Goal: Task Accomplishment & Management: Manage account settings

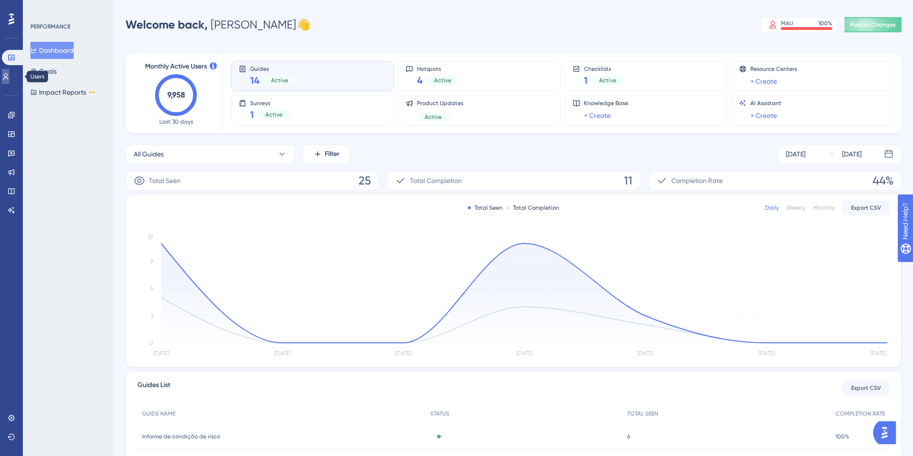
click at [10, 79] on link at bounding box center [6, 76] width 8 height 15
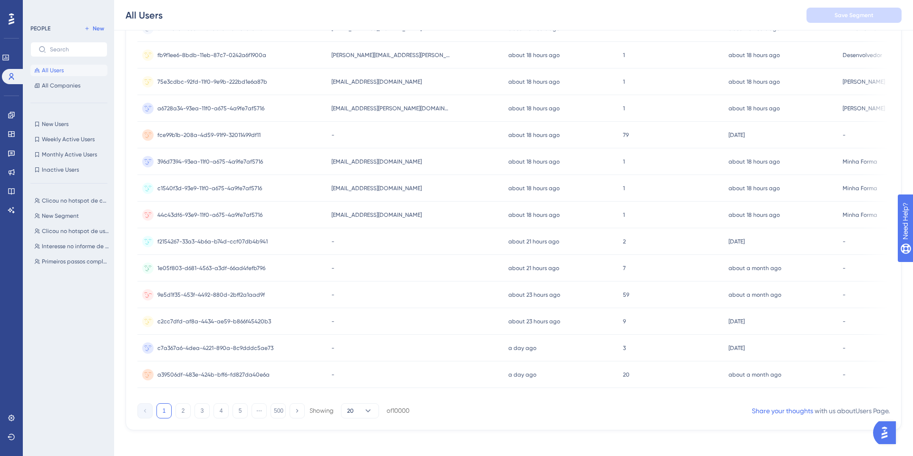
scroll to position [312, 0]
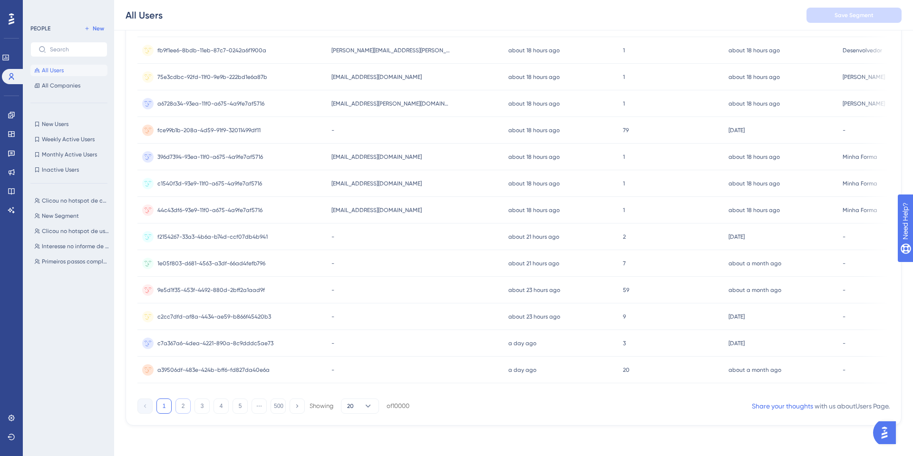
click at [185, 405] on button "2" at bounding box center [182, 405] width 15 height 15
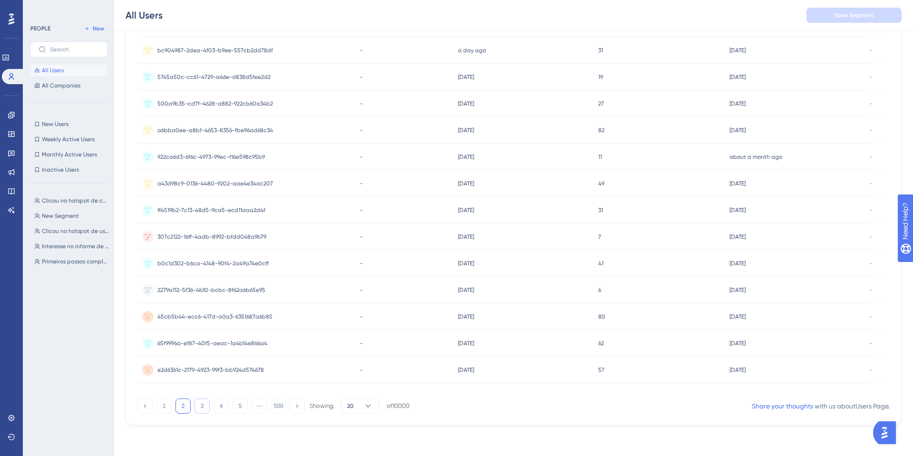
click at [197, 401] on button "3" at bounding box center [201, 405] width 15 height 15
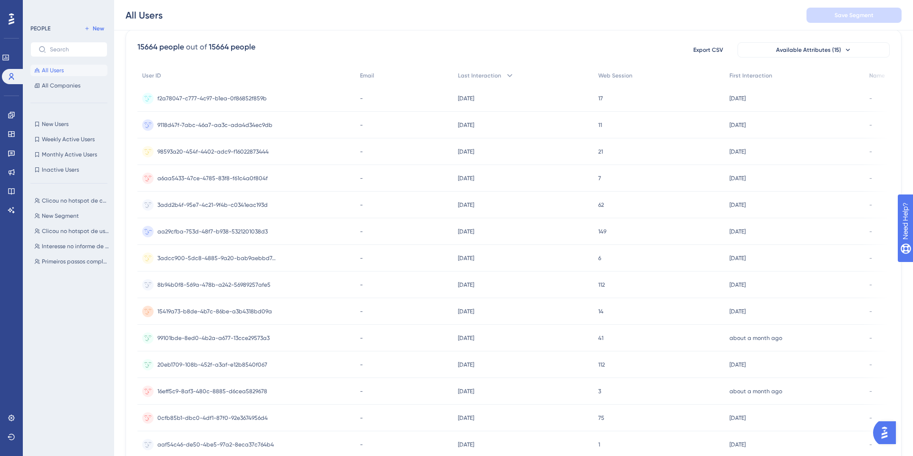
scroll to position [0, 0]
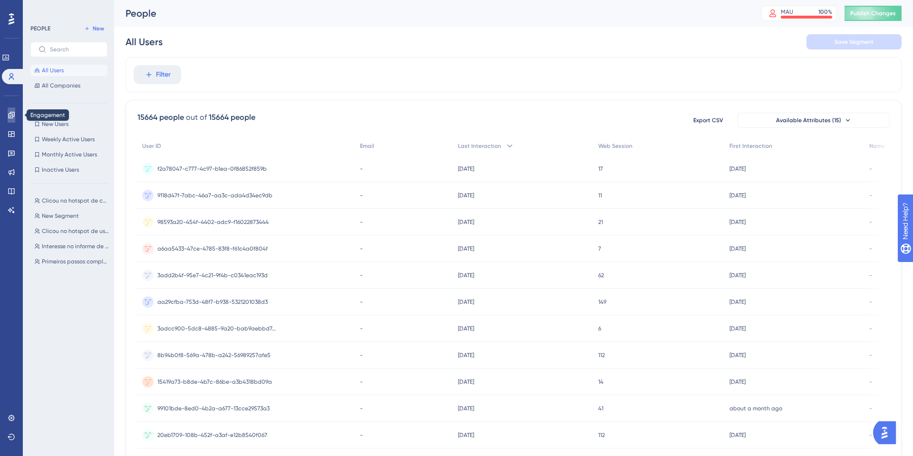
click at [8, 118] on icon at bounding box center [12, 115] width 8 height 8
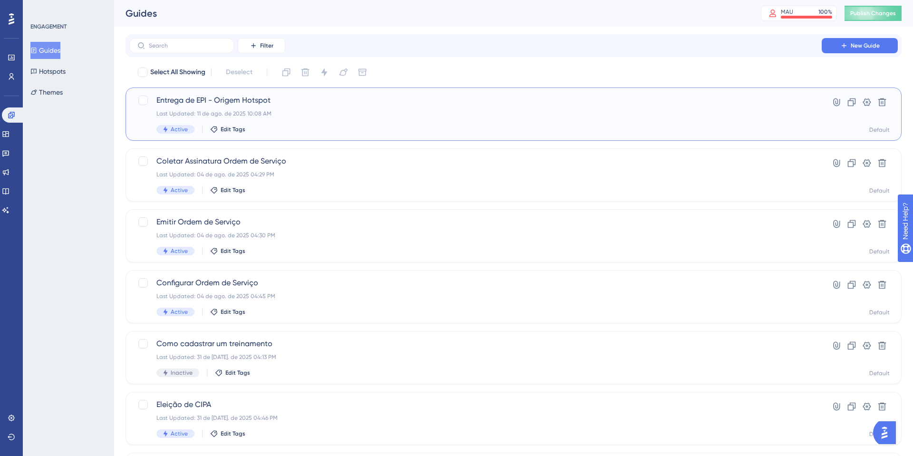
click at [846, 92] on div "Entrega de EPI - Origem Hotspot Last Updated: 11 de ago. de 2025 10:08 AM Activ…" at bounding box center [513, 113] width 776 height 53
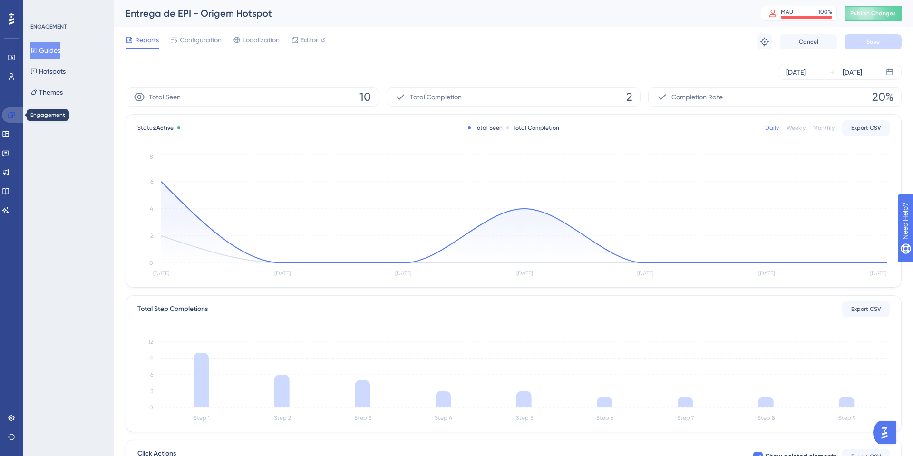
click at [12, 115] on icon at bounding box center [12, 115] width 8 height 8
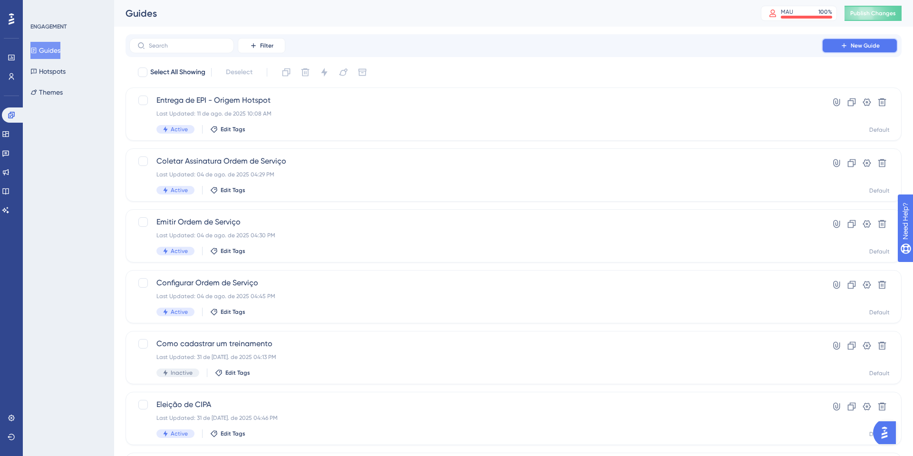
click at [869, 43] on span "New Guide" at bounding box center [864, 46] width 29 height 8
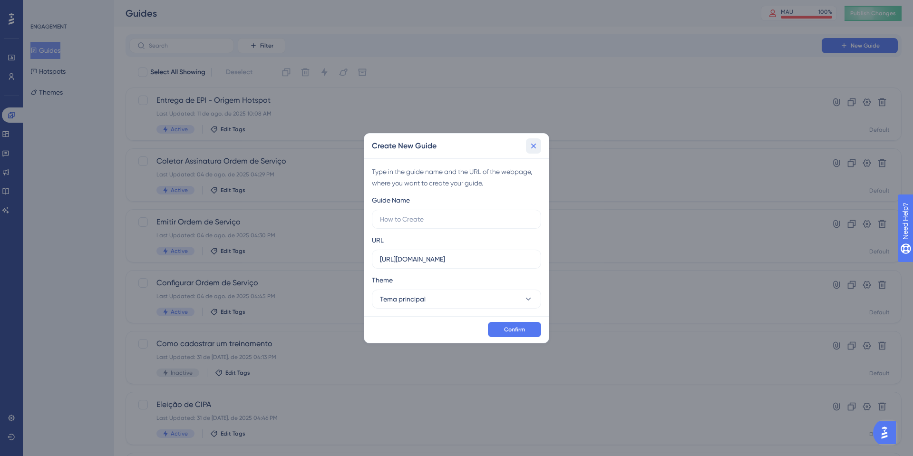
click at [538, 146] on button at bounding box center [533, 145] width 15 height 15
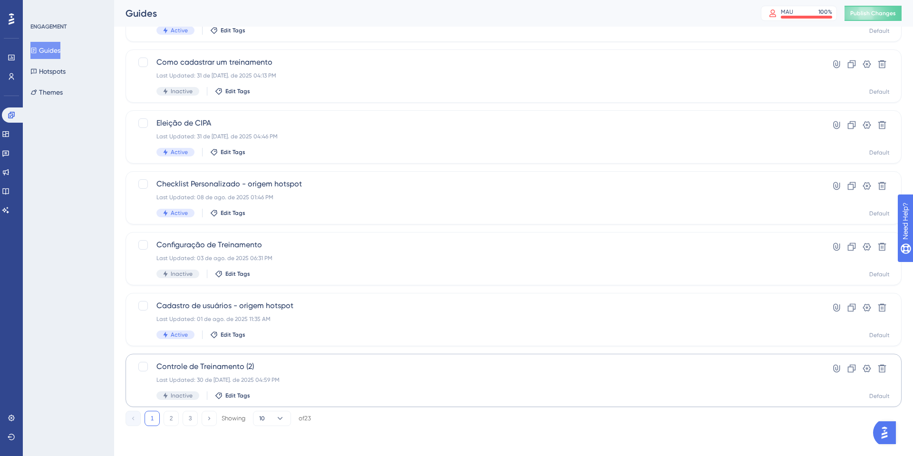
scroll to position [282, 0]
click at [289, 373] on div "Controle de Treinamento (2) Last Updated: 30 de [DATE]. de 2025 04:59 PM Inacti…" at bounding box center [475, 379] width 638 height 39
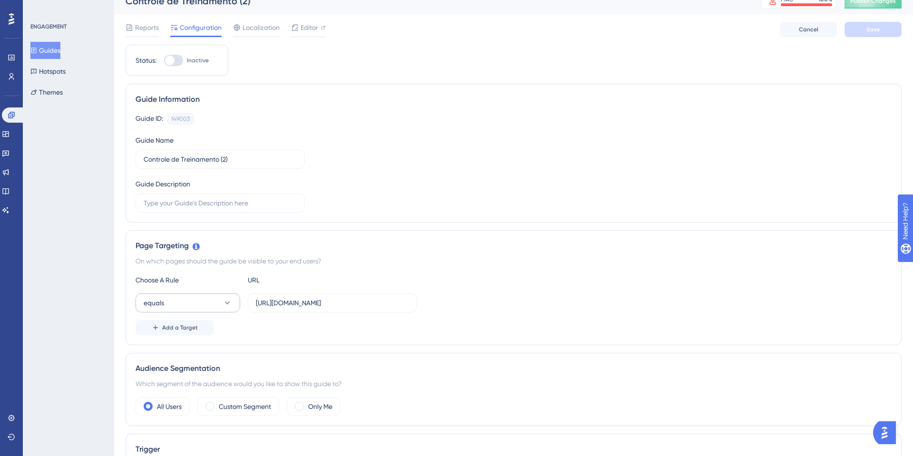
scroll to position [15, 0]
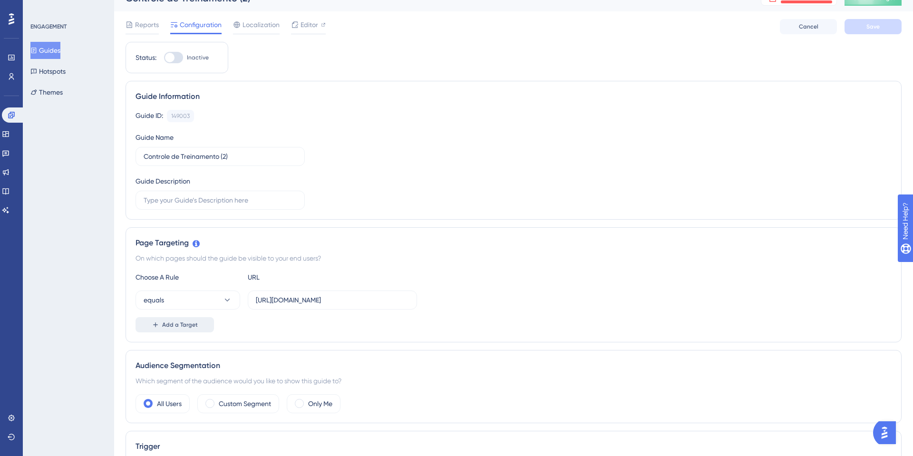
click at [179, 317] on button "Add a Target" at bounding box center [174, 324] width 78 height 15
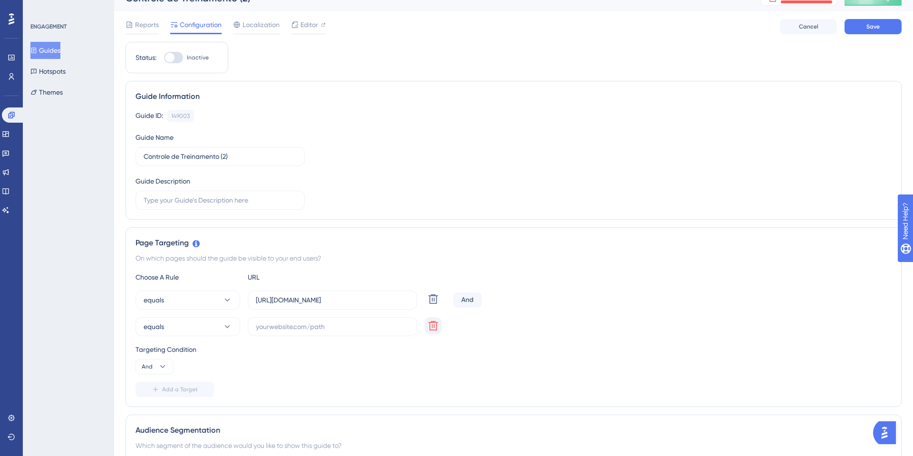
click at [432, 329] on icon at bounding box center [433, 326] width 10 height 10
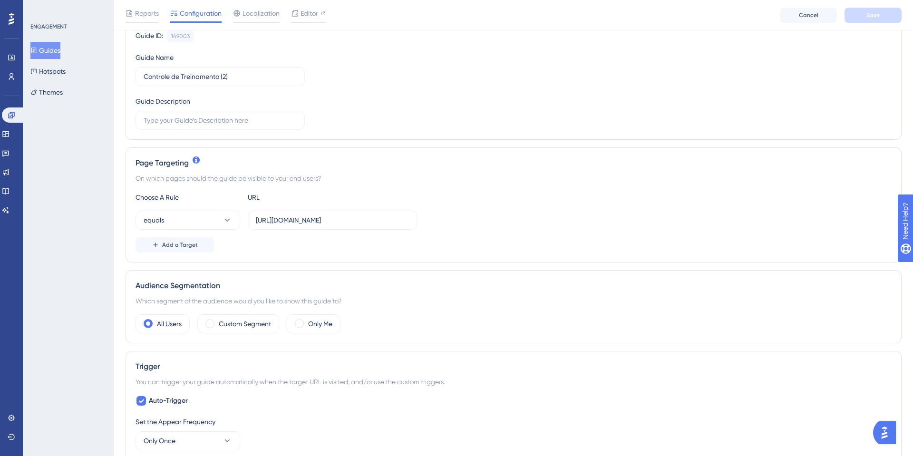
scroll to position [104, 0]
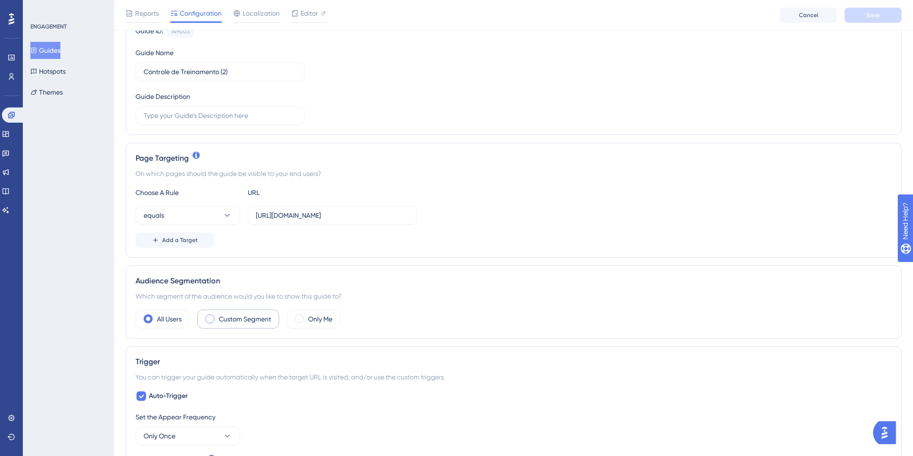
click at [229, 320] on label "Custom Segment" at bounding box center [245, 318] width 52 height 11
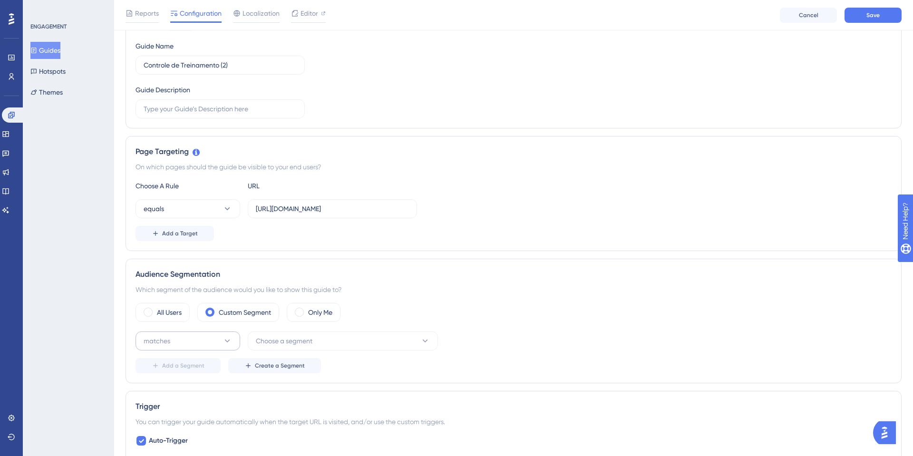
scroll to position [115, 0]
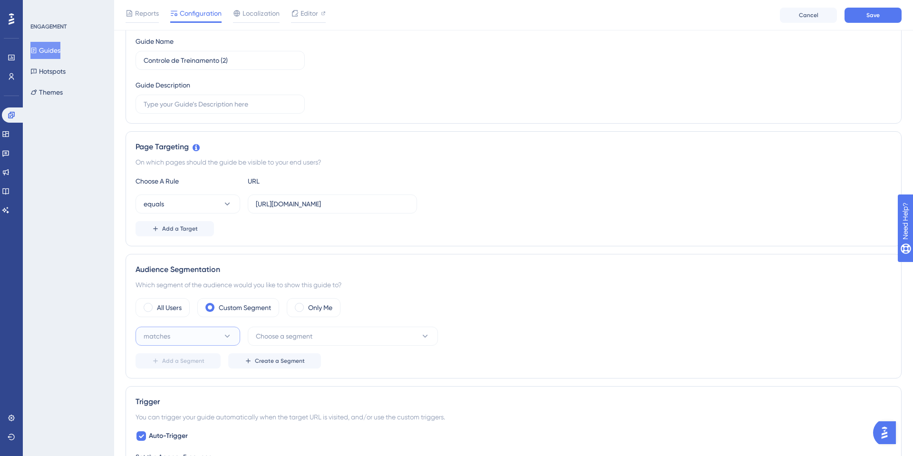
click at [211, 334] on button "matches" at bounding box center [187, 336] width 105 height 19
click at [313, 337] on button "Choose a segment" at bounding box center [343, 336] width 190 height 19
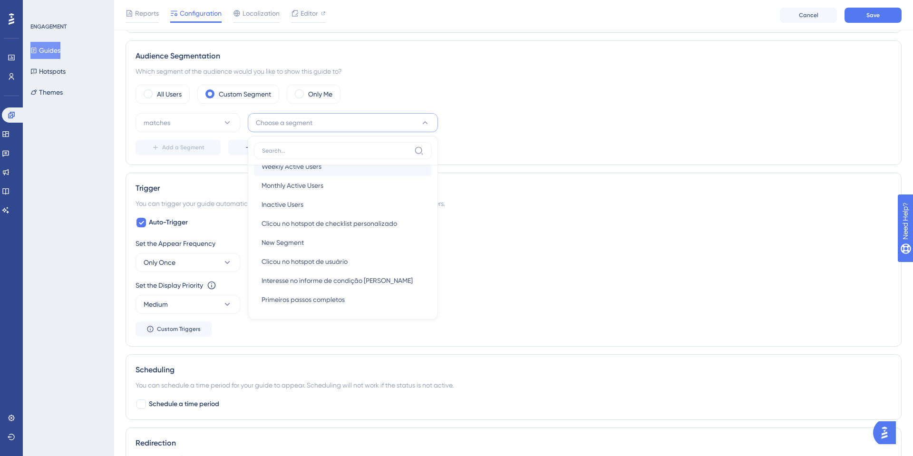
scroll to position [35, 0]
click at [596, 149] on div "Add a Segment Create a Segment" at bounding box center [513, 147] width 756 height 15
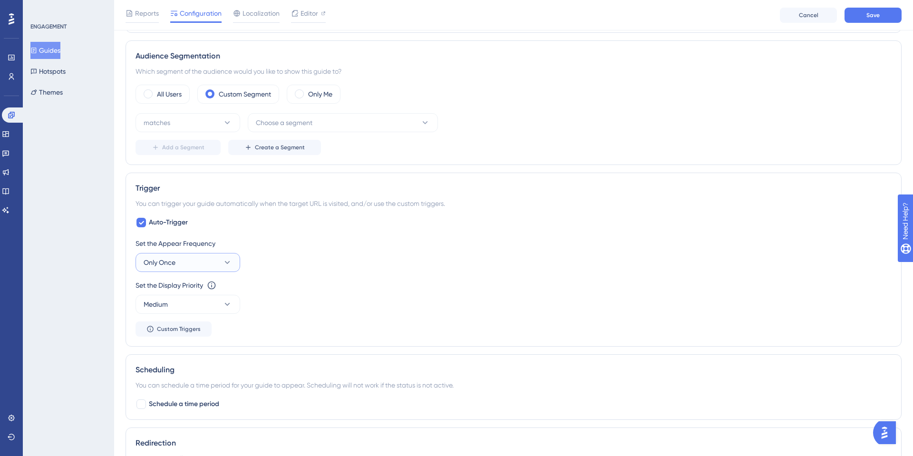
click at [167, 261] on span "Only Once" at bounding box center [160, 262] width 32 height 11
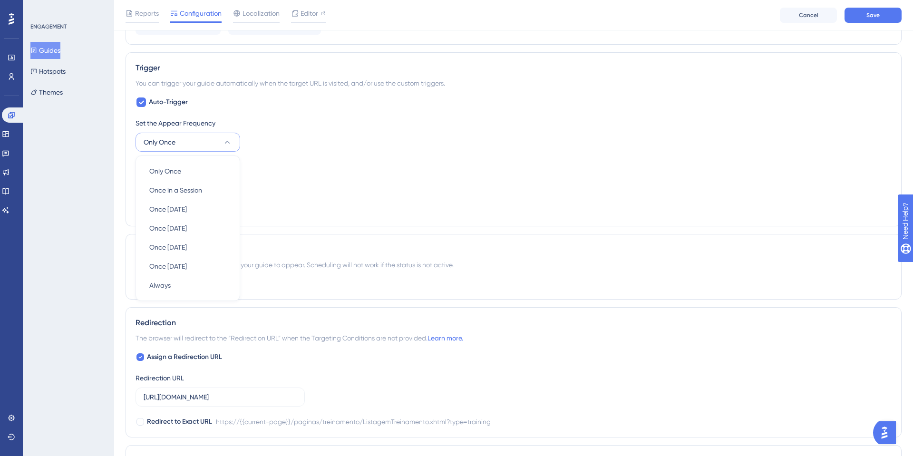
click at [324, 152] on div "Set the Appear Frequency Only Once Only Once Only Once Once in a Session Once i…" at bounding box center [513, 166] width 756 height 99
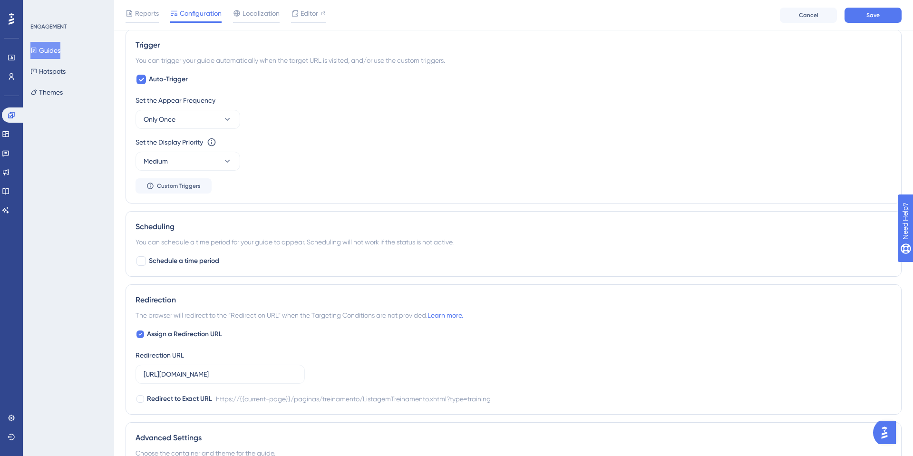
scroll to position [484, 0]
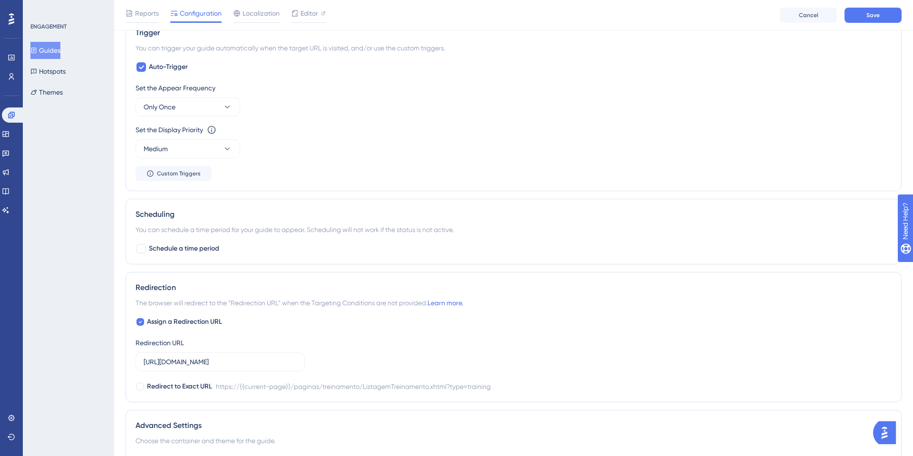
click at [76, 187] on div "ENGAGEMENT Guides Hotspots Themes" at bounding box center [68, 228] width 91 height 456
click at [8, 57] on link at bounding box center [12, 57] width 8 height 15
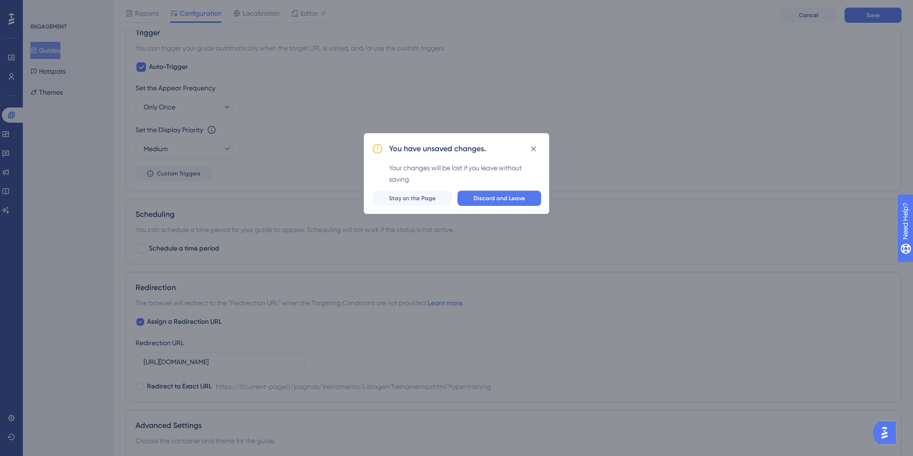
click at [12, 73] on div "You have unsaved changes. Your changes will be lost if you leave without saving…" at bounding box center [456, 228] width 913 height 456
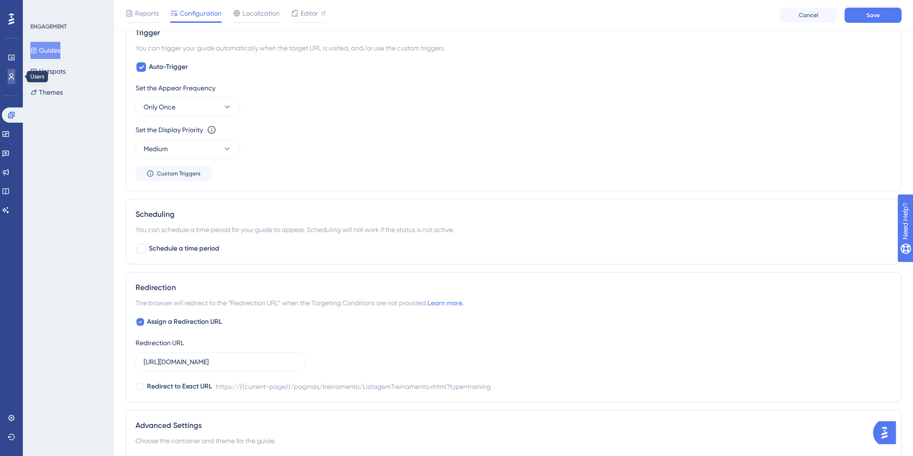
click at [8, 77] on link at bounding box center [12, 76] width 8 height 15
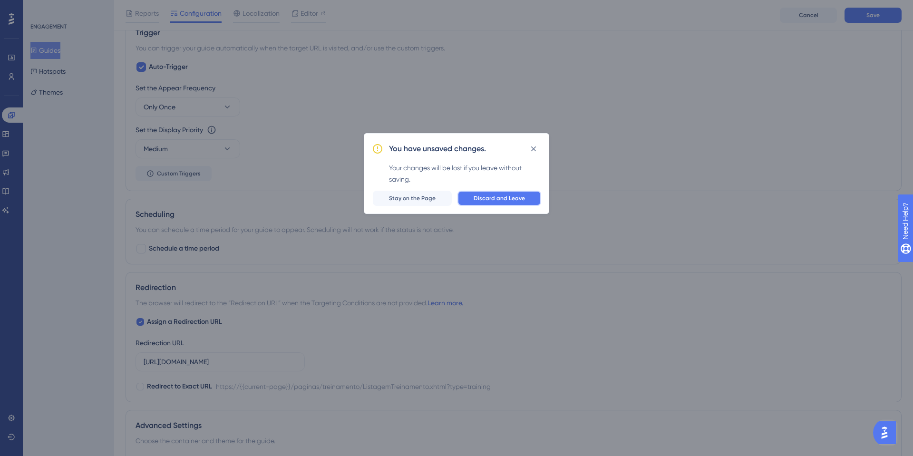
click at [487, 192] on button "Discard and Leave" at bounding box center [499, 198] width 84 height 15
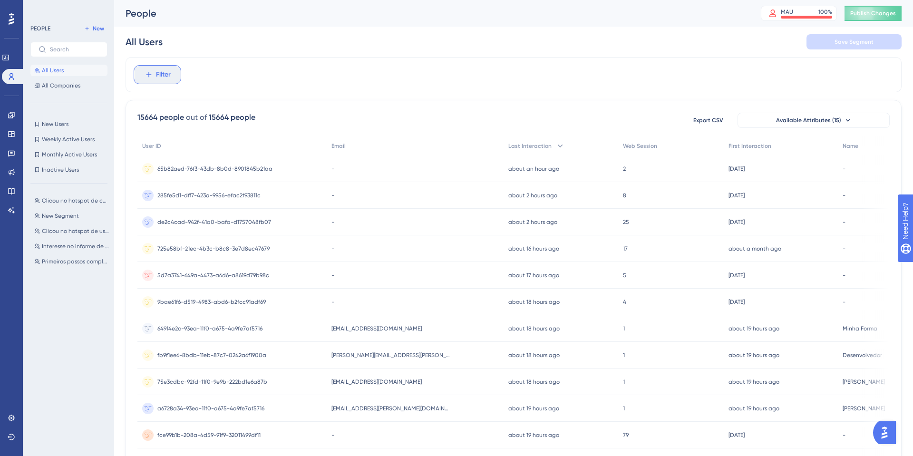
click at [171, 66] on button "Filter" at bounding box center [158, 74] width 48 height 19
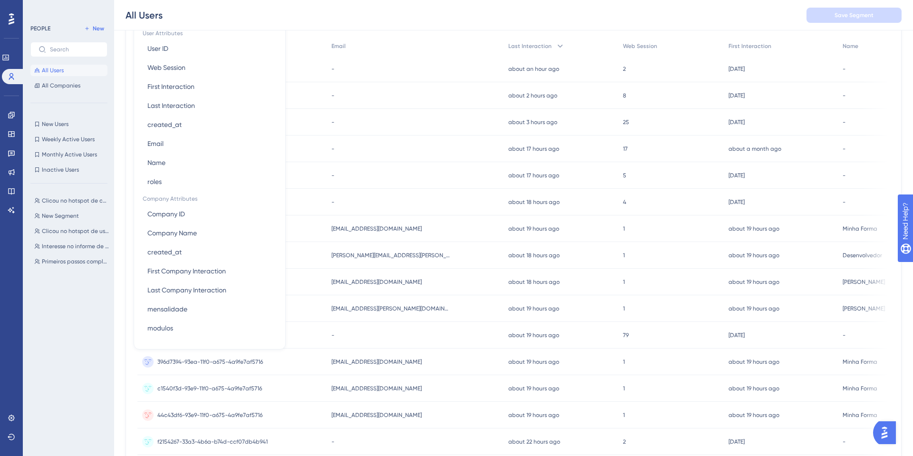
scroll to position [7, 0]
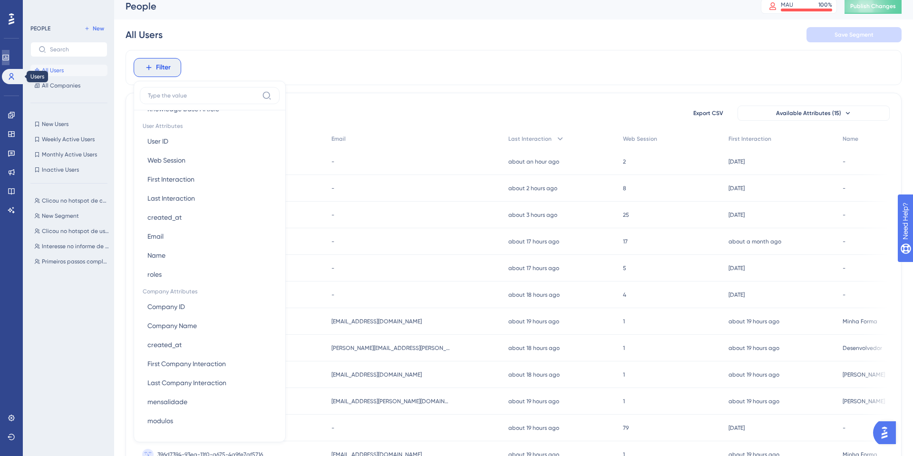
click at [6, 58] on link at bounding box center [6, 57] width 8 height 15
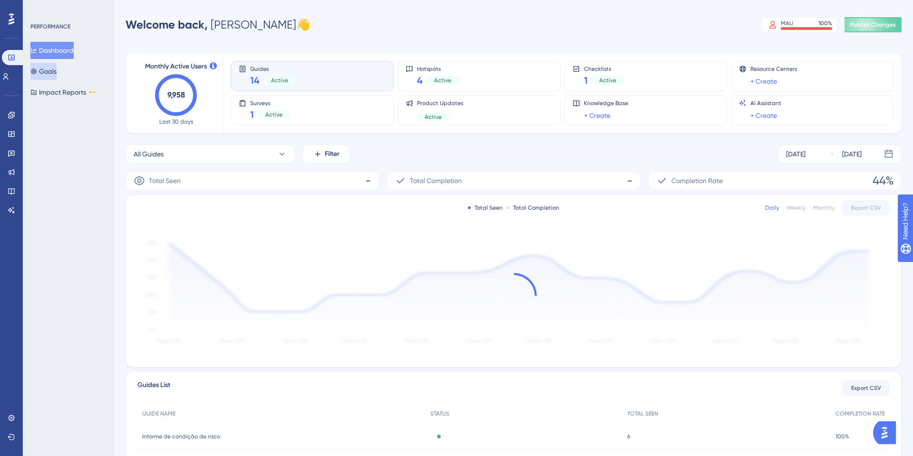
click at [35, 70] on button "Goals" at bounding box center [43, 71] width 26 height 17
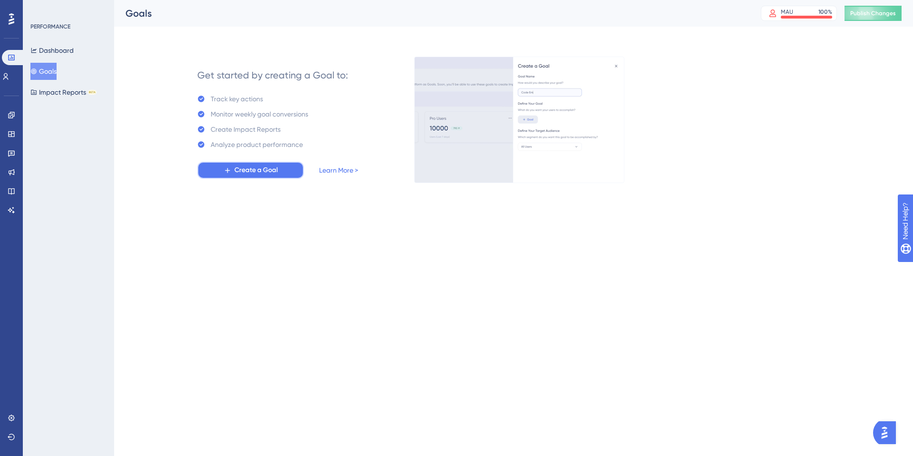
click at [245, 173] on span "Create a Goal" at bounding box center [255, 169] width 43 height 11
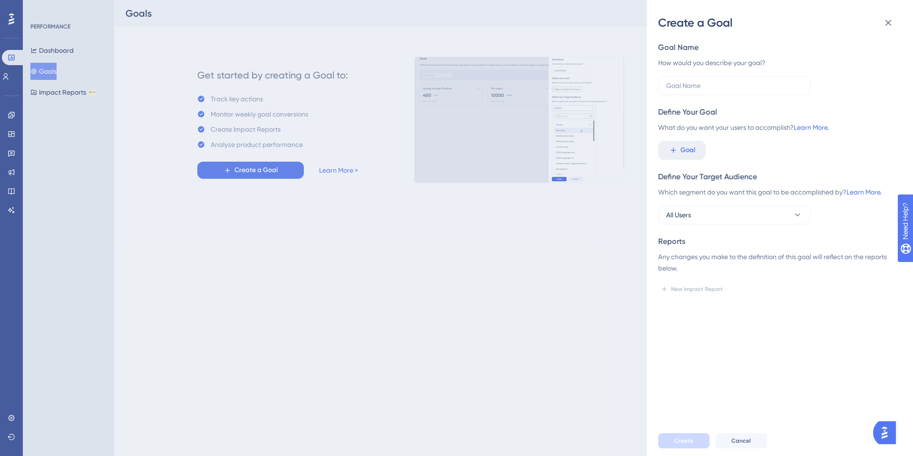
click at [695, 53] on div "Goal Name" at bounding box center [776, 47] width 236 height 11
click at [692, 88] on input "text" at bounding box center [734, 85] width 136 height 10
click at [680, 152] on span "Goal" at bounding box center [687, 149] width 15 height 11
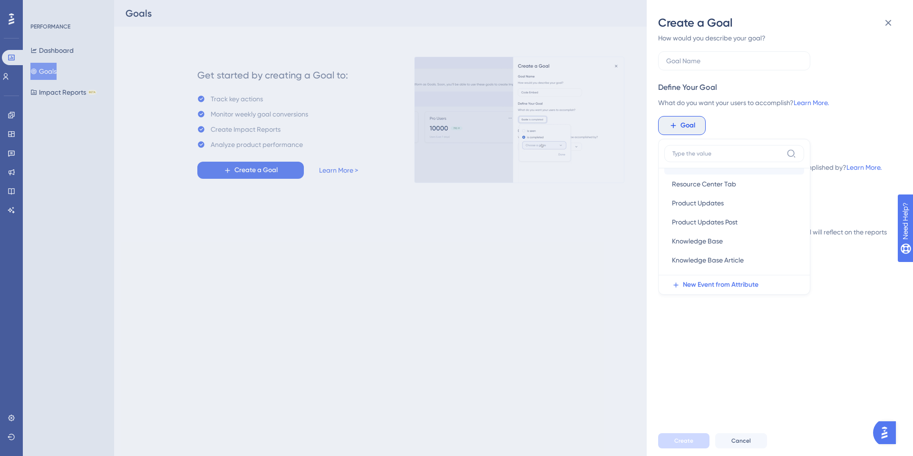
scroll to position [165, 0]
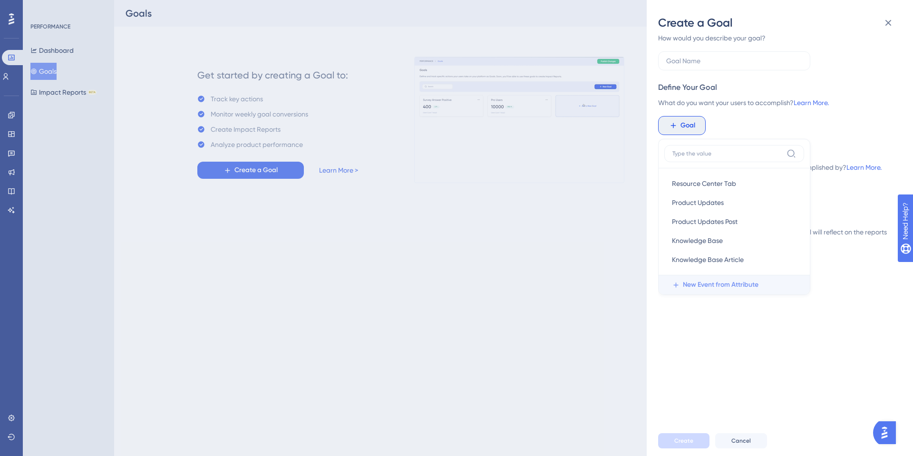
click at [723, 280] on span "New Event from Attribute" at bounding box center [721, 284] width 76 height 11
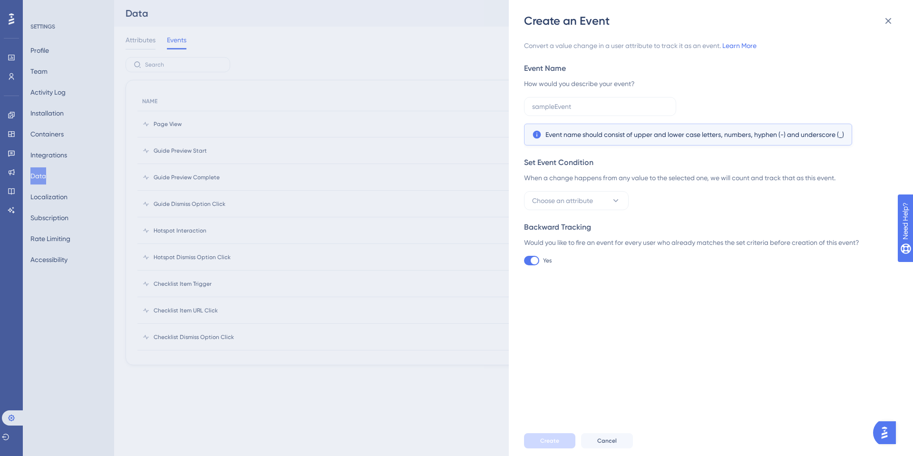
click at [594, 187] on div "Set Event Condition When a change happens from any value to the selected one, w…" at bounding box center [708, 183] width 368 height 53
click at [593, 198] on button "Choose an attribute" at bounding box center [576, 200] width 105 height 19
type input "las"
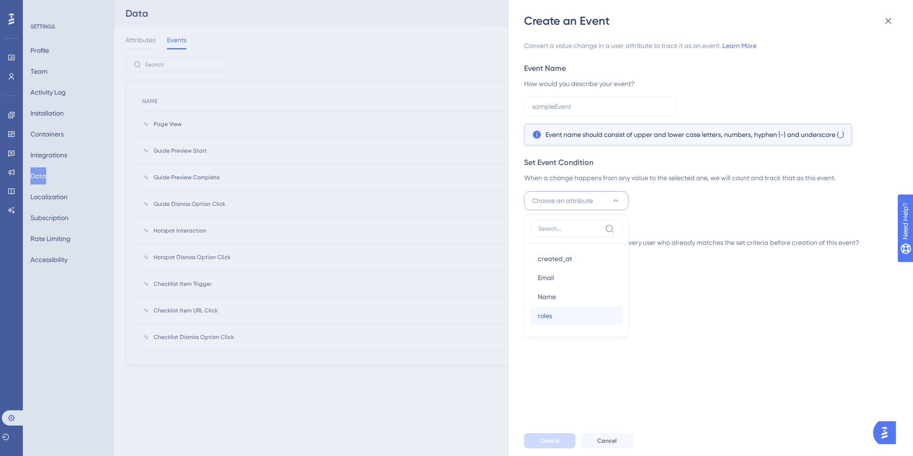
click at [544, 317] on span "roles" at bounding box center [545, 315] width 14 height 11
click at [659, 201] on span "Set a rule" at bounding box center [658, 200] width 29 height 11
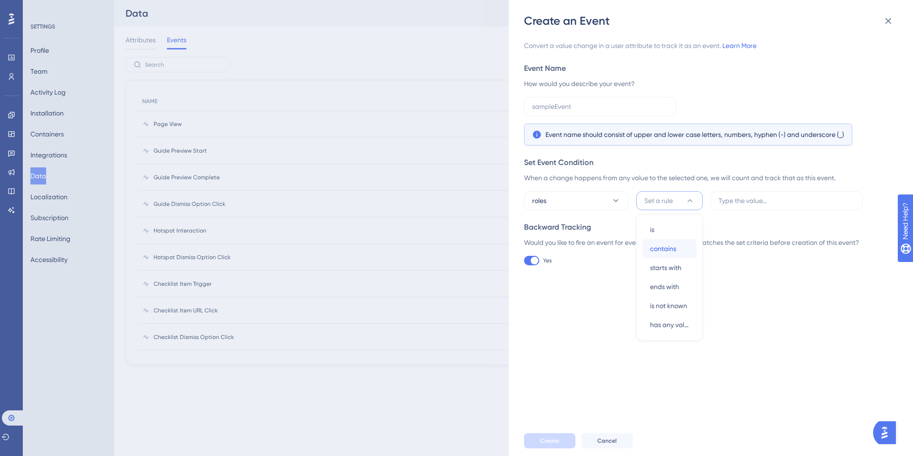
click at [666, 250] on span "contains" at bounding box center [663, 248] width 26 height 11
click at [741, 202] on input "text" at bounding box center [786, 200] width 136 height 10
click at [576, 206] on button "roles" at bounding box center [576, 200] width 105 height 19
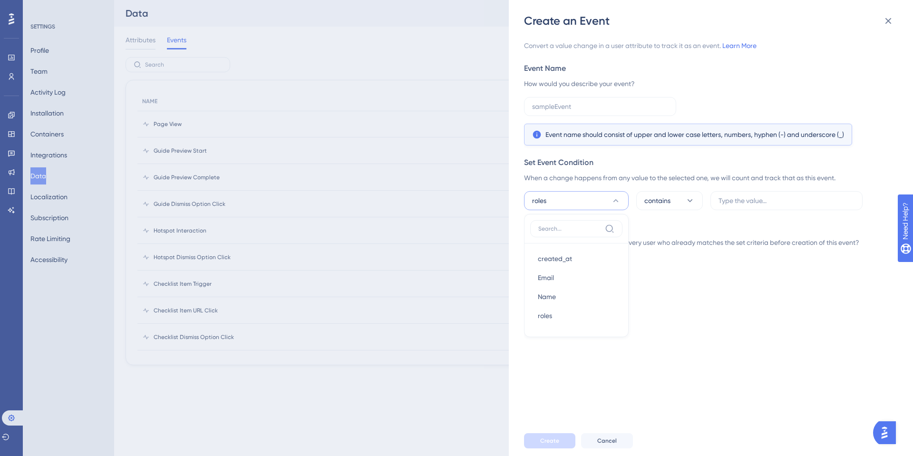
click at [586, 222] on label at bounding box center [576, 228] width 92 height 17
click at [586, 225] on input at bounding box center [569, 229] width 63 height 8
click at [586, 222] on label at bounding box center [576, 228] width 92 height 17
click at [586, 225] on input at bounding box center [569, 229] width 63 height 8
click at [586, 222] on label at bounding box center [576, 228] width 92 height 17
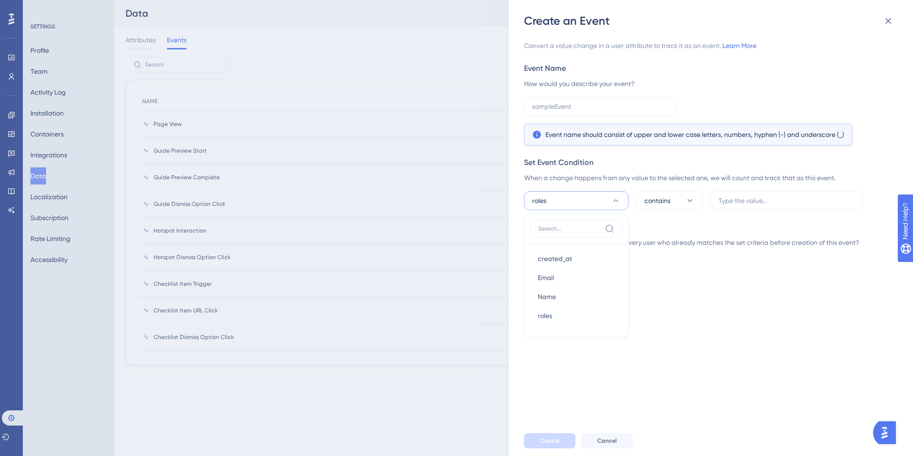
click at [586, 225] on input at bounding box center [569, 229] width 63 height 8
click at [699, 218] on div "Convert a value change in a user attribute to track it as an event. Learn More …" at bounding box center [708, 152] width 368 height 225
click at [606, 111] on input "text" at bounding box center [600, 106] width 136 height 10
click at [740, 131] on span "Event name should consist of upper and lower case letters, numbers, hyphen (-) …" at bounding box center [694, 134] width 299 height 11
click at [743, 137] on span "Event name should consist of upper and lower case letters, numbers, hyphen (-) …" at bounding box center [694, 134] width 299 height 11
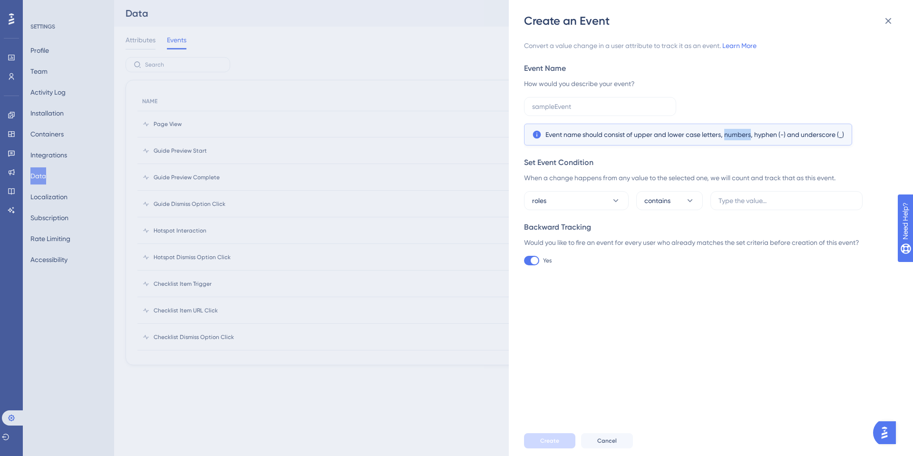
click at [743, 137] on span "Event name should consist of upper and lower case letters, numbers, hyphen (-) …" at bounding box center [694, 134] width 299 height 11
click at [576, 135] on span "Event name should consist of upper and lower case letters, numbers, hyphen (-) …" at bounding box center [694, 134] width 299 height 11
click at [570, 211] on div "Convert a value change in a user attribute to track it as an event. Learn More …" at bounding box center [708, 152] width 368 height 225
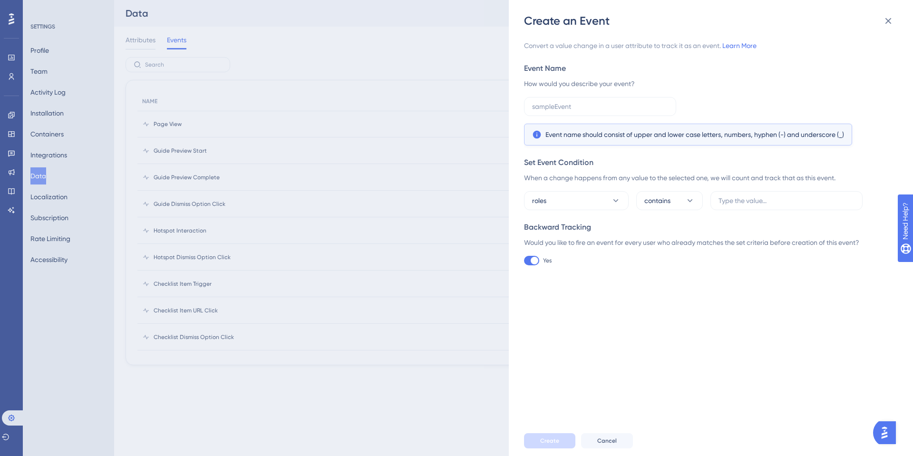
click at [570, 211] on div "Convert a value change in a user attribute to track it as an event. Learn More …" at bounding box center [708, 152] width 368 height 225
click at [583, 194] on button "roles" at bounding box center [576, 200] width 105 height 19
click at [582, 195] on button "roles" at bounding box center [576, 200] width 105 height 19
click at [752, 321] on div "Convert a value change in a user attribute to track it as an event. Learn More …" at bounding box center [715, 227] width 383 height 397
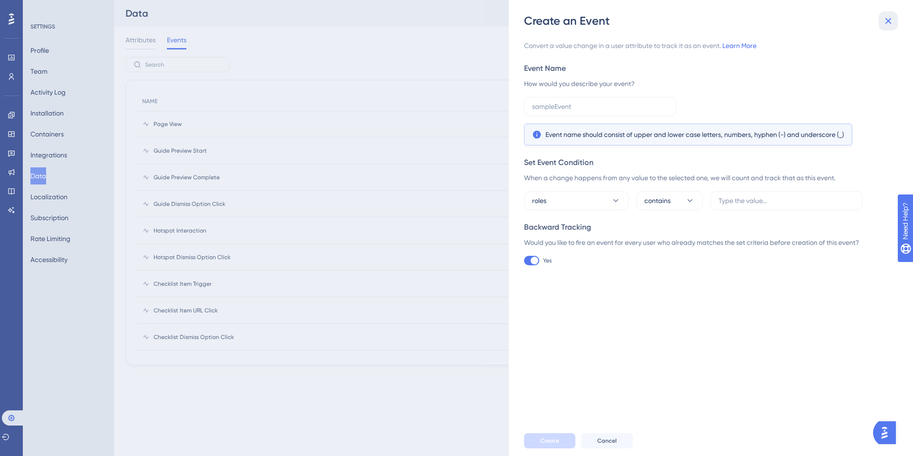
click at [888, 19] on icon at bounding box center [887, 20] width 11 height 11
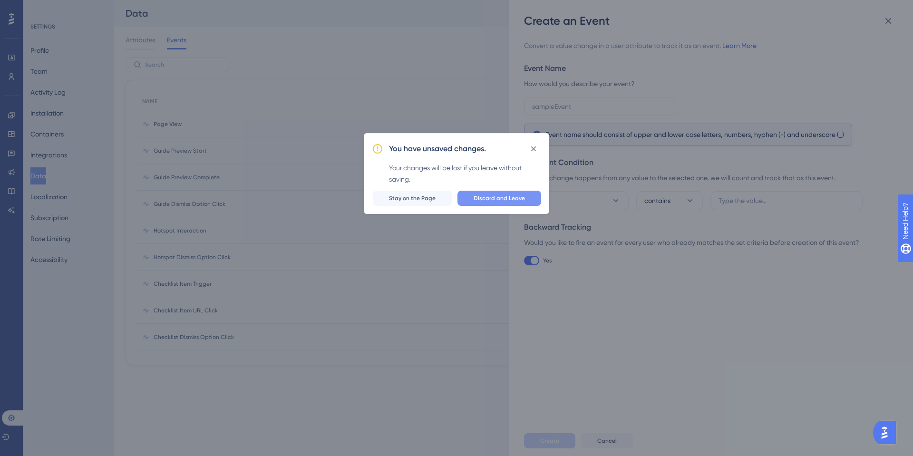
click at [472, 205] on button "Discard and Leave" at bounding box center [499, 198] width 84 height 15
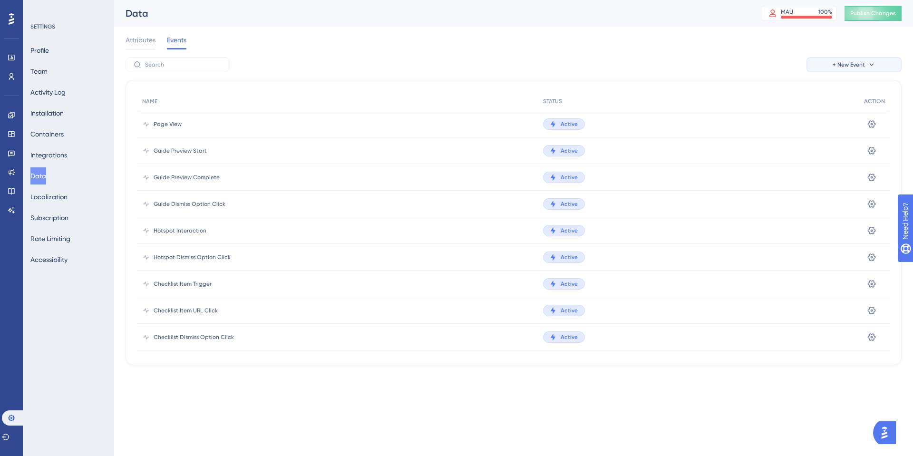
click at [865, 60] on button "+ New Event" at bounding box center [853, 64] width 95 height 15
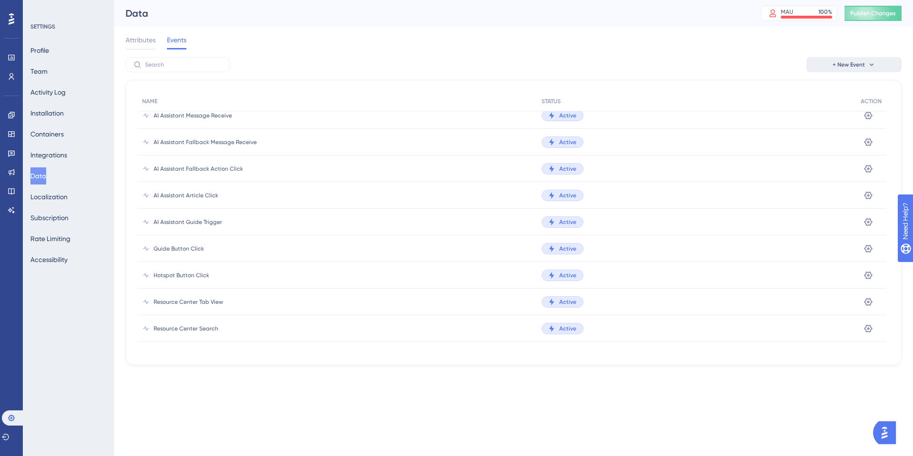
click at [891, 57] on button "+ New Event" at bounding box center [853, 64] width 95 height 15
click at [851, 91] on span "Custom Event" at bounding box center [840, 91] width 41 height 11
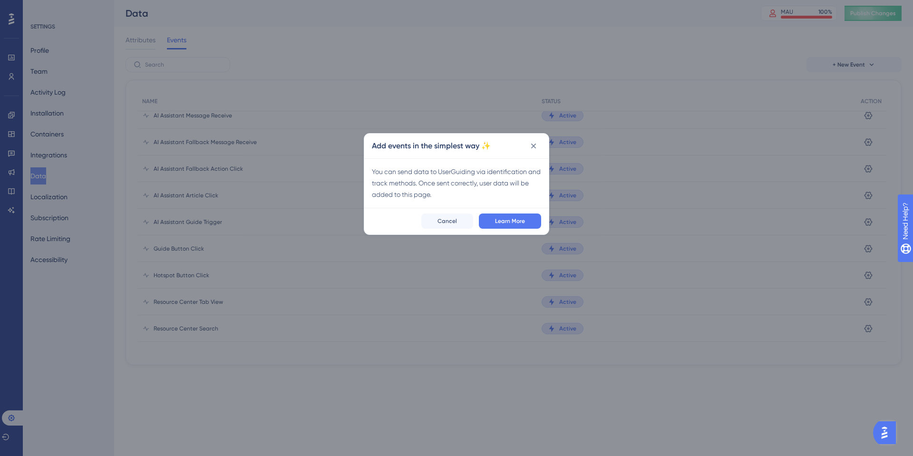
click at [436, 173] on div "You can send data to UserGuiding via identification and track methods. Once sen…" at bounding box center [456, 183] width 169 height 34
click at [533, 142] on icon at bounding box center [534, 146] width 10 height 10
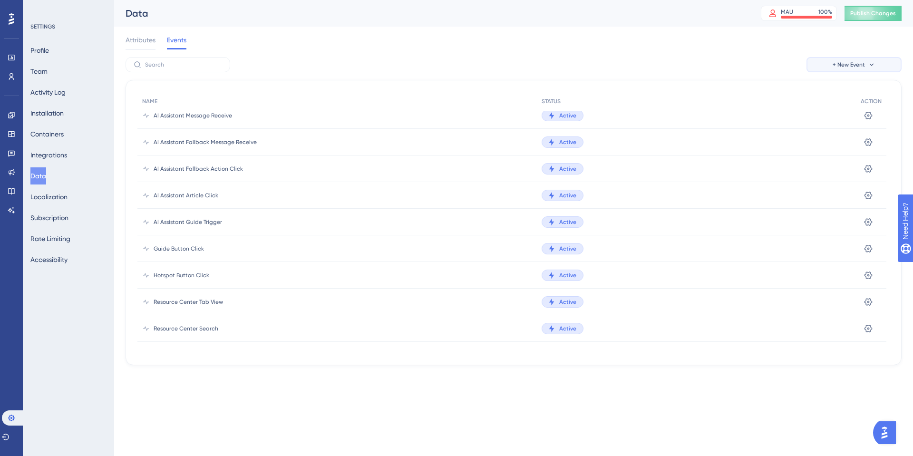
click at [840, 60] on button "+ New Event" at bounding box center [853, 64] width 95 height 15
click at [839, 120] on div "Custom Event Custom Event Event from Attribute Event from Attribute" at bounding box center [853, 101] width 95 height 50
click at [838, 115] on span "Event from Attribute" at bounding box center [850, 110] width 61 height 11
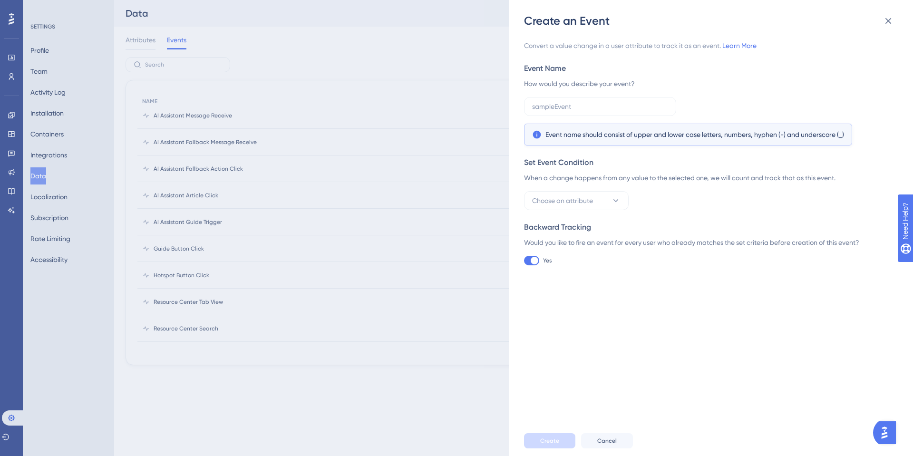
click at [593, 187] on div "Set Event Condition When a change happens from any value to the selected one, w…" at bounding box center [708, 183] width 368 height 53
click at [591, 201] on span "Choose an attribute" at bounding box center [562, 200] width 61 height 11
click at [622, 171] on div "Set Event Condition When a change happens from any value to the selected one, w…" at bounding box center [708, 183] width 368 height 53
click at [623, 184] on div "Set Event Condition When a change happens from any value to the selected one, w…" at bounding box center [708, 183] width 368 height 53
click at [614, 174] on div "When a change happens from any value to the selected one, we will count and tra…" at bounding box center [708, 177] width 368 height 11
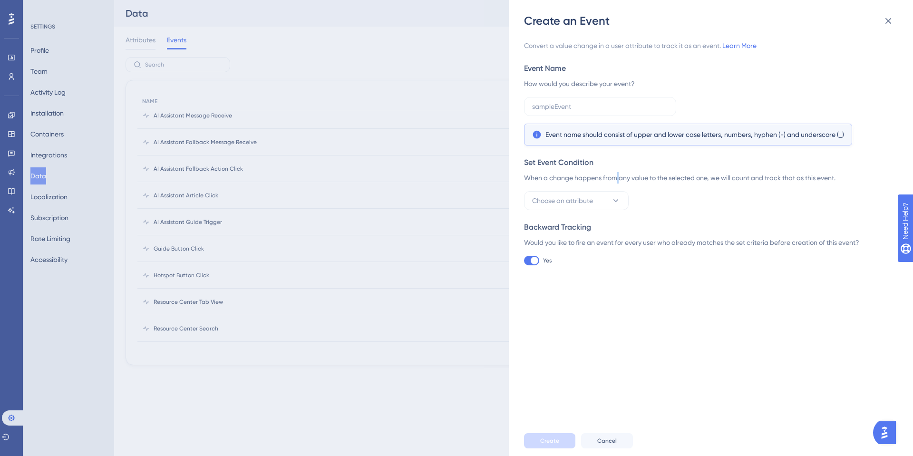
click at [614, 174] on div "When a change happens from any value to the selected one, we will count and tra…" at bounding box center [708, 177] width 368 height 11
click at [615, 174] on div "When a change happens from any value to the selected one, we will count and tra…" at bounding box center [708, 177] width 368 height 11
click at [617, 182] on div "When a change happens from any value to the selected one, we will count and tra…" at bounding box center [708, 177] width 368 height 11
click at [616, 178] on div "When a change happens from any value to the selected one, we will count and tra…" at bounding box center [708, 177] width 368 height 11
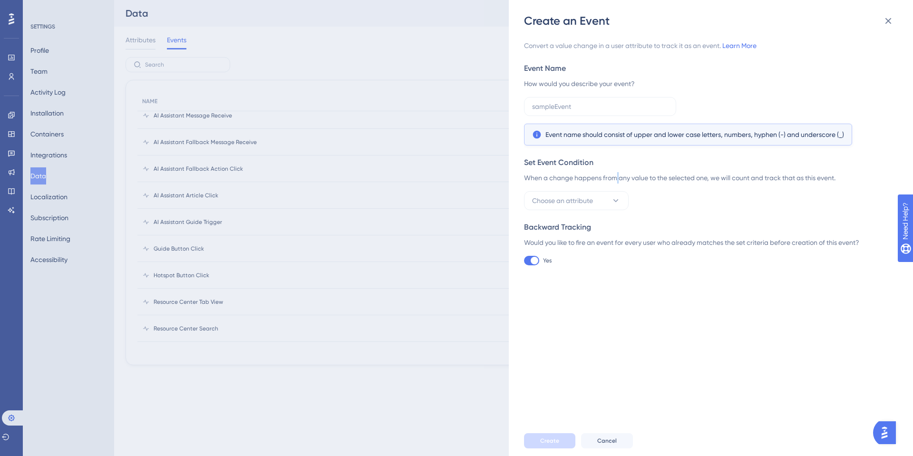
click at [616, 178] on div "When a change happens from any value to the selected one, we will count and tra…" at bounding box center [708, 177] width 368 height 11
click at [631, 175] on div "When a change happens from any value to the selected one, we will count and tra…" at bounding box center [708, 177] width 368 height 11
click at [655, 178] on div "When a change happens from any value to the selected one, we will count and tra…" at bounding box center [708, 177] width 368 height 11
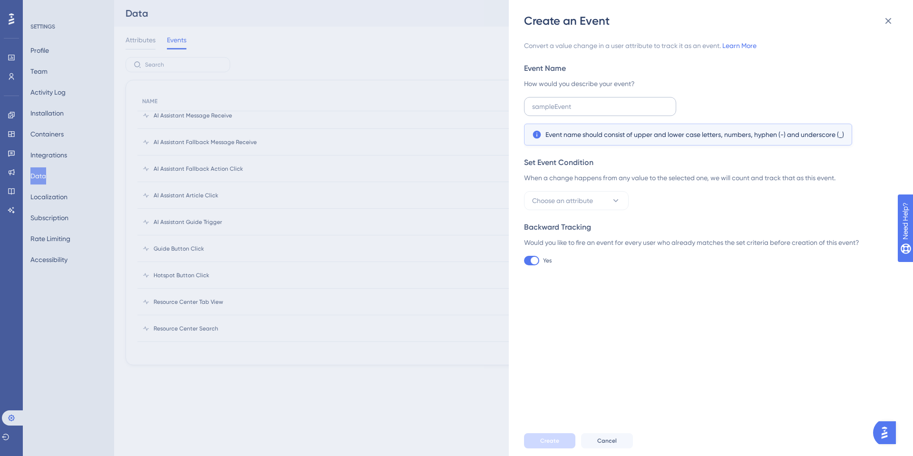
click at [564, 98] on label at bounding box center [600, 106] width 152 height 19
click at [564, 101] on input "text" at bounding box center [600, 106] width 136 height 10
click at [564, 98] on label at bounding box center [600, 106] width 152 height 19
click at [564, 101] on input "text" at bounding box center [600, 106] width 136 height 10
click at [564, 98] on label at bounding box center [600, 106] width 152 height 19
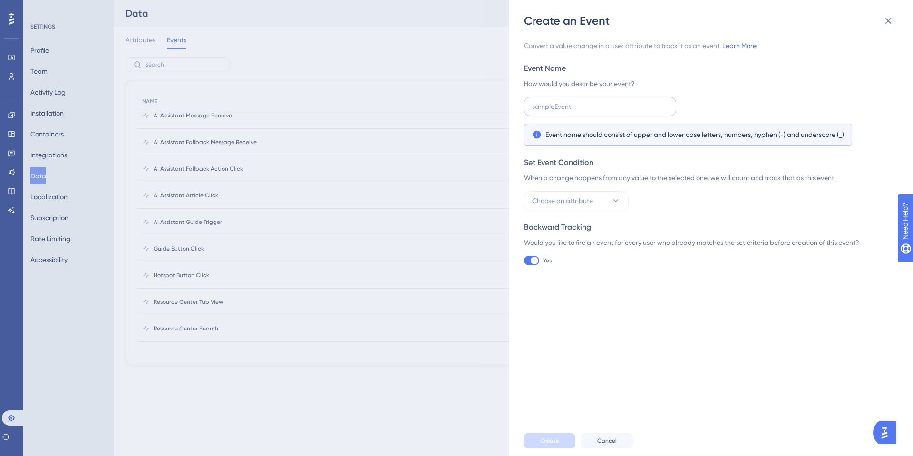
click at [564, 101] on input "text" at bounding box center [600, 106] width 136 height 10
click at [578, 91] on div "Event Name How would you describe your event? Event name should consist of uppe…" at bounding box center [708, 104] width 368 height 83
click at [577, 82] on div "How would you describe your event?" at bounding box center [708, 83] width 368 height 11
drag, startPoint x: 577, startPoint y: 82, endPoint x: 562, endPoint y: 80, distance: 14.9
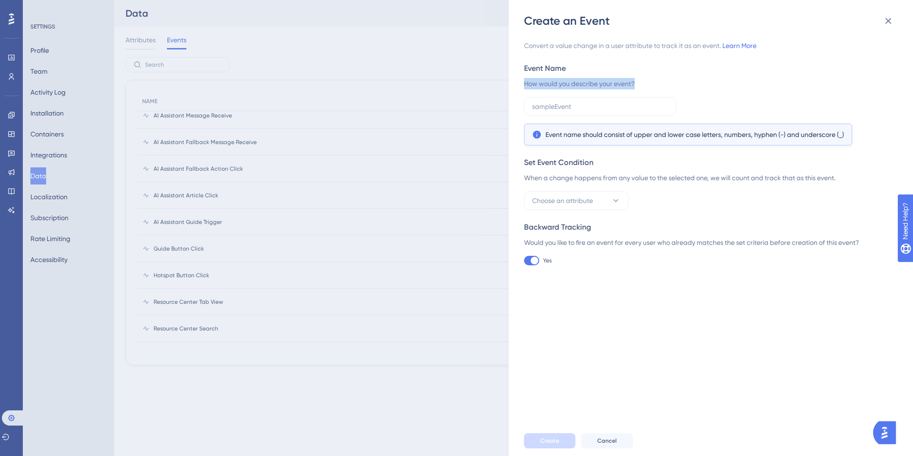
click at [576, 82] on div "How would you describe your event?" at bounding box center [708, 83] width 368 height 11
click at [562, 80] on div "How would you describe your event?" at bounding box center [708, 83] width 368 height 11
click at [562, 82] on div "How would you describe your event?" at bounding box center [708, 83] width 368 height 11
click at [555, 86] on div "How would you describe your event?" at bounding box center [708, 83] width 368 height 11
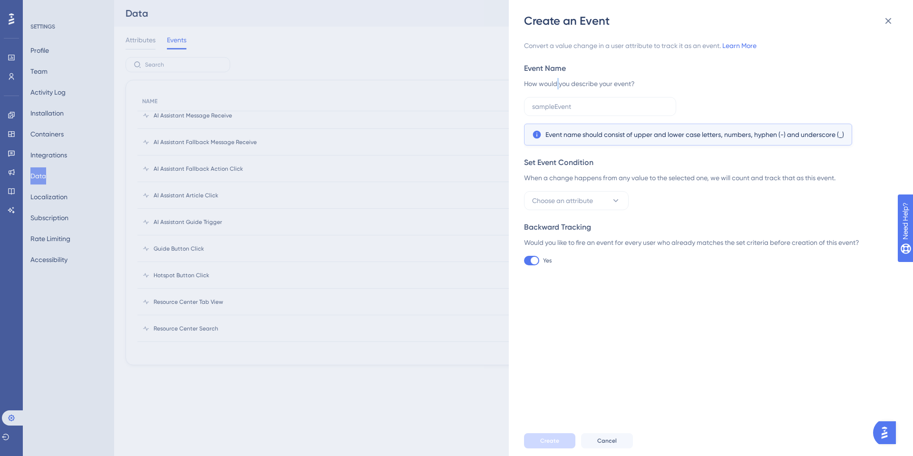
click at [556, 86] on div "How would you describe your event?" at bounding box center [708, 83] width 368 height 11
click at [570, 82] on div "How would you describe your event?" at bounding box center [708, 83] width 368 height 11
click at [598, 85] on div "How would you describe your event?" at bounding box center [708, 83] width 368 height 11
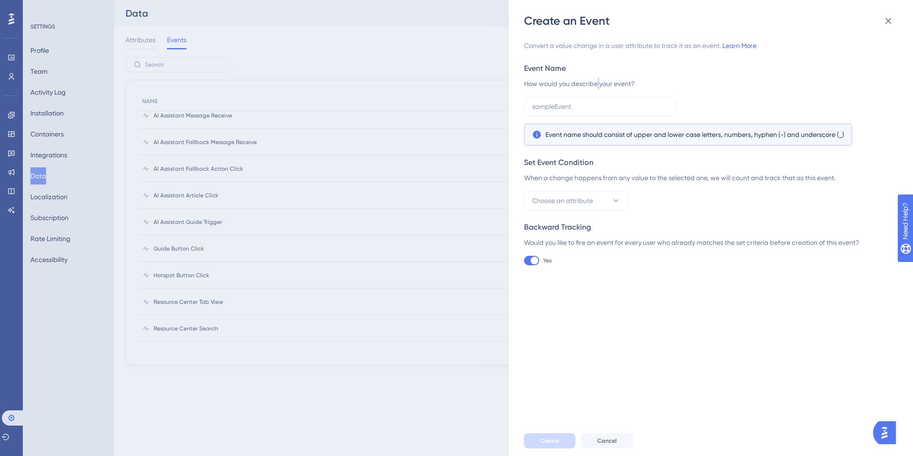
click at [598, 85] on div "How would you describe your event?" at bounding box center [708, 83] width 368 height 11
click at [613, 84] on div "How would you describe your event?" at bounding box center [708, 83] width 368 height 11
click at [597, 80] on div "How would you describe your event?" at bounding box center [708, 83] width 368 height 11
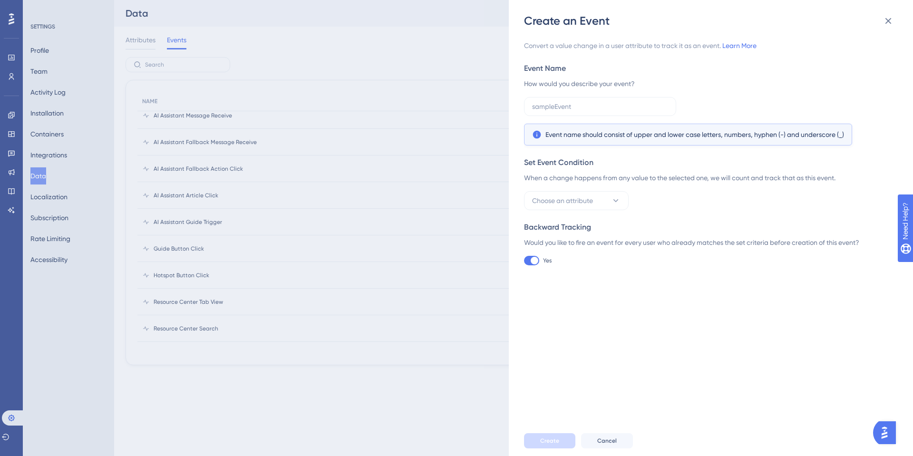
click at [572, 85] on div "How would you describe your event?" at bounding box center [708, 83] width 368 height 11
click at [569, 86] on div "How would you describe your event?" at bounding box center [708, 83] width 368 height 11
click at [565, 80] on div "How would you describe your event?" at bounding box center [708, 83] width 368 height 11
drag, startPoint x: 569, startPoint y: 81, endPoint x: 575, endPoint y: 85, distance: 6.8
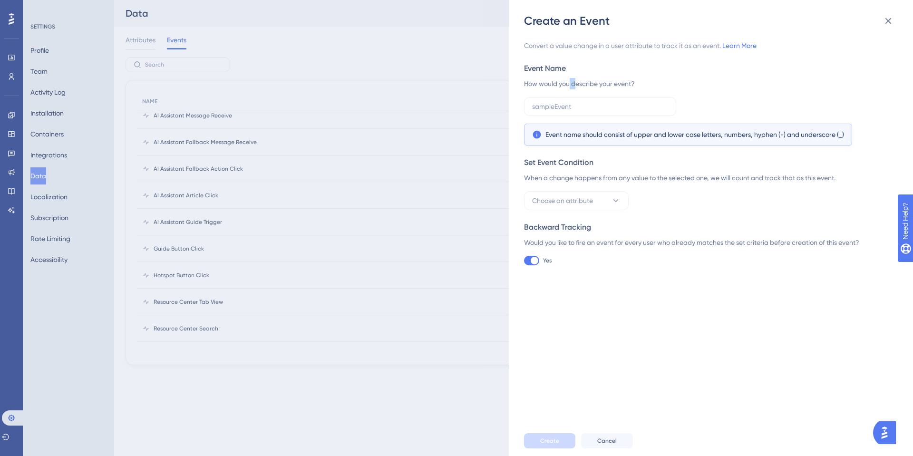
click at [575, 85] on div "How would you describe your event?" at bounding box center [708, 83] width 368 height 11
click at [570, 83] on div "How would you describe your event?" at bounding box center [708, 83] width 368 height 11
drag, startPoint x: 570, startPoint y: 83, endPoint x: 576, endPoint y: 86, distance: 6.2
click at [576, 86] on div "How would you describe your event?" at bounding box center [708, 83] width 368 height 11
click at [588, 84] on div "How would you describe your event?" at bounding box center [708, 83] width 368 height 11
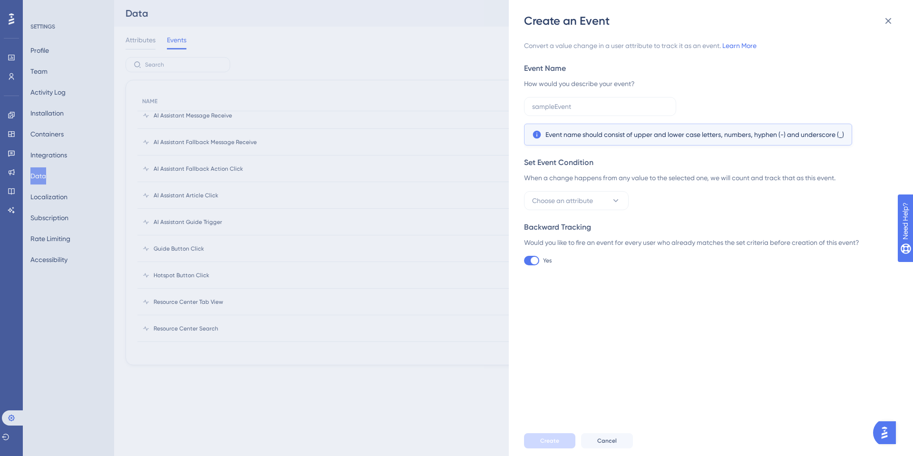
click at [604, 89] on div "How would you describe your event?" at bounding box center [708, 83] width 368 height 11
click at [595, 81] on div "How would you describe your event?" at bounding box center [708, 83] width 368 height 11
click at [598, 88] on div "How would you describe your event?" at bounding box center [708, 83] width 368 height 11
click at [594, 82] on div "How would you describe your event?" at bounding box center [708, 83] width 368 height 11
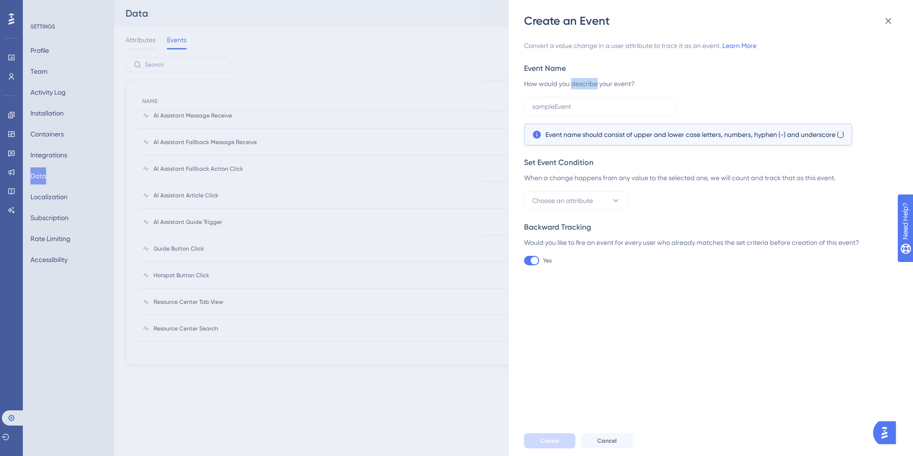
click at [594, 82] on div "How would you describe your event?" at bounding box center [708, 83] width 368 height 11
click at [598, 85] on div "How would you describe your event?" at bounding box center [708, 83] width 368 height 11
click at [611, 80] on div "How would you describe your event?" at bounding box center [708, 83] width 368 height 11
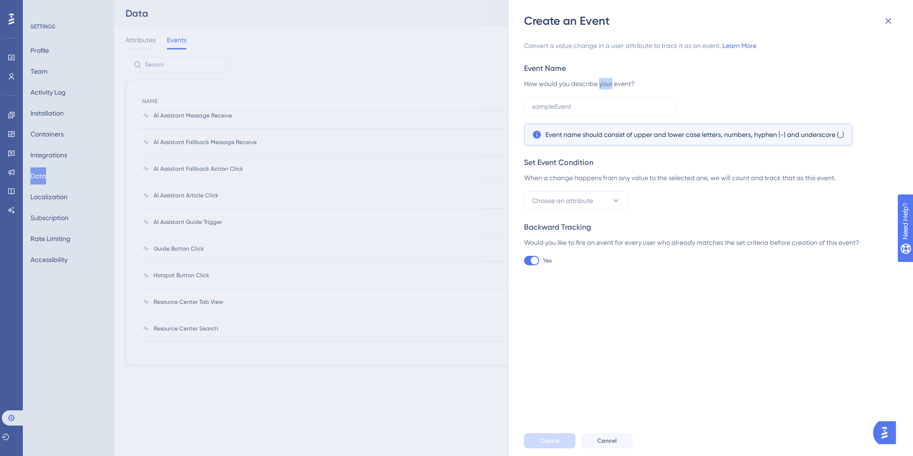
click at [614, 87] on div "How would you describe your event?" at bounding box center [708, 83] width 368 height 11
click at [605, 75] on div "Event Name How would you describe your event? Event name should consist of uppe…" at bounding box center [708, 104] width 368 height 83
drag, startPoint x: 612, startPoint y: 84, endPoint x: 616, endPoint y: 86, distance: 4.9
click at [616, 86] on div "How would you describe your event?" at bounding box center [708, 83] width 368 height 11
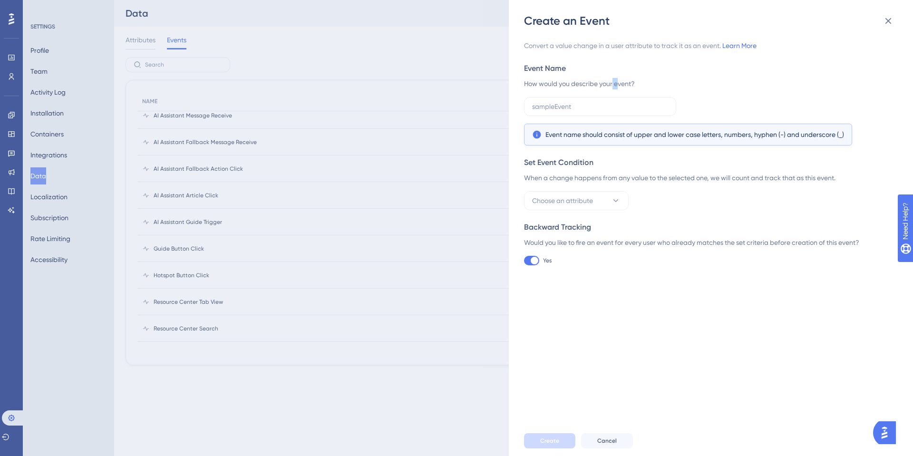
click at [616, 86] on div "How would you describe your event?" at bounding box center [708, 83] width 368 height 11
click at [614, 86] on div "How would you describe your event?" at bounding box center [708, 83] width 368 height 11
click at [564, 161] on div "Set Event Condition" at bounding box center [708, 162] width 368 height 11
click at [555, 161] on div "Set Event Condition" at bounding box center [708, 162] width 368 height 11
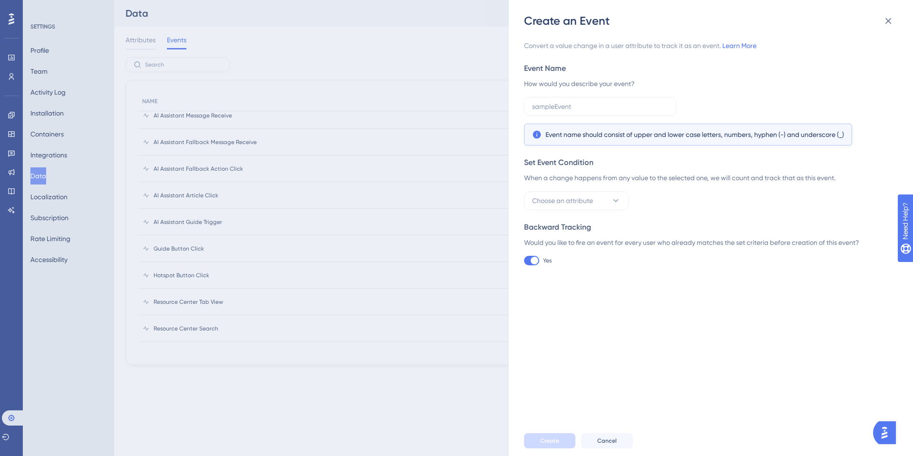
click at [533, 160] on div "Set Event Condition" at bounding box center [708, 162] width 368 height 11
click at [563, 106] on input "text" at bounding box center [600, 106] width 136 height 10
click at [627, 206] on button "Choose an attribute" at bounding box center [576, 200] width 105 height 19
click at [589, 204] on span "Choose an attribute" at bounding box center [562, 200] width 61 height 11
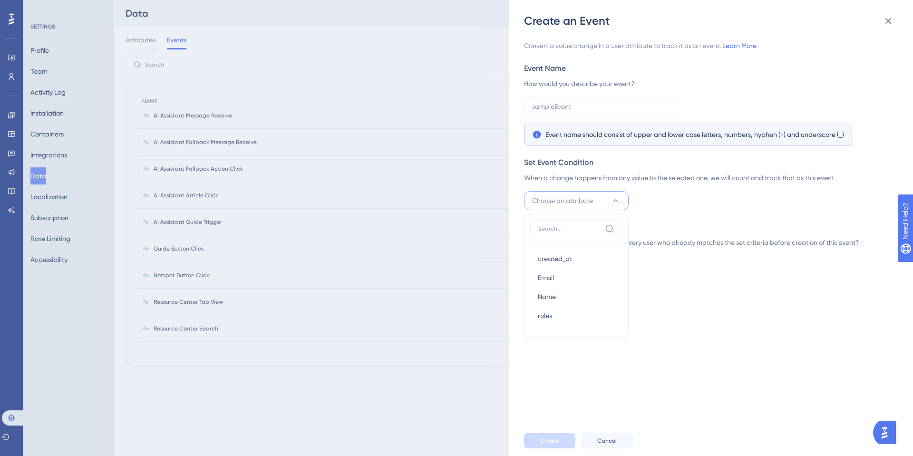
click at [589, 204] on span "Choose an attribute" at bounding box center [562, 200] width 61 height 11
click at [549, 275] on span "Email" at bounding box center [546, 277] width 16 height 11
click at [698, 186] on div "Set Event Condition When a change happens from any value to the selected one, w…" at bounding box center [708, 183] width 368 height 53
click at [662, 206] on span "Set a rule" at bounding box center [658, 200] width 29 height 11
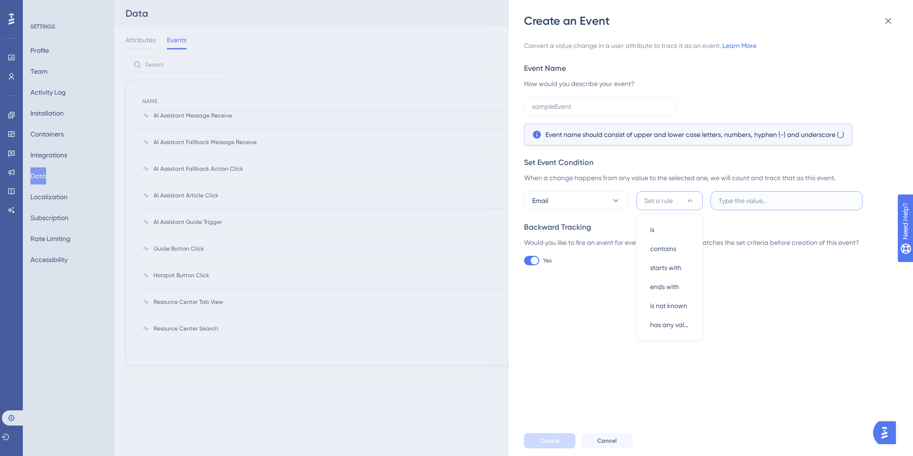
click at [737, 202] on input "text" at bounding box center [786, 200] width 136 height 10
click at [554, 207] on button "Email" at bounding box center [576, 200] width 105 height 19
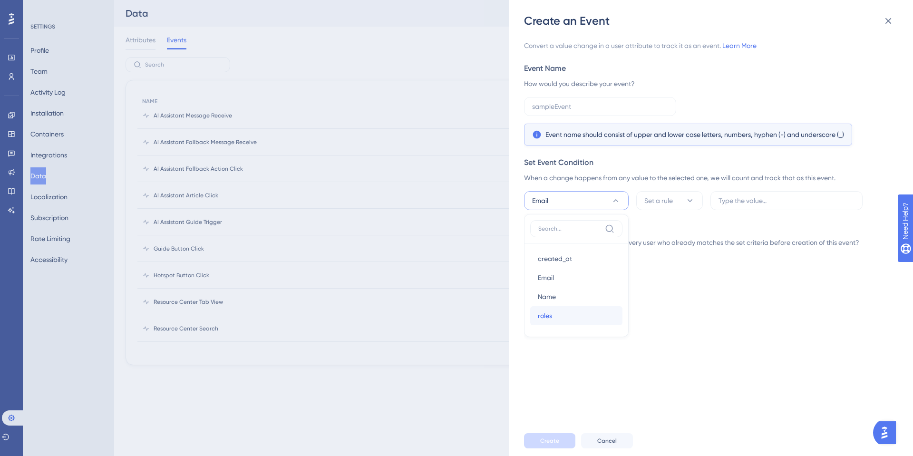
click at [554, 321] on div "roles roles" at bounding box center [576, 315] width 77 height 19
click at [667, 199] on span "Set a rule" at bounding box center [658, 200] width 29 height 11
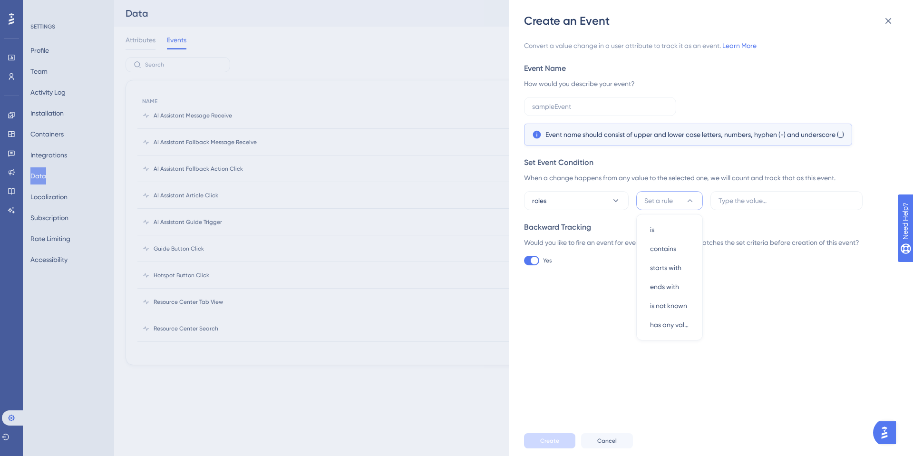
click at [836, 190] on div "Set Event Condition When a change happens from any value to the selected one, w…" at bounding box center [708, 183] width 368 height 53
click at [884, 17] on icon at bounding box center [887, 20] width 11 height 11
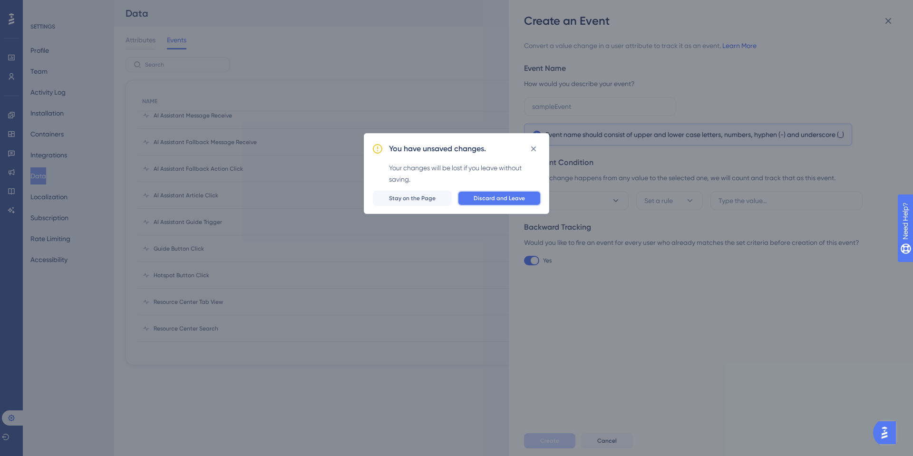
click at [494, 201] on span "Discard and Leave" at bounding box center [498, 198] width 51 height 8
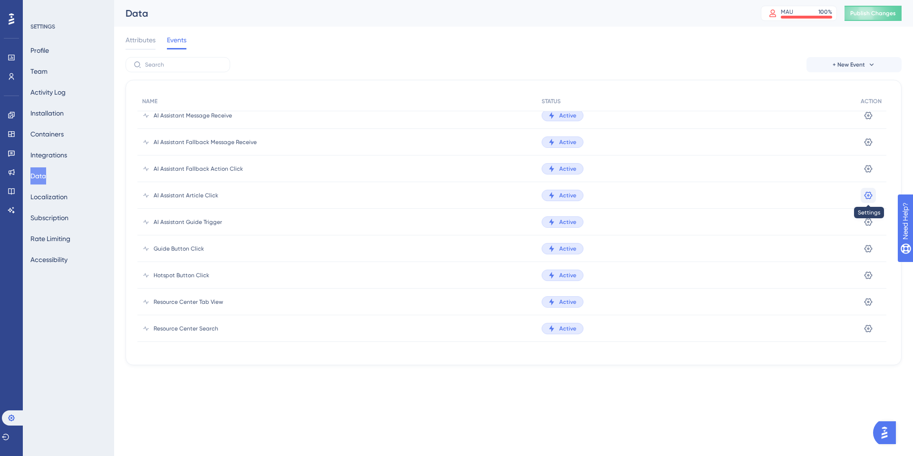
click at [871, 201] on button at bounding box center [867, 195] width 15 height 15
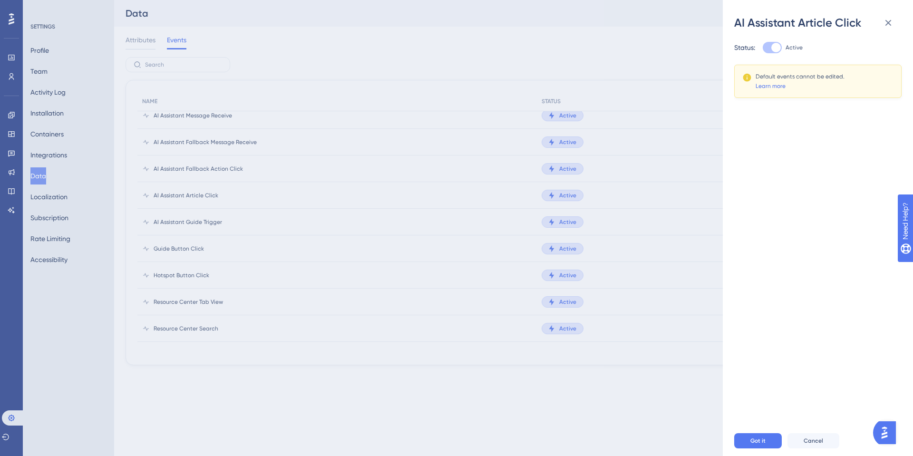
click at [897, 24] on div "AI Assistant Article Click" at bounding box center [817, 22] width 167 height 15
click at [887, 20] on icon at bounding box center [887, 22] width 11 height 11
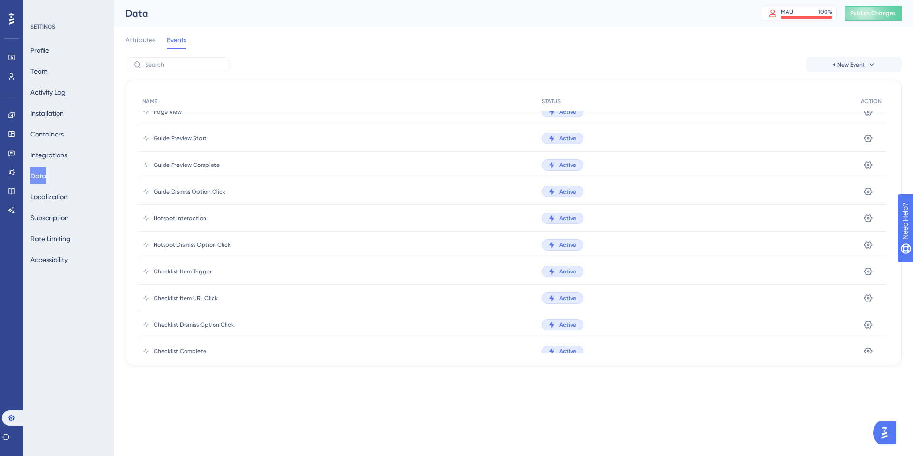
scroll to position [0, 0]
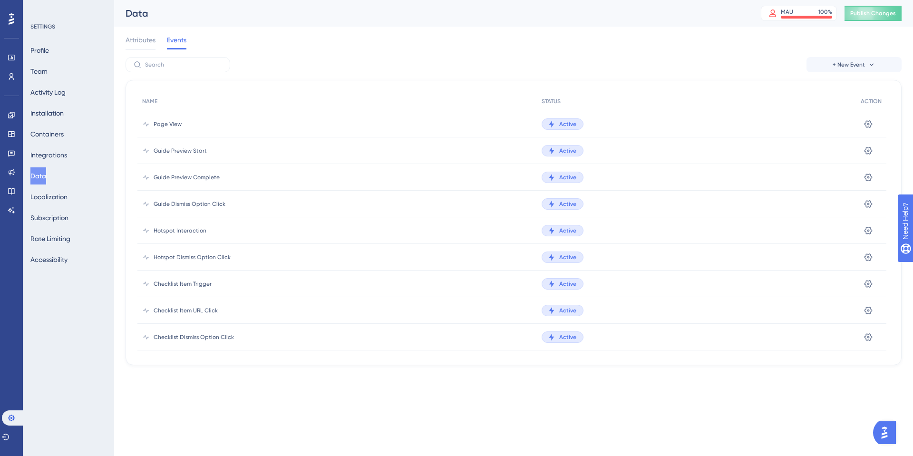
click at [151, 120] on div "Page View" at bounding box center [336, 124] width 399 height 27
click at [866, 122] on icon at bounding box center [868, 124] width 8 height 8
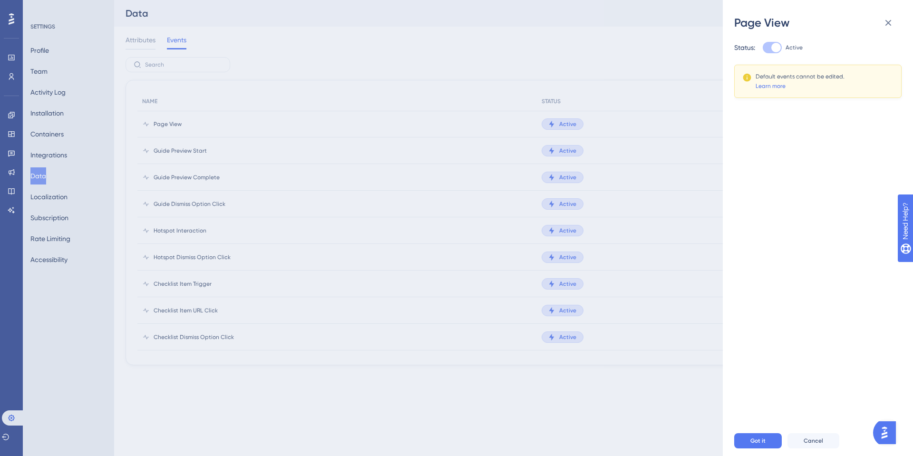
click at [902, 14] on div "Page View Status: Active Default events cannot be edited. Learn more Got it Can…" at bounding box center [817, 228] width 190 height 456
click at [888, 19] on icon at bounding box center [887, 22] width 11 height 11
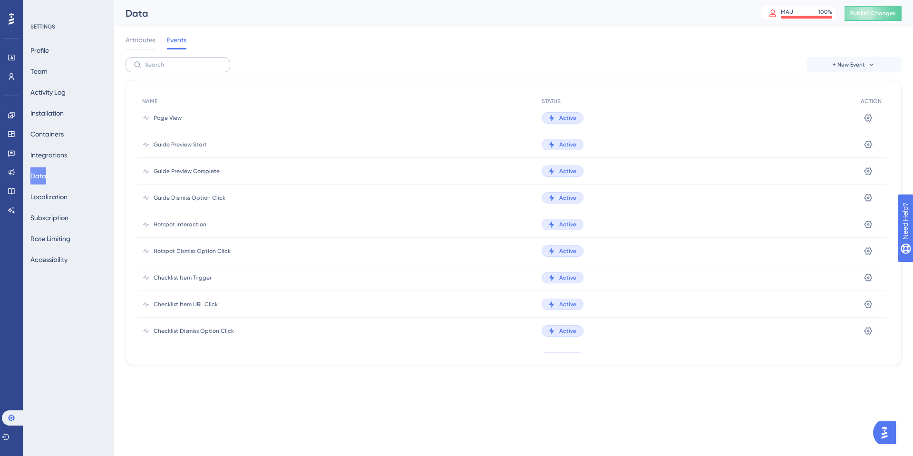
scroll to position [0, 0]
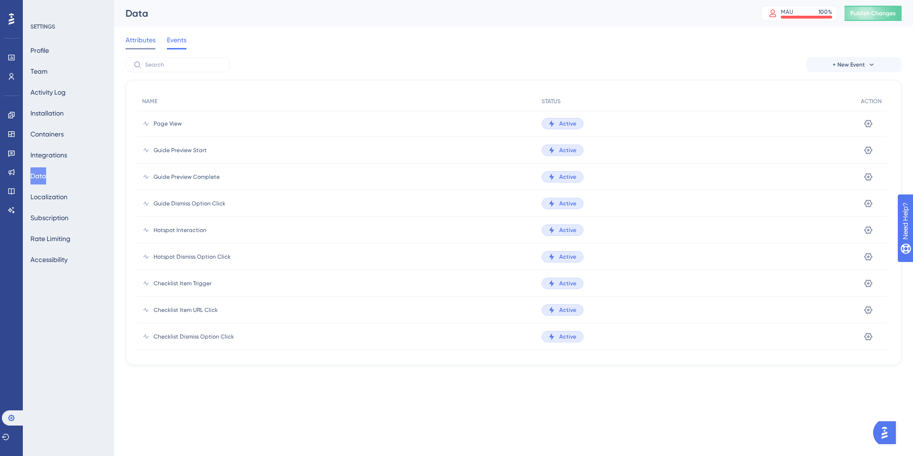
click at [148, 37] on span "Attributes" at bounding box center [140, 39] width 30 height 11
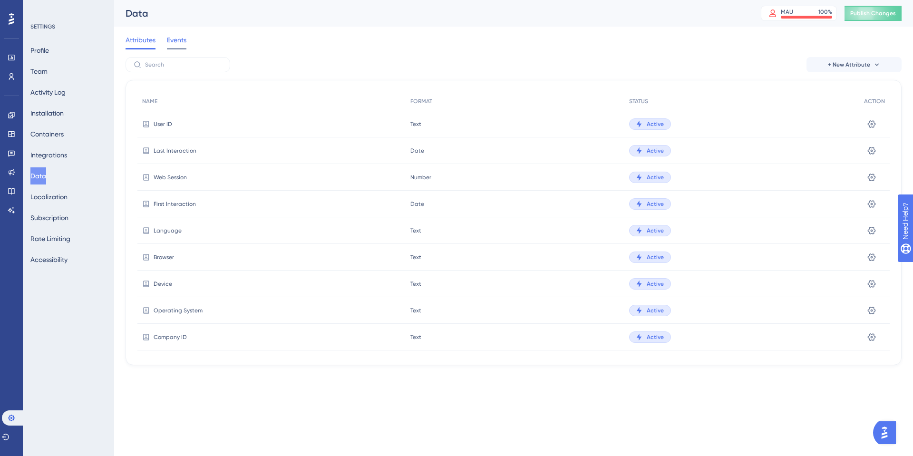
click at [169, 44] on span "Events" at bounding box center [176, 39] width 19 height 11
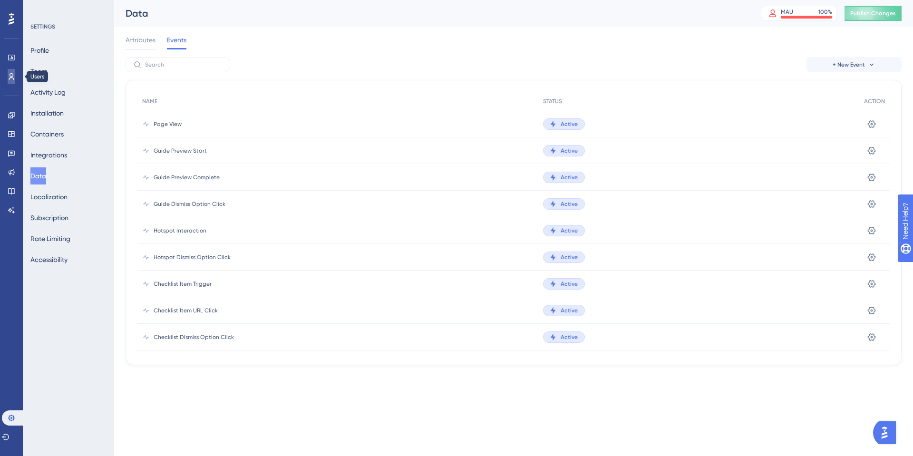
click at [8, 78] on icon at bounding box center [12, 77] width 8 height 8
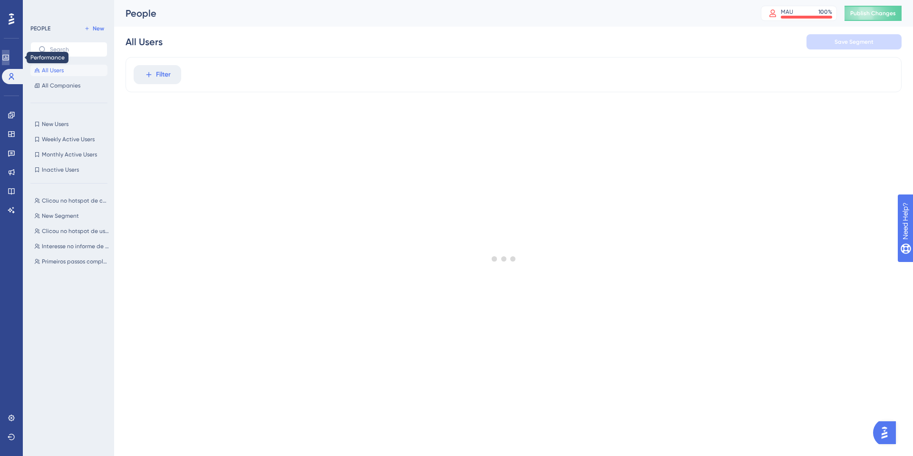
click at [5, 56] on link at bounding box center [6, 57] width 8 height 15
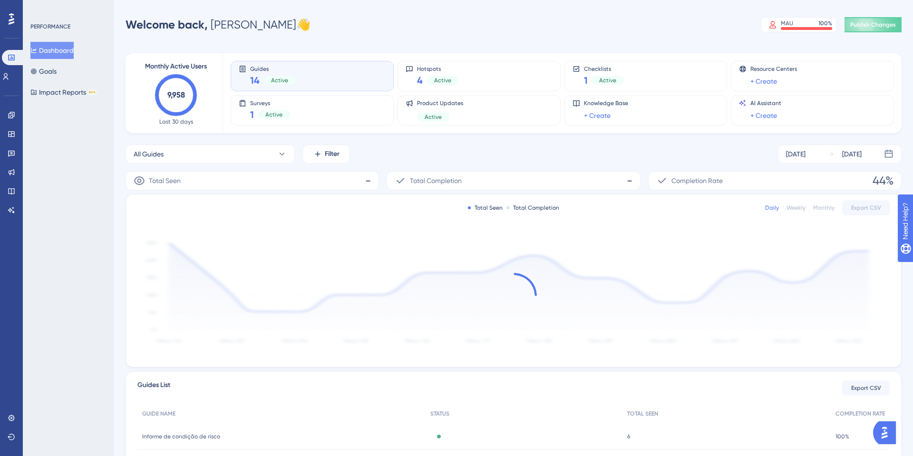
click at [76, 77] on div "Dashboard Goals Impact Reports BETA" at bounding box center [68, 71] width 77 height 59
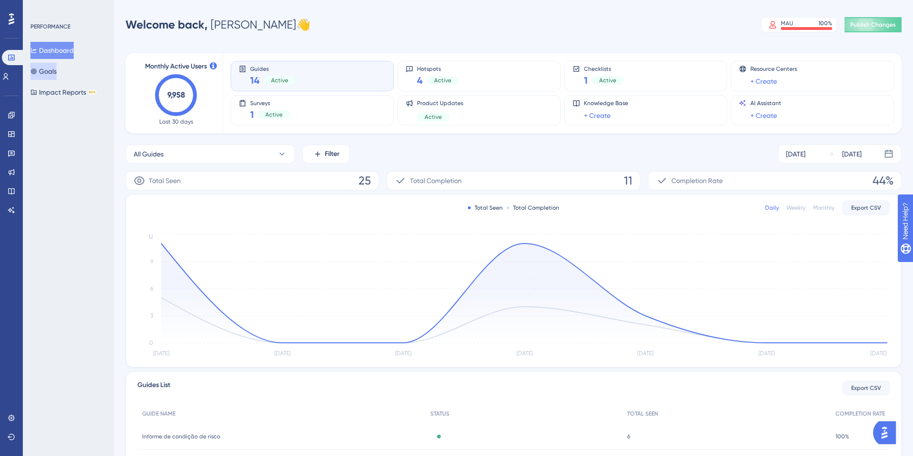
click at [57, 70] on button "Goals" at bounding box center [43, 71] width 26 height 17
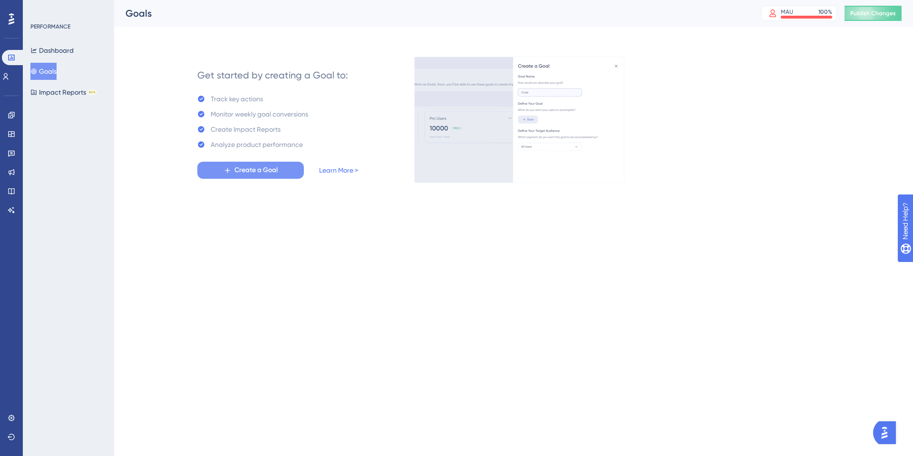
click at [293, 171] on button "Create a Goal" at bounding box center [250, 170] width 106 height 17
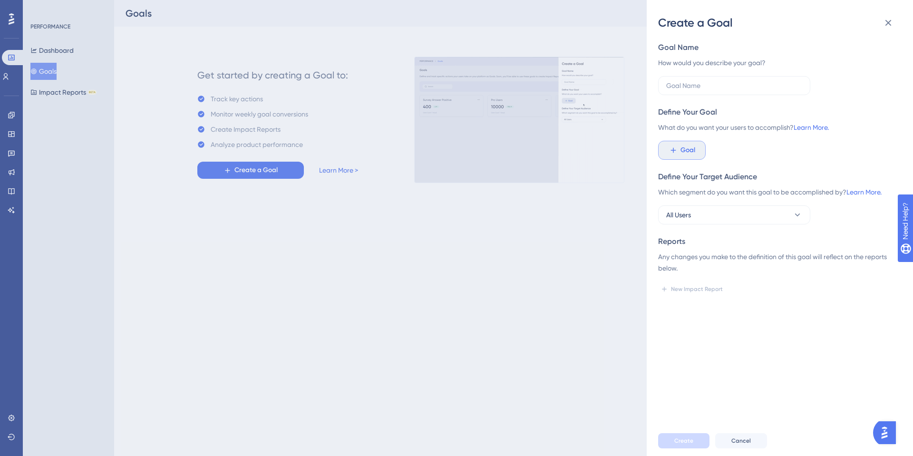
click at [683, 147] on span "Goal" at bounding box center [687, 149] width 15 height 11
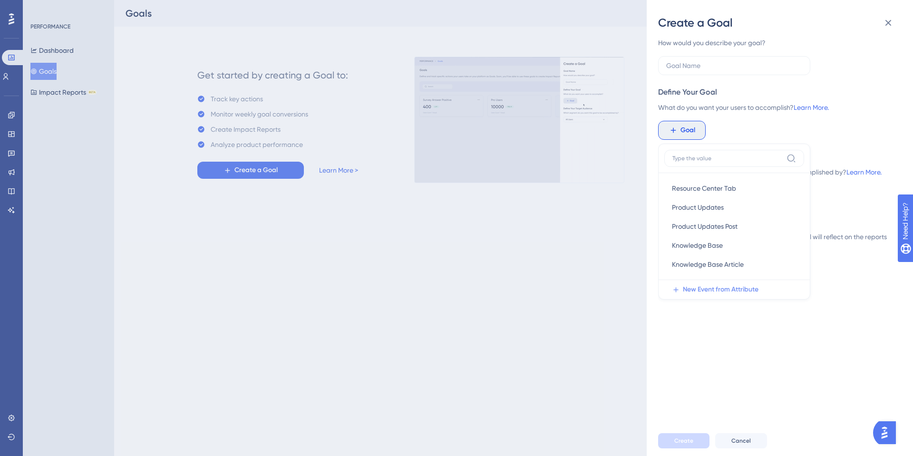
scroll to position [25, 0]
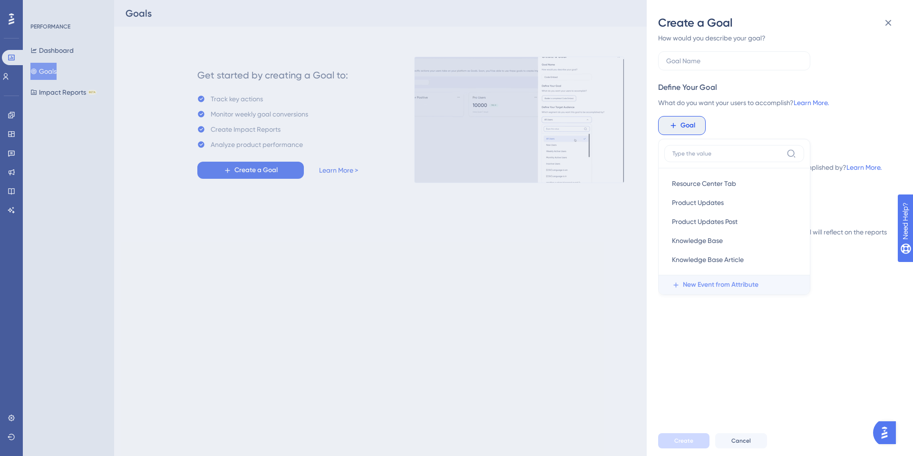
click at [713, 289] on span "New Event from Attribute" at bounding box center [721, 284] width 76 height 11
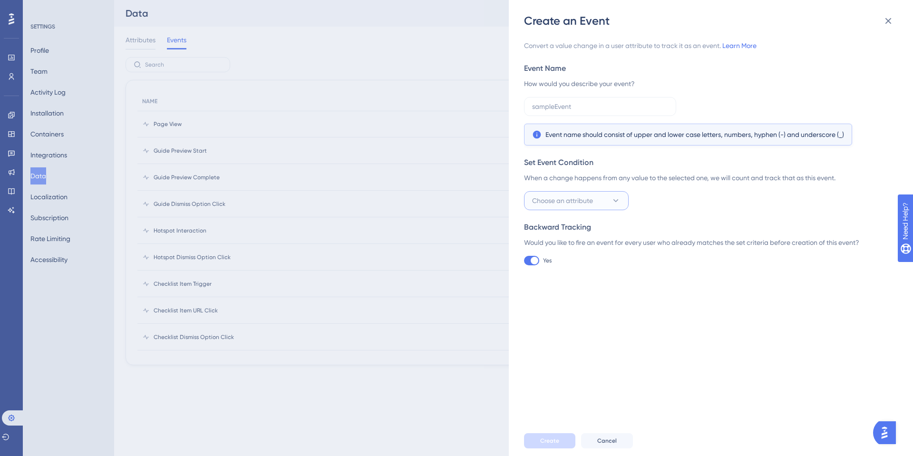
click at [579, 202] on span "Choose an attribute" at bounding box center [562, 200] width 61 height 11
click at [566, 176] on div "When a change happens from any value to the selected one, we will count and tra…" at bounding box center [708, 177] width 368 height 11
click at [539, 180] on div "When a change happens from any value to the selected one, we will count and tra…" at bounding box center [708, 177] width 368 height 11
drag, startPoint x: 539, startPoint y: 180, endPoint x: 644, endPoint y: 181, distance: 105.1
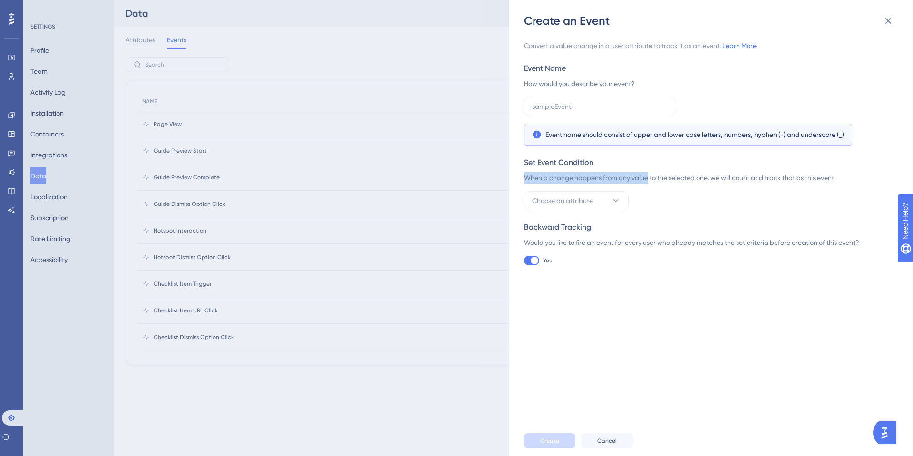
click at [644, 181] on div "When a change happens from any value to the selected one, we will count and tra…" at bounding box center [708, 177] width 368 height 11
click at [665, 179] on div "When a change happens from any value to the selected one, we will count and tra…" at bounding box center [708, 177] width 368 height 11
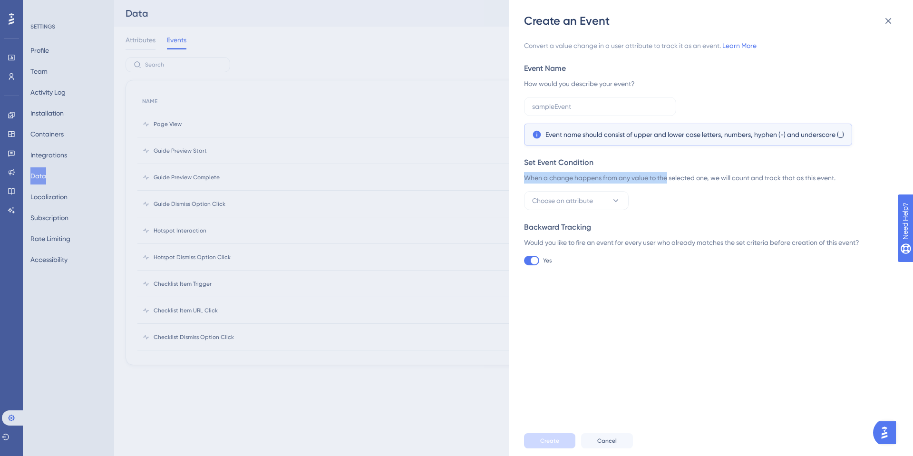
drag, startPoint x: 665, startPoint y: 179, endPoint x: 831, endPoint y: 169, distance: 166.2
click at [831, 169] on div "Set Event Condition When a change happens from any value to the selected one, w…" at bounding box center [708, 183] width 368 height 53
click at [778, 182] on div "When a change happens from any value to the selected one, we will count and tra…" at bounding box center [708, 177] width 368 height 11
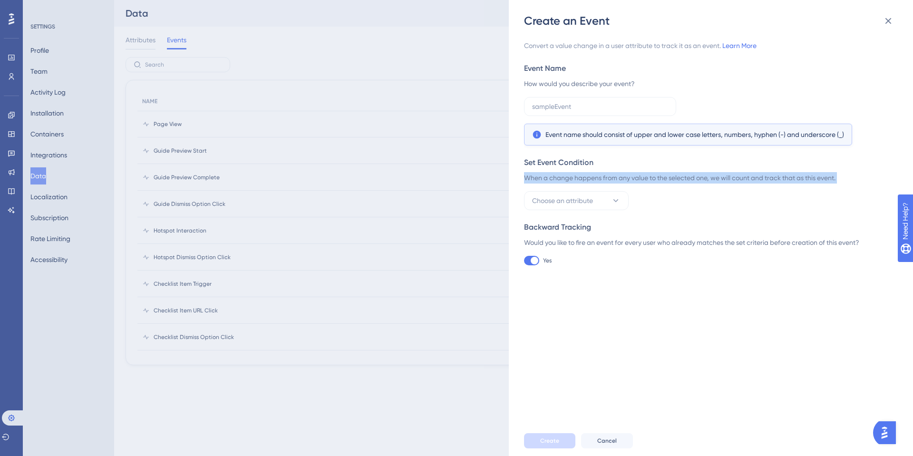
click at [714, 180] on div "When a change happens from any value to the selected one, we will count and tra…" at bounding box center [708, 177] width 368 height 11
click at [719, 205] on div "Choose an attribute" at bounding box center [708, 200] width 368 height 19
click at [586, 238] on div "Would you like to fire an event for every user who already matches the set crit…" at bounding box center [708, 242] width 368 height 11
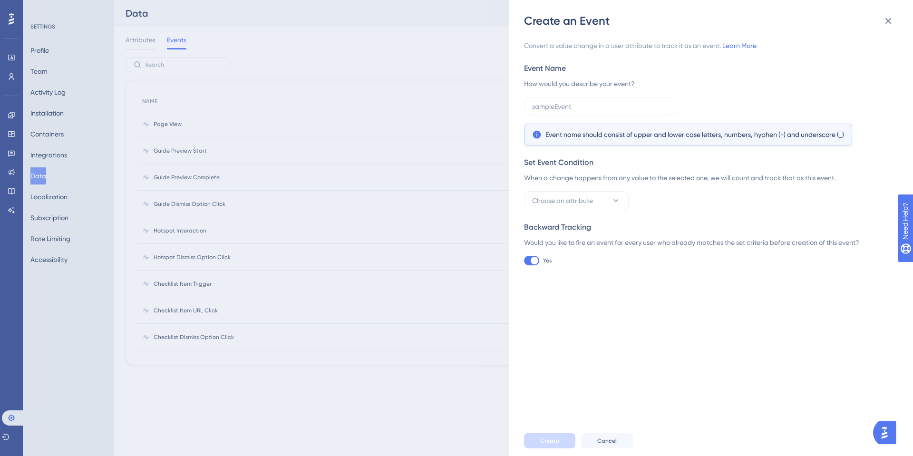
click at [527, 259] on div at bounding box center [531, 261] width 15 height 10
click at [524, 260] on input "Yes" at bounding box center [523, 260] width 0 height 0
click at [555, 192] on button "Choose an attribute" at bounding box center [576, 200] width 105 height 19
click at [553, 259] on div "Backward Tracking Would you like to fire an event for every user who already ma…" at bounding box center [708, 244] width 368 height 44
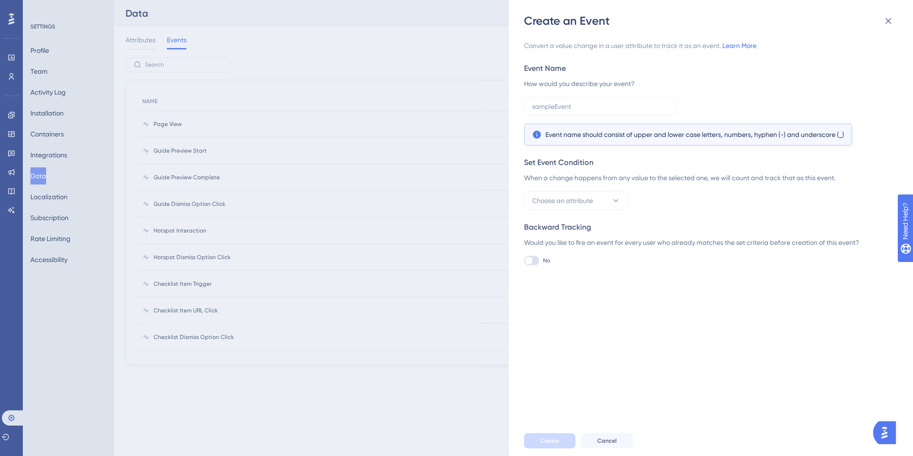
click at [536, 260] on div at bounding box center [531, 261] width 15 height 10
click at [524, 260] on input "No" at bounding box center [523, 260] width 0 height 0
checkbox input "true"
click at [572, 206] on button "Choose an attribute" at bounding box center [576, 200] width 105 height 19
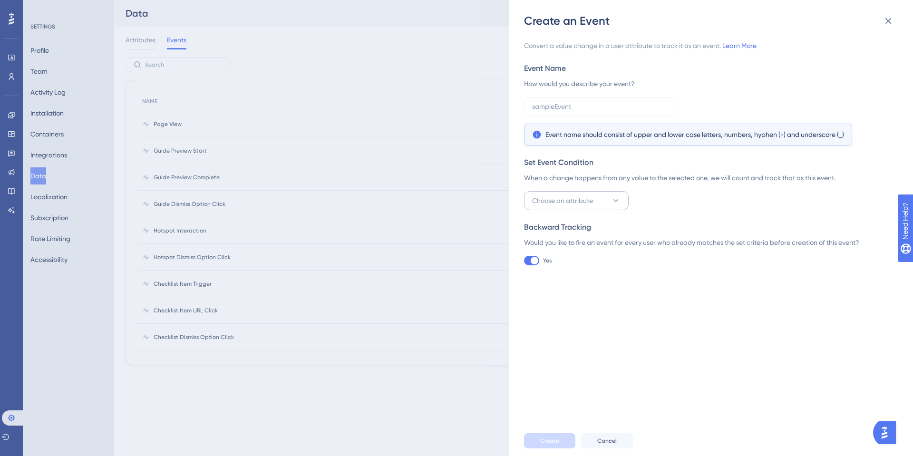
click at [572, 206] on button "Choose an attribute" at bounding box center [576, 200] width 105 height 19
click at [567, 187] on div "Set Event Condition When a change happens from any value to the selected one, w…" at bounding box center [708, 183] width 368 height 53
click at [562, 198] on span "Choose an attribute" at bounding box center [562, 200] width 61 height 11
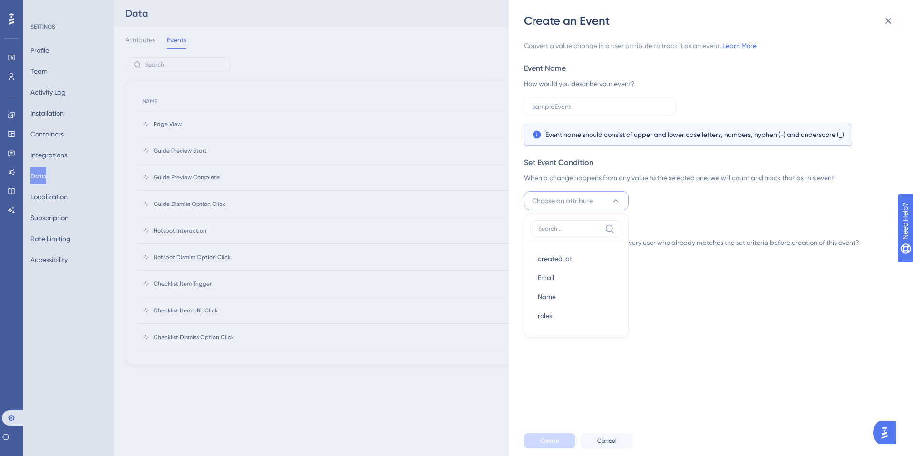
click at [579, 237] on div at bounding box center [576, 231] width 92 height 23
click at [574, 230] on input at bounding box center [569, 229] width 63 height 8
click at [496, 227] on div "Create an Event Convert a value change in a user attribute to track it as an ev…" at bounding box center [456, 228] width 913 height 456
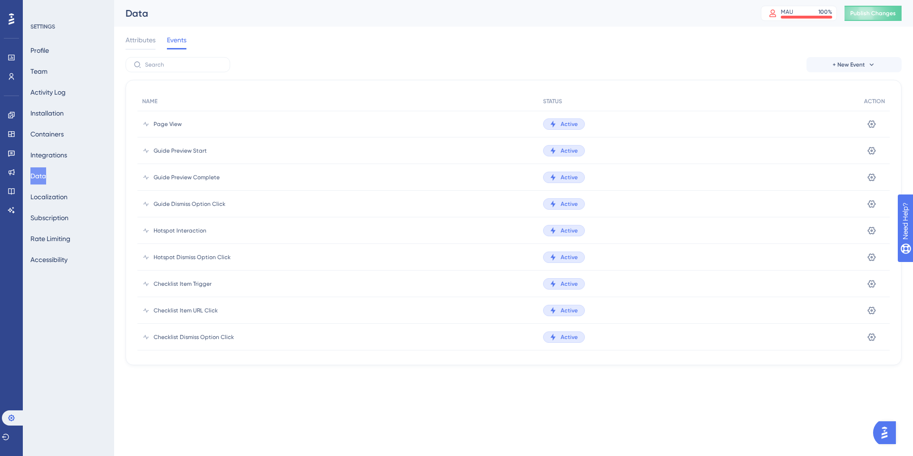
click at [38, 181] on button "Data" at bounding box center [38, 175] width 16 height 17
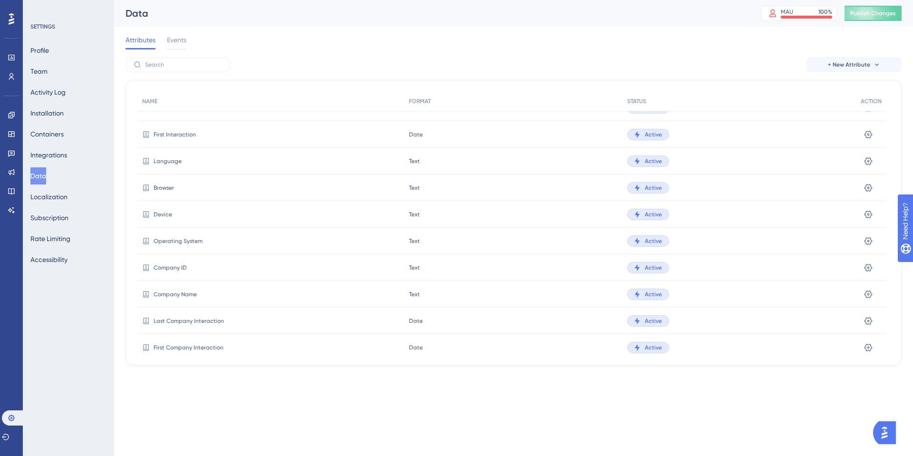
scroll to position [191, 0]
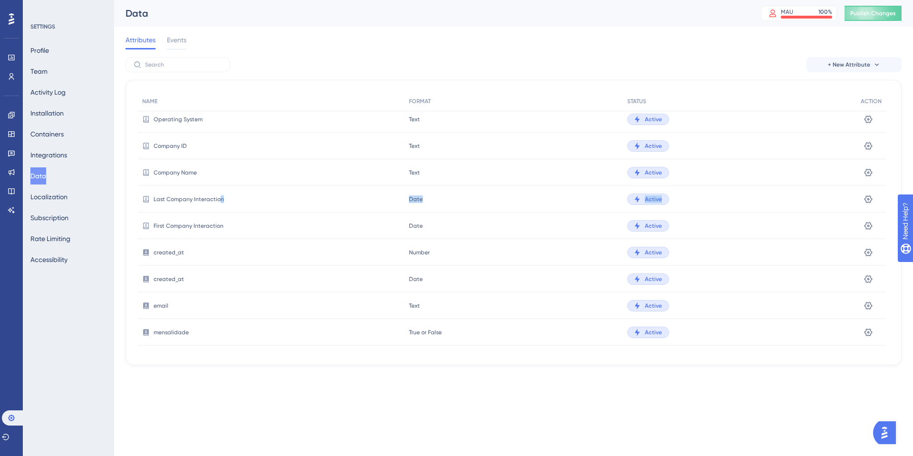
drag, startPoint x: 220, startPoint y: 195, endPoint x: 860, endPoint y: 208, distance: 640.9
click at [0, 0] on div "Last Company Interaction Date Date Active Settings" at bounding box center [0, 0] width 0 height 0
click at [869, 200] on icon at bounding box center [868, 199] width 10 height 10
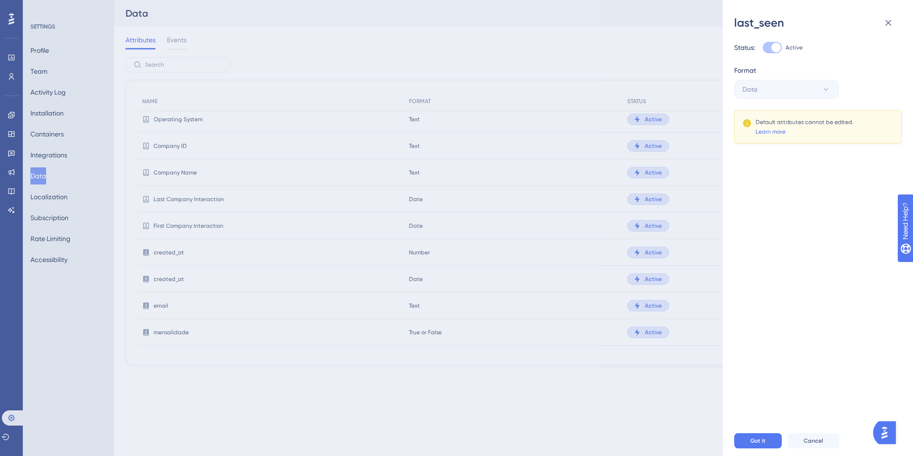
click at [790, 129] on div "Default attributes cannot be edited. Learn more" at bounding box center [804, 126] width 98 height 17
click at [760, 445] on button "Got it" at bounding box center [758, 440] width 48 height 15
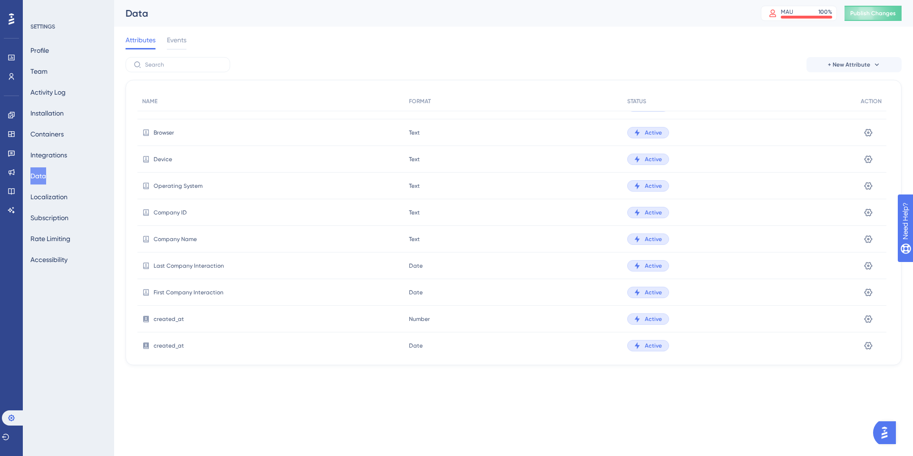
scroll to position [301, 0]
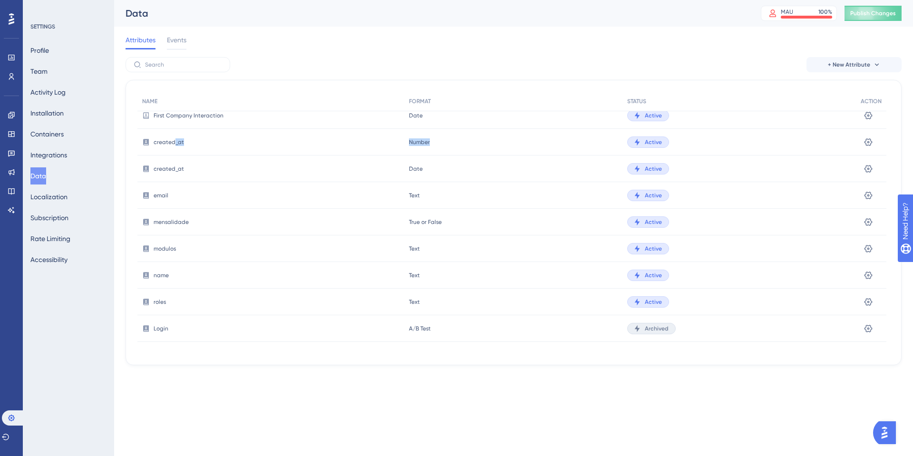
drag, startPoint x: 173, startPoint y: 142, endPoint x: 454, endPoint y: 151, distance: 281.5
click at [0, 0] on div "created_at Number Number Active Settings" at bounding box center [0, 0] width 0 height 0
click at [383, 164] on div "created_at" at bounding box center [270, 168] width 267 height 27
drag, startPoint x: 156, startPoint y: 193, endPoint x: 493, endPoint y: 201, distance: 336.6
click at [0, 0] on div "email Text Text Active Settings" at bounding box center [0, 0] width 0 height 0
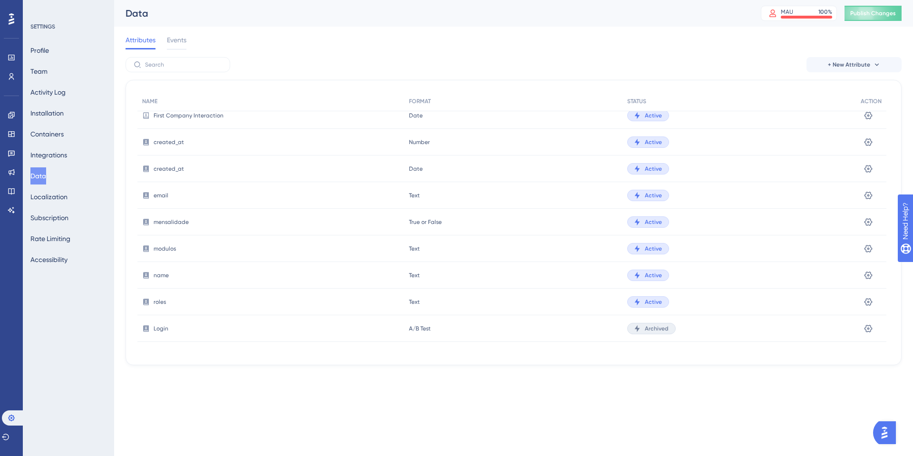
click at [418, 225] on div "True or False True or False" at bounding box center [513, 222] width 218 height 27
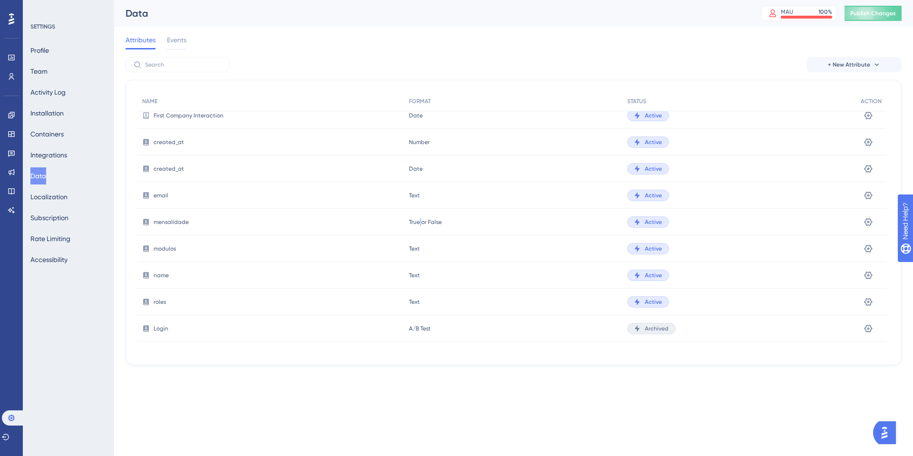
click at [418, 225] on div "True or False True or False" at bounding box center [513, 222] width 218 height 27
click at [440, 222] on span "True or False" at bounding box center [425, 222] width 33 height 8
drag, startPoint x: 428, startPoint y: 226, endPoint x: 416, endPoint y: 222, distance: 12.6
click at [416, 222] on div "True or False True or False" at bounding box center [513, 222] width 218 height 27
click at [416, 222] on span "True or False" at bounding box center [425, 222] width 33 height 8
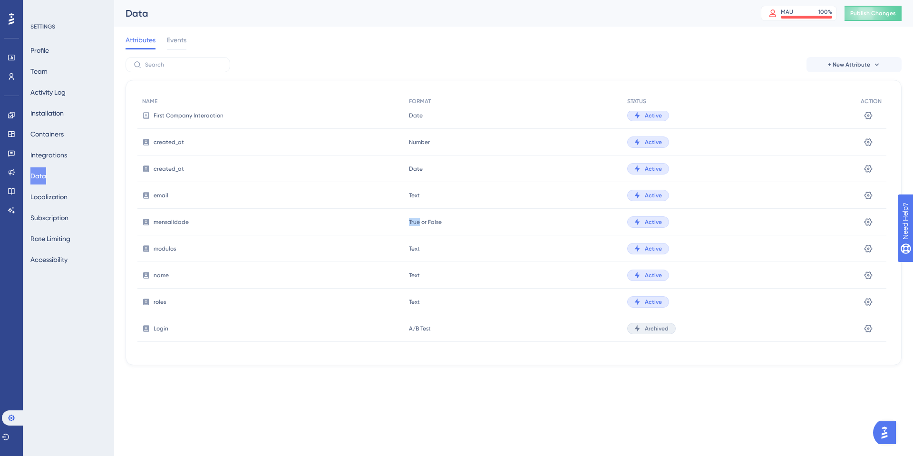
click at [416, 222] on span "True or False" at bounding box center [425, 222] width 33 height 8
click at [864, 221] on button at bounding box center [867, 221] width 15 height 15
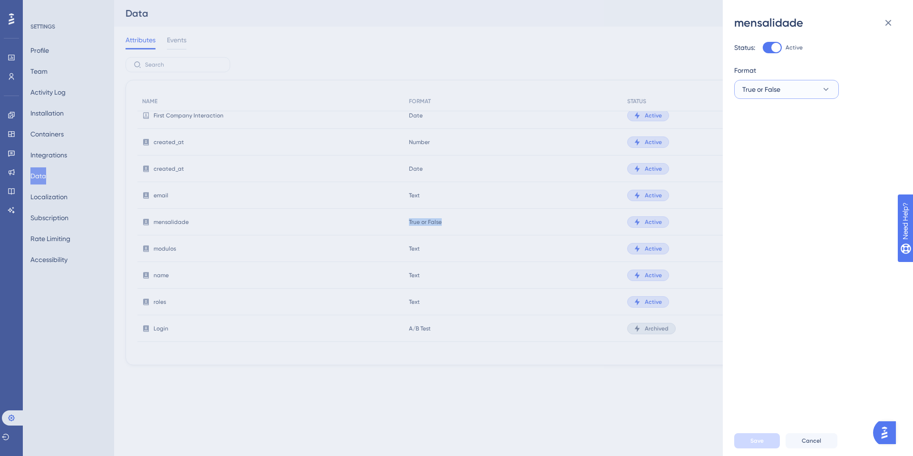
click at [785, 81] on button "True or False" at bounding box center [786, 89] width 105 height 19
click at [763, 160] on span "Number" at bounding box center [760, 156] width 24 height 11
click at [756, 433] on button "Save" at bounding box center [757, 440] width 46 height 15
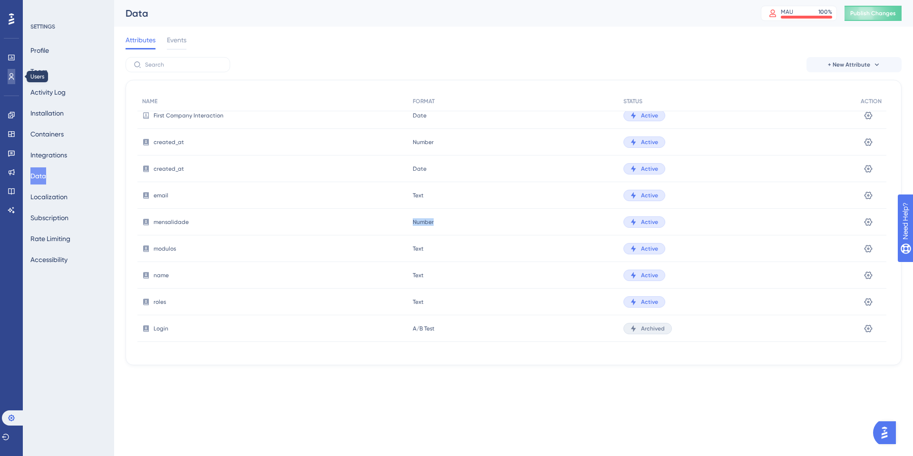
click at [15, 73] on link at bounding box center [12, 76] width 8 height 15
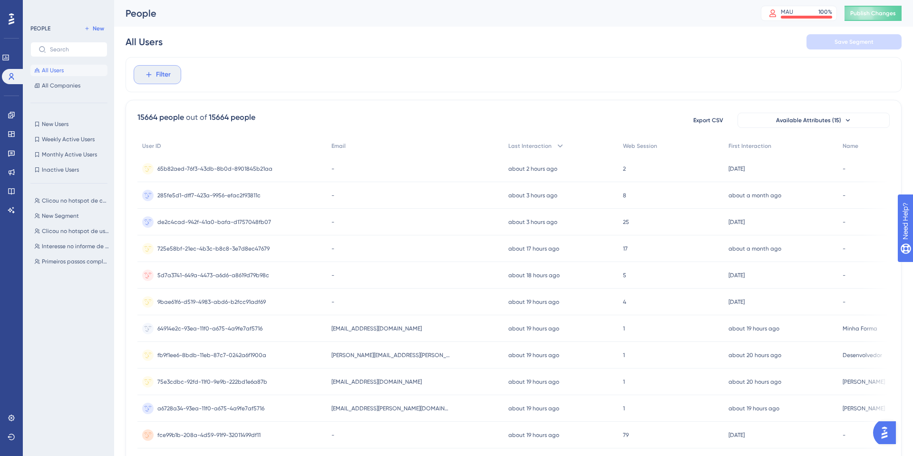
click at [146, 73] on icon at bounding box center [148, 74] width 9 height 9
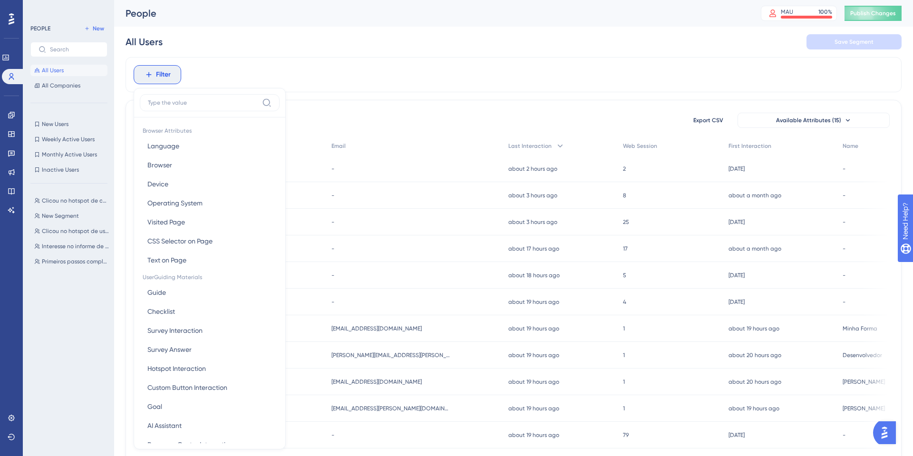
scroll to position [41, 0]
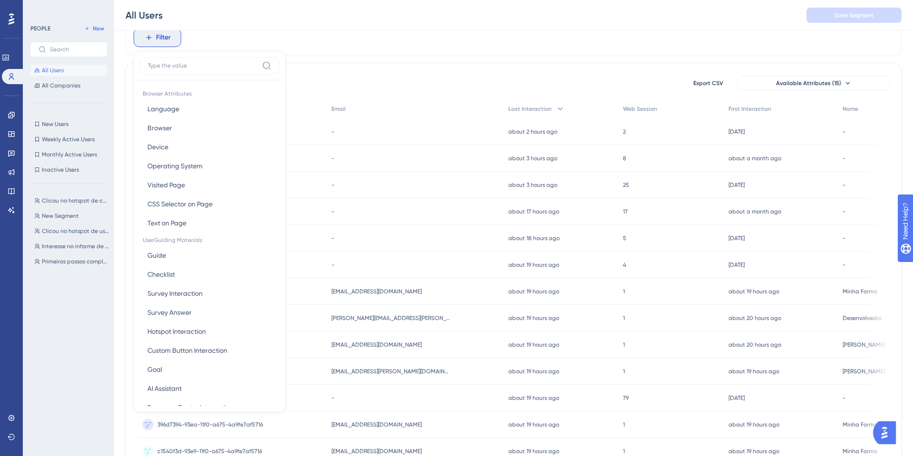
click at [297, 71] on div "15664 people out of 15664 people Export CSV Available Attributes (15) User ID E…" at bounding box center [513, 378] width 776 height 630
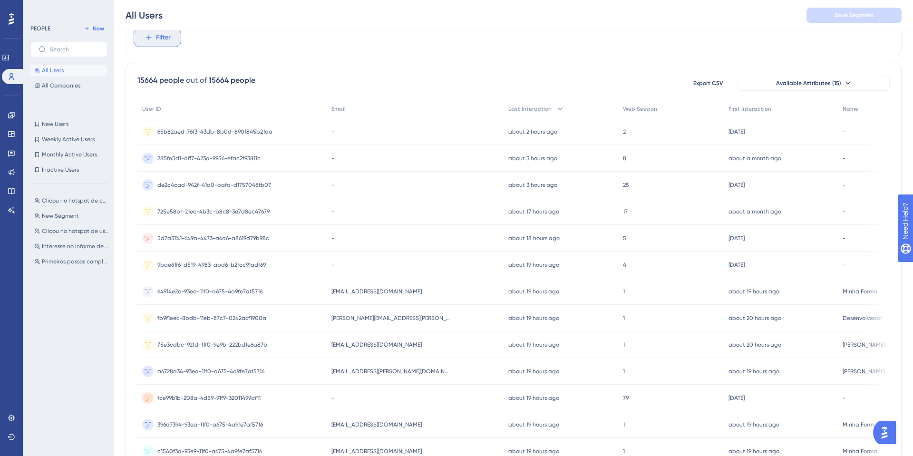
click at [173, 37] on button "Filter" at bounding box center [158, 37] width 48 height 19
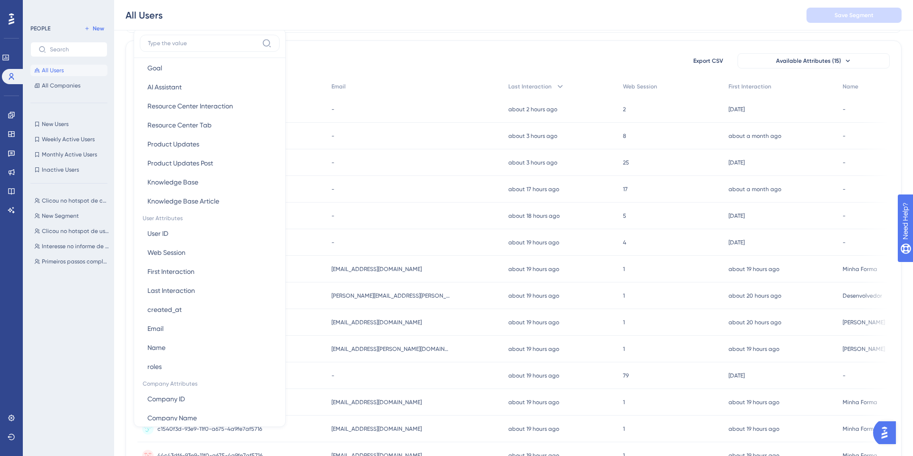
scroll to position [386, 0]
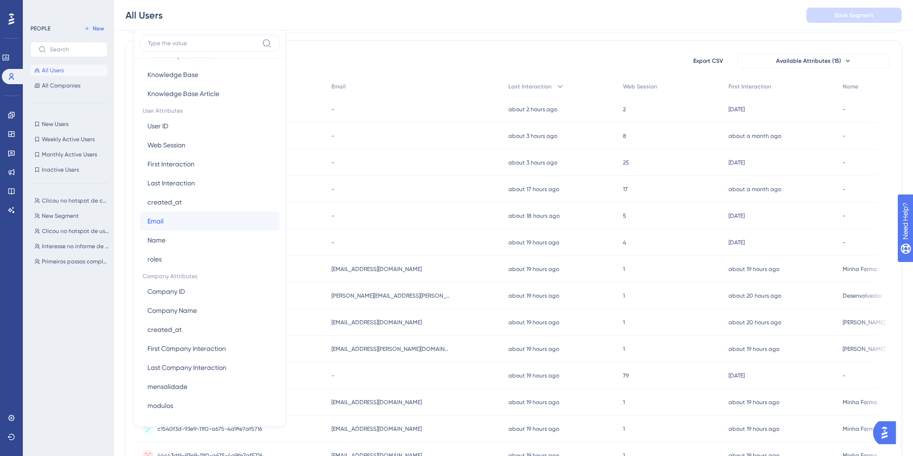
click at [181, 218] on button "Email Email" at bounding box center [210, 221] width 140 height 19
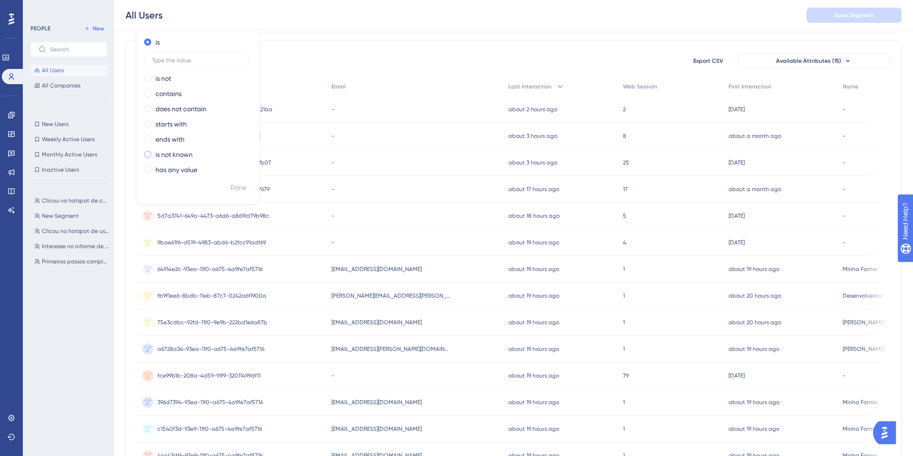
click at [186, 153] on label "is not known" at bounding box center [173, 154] width 37 height 11
click at [233, 164] on span "Done" at bounding box center [238, 166] width 16 height 11
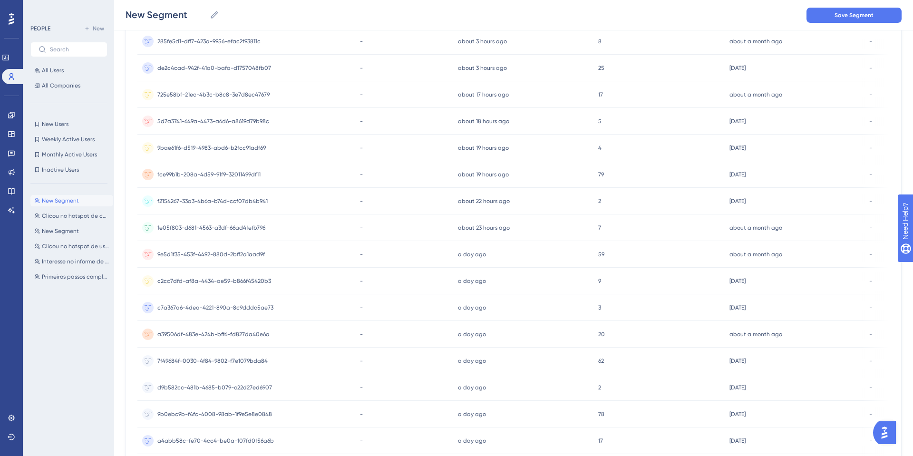
scroll to position [0, 0]
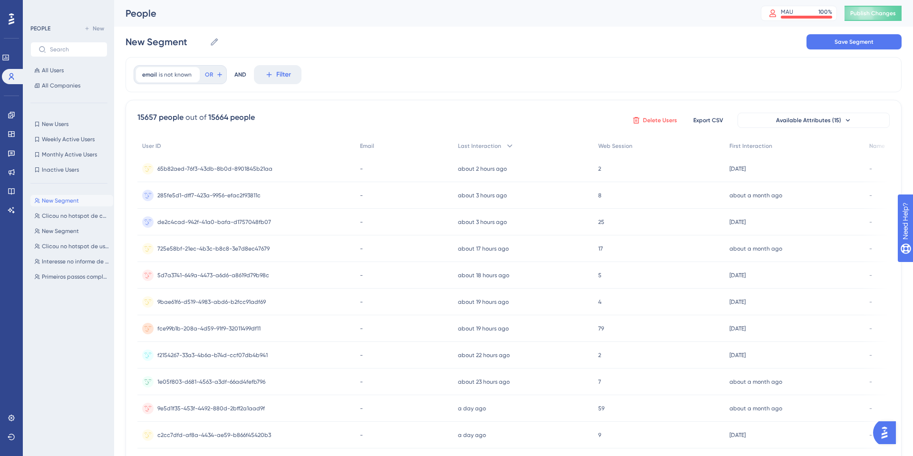
click at [644, 117] on span "Delete Users" at bounding box center [660, 120] width 34 height 8
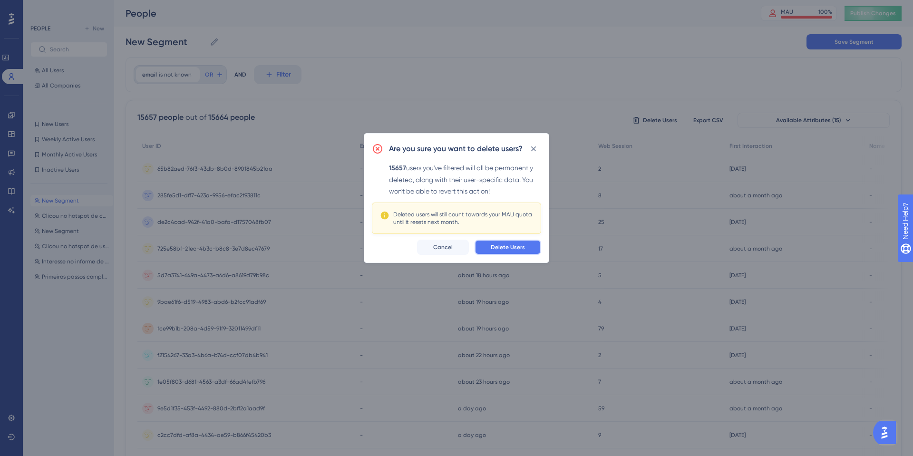
click at [492, 250] on button "Delete Users" at bounding box center [507, 247] width 67 height 15
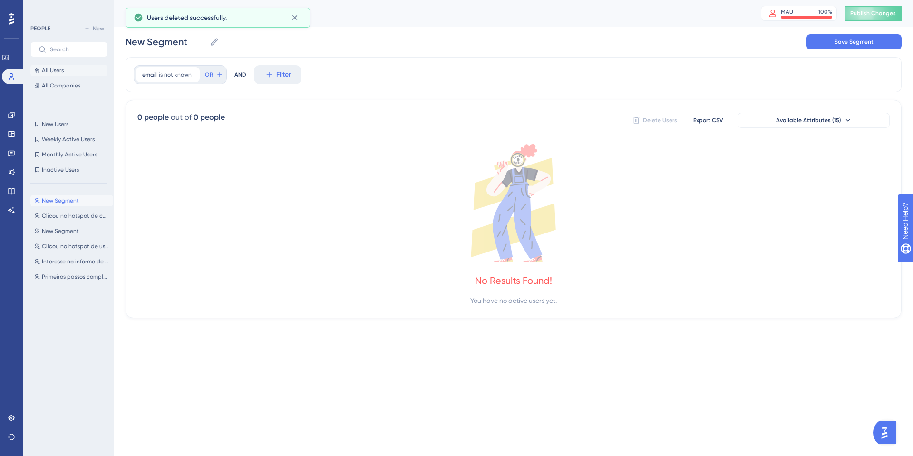
click at [72, 73] on button "All Users" at bounding box center [68, 70] width 77 height 11
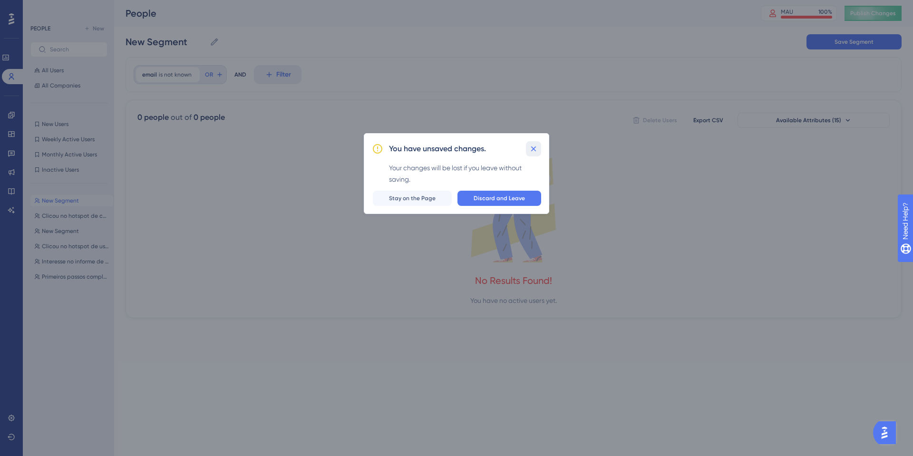
click at [531, 148] on icon at bounding box center [534, 149] width 10 height 10
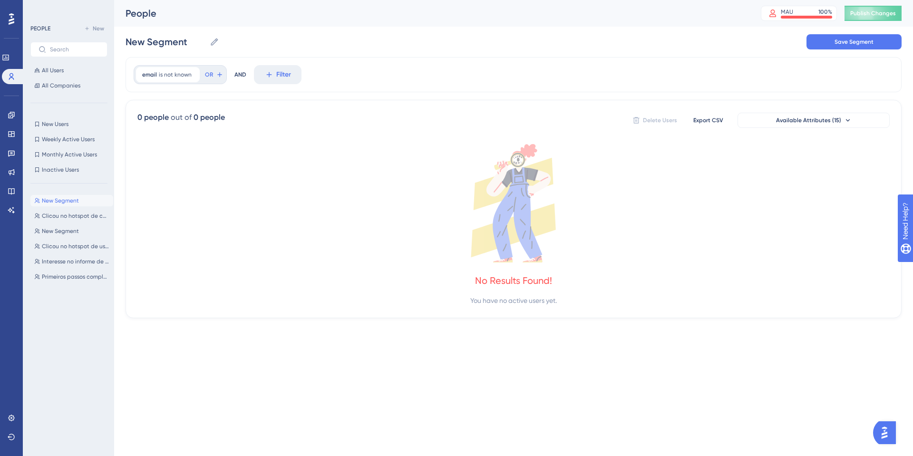
click at [469, 212] on icon at bounding box center [513, 203] width 752 height 118
click at [785, 123] on span "Available Attributes (15)" at bounding box center [808, 120] width 65 height 8
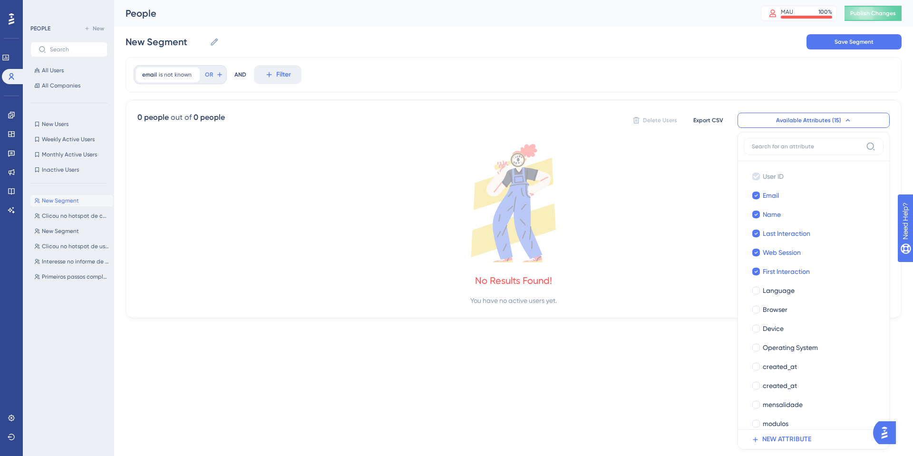
click at [785, 123] on span "Available Attributes (15)" at bounding box center [808, 120] width 65 height 8
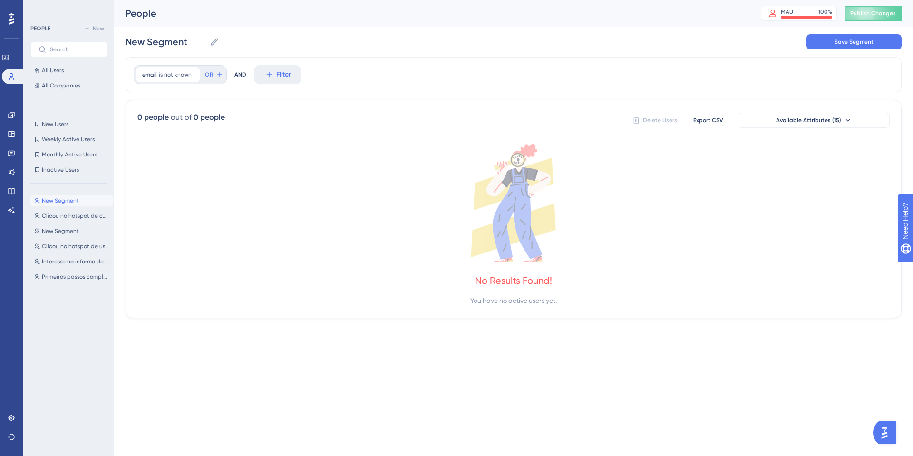
click at [55, 78] on div "All Users All Companies" at bounding box center [68, 78] width 77 height 27
click at [54, 64] on div "PEOPLE New All Users All Companies" at bounding box center [68, 57] width 77 height 68
click at [61, 70] on span "All Users" at bounding box center [53, 71] width 22 height 8
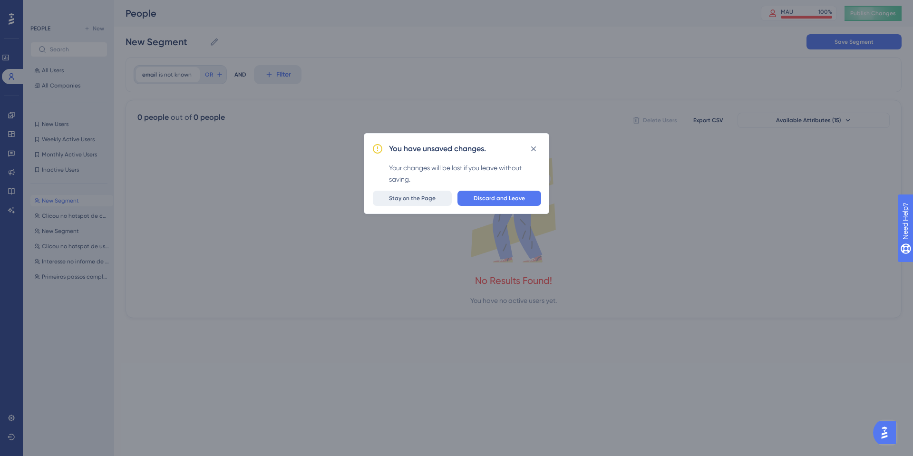
click at [421, 198] on span "Stay on the Page" at bounding box center [412, 198] width 47 height 8
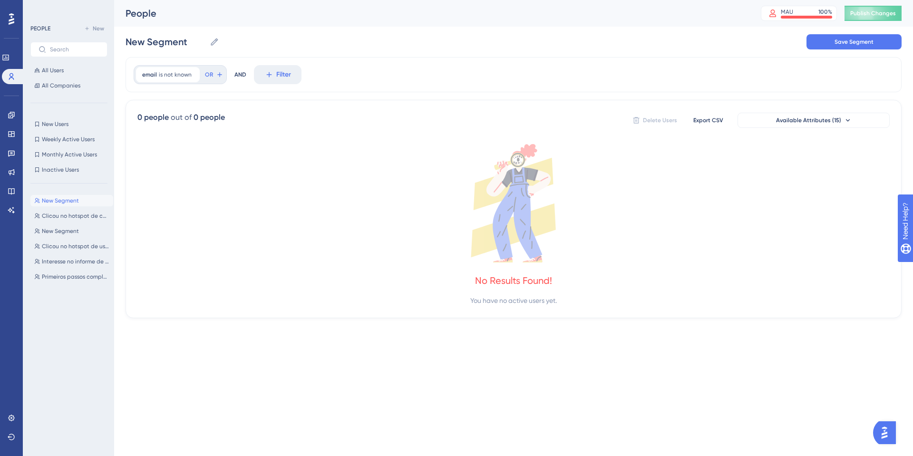
click at [38, 64] on div "PEOPLE New All Users All Companies" at bounding box center [68, 57] width 77 height 68
click at [58, 68] on span "All Users" at bounding box center [53, 71] width 22 height 8
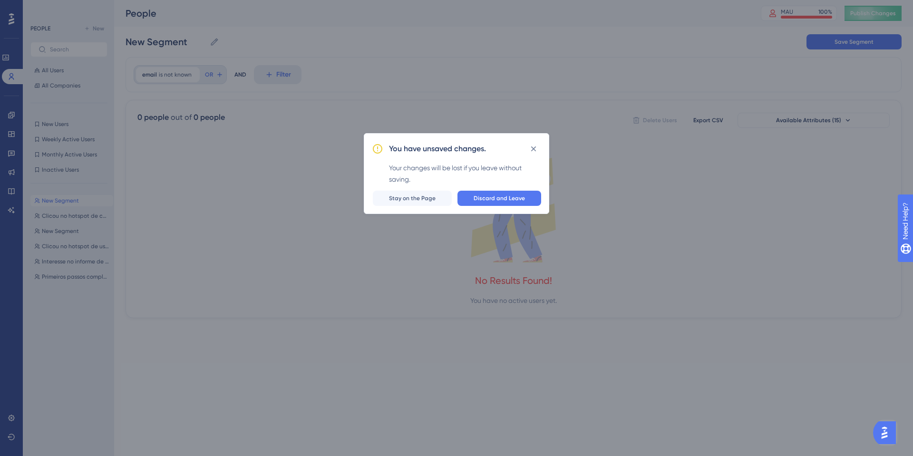
click at [280, 186] on div "You have unsaved changes. Your changes will be lost if you leave without saving…" at bounding box center [456, 228] width 913 height 456
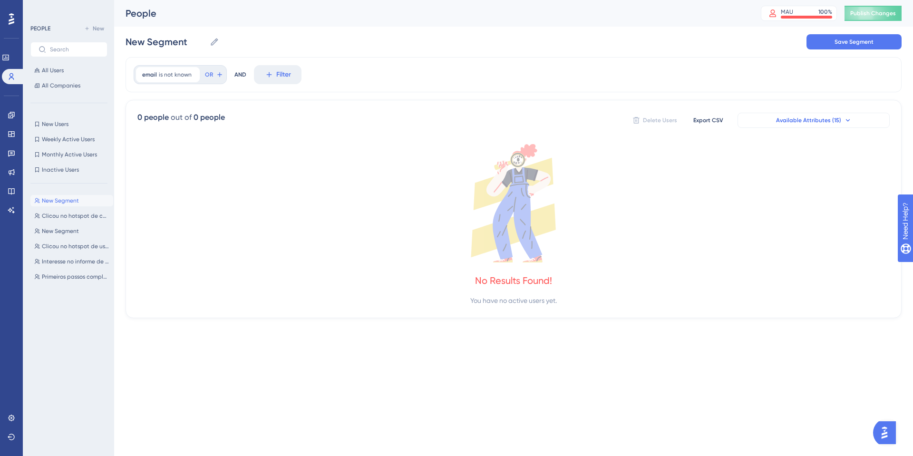
drag, startPoint x: 198, startPoint y: 113, endPoint x: 773, endPoint y: 123, distance: 575.2
click at [205, 113] on div "0 people" at bounding box center [208, 117] width 31 height 11
click at [848, 40] on span "Save Segment" at bounding box center [853, 42] width 39 height 8
type input "New Segment-1"
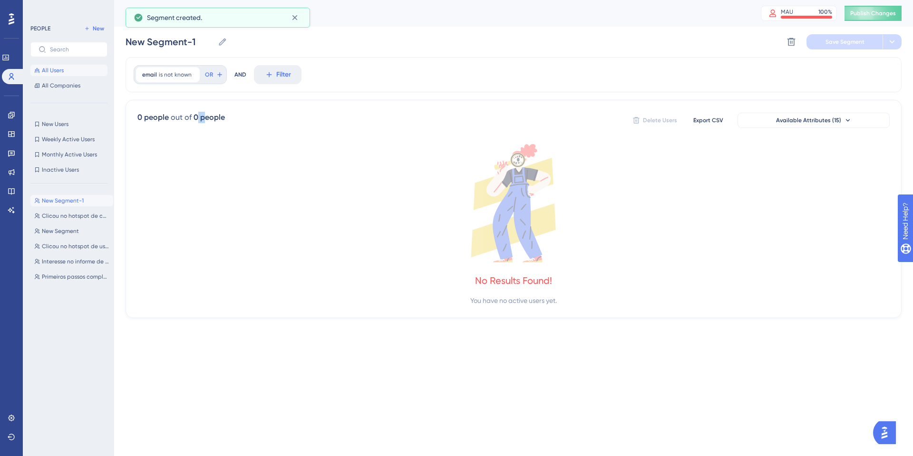
click at [56, 72] on span "All Users" at bounding box center [53, 71] width 22 height 8
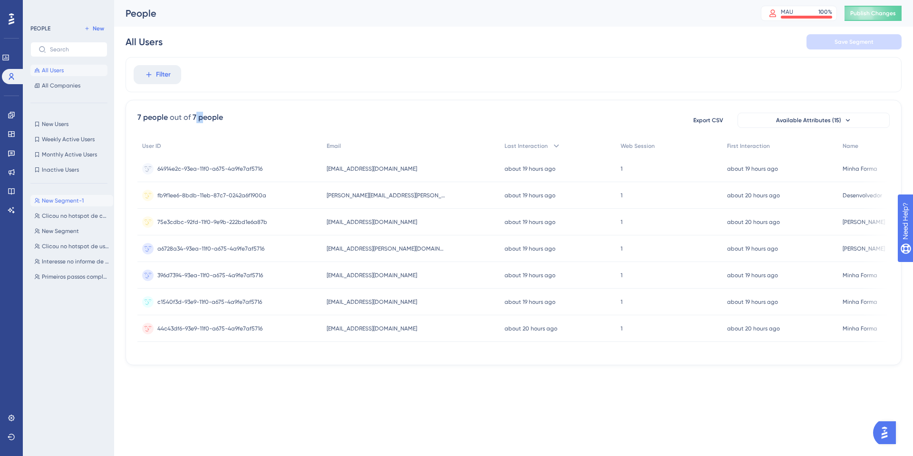
click at [93, 202] on button "New Segment-1 New Segment-1" at bounding box center [71, 200] width 83 height 11
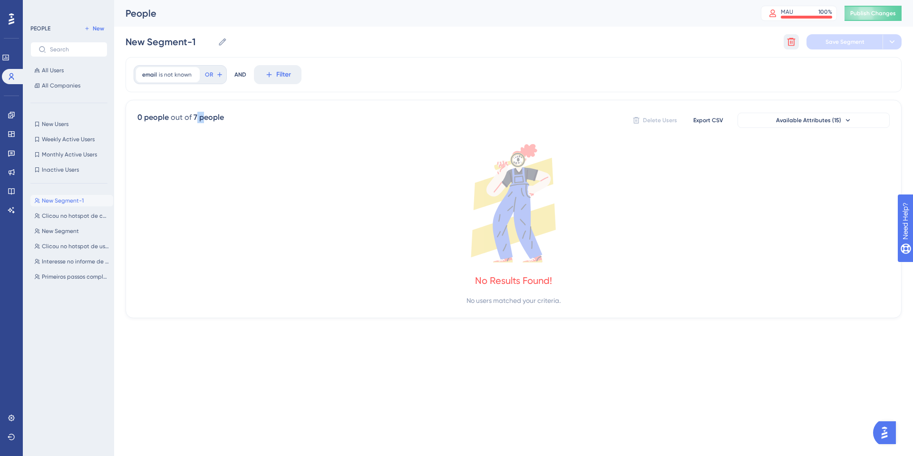
click at [783, 45] on button at bounding box center [790, 41] width 15 height 15
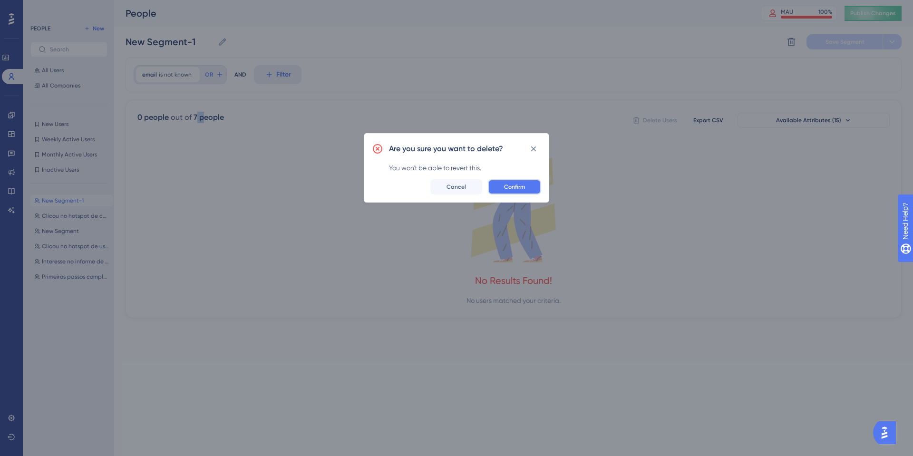
click at [530, 182] on button "Confirm" at bounding box center [514, 186] width 53 height 15
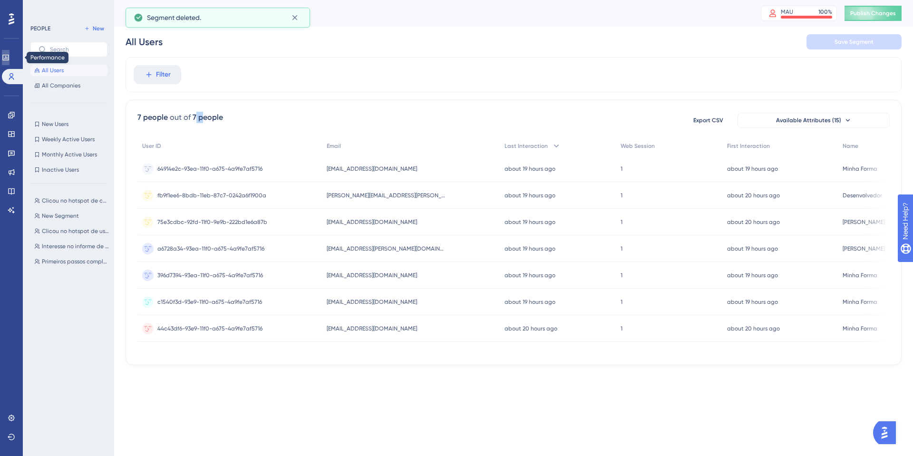
click at [10, 57] on link at bounding box center [6, 57] width 8 height 15
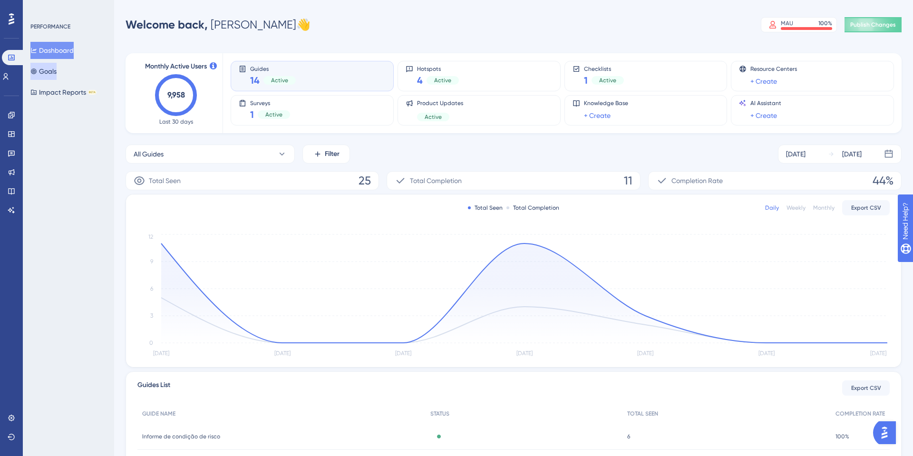
click at [47, 63] on button "Goals" at bounding box center [43, 71] width 26 height 17
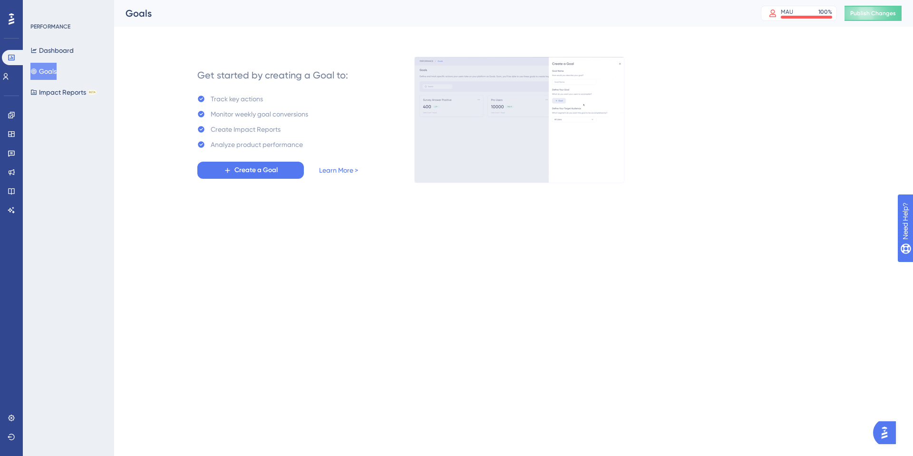
click at [264, 185] on div "Performance Users Engagement Widgets Feedback Product Updates Knowledge Base AI…" at bounding box center [513, 99] width 799 height 198
click at [246, 162] on button "Create a Goal" at bounding box center [250, 170] width 106 height 17
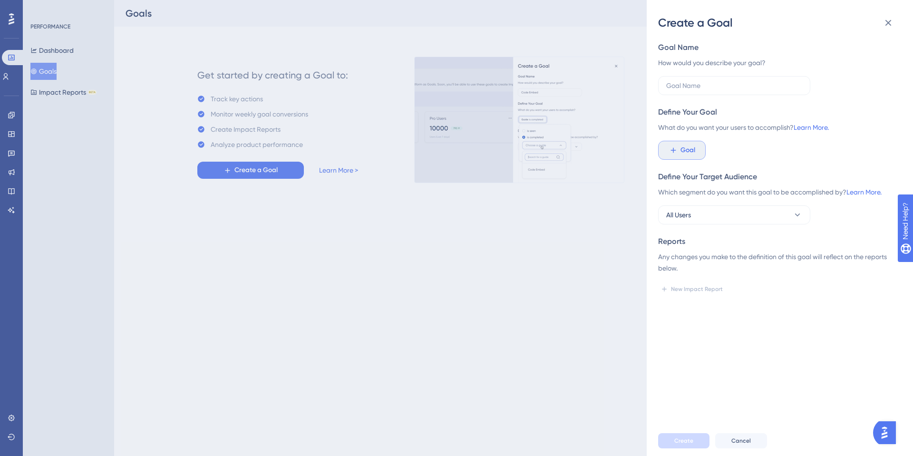
click at [672, 157] on button "Goal" at bounding box center [682, 150] width 48 height 19
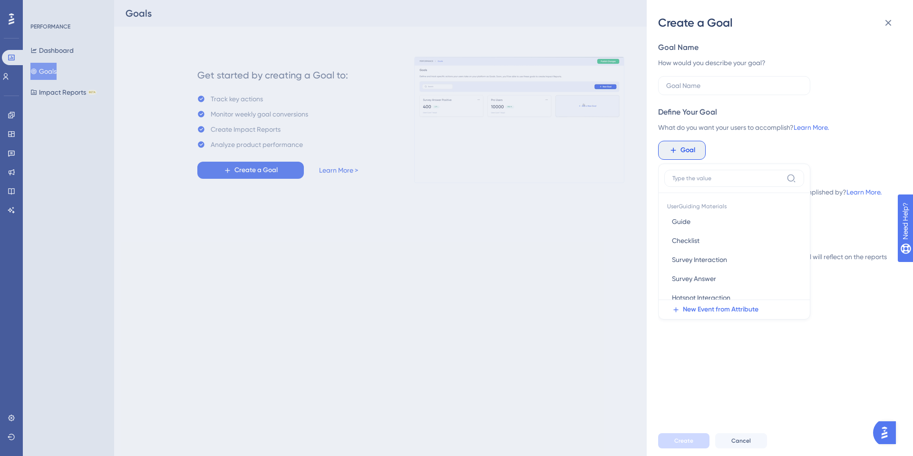
scroll to position [14, 0]
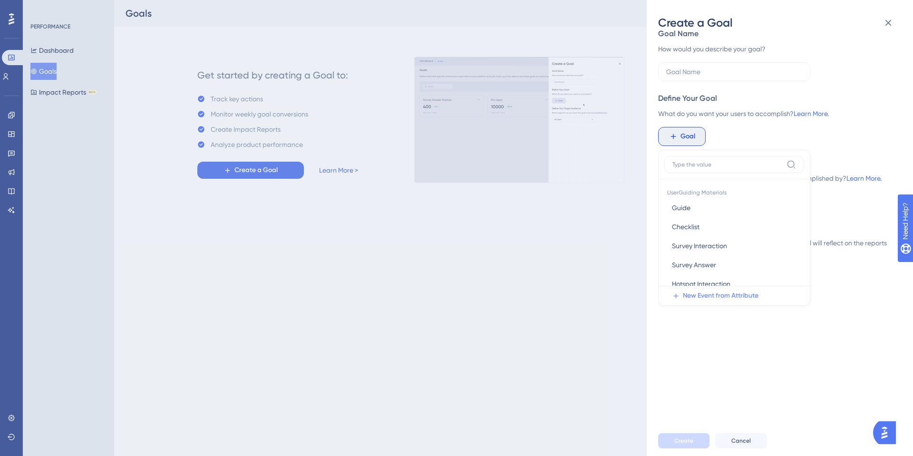
click at [704, 295] on span "New Event from Attribute" at bounding box center [721, 295] width 76 height 11
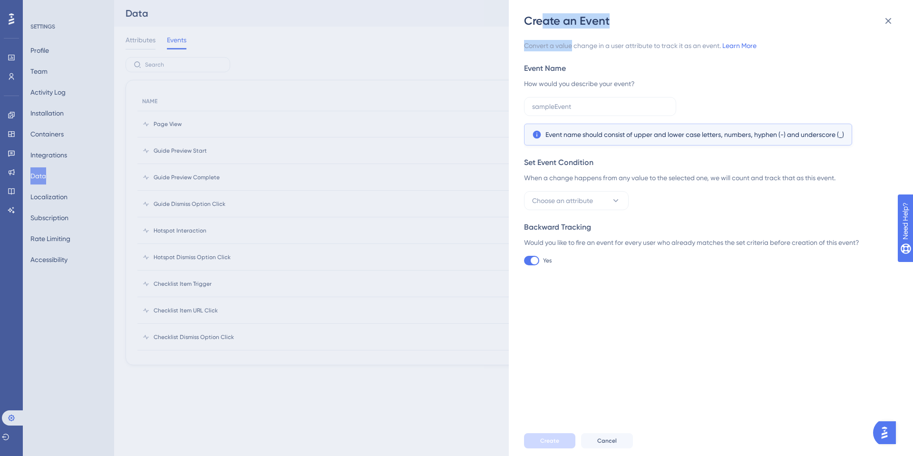
drag, startPoint x: 556, startPoint y: 28, endPoint x: 571, endPoint y: 41, distance: 20.6
click at [571, 41] on div "Create an Event Convert a value change in a user attribute to track it as an ev…" at bounding box center [711, 228] width 404 height 456
click at [568, 46] on span "Convert a value change in a user attribute to track it as an event. Learn More" at bounding box center [708, 45] width 368 height 11
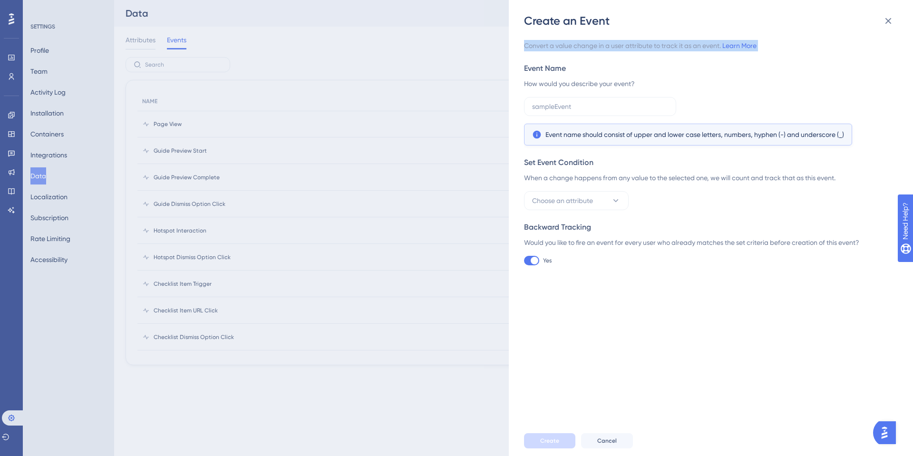
click at [613, 44] on span "Convert a value change in a user attribute to track it as an event. Learn More" at bounding box center [708, 45] width 368 height 11
drag, startPoint x: 573, startPoint y: 39, endPoint x: 622, endPoint y: 41, distance: 49.0
click at [621, 41] on div "Convert a value change in a user attribute to track it as an event. Learn More …" at bounding box center [715, 227] width 383 height 397
click at [570, 191] on button "Choose an attribute" at bounding box center [576, 200] width 105 height 19
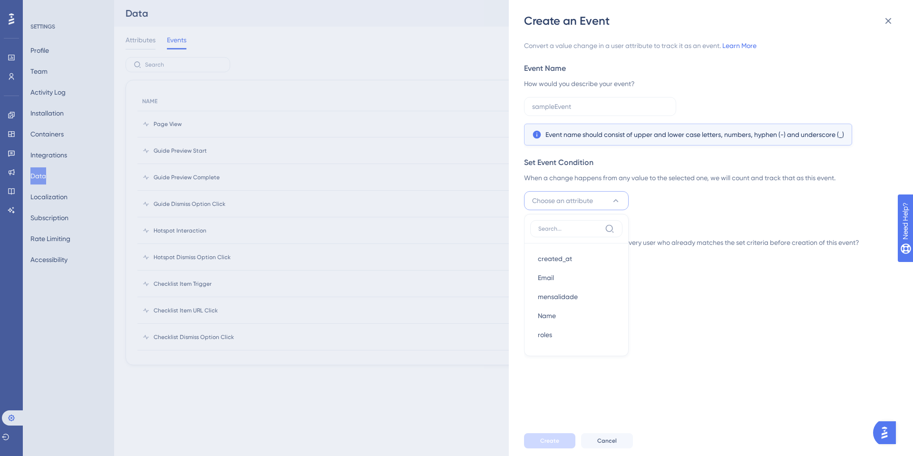
click at [698, 193] on div "Choose an attribute created_at created_at Email Email mensalidade mensalidade N…" at bounding box center [708, 200] width 368 height 19
click at [888, 15] on icon at bounding box center [887, 20] width 11 height 11
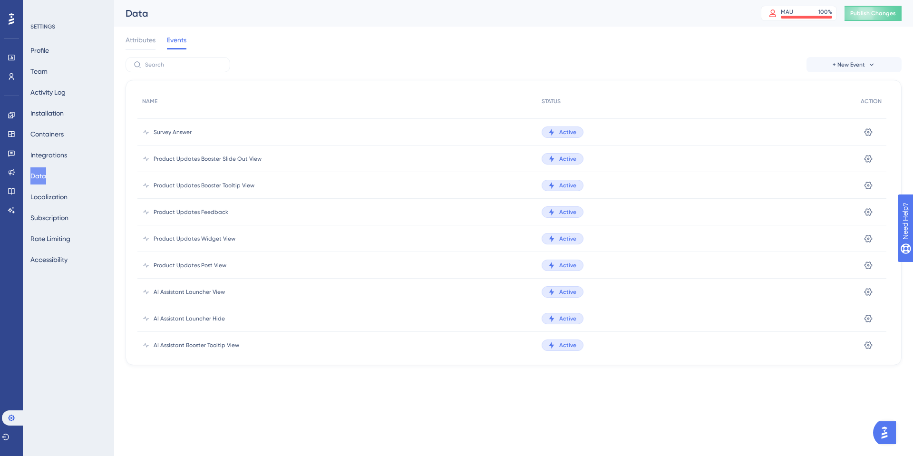
scroll to position [451, 0]
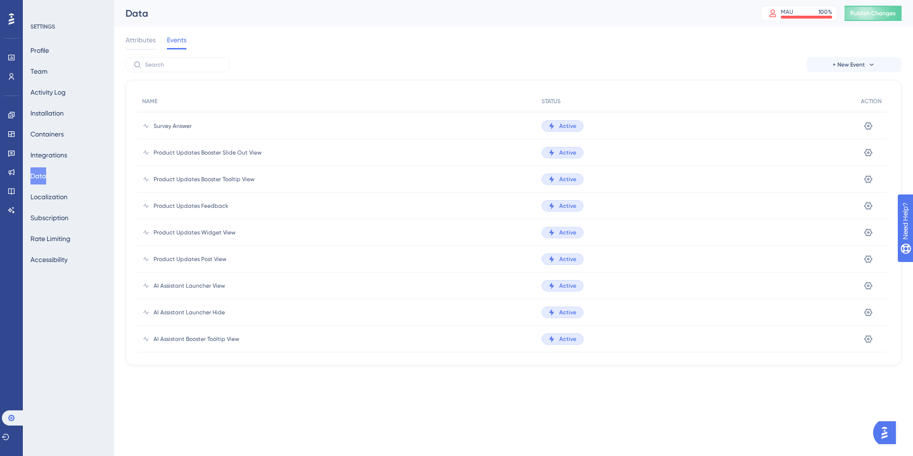
click at [154, 50] on div "Attributes Events" at bounding box center [513, 42] width 776 height 30
click at [149, 46] on div "Attributes" at bounding box center [140, 41] width 30 height 15
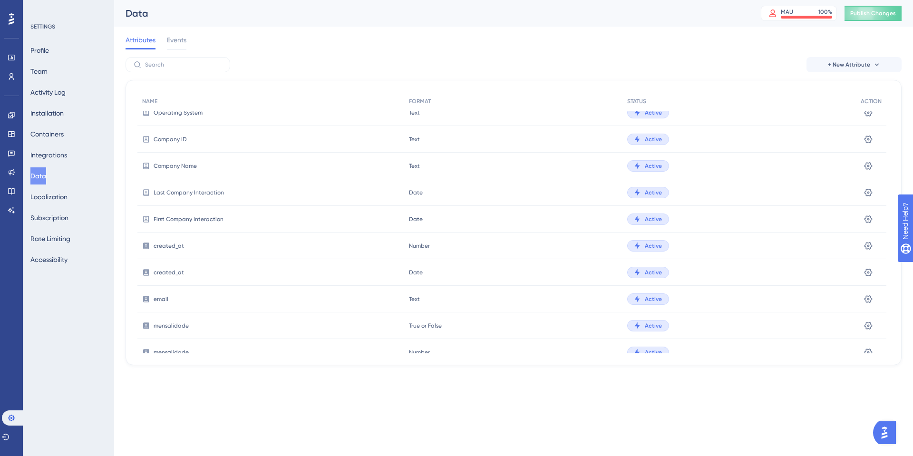
scroll to position [168, 0]
drag, startPoint x: 404, startPoint y: 251, endPoint x: 423, endPoint y: 254, distance: 19.3
click at [423, 254] on div "Date Date" at bounding box center [513, 248] width 218 height 27
click at [422, 277] on span "Number" at bounding box center [419, 275] width 21 height 8
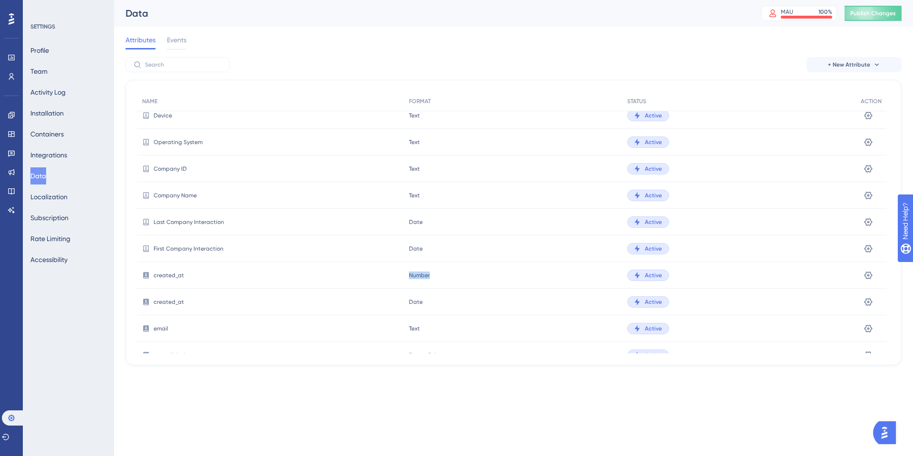
click at [422, 277] on span "Number" at bounding box center [419, 275] width 21 height 8
click at [409, 303] on span "Date" at bounding box center [416, 302] width 14 height 8
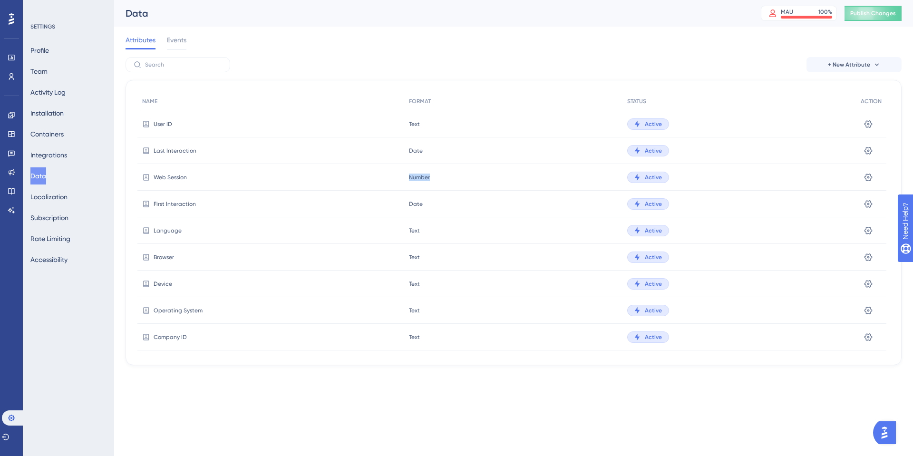
drag, startPoint x: 405, startPoint y: 179, endPoint x: 445, endPoint y: 185, distance: 41.3
click at [445, 185] on div "Number Number" at bounding box center [513, 177] width 218 height 27
click at [417, 173] on span "Number" at bounding box center [419, 177] width 21 height 8
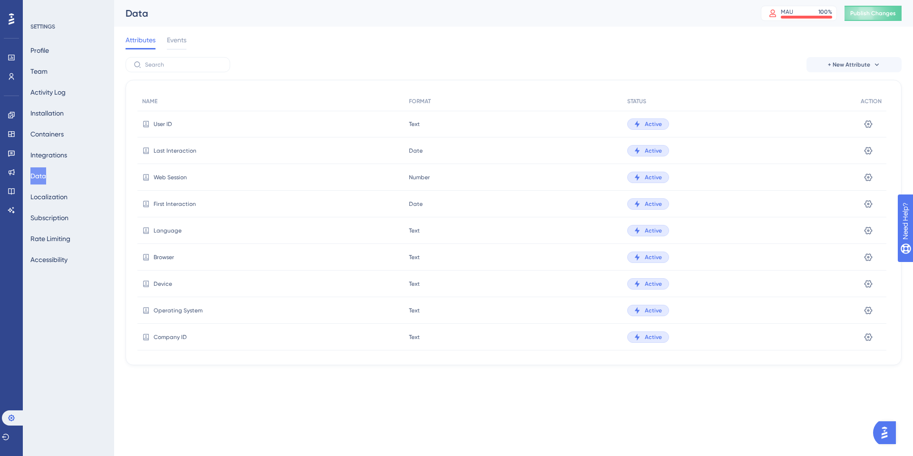
click at [170, 176] on span "Web Session" at bounding box center [170, 177] width 33 height 8
drag, startPoint x: 149, startPoint y: 177, endPoint x: 267, endPoint y: 183, distance: 118.5
click at [267, 183] on div "Web Session" at bounding box center [270, 177] width 267 height 27
click at [351, 175] on div "Web Session" at bounding box center [270, 177] width 267 height 27
drag, startPoint x: 401, startPoint y: 173, endPoint x: 456, endPoint y: 172, distance: 55.1
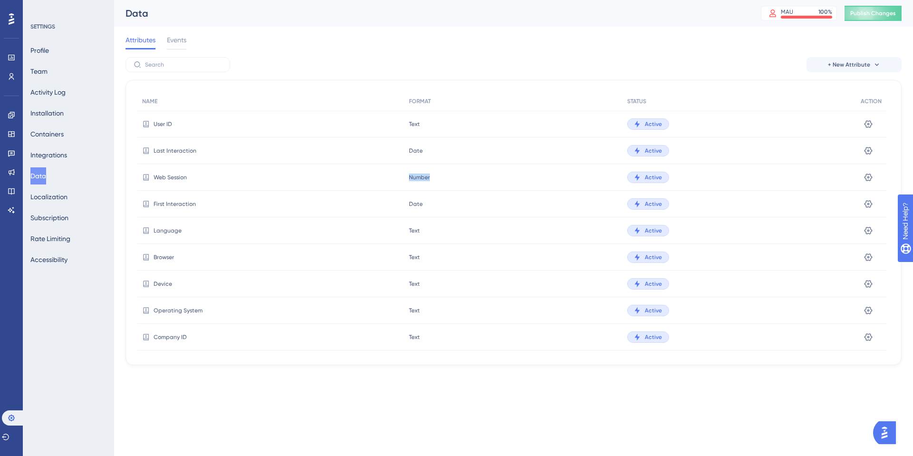
click at [0, 0] on div "Web Session Number Number Active Settings" at bounding box center [0, 0] width 0 height 0
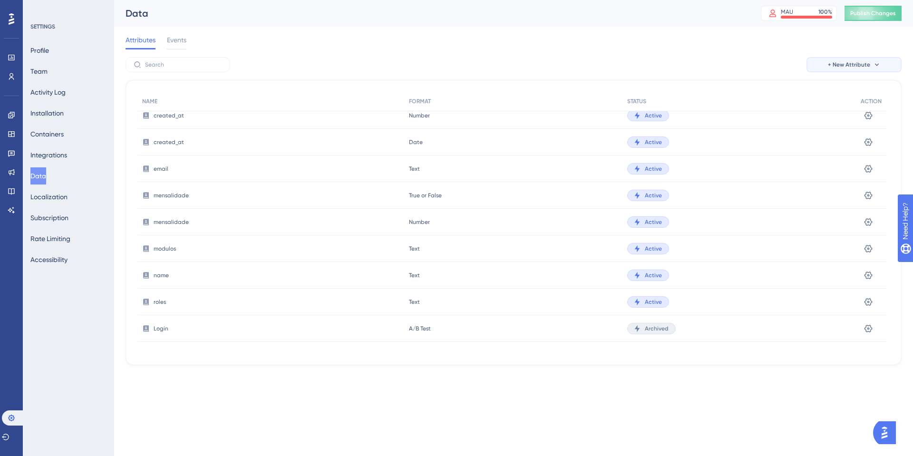
click at [845, 61] on span "+ New Attribute" at bounding box center [849, 65] width 42 height 8
click at [841, 90] on span "Custom Attribute" at bounding box center [846, 91] width 52 height 11
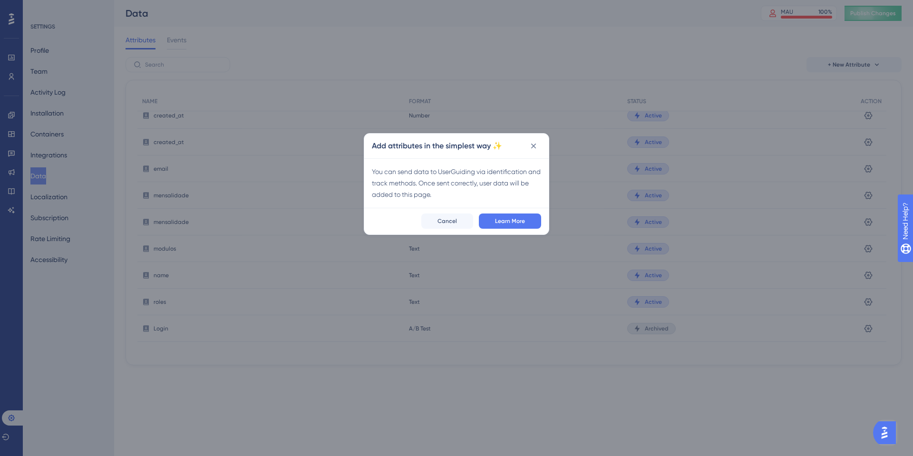
click at [547, 145] on div "Add attributes in the simplest way ✨" at bounding box center [456, 146] width 184 height 25
click at [532, 150] on icon at bounding box center [534, 146] width 10 height 10
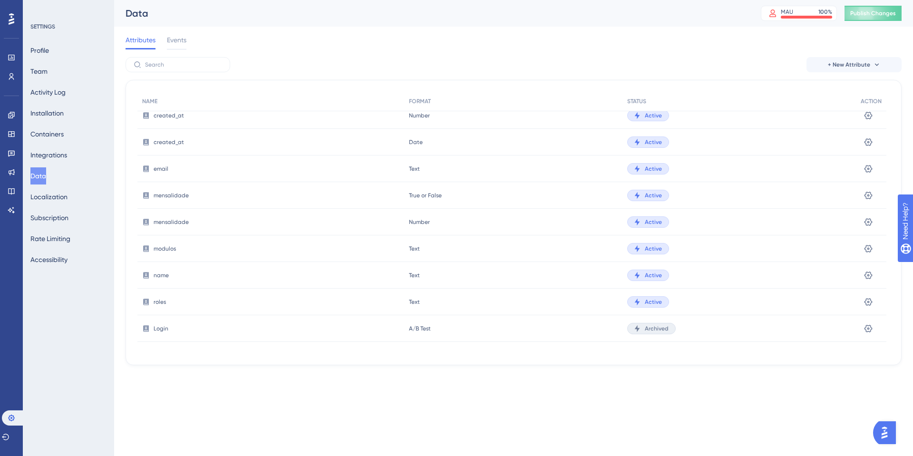
click at [165, 42] on div "Attributes Events" at bounding box center [155, 41] width 61 height 15
click at [171, 42] on span "Events" at bounding box center [176, 39] width 19 height 11
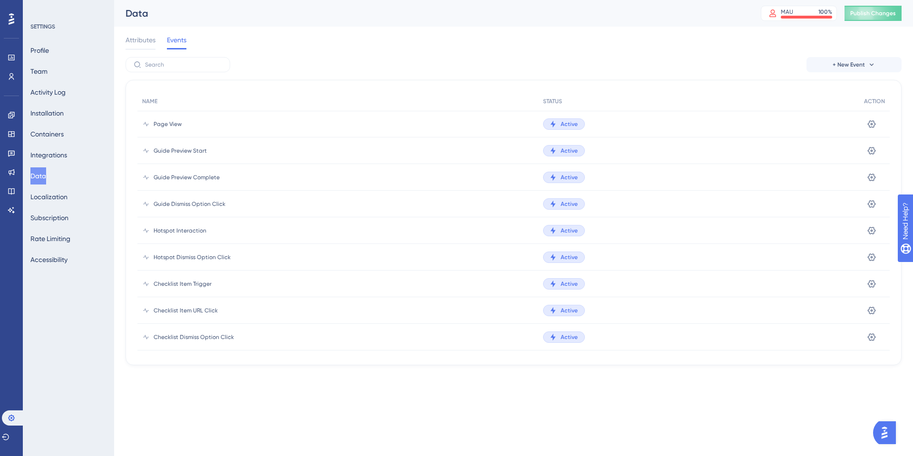
click at [876, 75] on div "+ New Event NAME STATUS ACTION Page View Active Settings Guide Preview Start Ac…" at bounding box center [513, 211] width 776 height 308
click at [838, 62] on span "+ New Event" at bounding box center [848, 65] width 32 height 8
click at [846, 88] on span "Custom Event" at bounding box center [840, 91] width 41 height 11
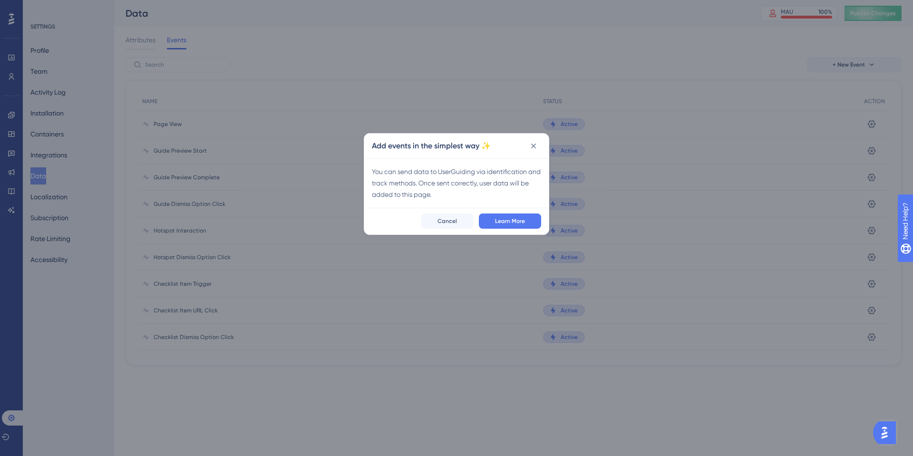
click at [538, 136] on div "Add events in the simplest way ✨" at bounding box center [456, 146] width 184 height 25
click at [534, 142] on icon at bounding box center [534, 146] width 10 height 10
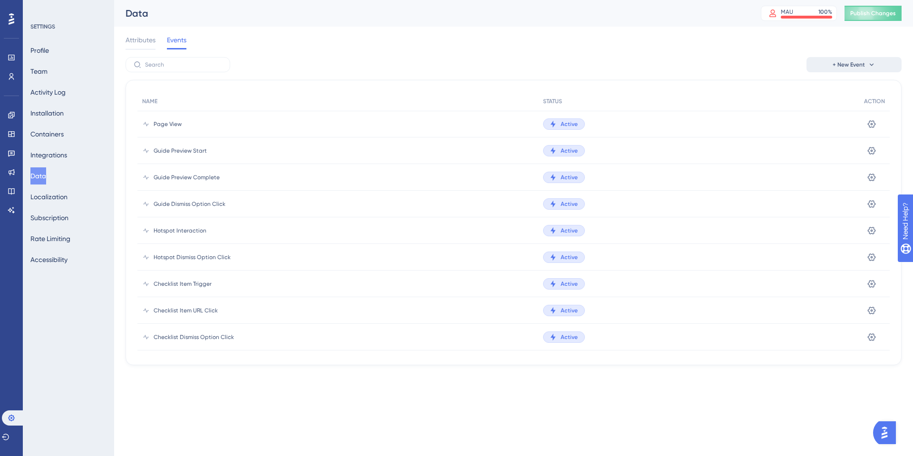
click at [841, 61] on span "+ New Event" at bounding box center [848, 65] width 32 height 8
click at [815, 112] on button "Event from Attribute Event from Attribute" at bounding box center [853, 110] width 83 height 19
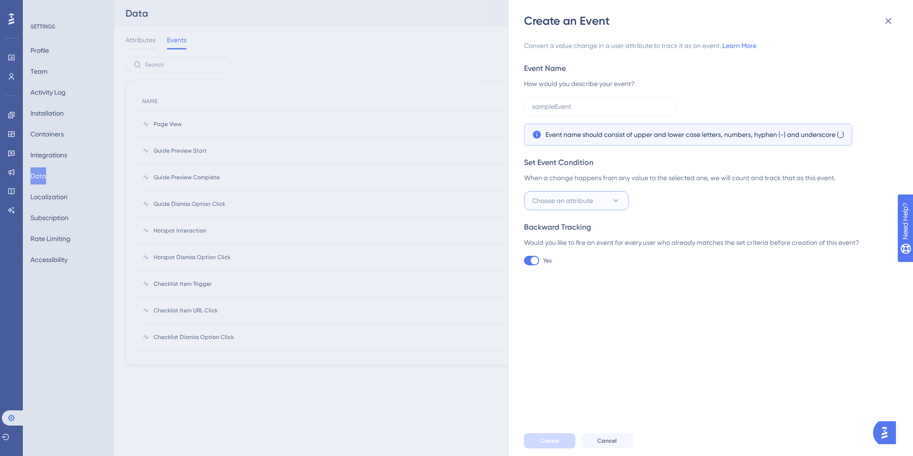
click at [595, 193] on button "Choose an attribute" at bounding box center [576, 200] width 105 height 19
type input "wee"
click at [569, 294] on span "mensalidade" at bounding box center [558, 296] width 40 height 11
click at [656, 205] on span "Set a rule" at bounding box center [658, 200] width 29 height 11
click at [663, 227] on span "greater than" at bounding box center [669, 229] width 39 height 11
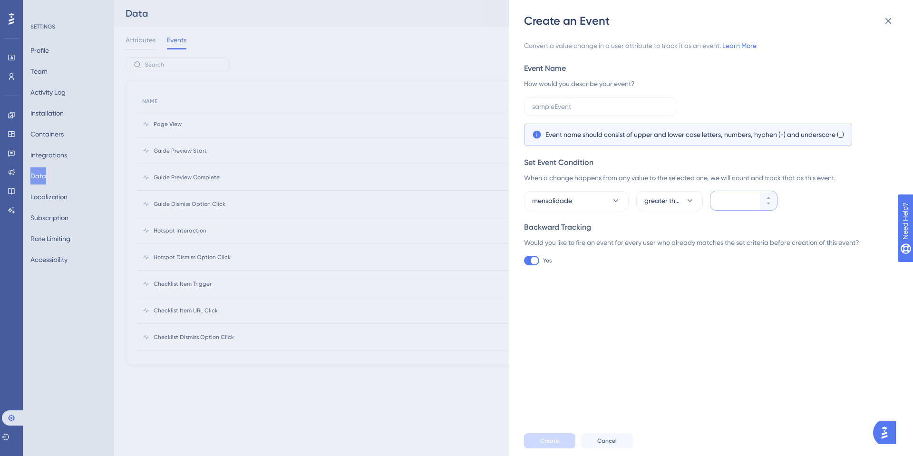
click at [733, 203] on input "number" at bounding box center [739, 200] width 38 height 11
click at [674, 204] on span "greater than" at bounding box center [662, 200] width 37 height 11
click at [674, 255] on div "less than less than" at bounding box center [669, 248] width 39 height 19
click at [722, 208] on div at bounding box center [734, 200] width 49 height 19
click at [722, 206] on input "number" at bounding box center [739, 200] width 38 height 11
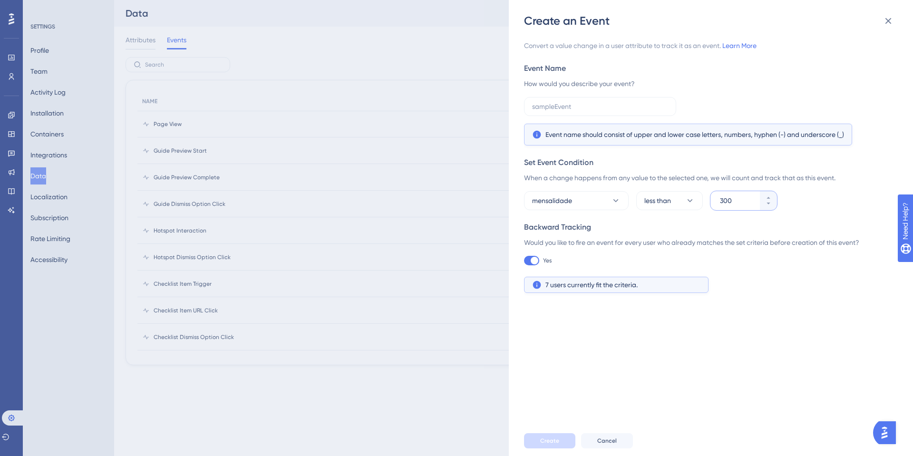
type input "300"
click at [688, 368] on div "Convert a value change in a user attribute to track it as an event. Learn More …" at bounding box center [715, 227] width 383 height 397
click at [571, 273] on div "Convert a value change in a user attribute to track it as an event. Learn More …" at bounding box center [708, 166] width 368 height 253
click at [543, 284] on div "7 users currently fit the criteria." at bounding box center [616, 284] width 168 height 11
click at [536, 286] on icon at bounding box center [537, 285] width 10 height 10
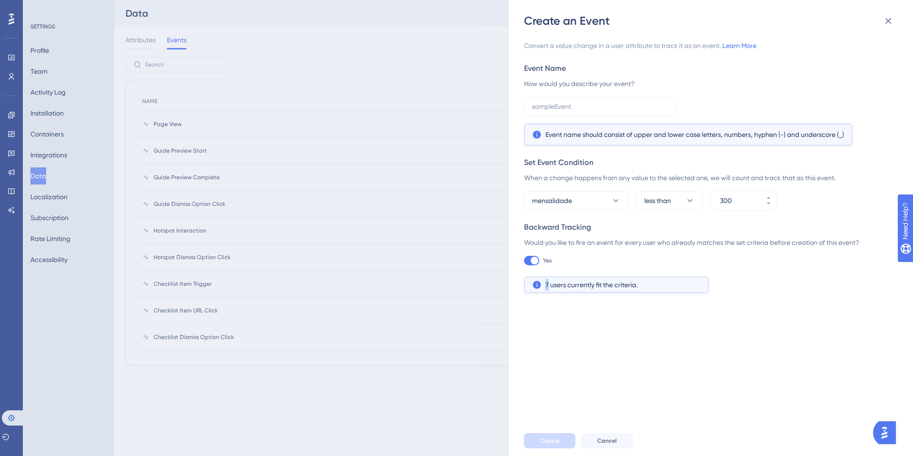
click at [536, 286] on icon at bounding box center [537, 285] width 10 height 10
click at [895, 25] on button at bounding box center [887, 20] width 19 height 19
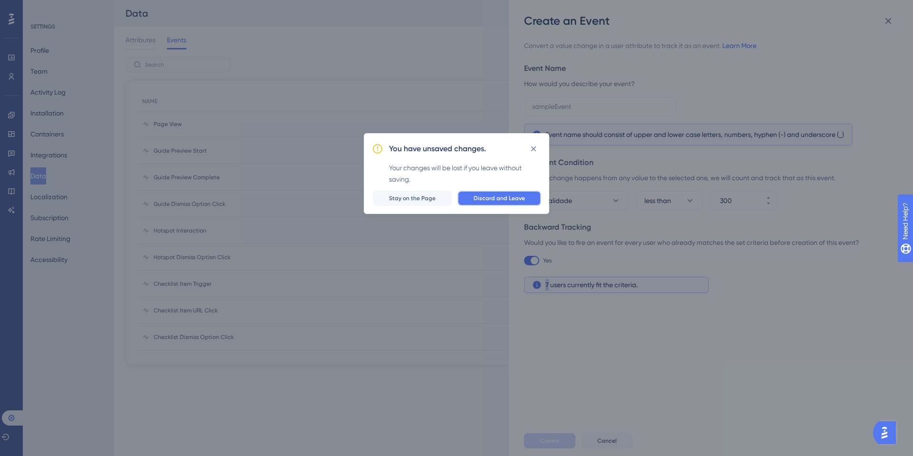
click at [464, 196] on button "Discard and Leave" at bounding box center [499, 198] width 84 height 15
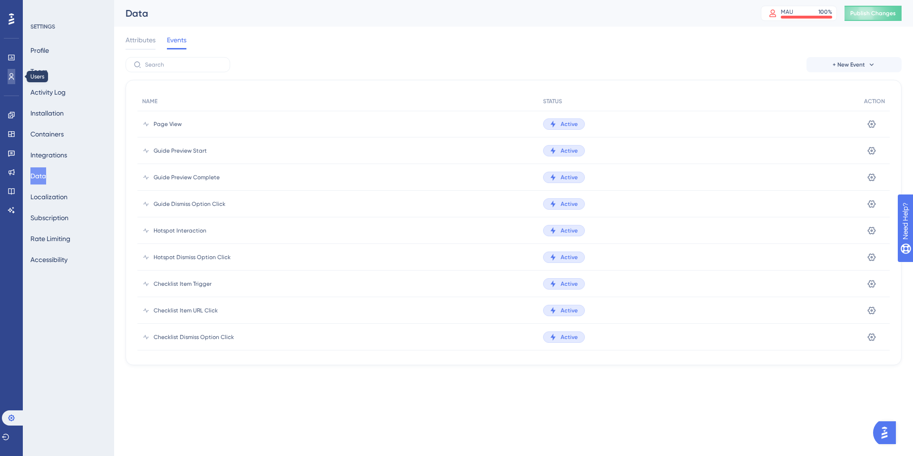
click at [11, 75] on icon at bounding box center [12, 77] width 8 height 8
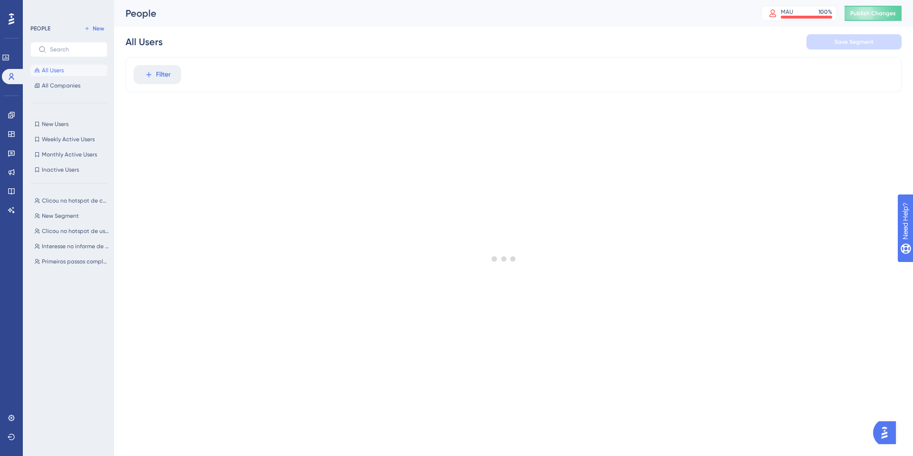
click at [68, 77] on div "All Users All Companies" at bounding box center [68, 78] width 77 height 27
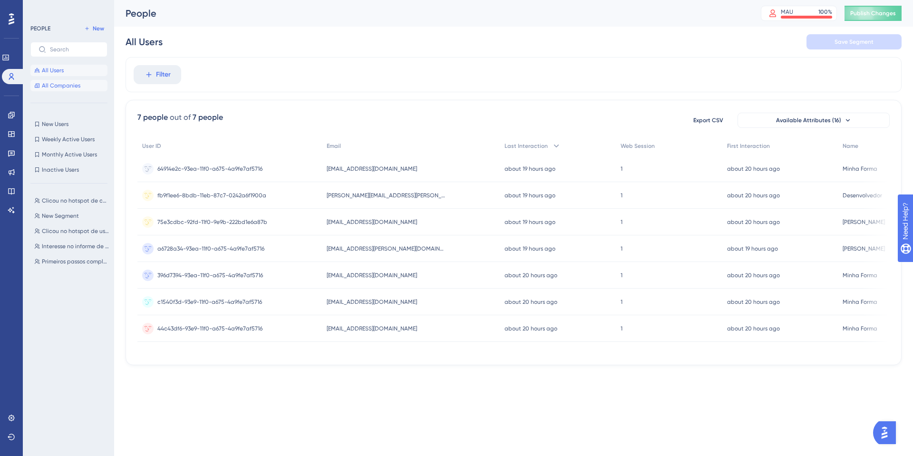
click at [68, 84] on span "All Companies" at bounding box center [61, 86] width 39 height 8
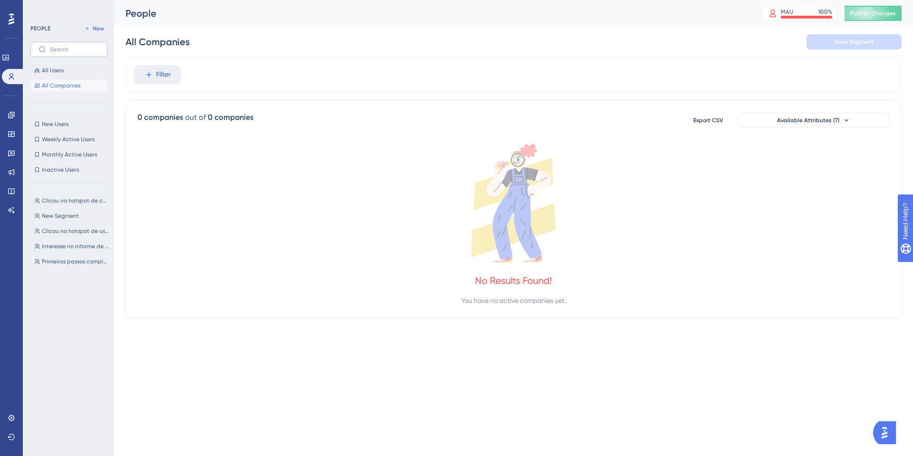
click at [44, 57] on label at bounding box center [68, 49] width 77 height 15
click at [50, 53] on input "text" at bounding box center [74, 49] width 49 height 7
click at [64, 68] on button "All Users" at bounding box center [68, 70] width 77 height 11
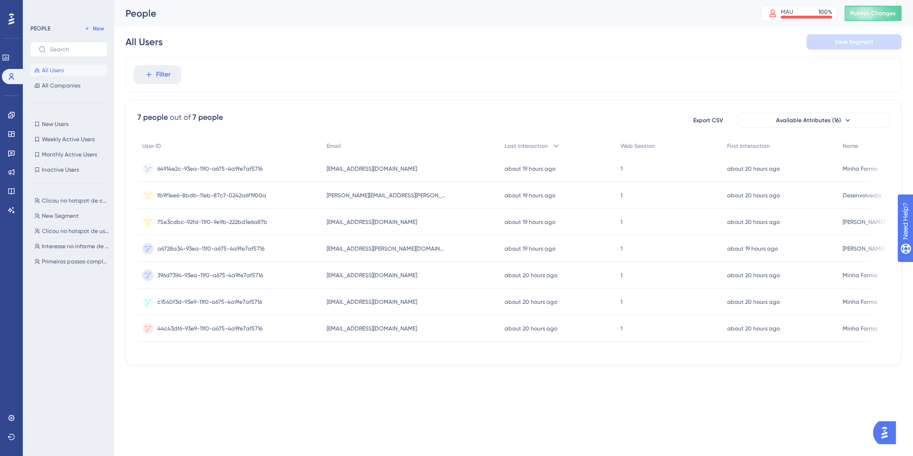
click at [337, 167] on span "[EMAIL_ADDRESS][DOMAIN_NAME]" at bounding box center [372, 169] width 90 height 8
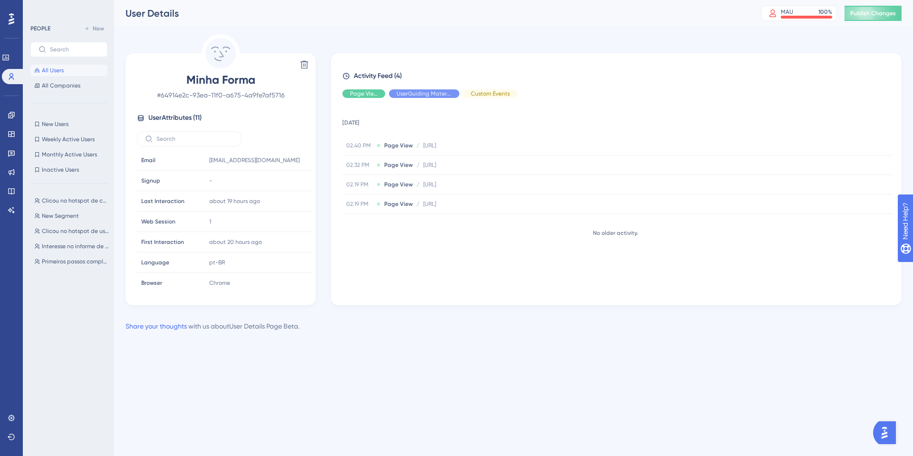
click at [72, 69] on button "All Users" at bounding box center [68, 70] width 77 height 11
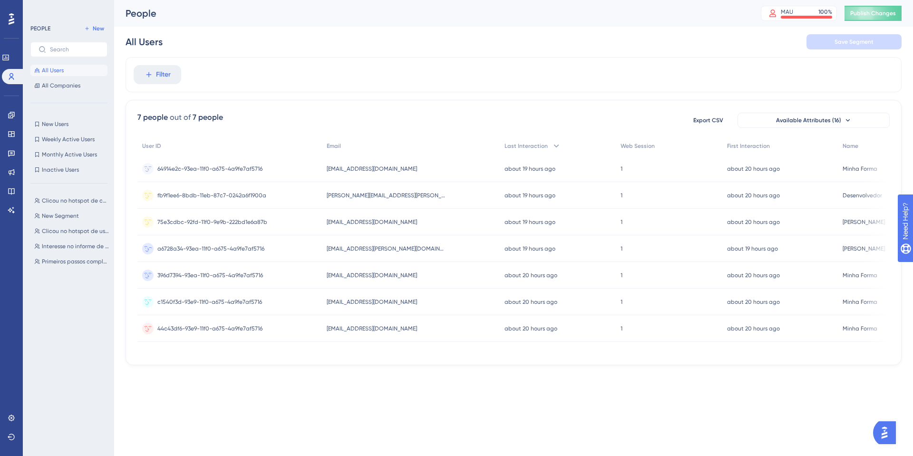
click at [350, 247] on span "[EMAIL_ADDRESS][PERSON_NAME][DOMAIN_NAME]" at bounding box center [386, 249] width 119 height 8
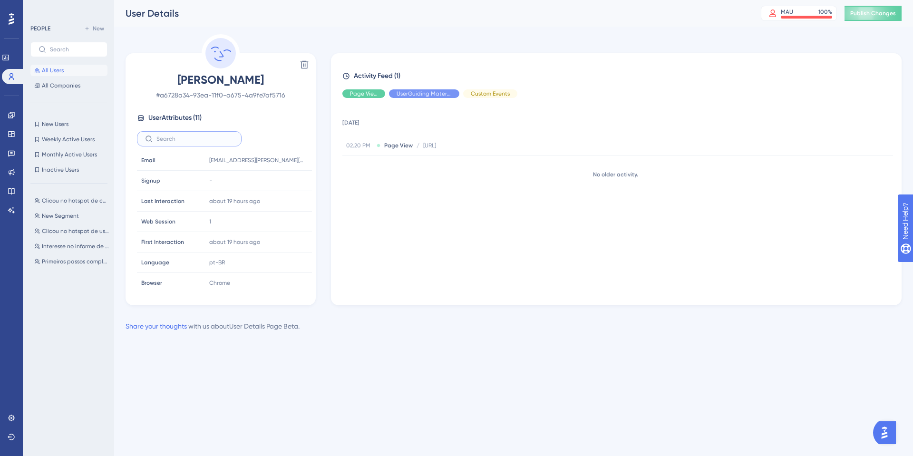
click at [194, 139] on input "text" at bounding box center [194, 138] width 77 height 7
type input "m"
click at [51, 90] on button "All Companies" at bounding box center [68, 85] width 77 height 11
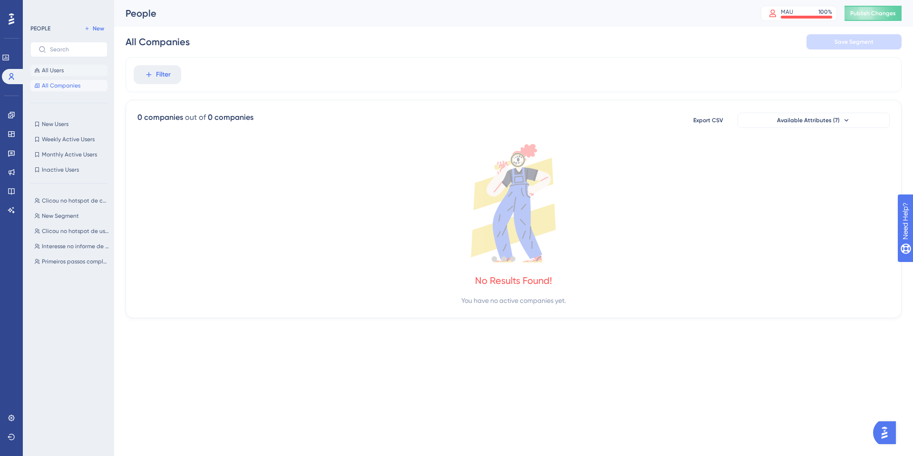
click at [61, 68] on span "All Users" at bounding box center [53, 71] width 22 height 8
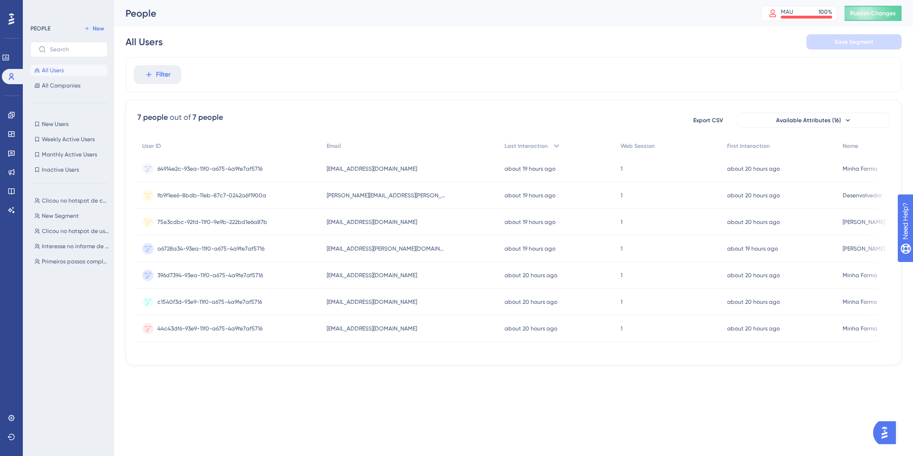
click at [426, 229] on div "[EMAIL_ADDRESS][DOMAIN_NAME] [DOMAIN_NAME][EMAIL_ADDRESS][DOMAIN_NAME]" at bounding box center [411, 222] width 178 height 27
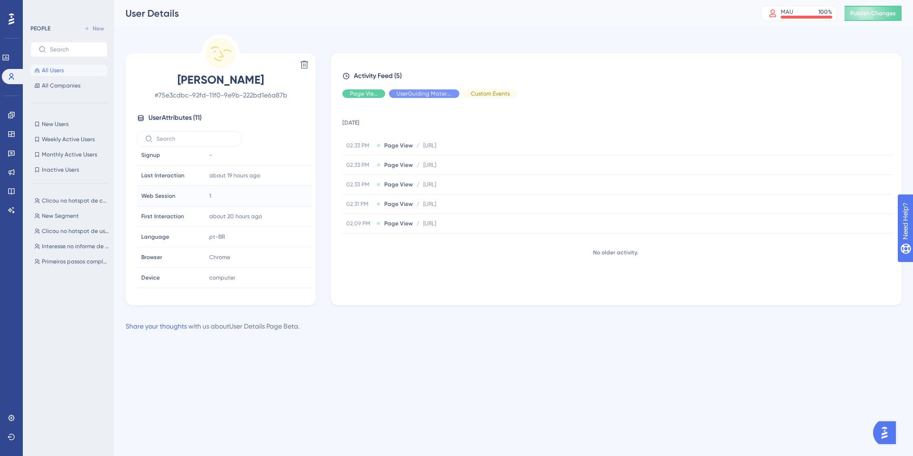
scroll to position [85, 0]
click at [65, 79] on div "All Users All Companies" at bounding box center [68, 78] width 77 height 27
click at [65, 70] on button "All Users" at bounding box center [68, 70] width 77 height 11
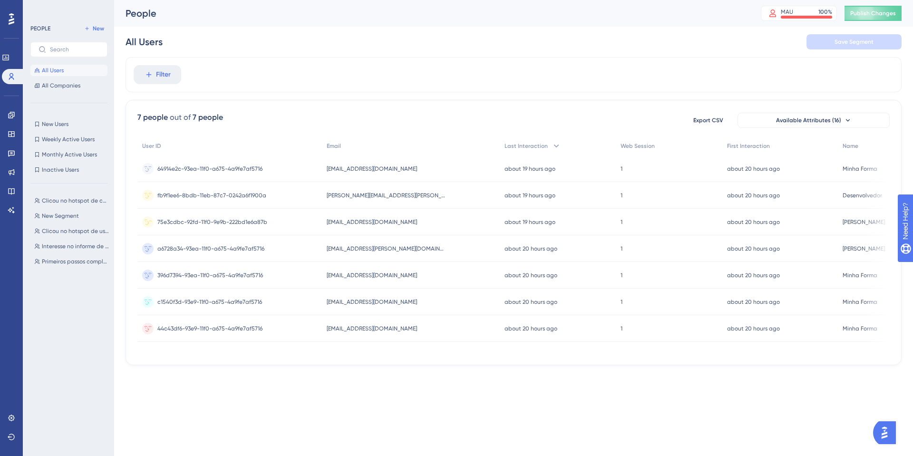
click at [365, 222] on span "[EMAIL_ADDRESS][DOMAIN_NAME]" at bounding box center [372, 222] width 90 height 8
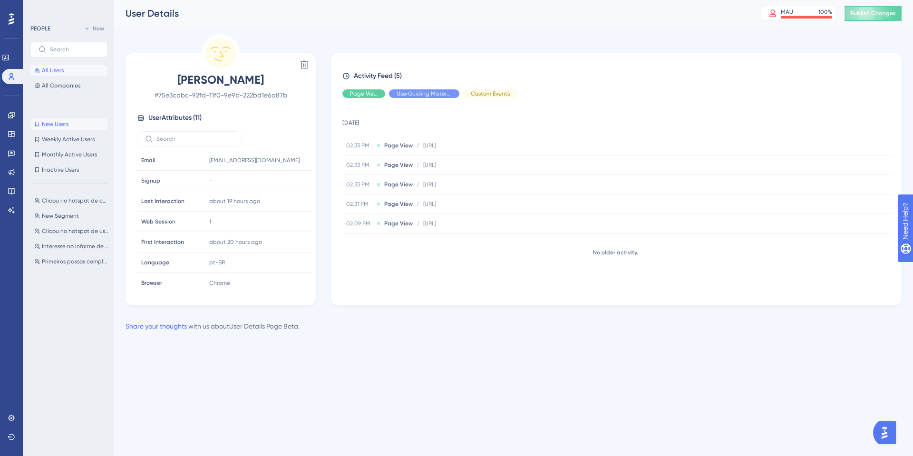
click at [70, 127] on button "New Users New Users" at bounding box center [68, 123] width 77 height 11
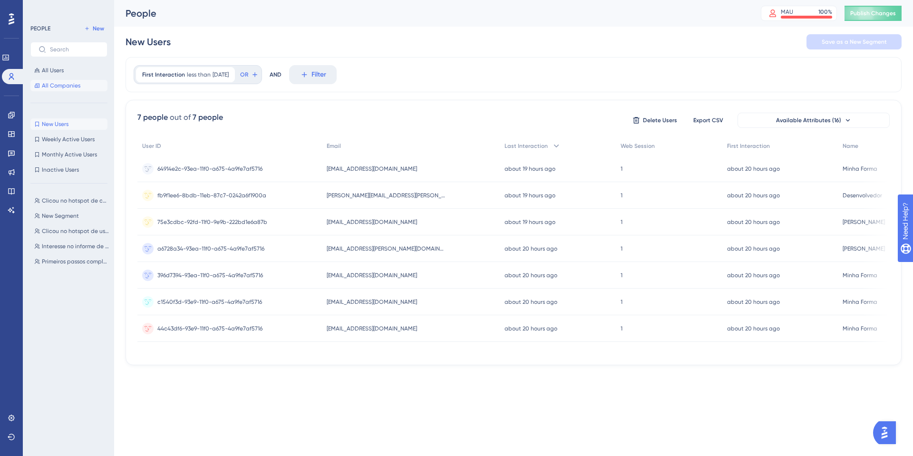
click at [78, 85] on span "All Companies" at bounding box center [61, 86] width 39 height 8
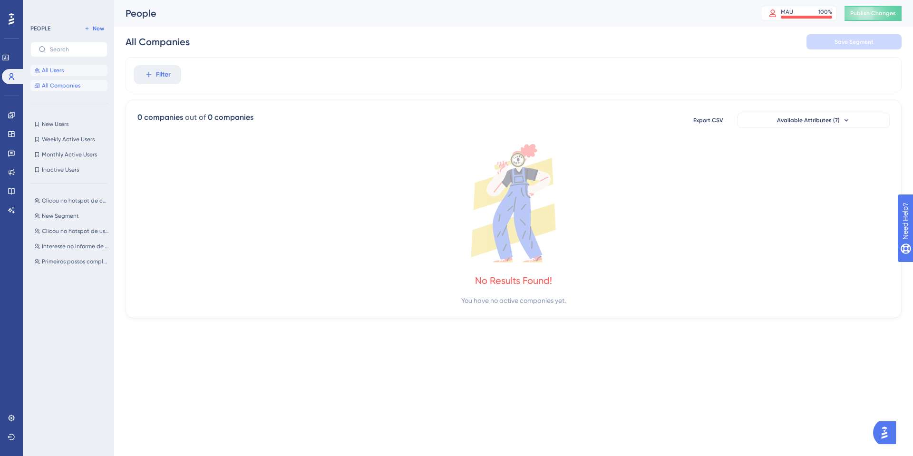
click at [47, 68] on span "All Users" at bounding box center [53, 71] width 22 height 8
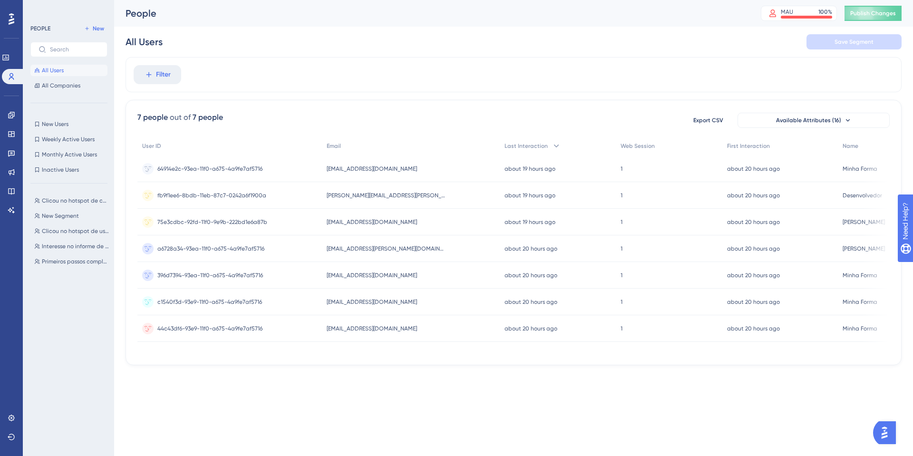
click at [9, 123] on div "Engagement Widgets Feedback Product Updates Knowledge Base AI Assistant" at bounding box center [12, 162] width 8 height 110
click at [10, 121] on link at bounding box center [12, 114] width 8 height 15
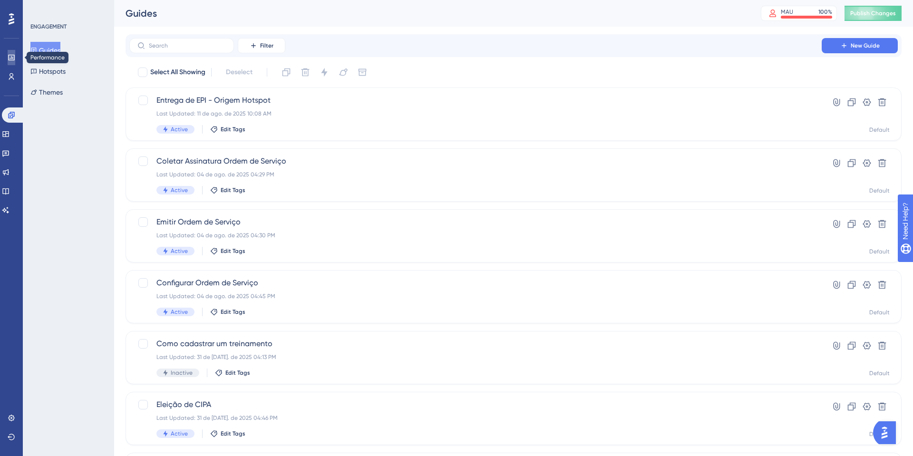
click at [8, 53] on link at bounding box center [12, 57] width 8 height 15
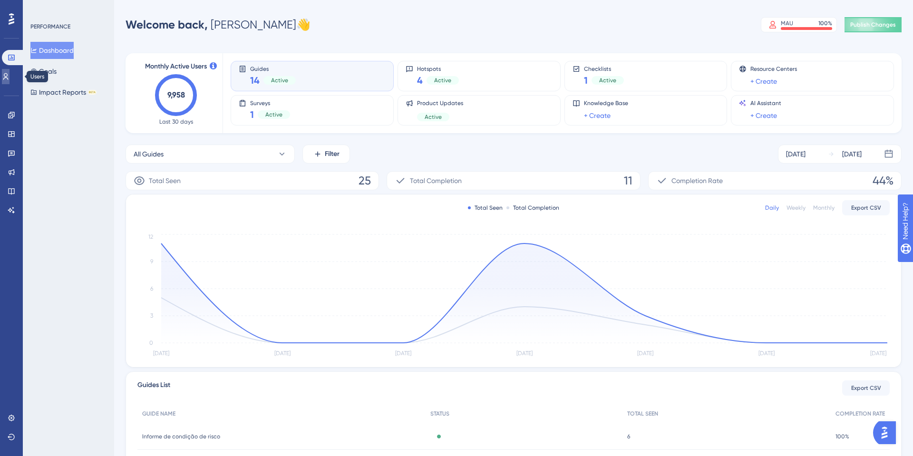
click at [6, 77] on link at bounding box center [6, 76] width 8 height 15
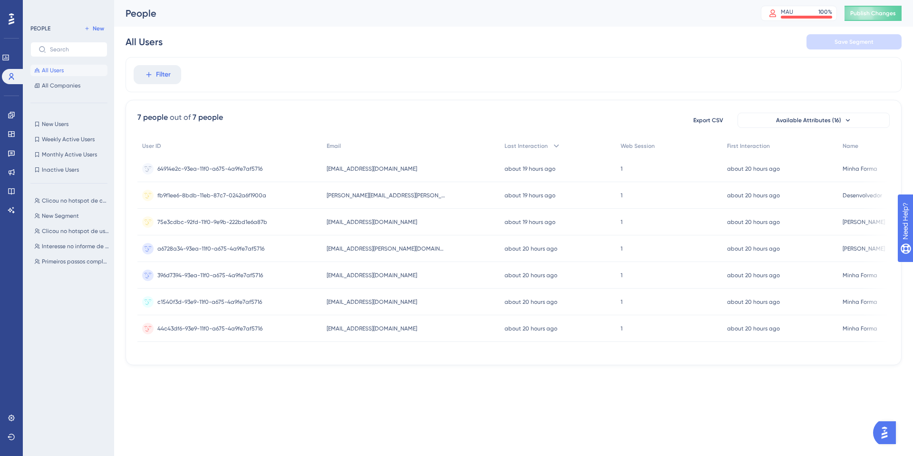
click at [57, 65] on button "All Users" at bounding box center [68, 70] width 77 height 11
click at [799, 10] on div "MAU 100 %" at bounding box center [805, 12] width 51 height 8
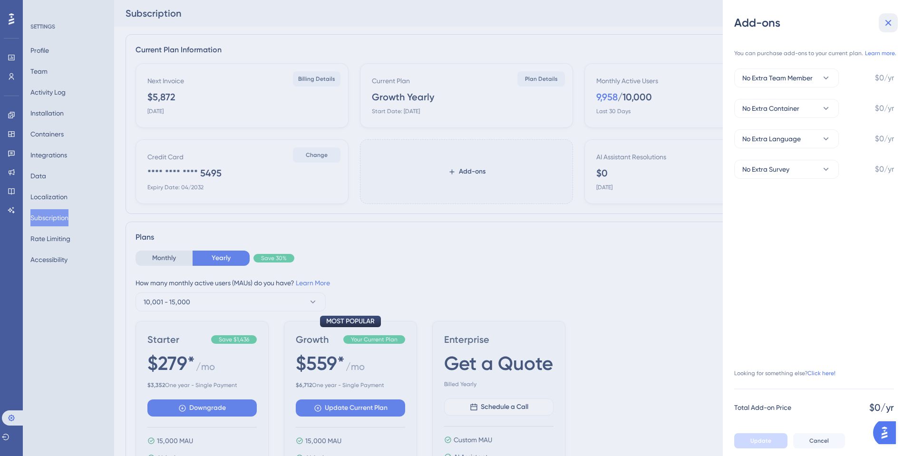
click at [879, 20] on button at bounding box center [887, 22] width 19 height 19
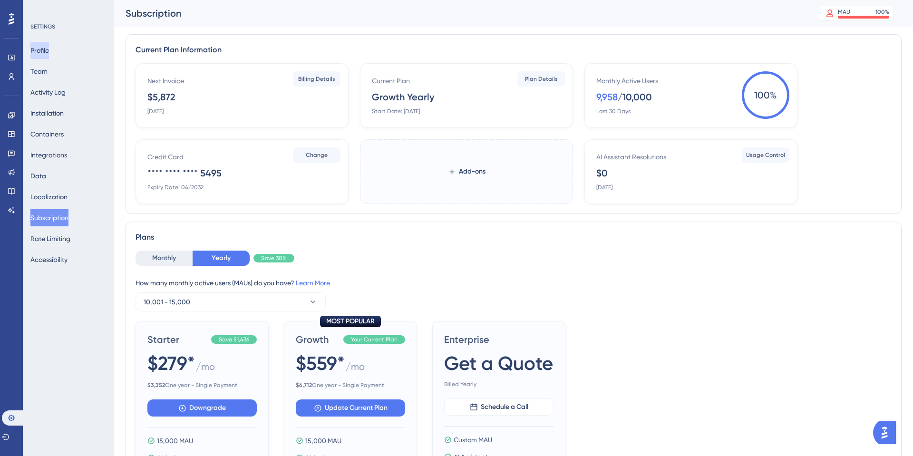
click at [49, 55] on button "Profile" at bounding box center [39, 50] width 19 height 17
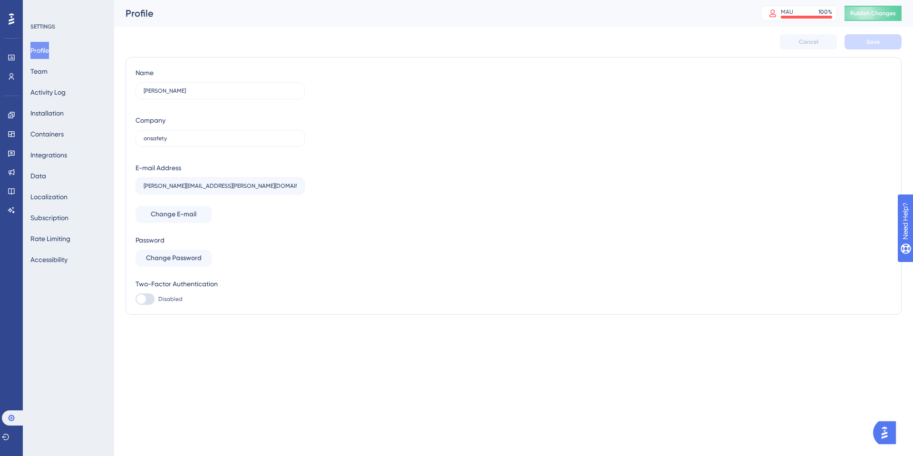
click at [22, 75] on div "Performance Users Engagement Widgets Feedback Product Updates Knowledge Base AI…" at bounding box center [11, 228] width 23 height 456
click at [15, 78] on link at bounding box center [12, 76] width 8 height 15
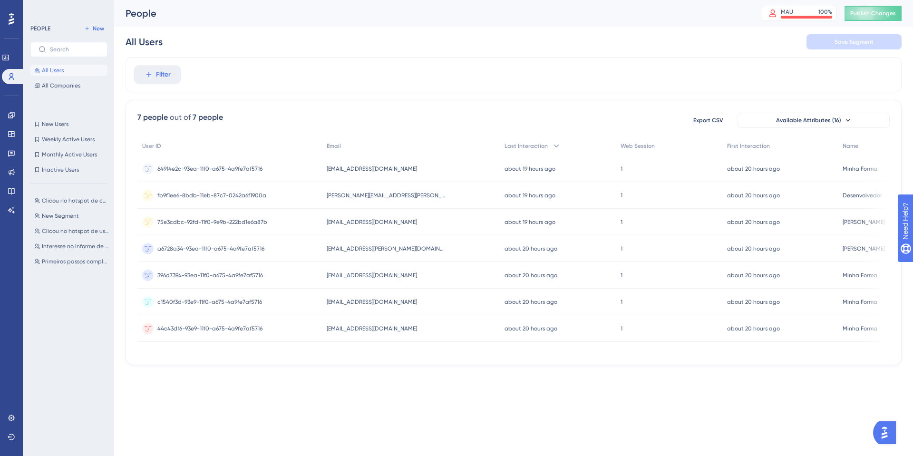
click at [419, 180] on div "[EMAIL_ADDRESS][DOMAIN_NAME] [EMAIL_ADDRESS][DOMAIN_NAME]" at bounding box center [411, 168] width 178 height 27
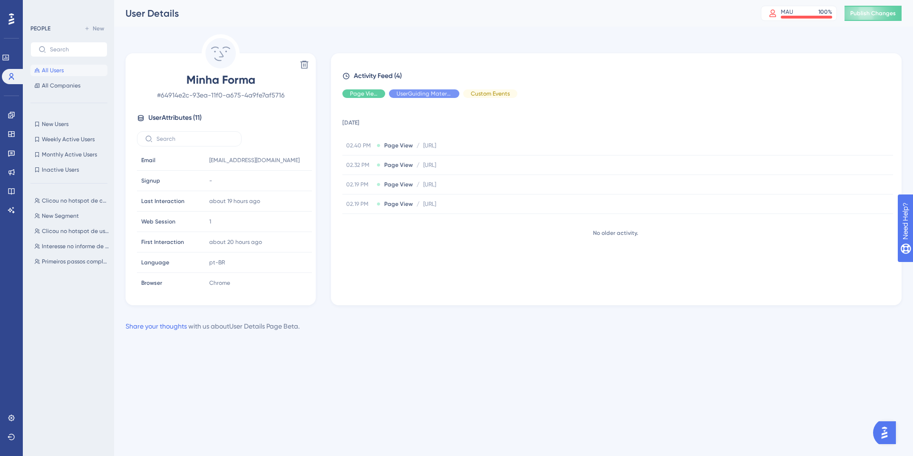
click at [67, 67] on button "All Users" at bounding box center [68, 70] width 77 height 11
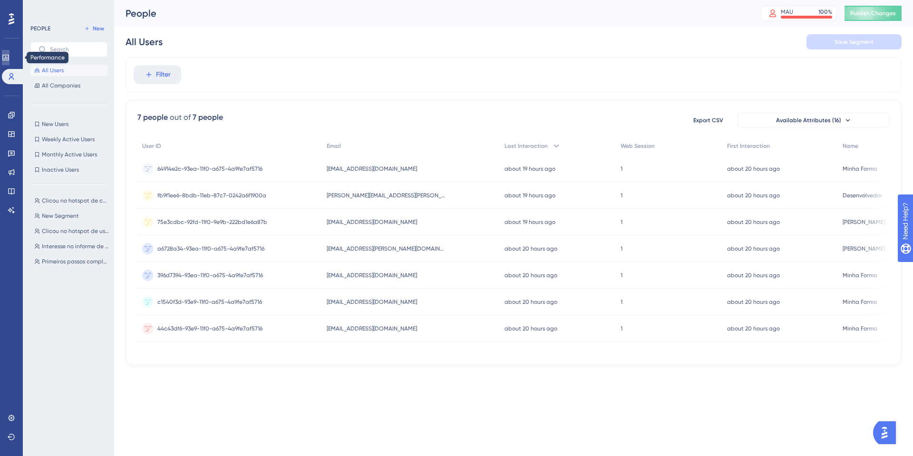
click at [9, 52] on link at bounding box center [6, 57] width 8 height 15
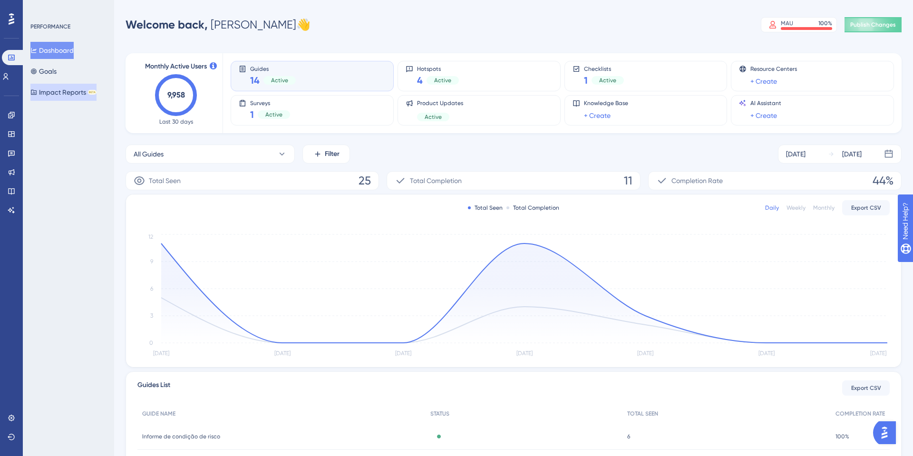
click at [83, 87] on button "Impact Reports BETA" at bounding box center [63, 92] width 66 height 17
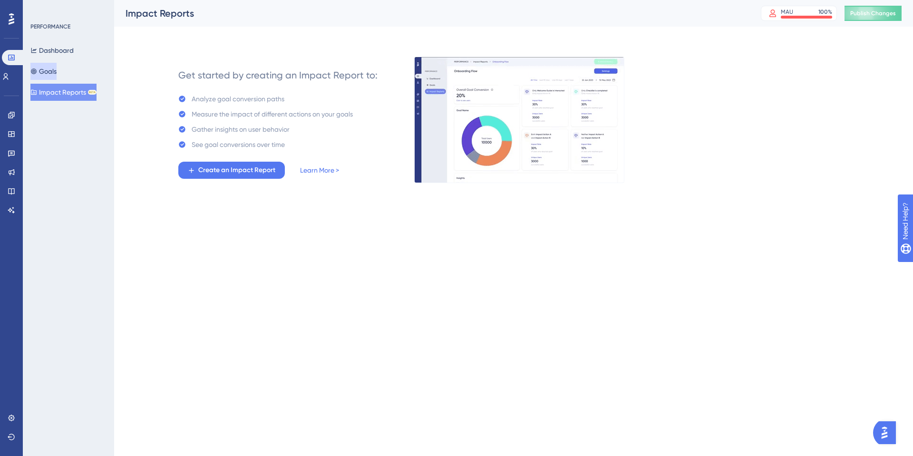
click at [57, 77] on button "Goals" at bounding box center [43, 71] width 26 height 17
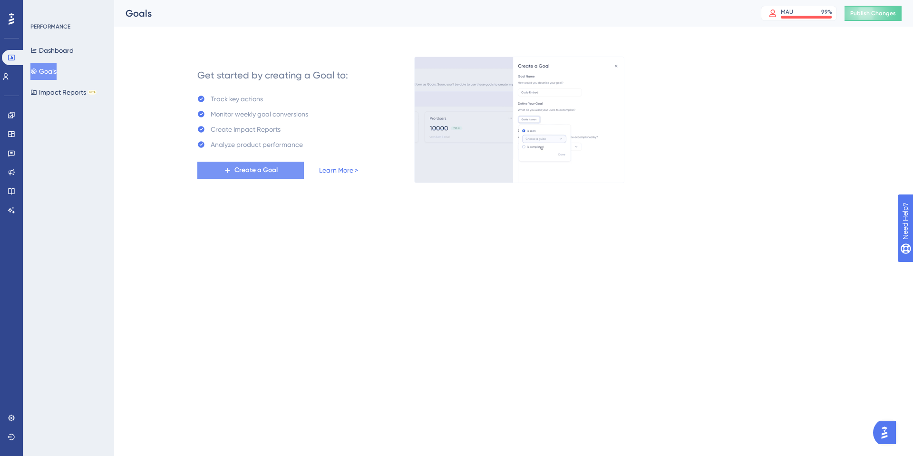
click at [260, 166] on span "Create a Goal" at bounding box center [255, 169] width 43 height 11
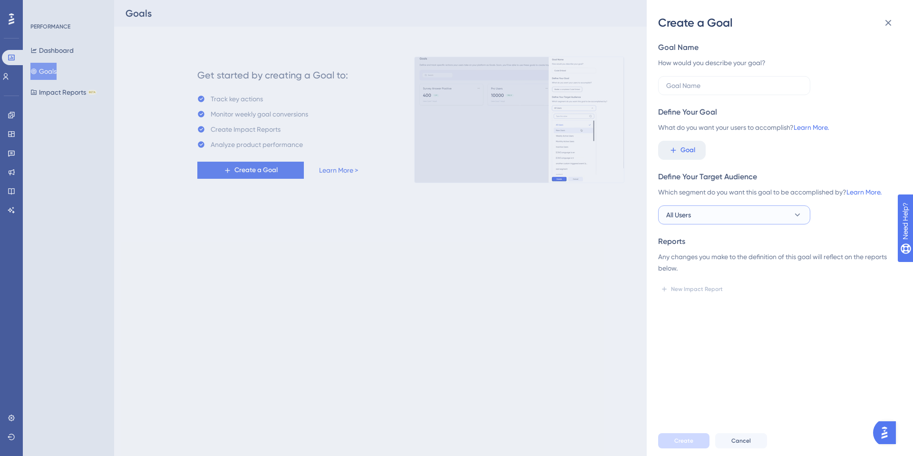
click at [751, 221] on button "All Users" at bounding box center [734, 214] width 152 height 19
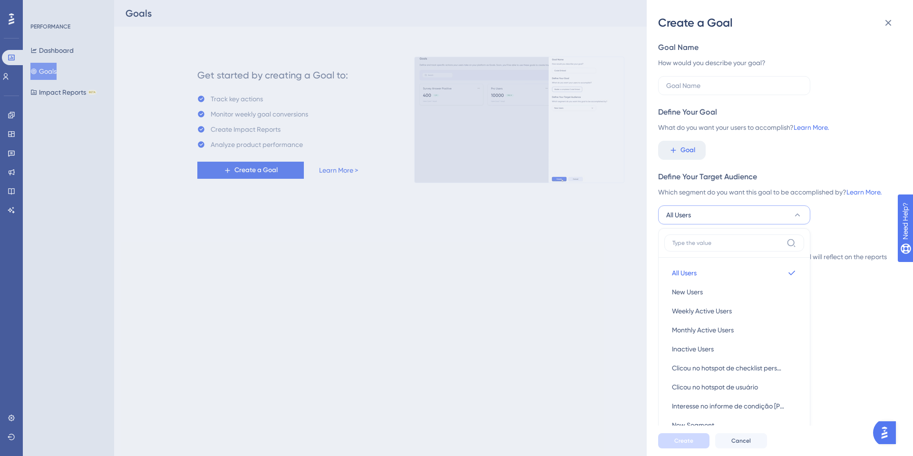
scroll to position [24, 0]
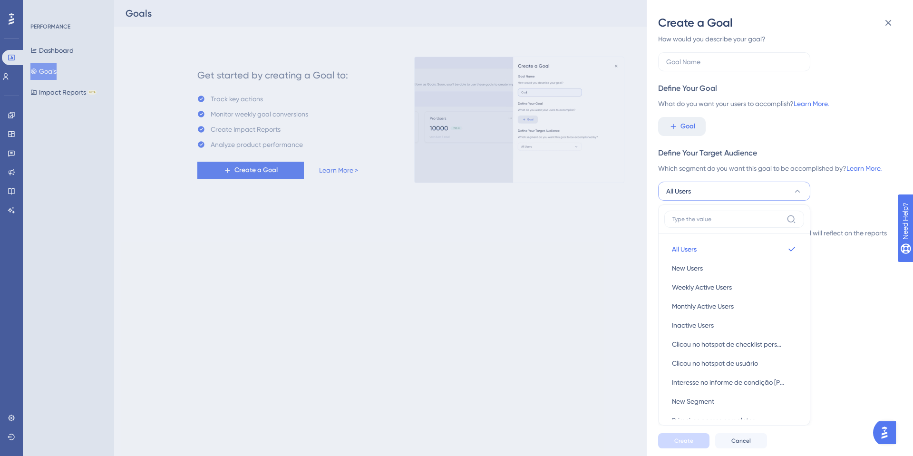
click at [744, 197] on button "All Users" at bounding box center [734, 191] width 152 height 19
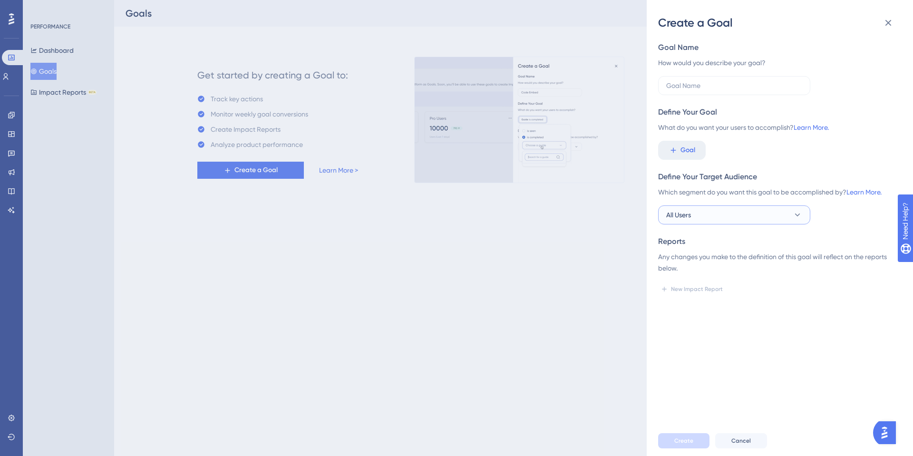
click at [686, 208] on button "All Users" at bounding box center [734, 214] width 152 height 19
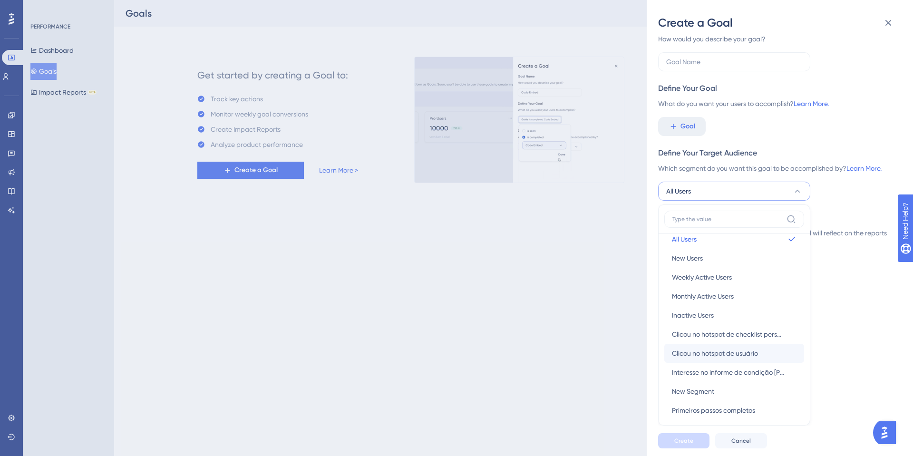
scroll to position [16, 0]
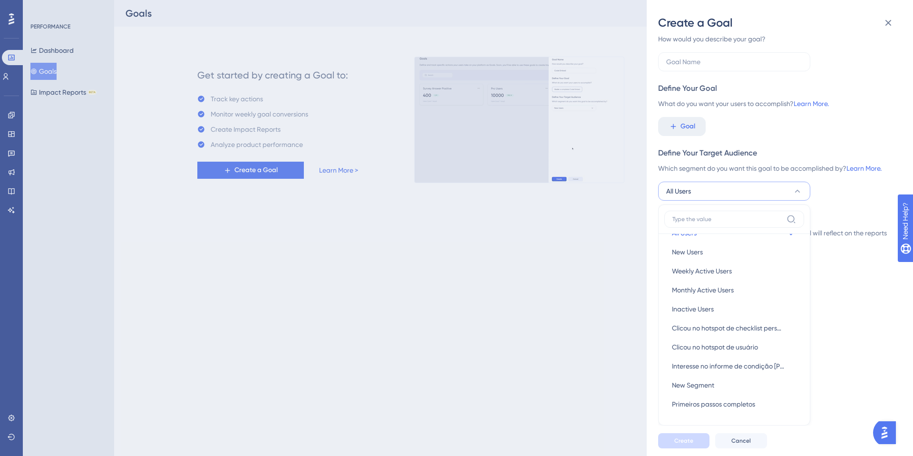
click at [849, 300] on div "Goal Name How would you describe your goal? Define Your Goal What do you want y…" at bounding box center [783, 227] width 251 height 395
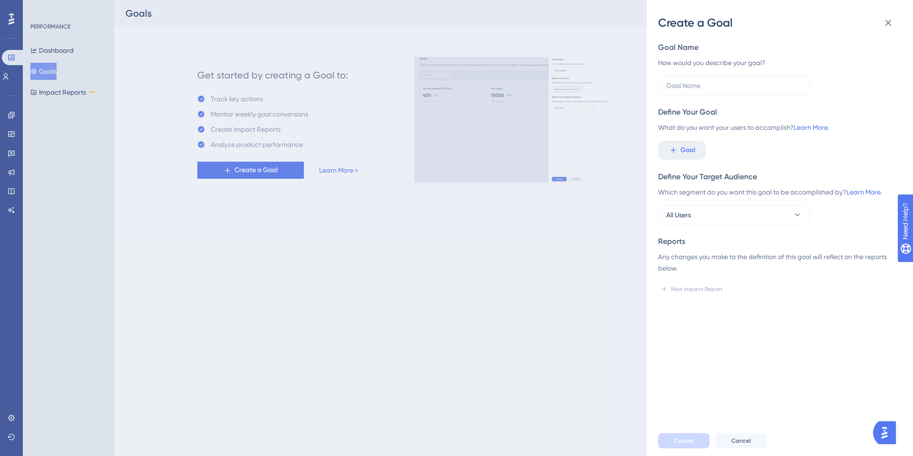
scroll to position [0, 0]
click at [680, 155] on span "Goal" at bounding box center [687, 149] width 15 height 11
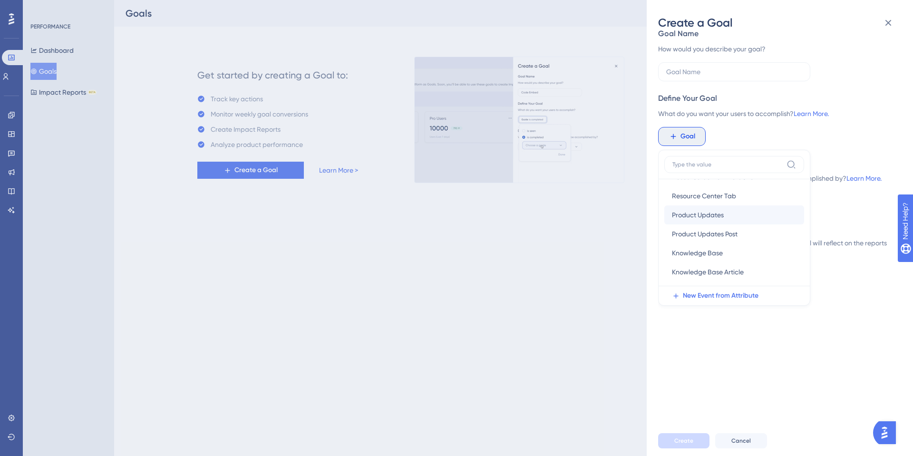
scroll to position [165, 0]
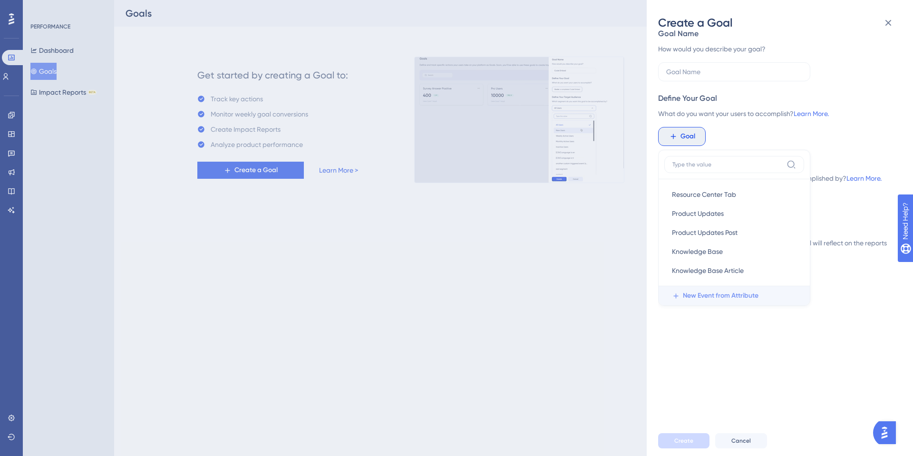
click at [710, 289] on button "New Event from Attribute" at bounding box center [736, 295] width 145 height 19
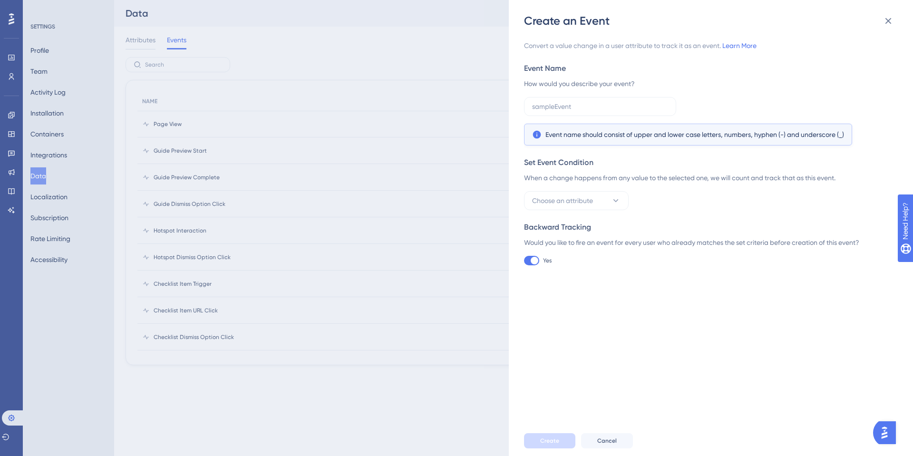
click at [595, 213] on div "Convert a value change in a user attribute to track it as an event. Learn More …" at bounding box center [708, 152] width 368 height 225
click at [609, 191] on button "Choose an attribute" at bounding box center [576, 200] width 105 height 19
click at [562, 260] on span "created_at" at bounding box center [555, 258] width 34 height 11
click at [676, 204] on button "Set a rule" at bounding box center [669, 200] width 67 height 19
click at [736, 203] on div "Select Date" at bounding box center [736, 200] width 36 height 11
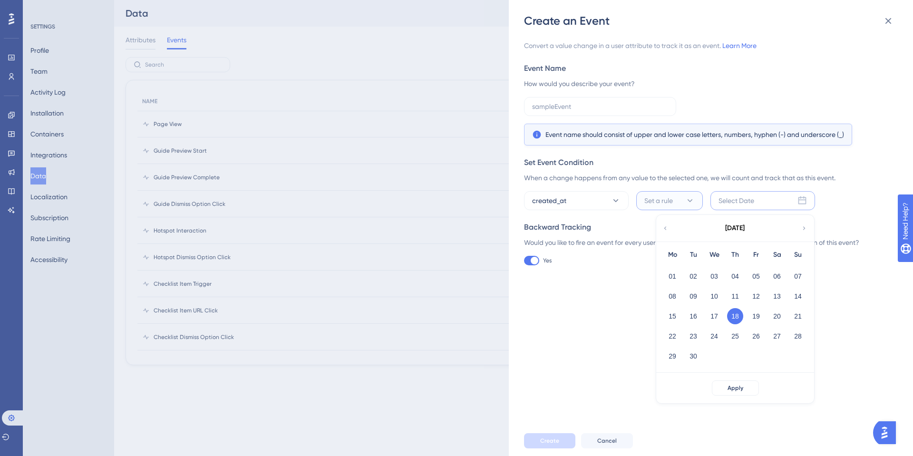
click at [654, 208] on button "Set a rule" at bounding box center [669, 200] width 67 height 19
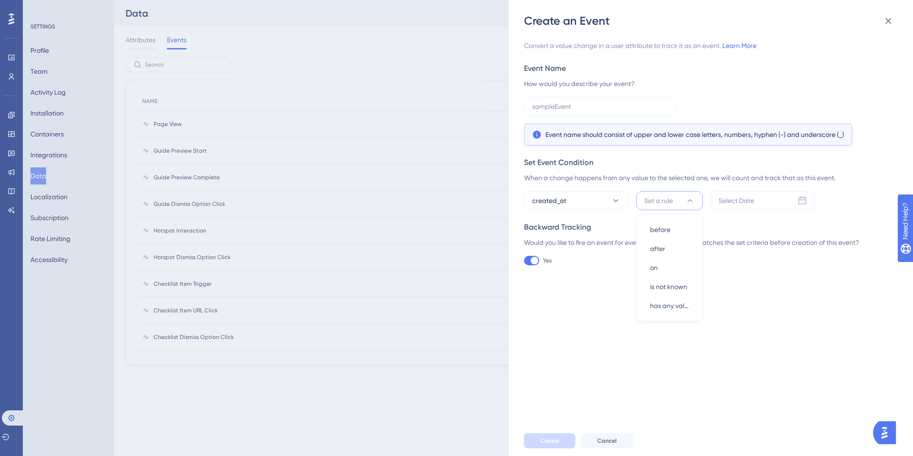
click at [568, 213] on div "Convert a value change in a user attribute to track it as an event. Learn More …" at bounding box center [708, 152] width 368 height 225
click at [576, 190] on div "Set Event Condition When a change happens from any value to the selected one, w…" at bounding box center [708, 183] width 368 height 53
click at [576, 201] on button "created_at" at bounding box center [576, 200] width 105 height 19
click at [762, 368] on div "Convert a value change in a user attribute to track it as an event. Learn More …" at bounding box center [715, 227] width 383 height 397
click at [444, 208] on div "Create an Event Convert a value change in a user attribute to track it as an ev…" at bounding box center [456, 228] width 913 height 456
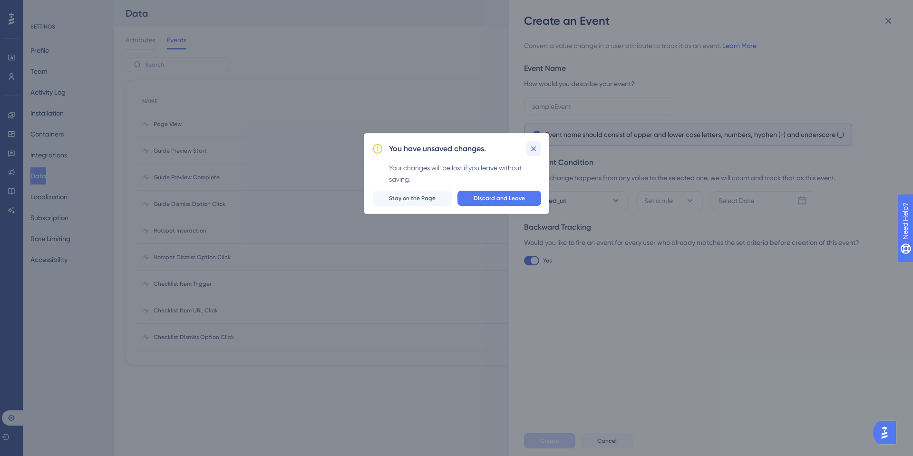
click at [536, 150] on icon at bounding box center [534, 149] width 10 height 10
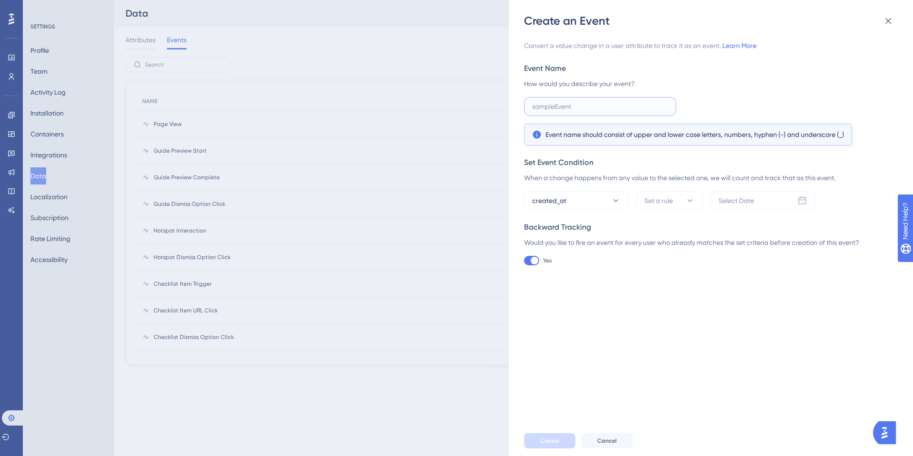
click at [577, 103] on input "text" at bounding box center [600, 106] width 136 height 10
click at [893, 21] on icon at bounding box center [887, 20] width 11 height 11
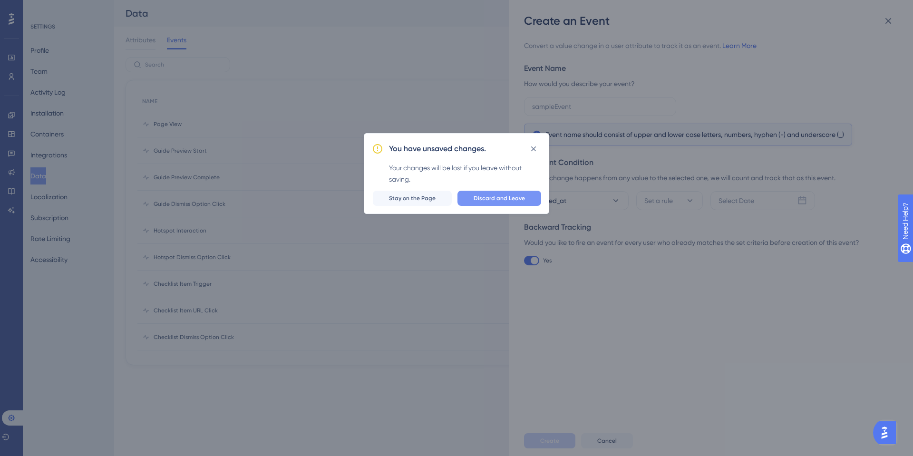
click at [496, 198] on span "Discard and Leave" at bounding box center [498, 198] width 51 height 8
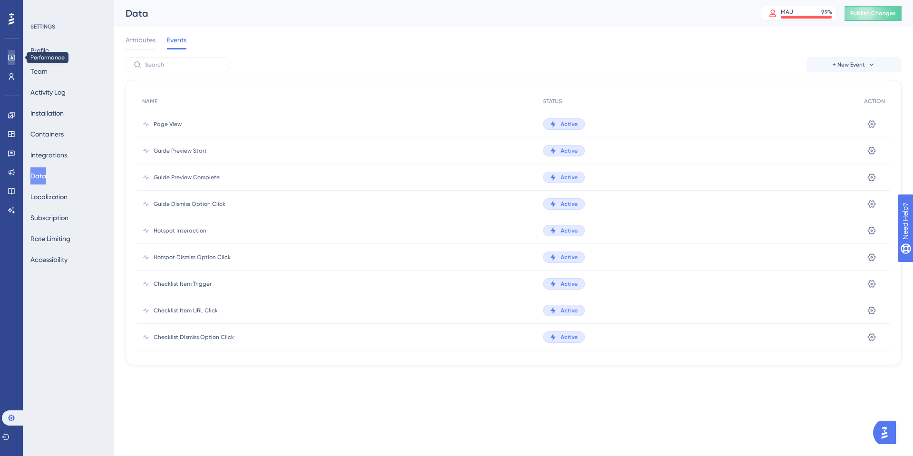
click at [10, 58] on icon at bounding box center [12, 58] width 8 height 8
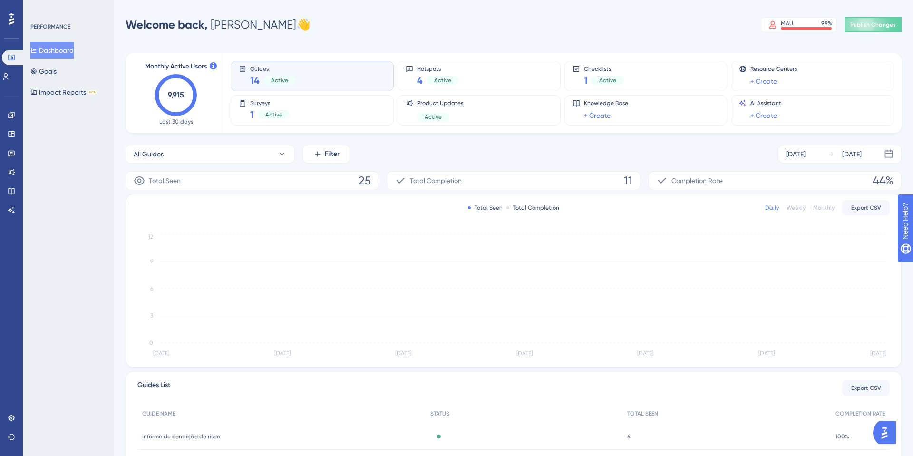
click at [27, 68] on div "PERFORMANCE Dashboard Goals Impact Reports BETA" at bounding box center [68, 228] width 91 height 456
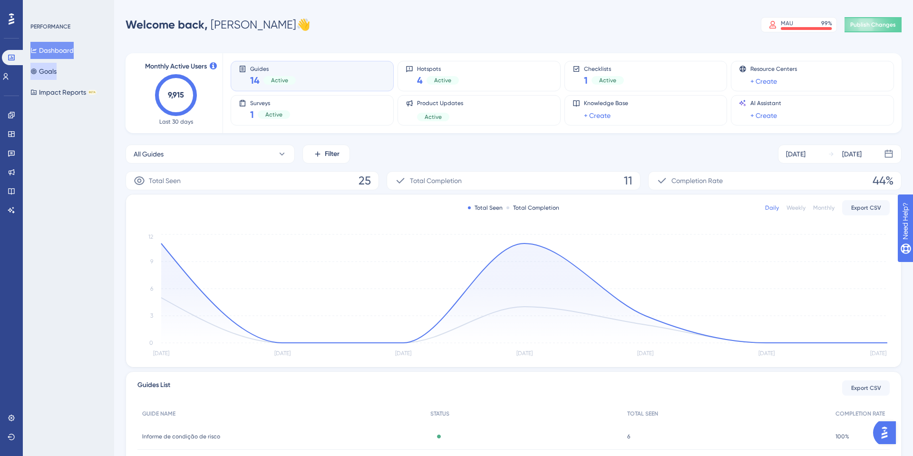
click at [37, 68] on icon at bounding box center [33, 71] width 7 height 7
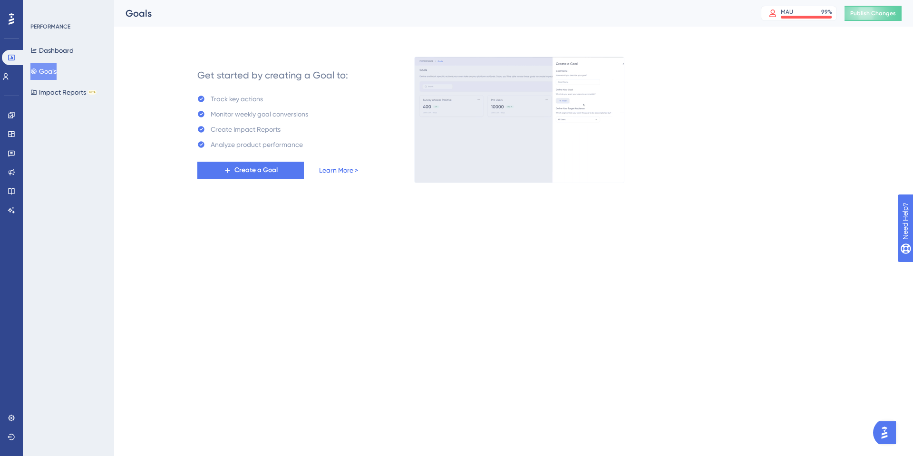
click at [335, 168] on link "Learn More >" at bounding box center [338, 169] width 39 height 11
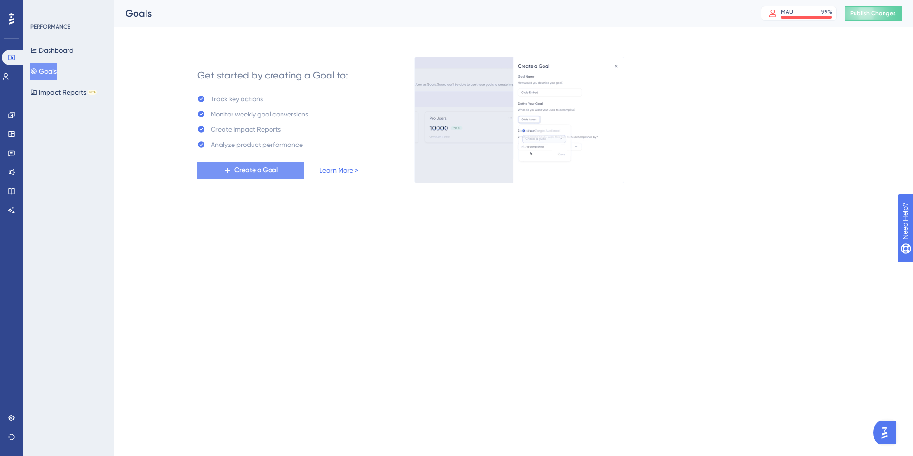
click at [256, 173] on span "Create a Goal" at bounding box center [255, 169] width 43 height 11
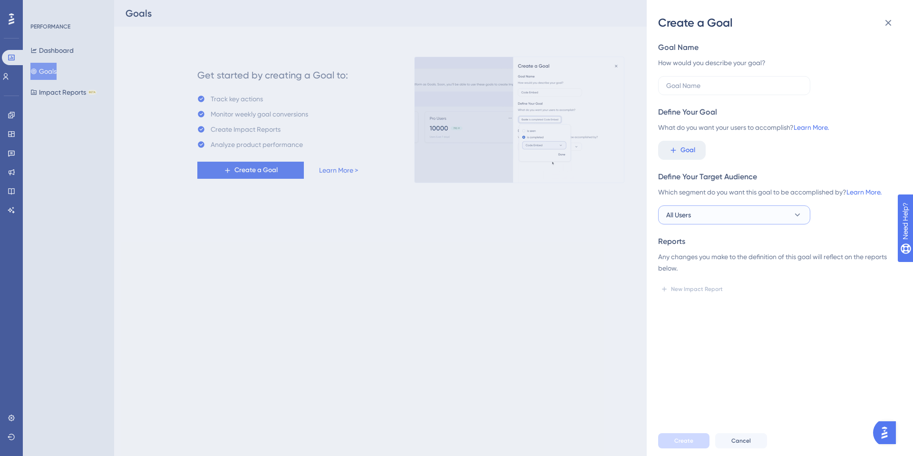
click at [750, 207] on button "All Users" at bounding box center [734, 214] width 152 height 19
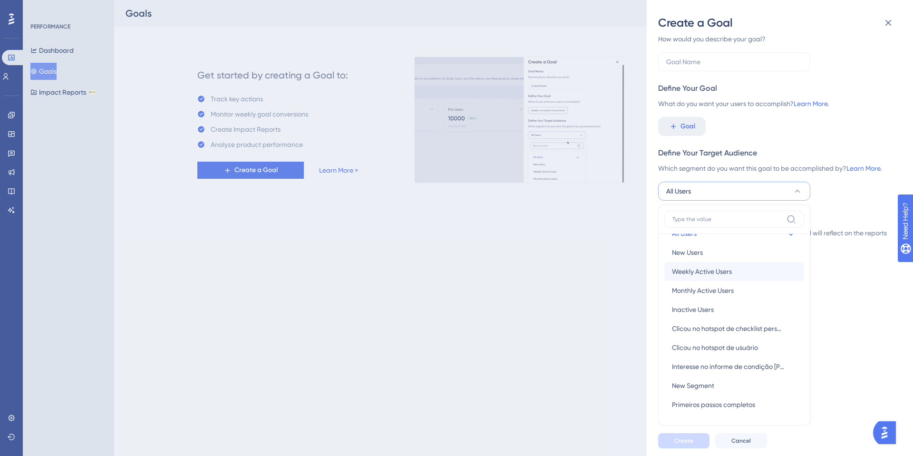
scroll to position [16, 0]
click at [724, 198] on button "All Users" at bounding box center [734, 191] width 152 height 19
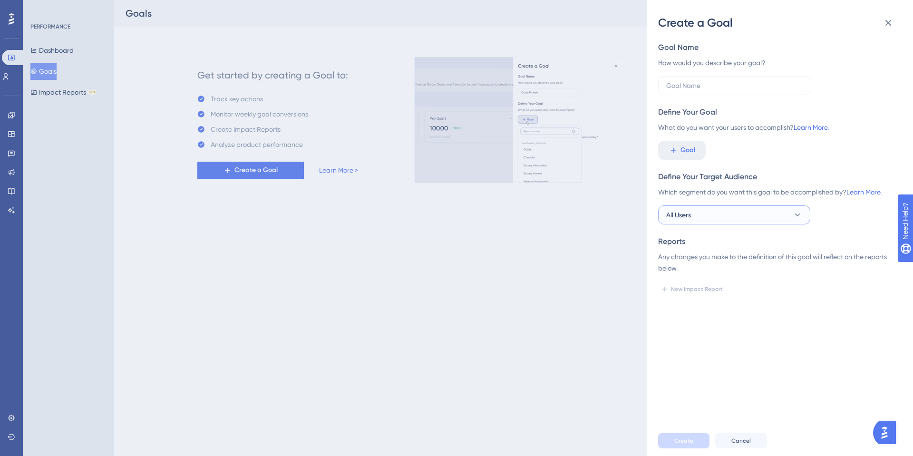
scroll to position [0, 0]
click at [287, 282] on div "Create a Goal Goal Name How would you describe your goal? Define Your Goal What…" at bounding box center [456, 228] width 913 height 456
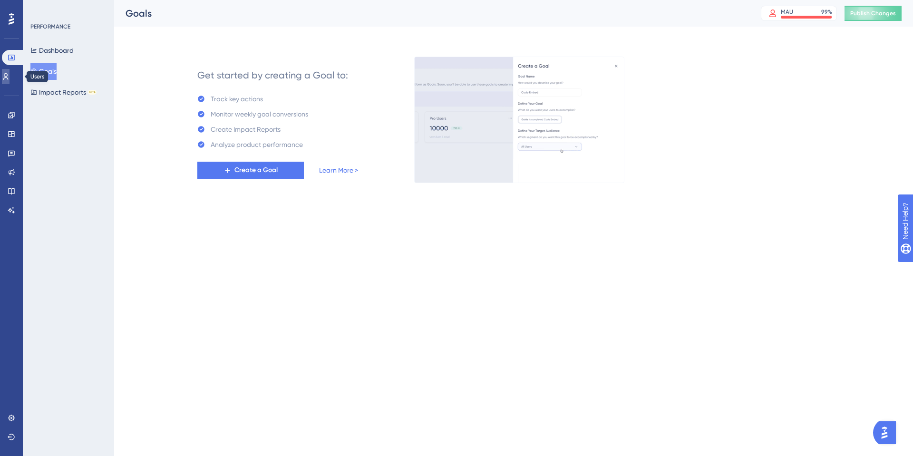
click at [9, 76] on icon at bounding box center [5, 76] width 5 height 7
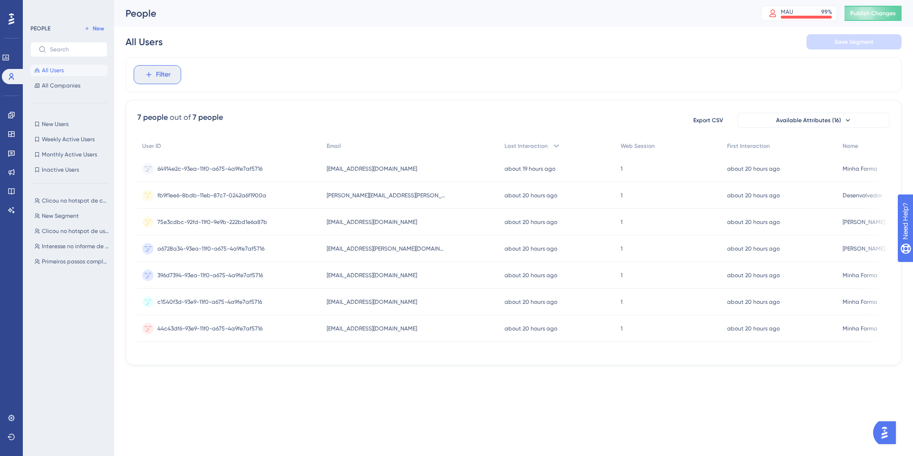
click at [165, 74] on span "Filter" at bounding box center [163, 74] width 15 height 11
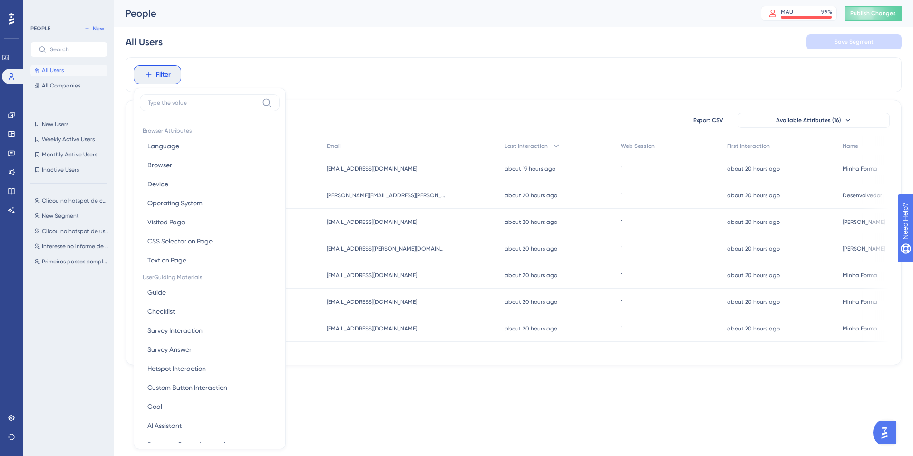
scroll to position [41, 0]
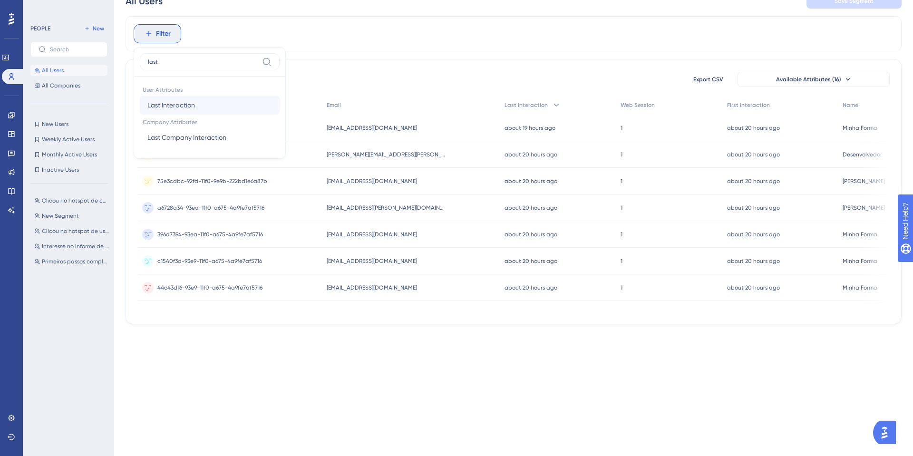
type input "last"
click at [196, 106] on button "Last Interaction Last Interaction" at bounding box center [210, 105] width 140 height 19
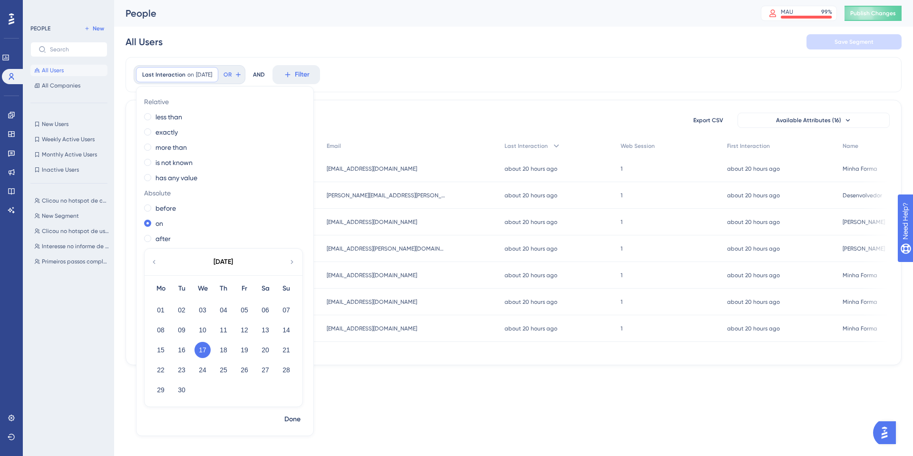
scroll to position [0, 0]
click at [171, 118] on label "less than" at bounding box center [168, 116] width 27 height 11
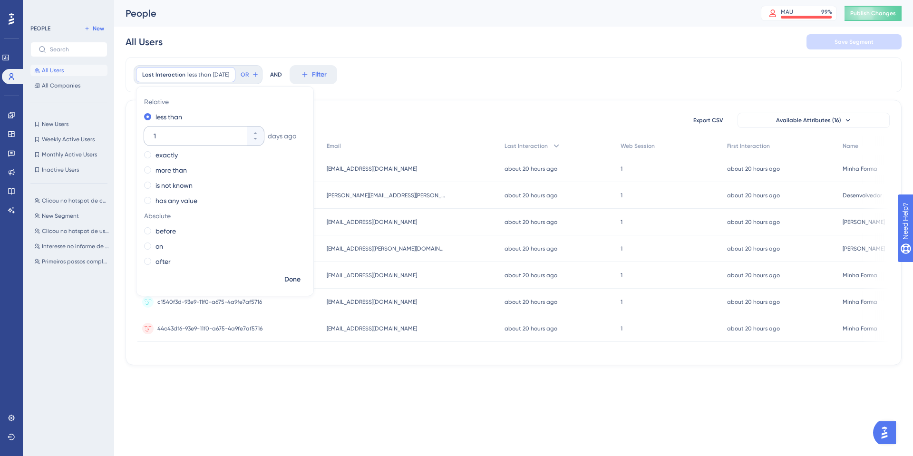
click at [202, 139] on input "1" at bounding box center [199, 135] width 91 height 11
type input "15"
click at [443, 77] on div "Last Interaction less than 15 days ago 15 days ago Remove Relative less than 15…" at bounding box center [513, 74] width 776 height 35
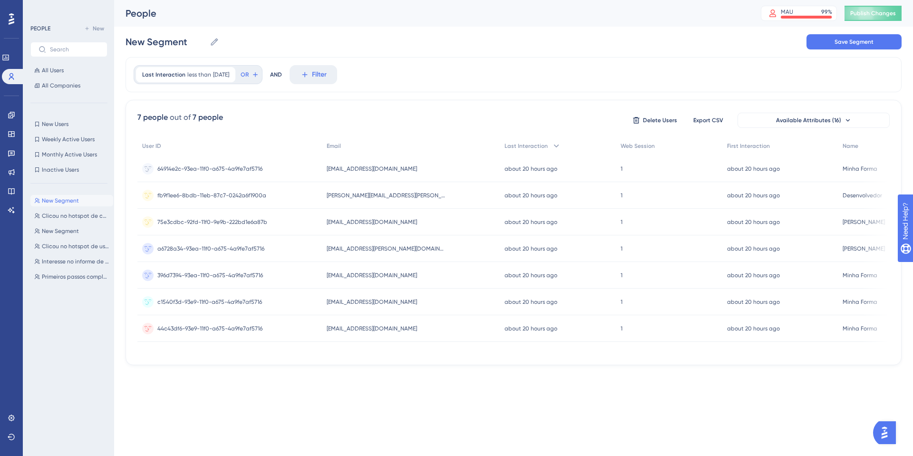
click at [227, 37] on div "New Segment New Segment Save Segment" at bounding box center [513, 42] width 776 height 30
click at [212, 39] on icon at bounding box center [215, 42] width 10 height 10
click at [206, 39] on input "New Segment" at bounding box center [165, 41] width 80 height 13
click at [178, 44] on input "New Segment" at bounding box center [165, 41] width 80 height 13
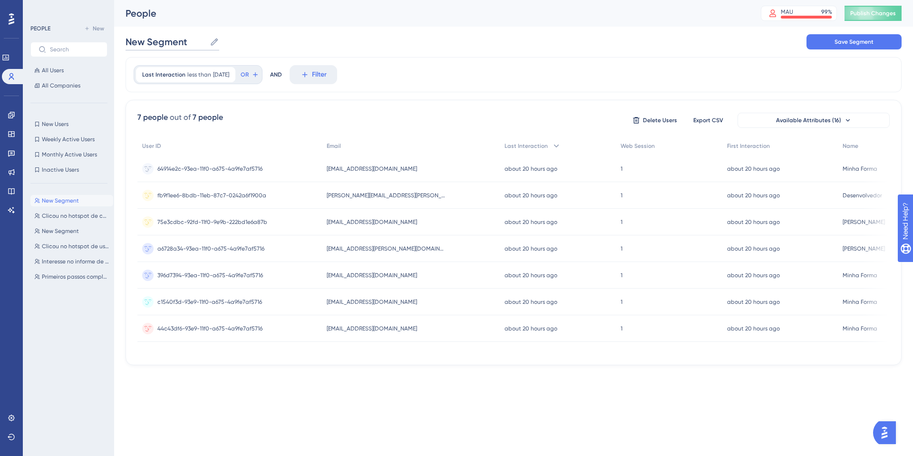
click at [177, 45] on input "New Segment" at bounding box center [165, 41] width 80 height 13
click at [214, 75] on span "[DATE]" at bounding box center [221, 75] width 16 height 8
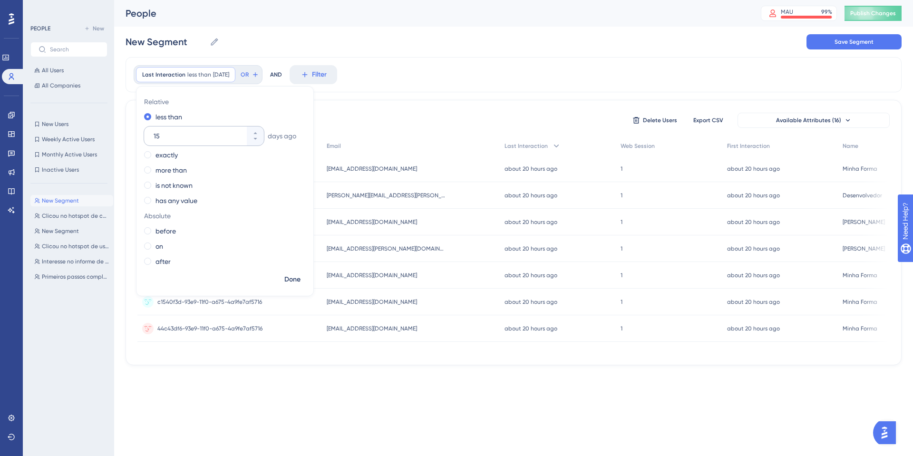
click at [161, 133] on input "15" at bounding box center [199, 135] width 91 height 11
type input "7"
click at [517, 72] on div "Last Interaction less than 7 days ago 7 days ago Remove Relative less than 7 da…" at bounding box center [513, 74] width 776 height 35
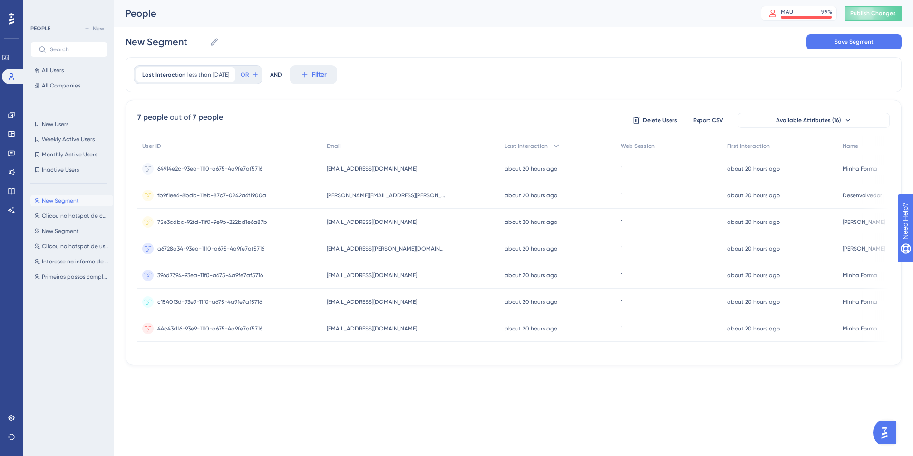
click at [203, 46] on input "New Segment" at bounding box center [165, 41] width 80 height 13
click at [194, 39] on input "New Segment" at bounding box center [165, 41] width 80 height 13
type input "Usuários frequentes"
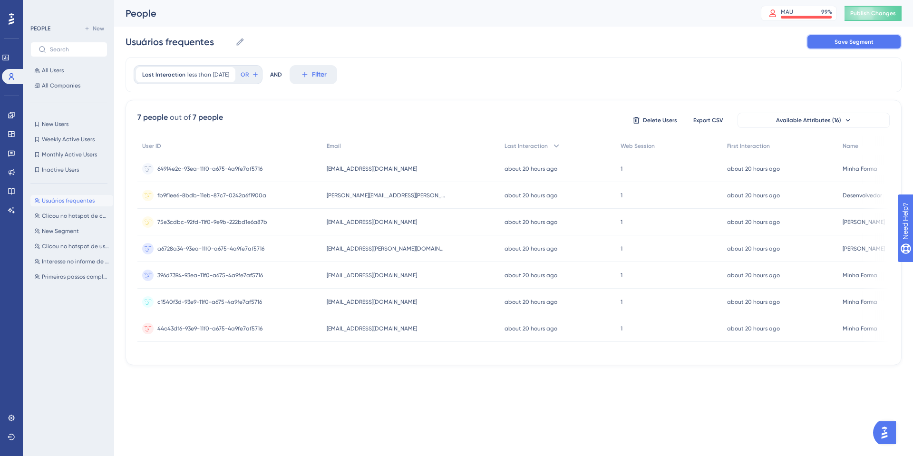
click at [836, 46] on button "Save Segment" at bounding box center [853, 41] width 95 height 15
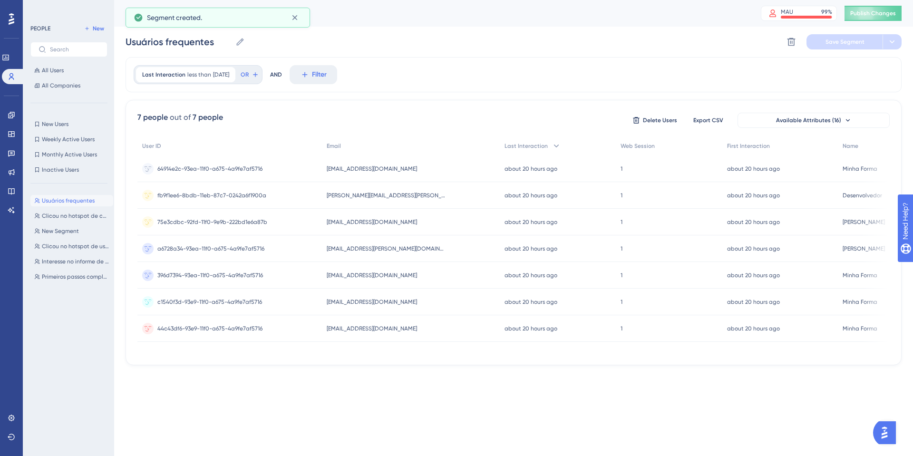
click at [62, 79] on div "All Users All Companies" at bounding box center [68, 78] width 77 height 27
click at [59, 67] on span "All Users" at bounding box center [53, 71] width 22 height 8
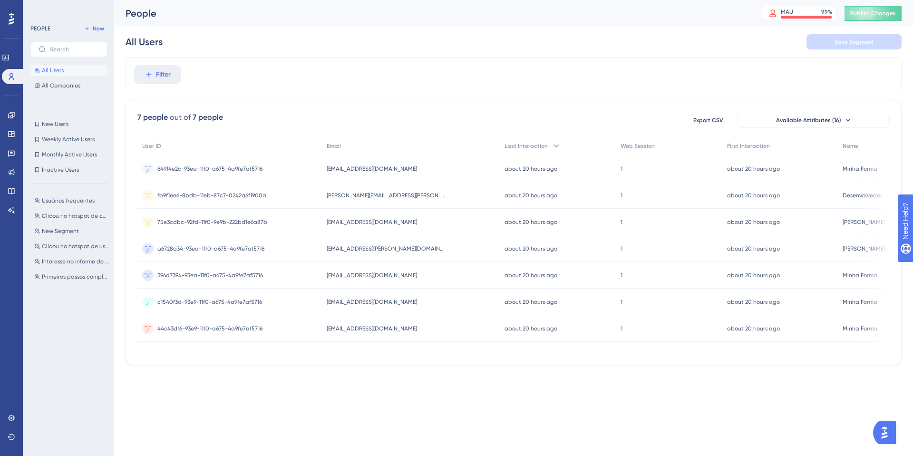
click at [13, 47] on div "Performance Users" at bounding box center [11, 56] width 19 height 58
click at [10, 55] on icon at bounding box center [6, 58] width 8 height 8
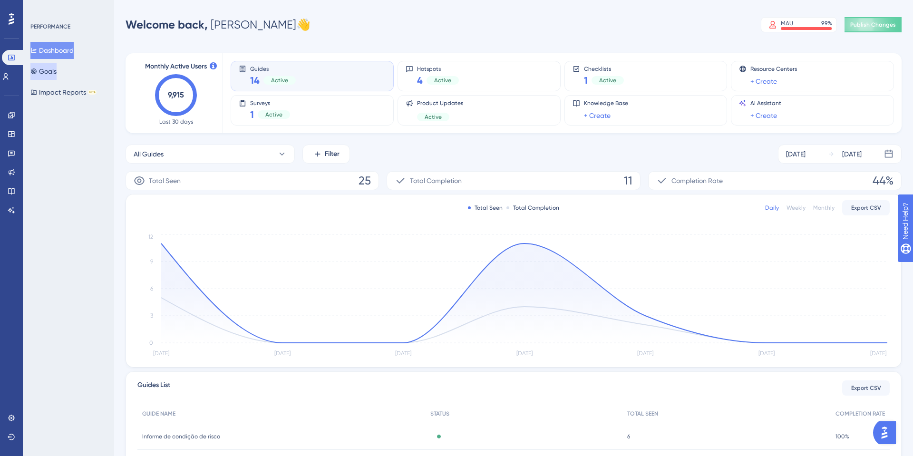
click at [50, 77] on button "Goals" at bounding box center [43, 71] width 26 height 17
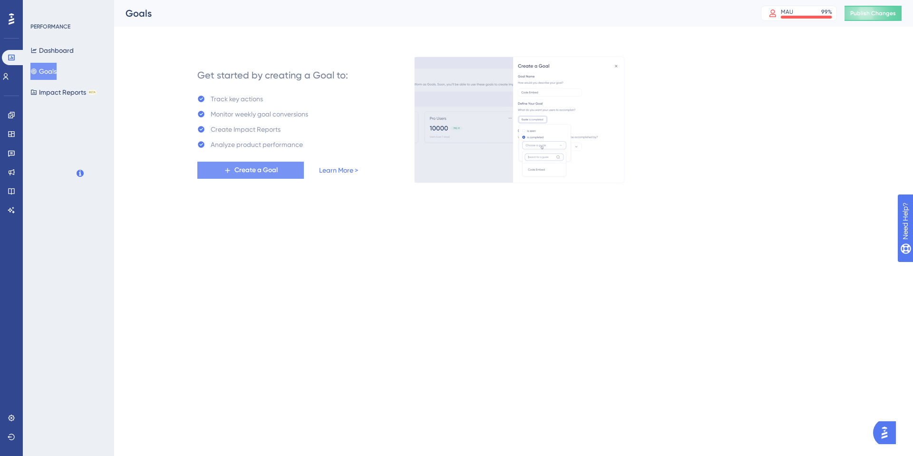
click at [303, 165] on button "Create a Goal" at bounding box center [250, 170] width 106 height 17
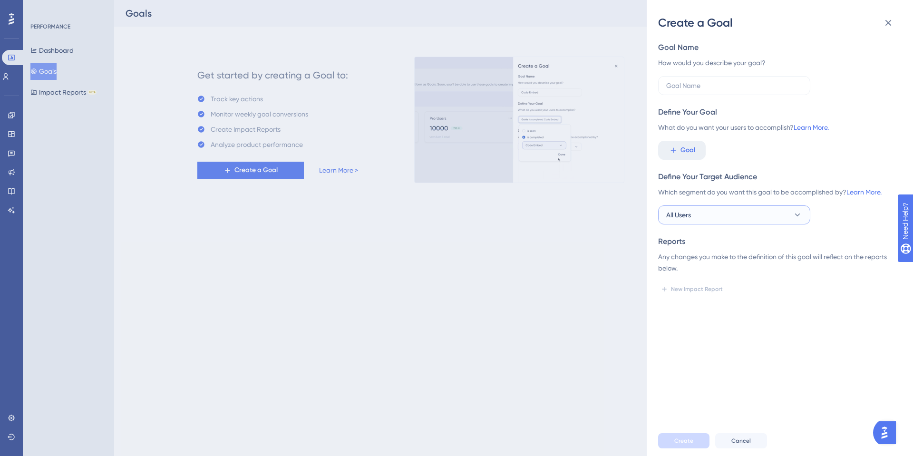
click at [730, 215] on button "All Users" at bounding box center [734, 214] width 152 height 19
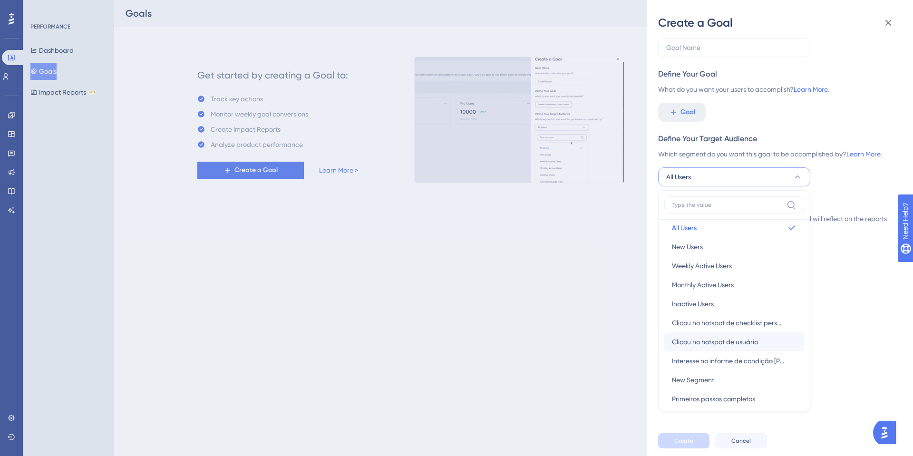
scroll to position [35, 0]
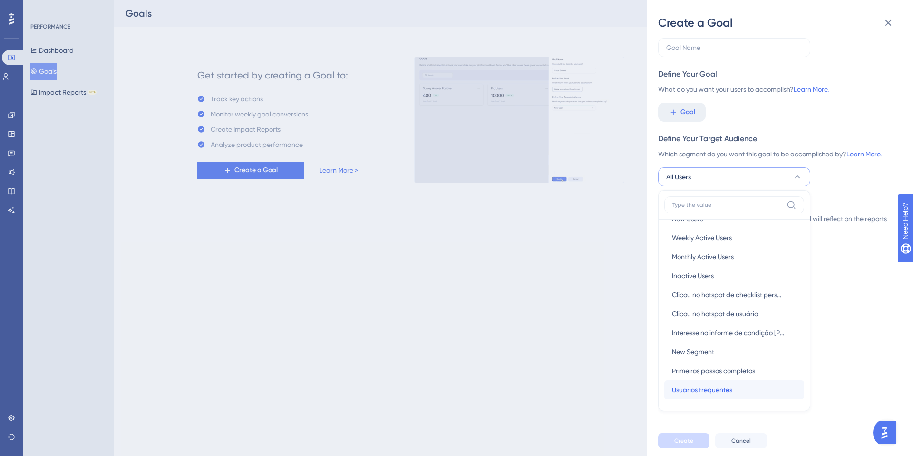
click at [706, 393] on span "Usuários frequentes" at bounding box center [702, 389] width 60 height 11
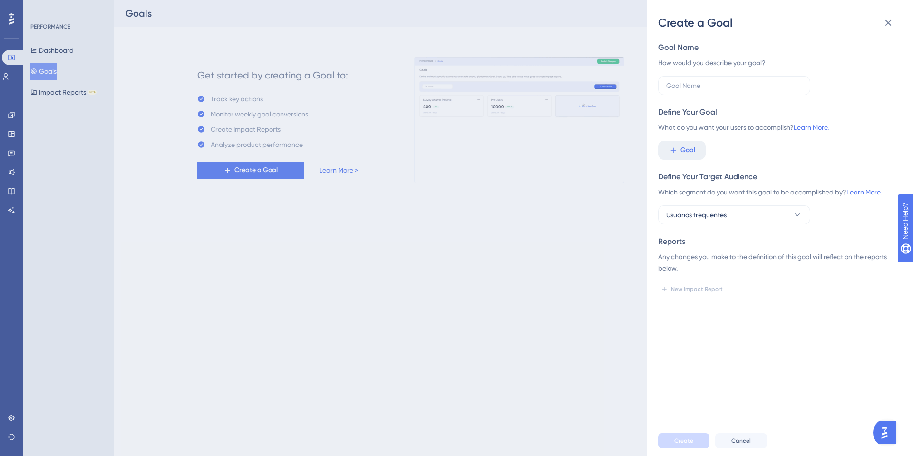
scroll to position [0, 0]
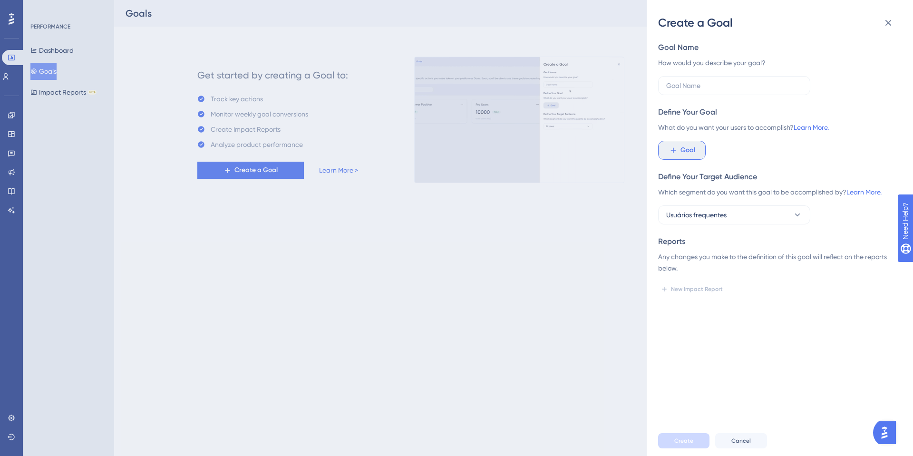
click at [691, 148] on span "Goal" at bounding box center [687, 149] width 15 height 11
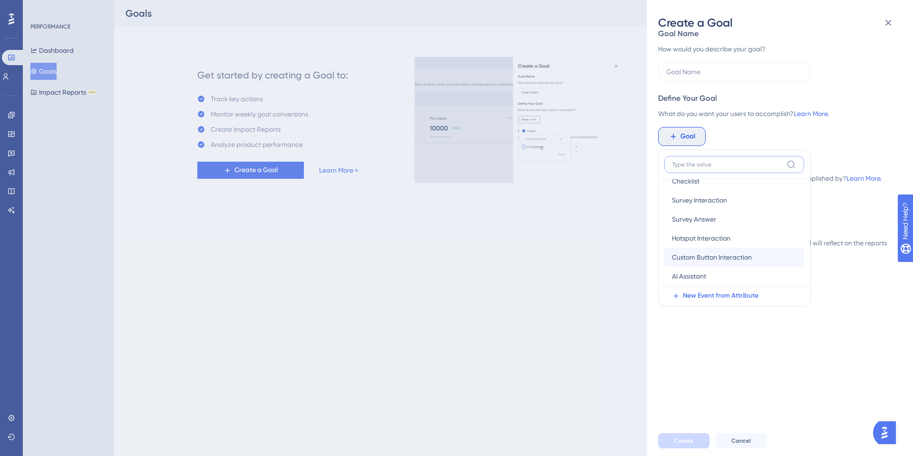
scroll to position [63, 0]
click at [731, 346] on div "Goal Name How would you describe your goal? Define Your Goal What do you want y…" at bounding box center [783, 227] width 251 height 395
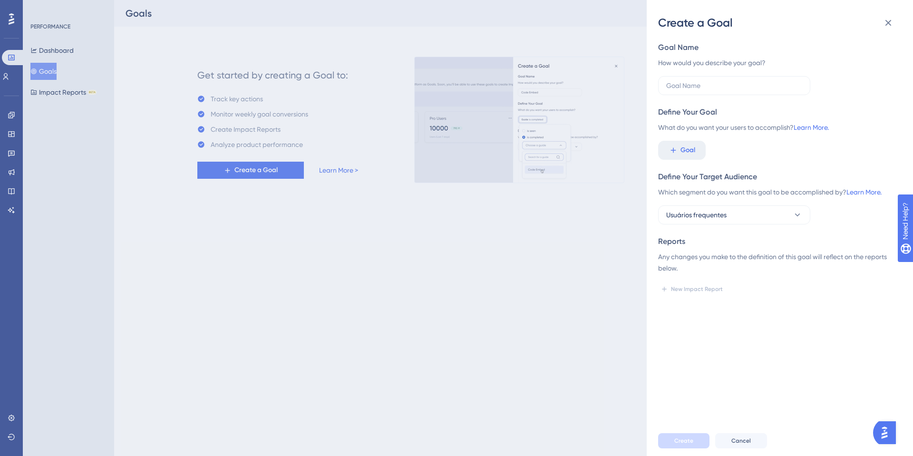
scroll to position [0, 0]
click at [722, 213] on span "Usuários frequentes" at bounding box center [696, 214] width 60 height 11
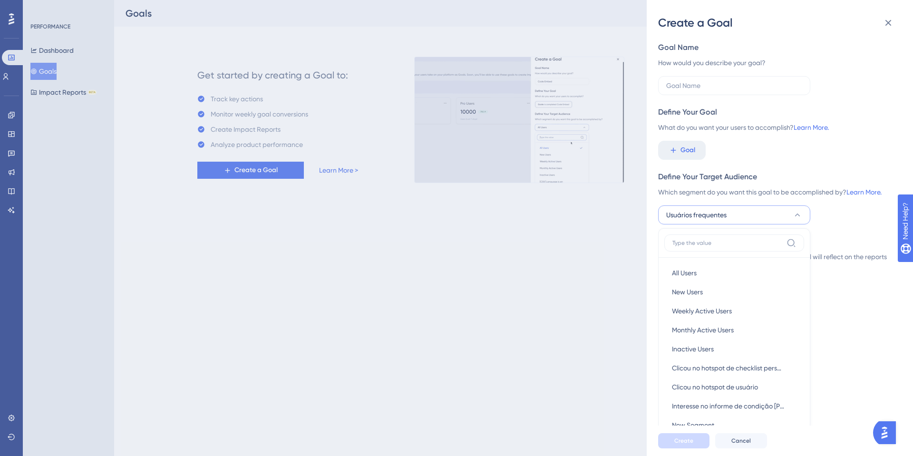
scroll to position [38, 0]
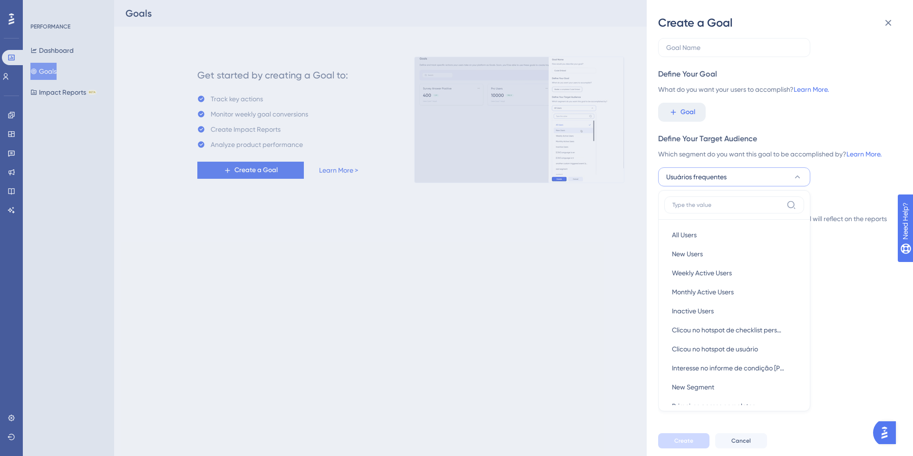
click at [756, 140] on div "Define Your Target Audience" at bounding box center [776, 138] width 236 height 11
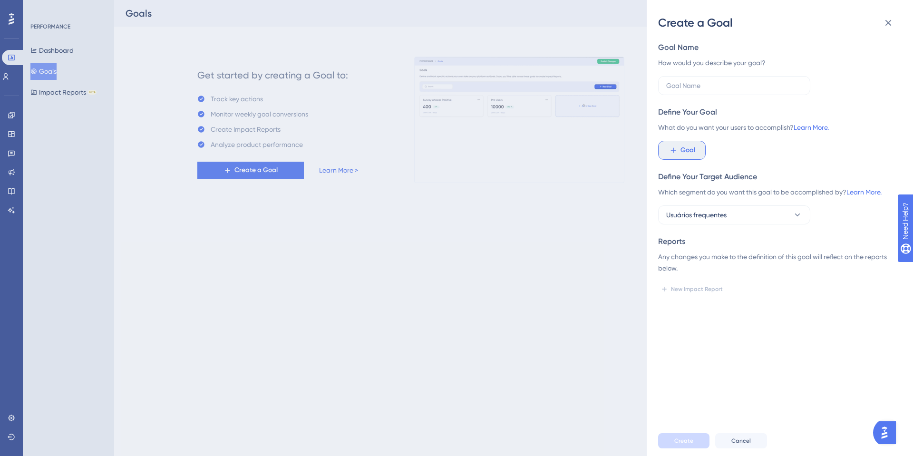
click at [673, 151] on icon at bounding box center [673, 150] width 9 height 9
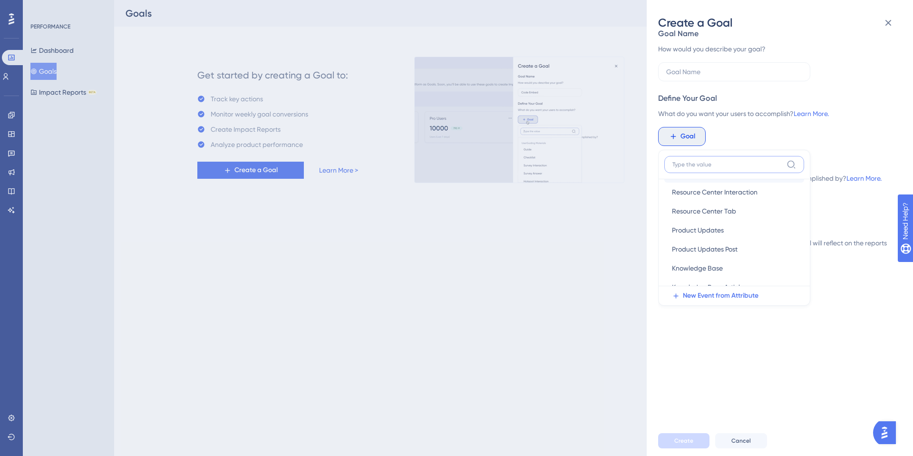
scroll to position [165, 0]
click at [738, 302] on button "New Event from Attribute" at bounding box center [736, 295] width 145 height 19
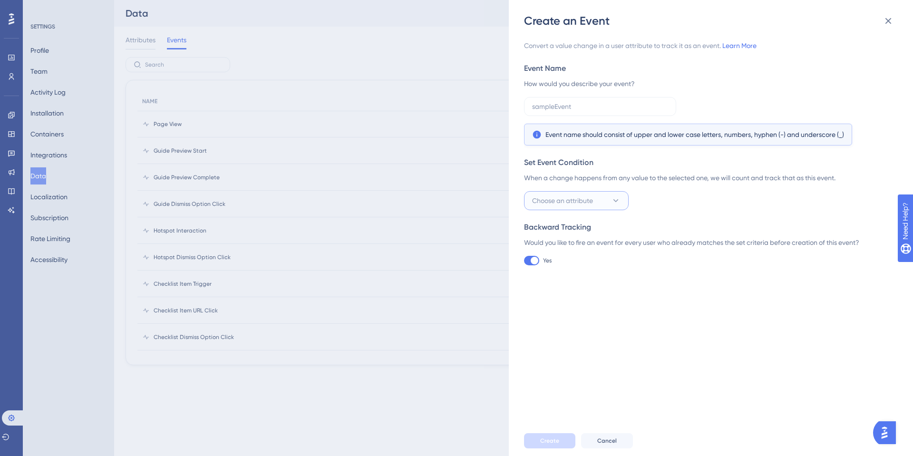
click at [593, 206] on button "Choose an attribute" at bounding box center [576, 200] width 105 height 19
click at [579, 166] on div "Set Event Condition" at bounding box center [708, 162] width 368 height 11
click at [591, 98] on label at bounding box center [600, 106] width 152 height 19
click at [591, 101] on input "text" at bounding box center [600, 106] width 136 height 10
click at [584, 102] on input "text" at bounding box center [600, 106] width 136 height 10
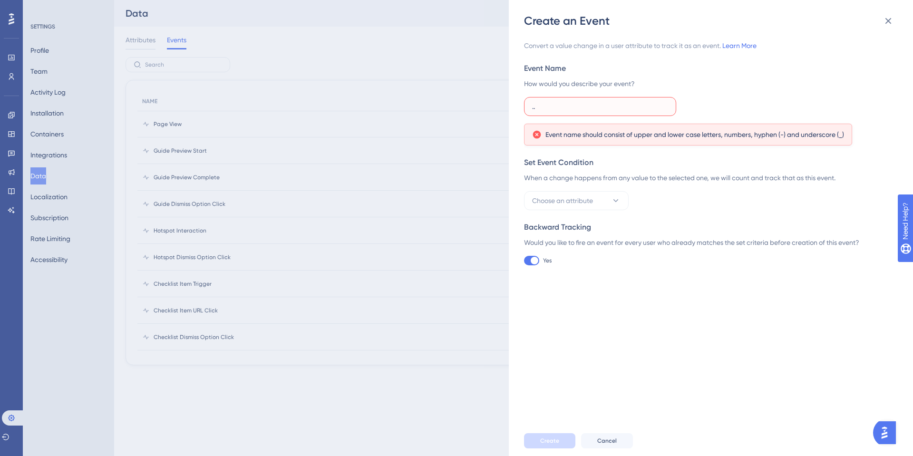
type input "."
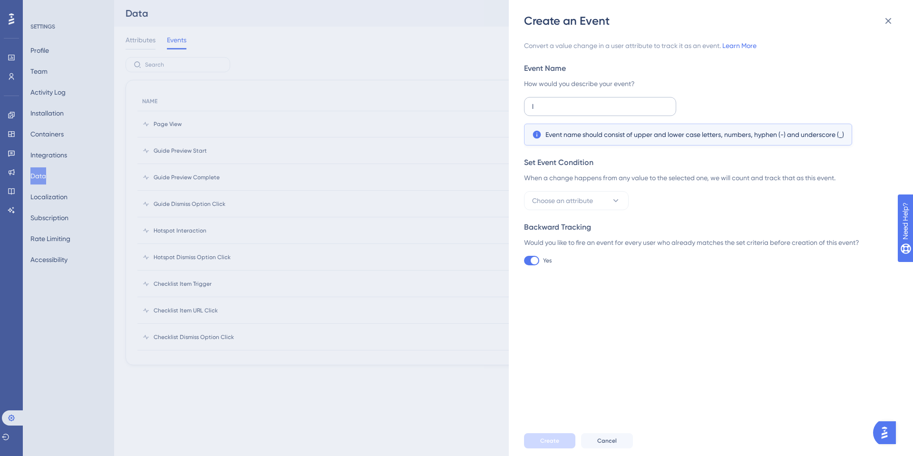
click at [624, 115] on label "l" at bounding box center [600, 106] width 152 height 19
click at [624, 112] on input "l" at bounding box center [600, 106] width 136 height 10
click at [632, 134] on span "Event name should consist of upper and lower case letters, numbers, hyphen (-) …" at bounding box center [694, 134] width 299 height 11
click at [594, 106] on input "l" at bounding box center [600, 106] width 136 height 10
type input "l"
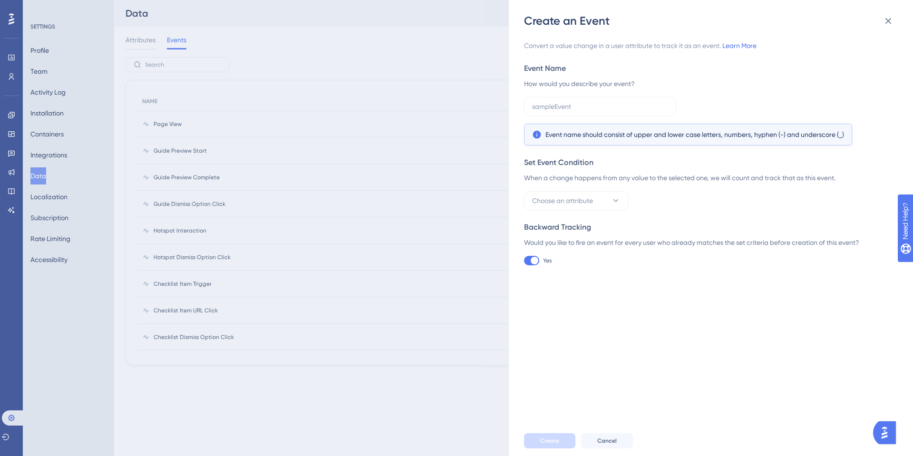
click at [576, 243] on div "Would you like to fire an event for every user who already matches the set crit…" at bounding box center [708, 242] width 368 height 11
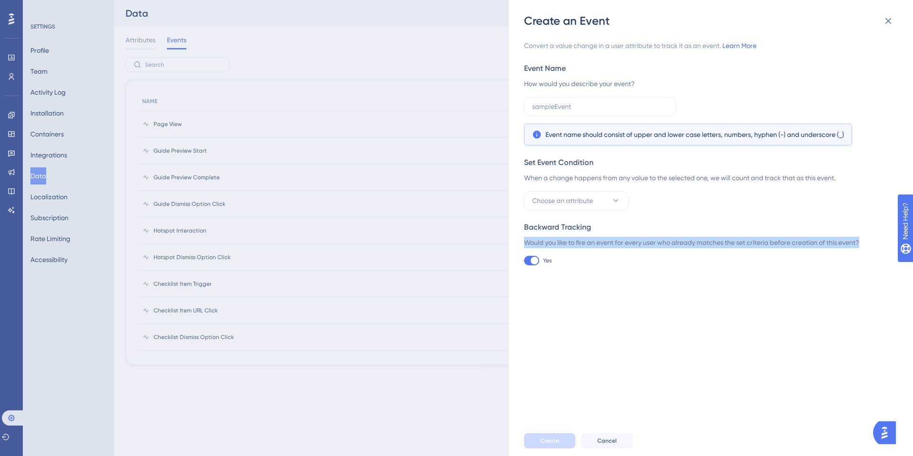
click at [576, 243] on div "Would you like to fire an event for every user who already matches the set crit…" at bounding box center [708, 242] width 368 height 11
click at [607, 199] on button "Choose an attribute" at bounding box center [576, 200] width 105 height 19
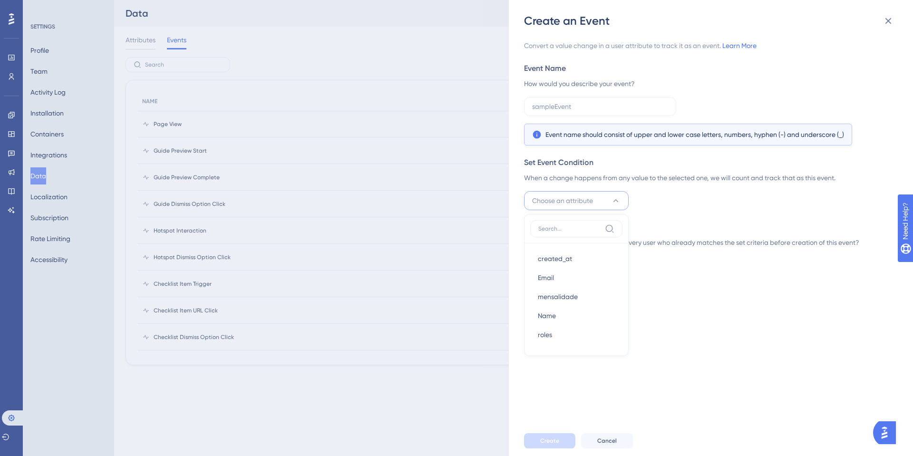
click at [570, 162] on div "Set Event Condition" at bounding box center [708, 162] width 368 height 11
drag, startPoint x: 568, startPoint y: 181, endPoint x: 628, endPoint y: 180, distance: 59.4
click at [628, 180] on div "When a change happens from any value to the selected one, we will count and tra…" at bounding box center [708, 177] width 368 height 11
click at [628, 181] on div "When a change happens from any value to the selected one, we will count and tra…" at bounding box center [708, 177] width 368 height 11
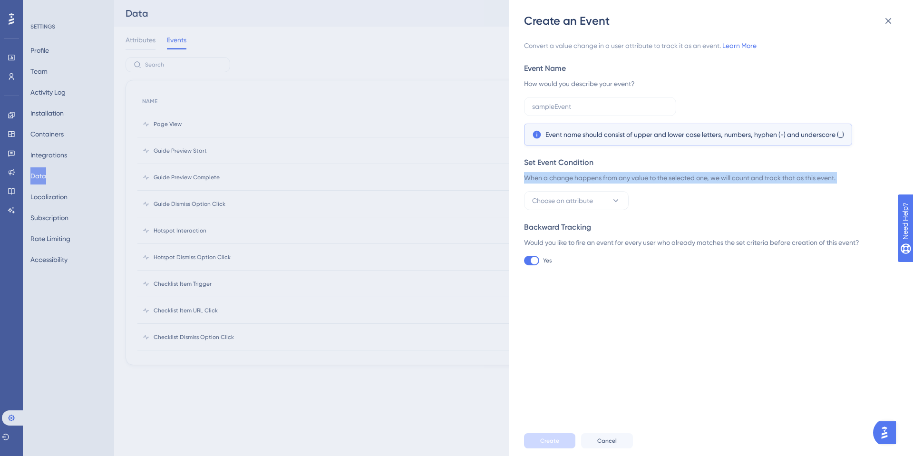
click at [628, 181] on div "When a change happens from any value to the selected one, we will count and tra…" at bounding box center [708, 177] width 368 height 11
click at [588, 95] on div "Event Name How would you describe your event? Event name should consist of uppe…" at bounding box center [708, 104] width 368 height 83
click at [578, 104] on input "text" at bounding box center [600, 106] width 136 height 10
type input "Teste"
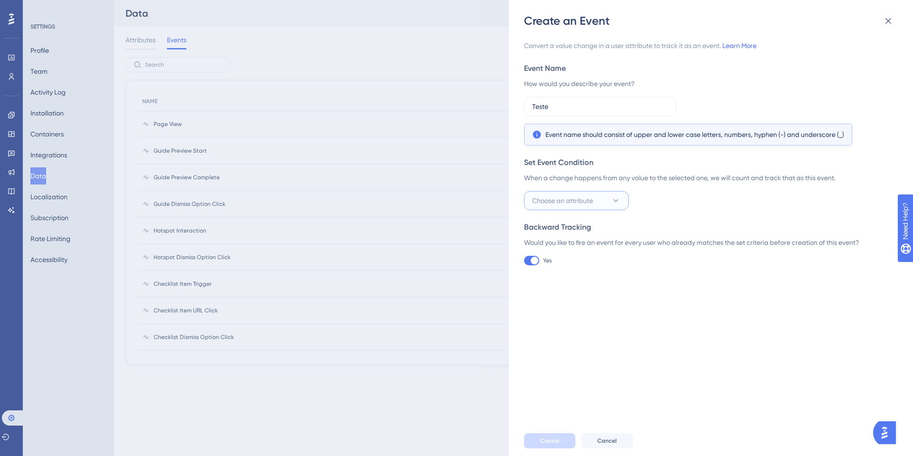
click at [584, 201] on span "Choose an attribute" at bounding box center [562, 200] width 61 height 11
click at [581, 256] on div "created_at created_at" at bounding box center [576, 258] width 77 height 19
click at [674, 195] on button "Set a rule" at bounding box center [669, 200] width 67 height 19
click at [671, 223] on div "before before" at bounding box center [669, 229] width 39 height 19
click at [665, 196] on button "before" at bounding box center [669, 200] width 67 height 19
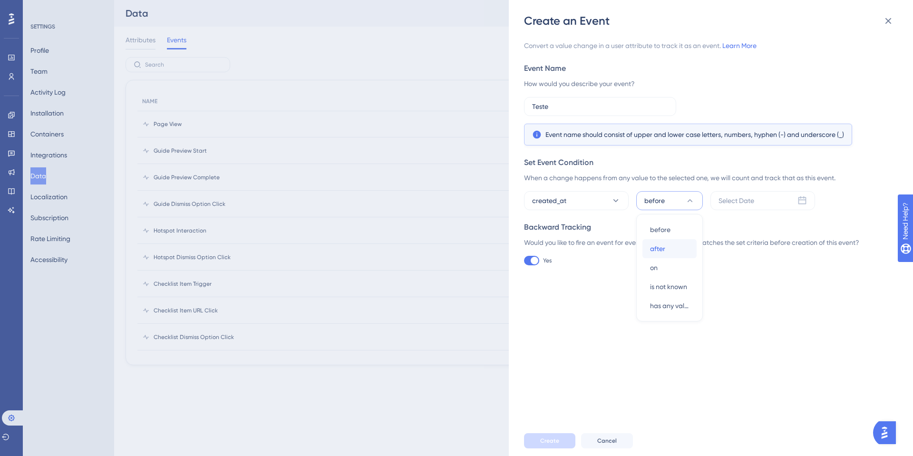
click at [661, 250] on span "after" at bounding box center [657, 248] width 15 height 11
click at [715, 207] on div "Select Date" at bounding box center [762, 200] width 105 height 19
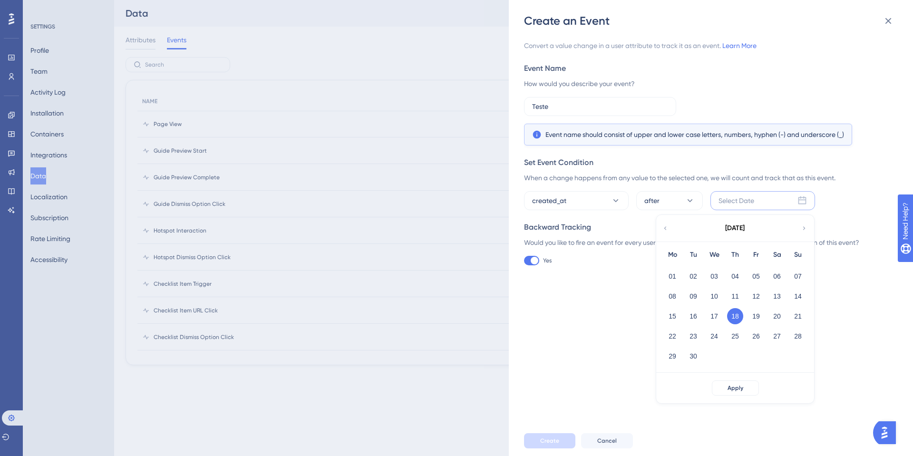
click at [734, 322] on button "18" at bounding box center [735, 316] width 16 height 16
click at [731, 314] on button "18" at bounding box center [735, 316] width 16 height 16
click at [740, 317] on button "18" at bounding box center [735, 316] width 16 height 16
click at [738, 396] on div "Apply" at bounding box center [735, 388] width 158 height 30
click at [736, 392] on button "Apply" at bounding box center [735, 387] width 47 height 15
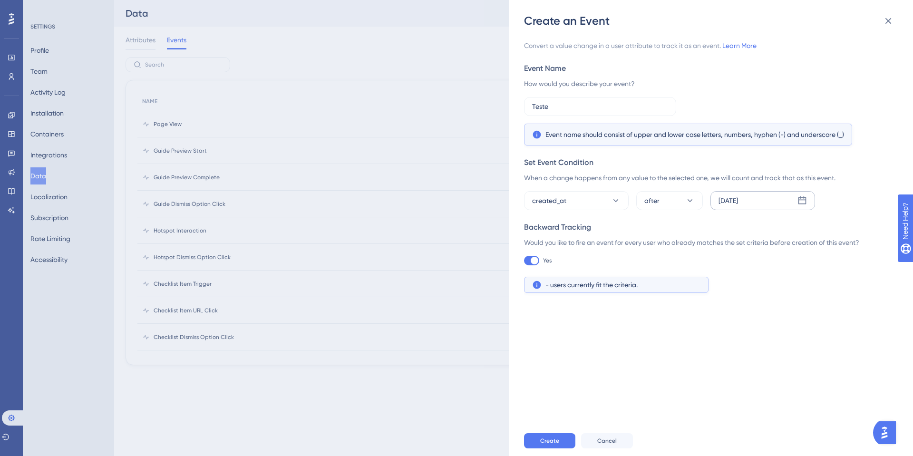
click at [585, 361] on div "Convert a value change in a user attribute to track it as an event. Learn More …" at bounding box center [715, 227] width 383 height 397
click at [599, 280] on span "- users currently fit the criteria." at bounding box center [591, 284] width 92 height 11
click at [571, 282] on span "- users currently fit the criteria." at bounding box center [591, 284] width 92 height 11
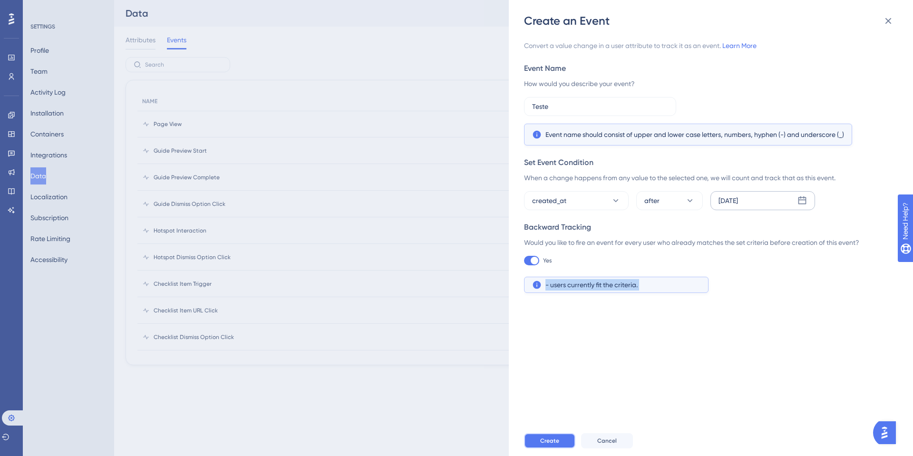
click at [539, 433] on button "Create" at bounding box center [549, 440] width 51 height 15
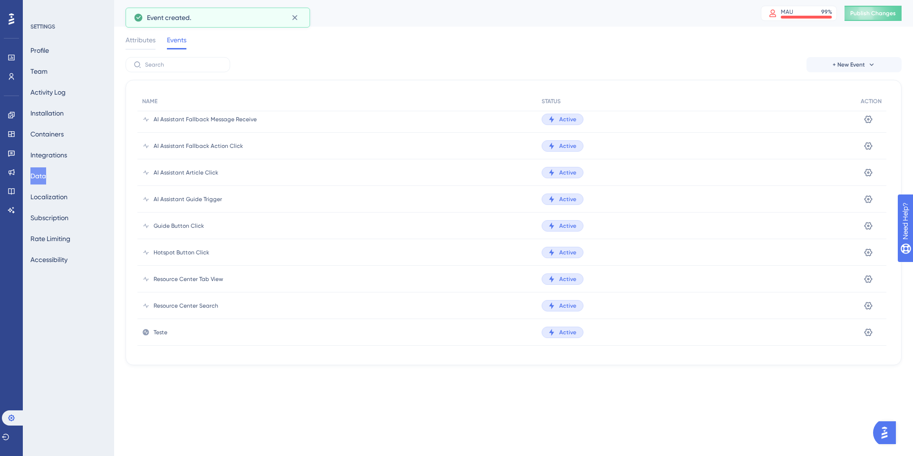
scroll to position [807, 0]
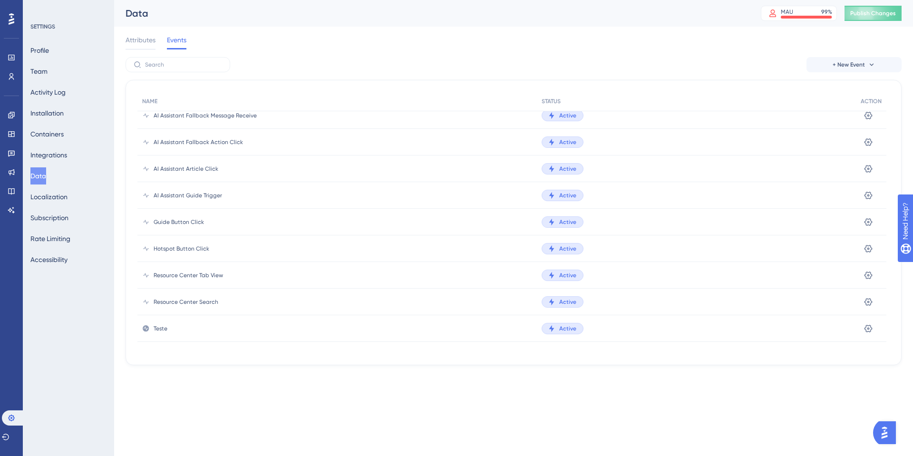
click at [161, 325] on span "Teste" at bounding box center [161, 329] width 14 height 8
drag, startPoint x: 192, startPoint y: 136, endPoint x: 241, endPoint y: 144, distance: 49.5
click at [241, 144] on div "AI Assistant Fallback Action Click" at bounding box center [336, 142] width 399 height 27
click at [203, 266] on div "Resource Center Tab View" at bounding box center [336, 275] width 399 height 27
drag, startPoint x: 179, startPoint y: 289, endPoint x: 222, endPoint y: 313, distance: 49.6
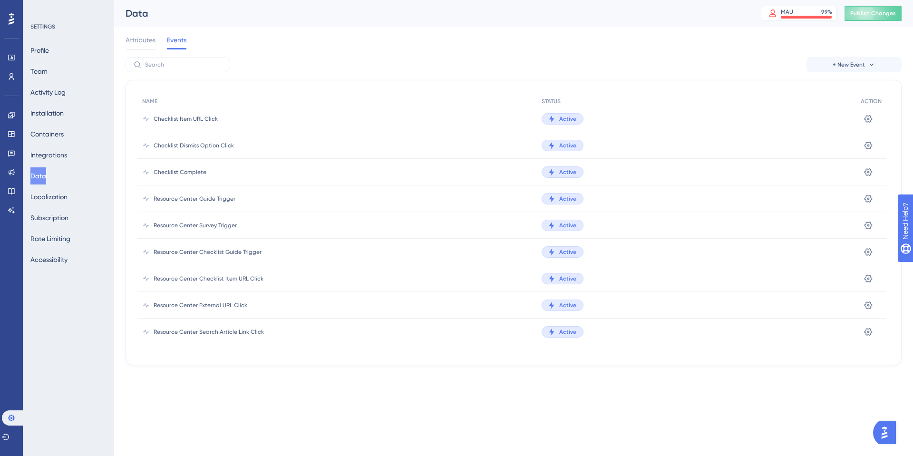
scroll to position [0, 0]
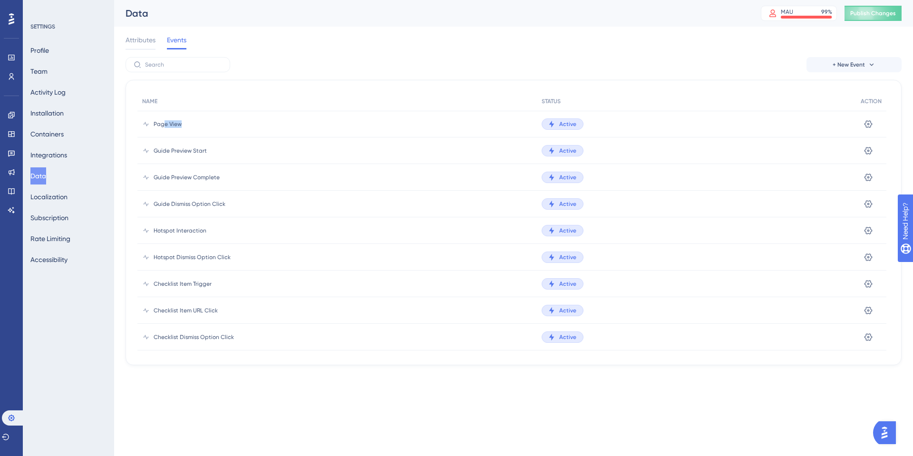
drag, startPoint x: 165, startPoint y: 118, endPoint x: 234, endPoint y: 123, distance: 69.6
click at [234, 124] on div "Page View" at bounding box center [336, 124] width 399 height 27
click at [46, 176] on button "Data" at bounding box center [38, 175] width 16 height 17
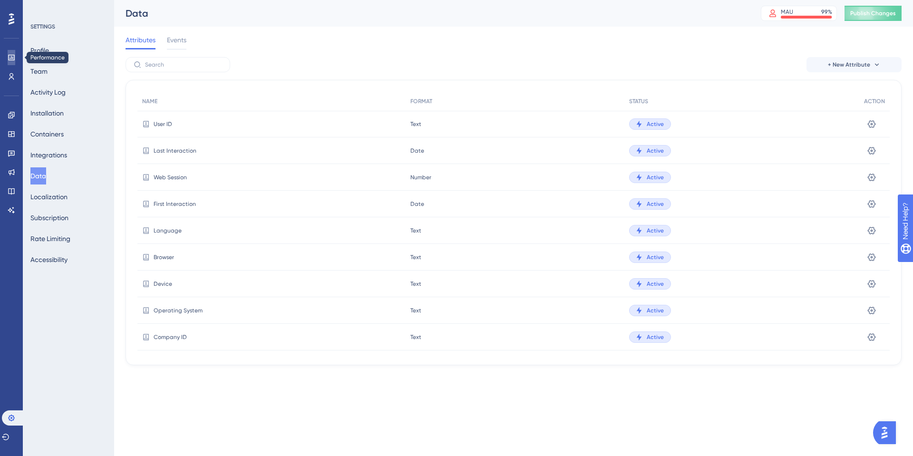
click at [9, 56] on icon at bounding box center [12, 58] width 8 height 8
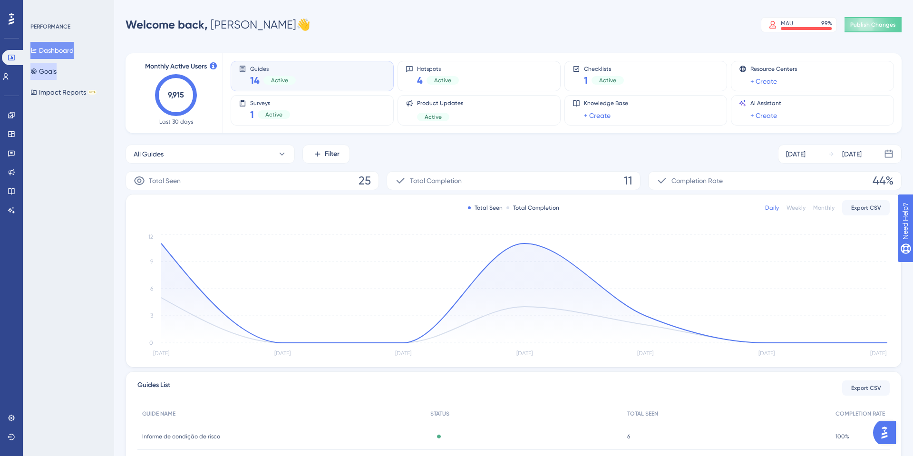
click at [52, 76] on button "Goals" at bounding box center [43, 71] width 26 height 17
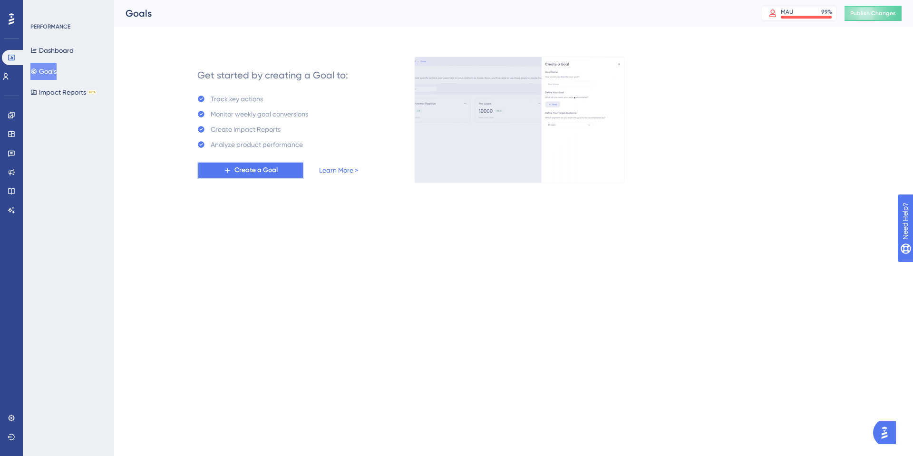
click at [258, 172] on span "Create a Goal" at bounding box center [255, 169] width 43 height 11
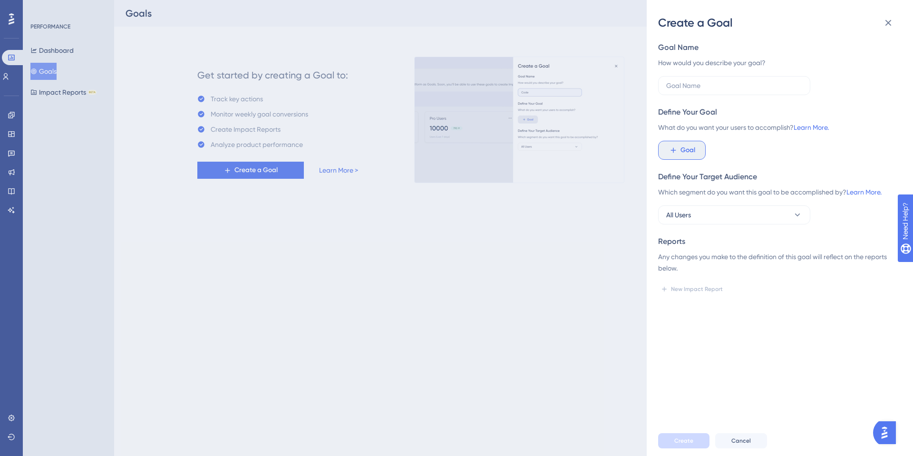
click at [695, 154] on button "Goal" at bounding box center [682, 150] width 48 height 19
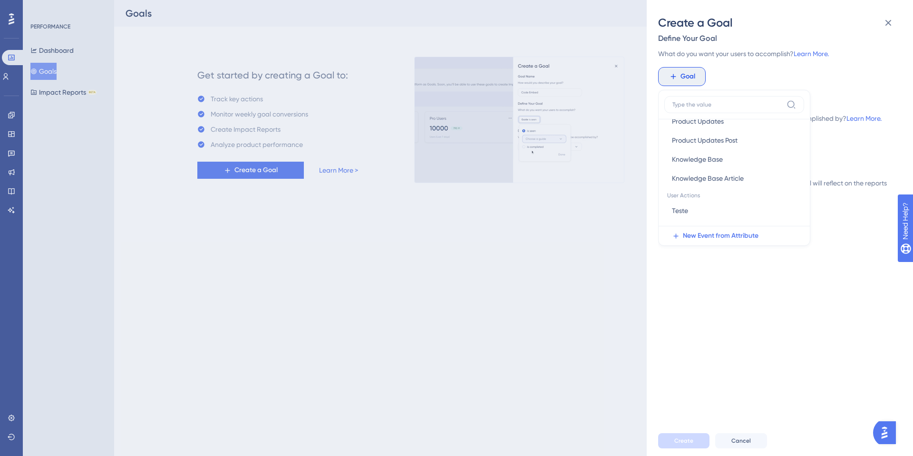
scroll to position [80, 0]
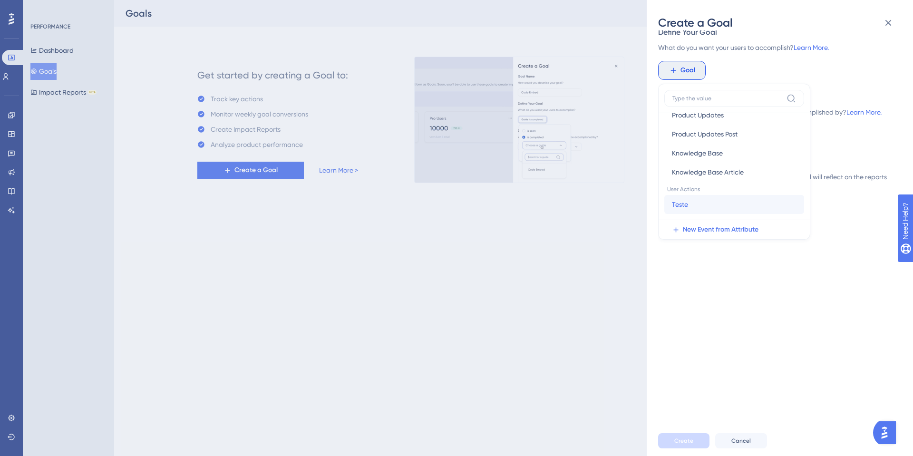
click at [686, 207] on span "Teste" at bounding box center [680, 204] width 16 height 11
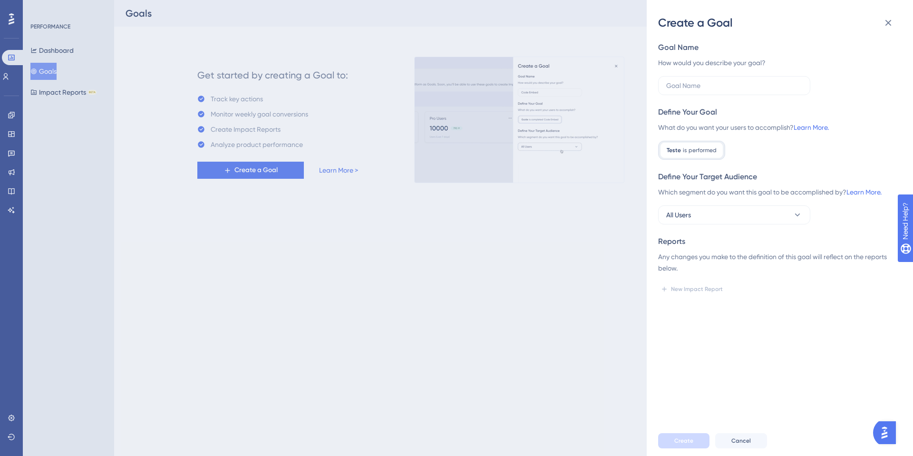
scroll to position [0, 0]
click at [692, 231] on div "Goal Name How would you describe your goal? Define Your Goal What do you want y…" at bounding box center [776, 169] width 236 height 255
click at [696, 212] on button "All Users" at bounding box center [734, 214] width 152 height 19
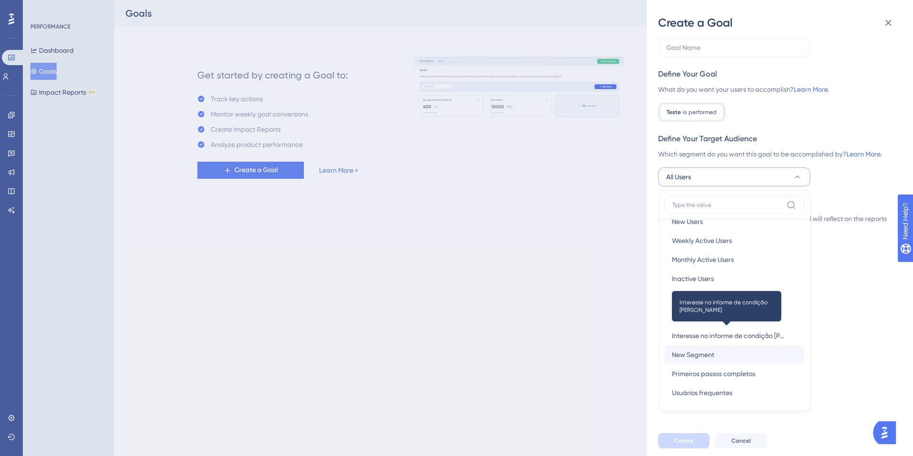
scroll to position [35, 0]
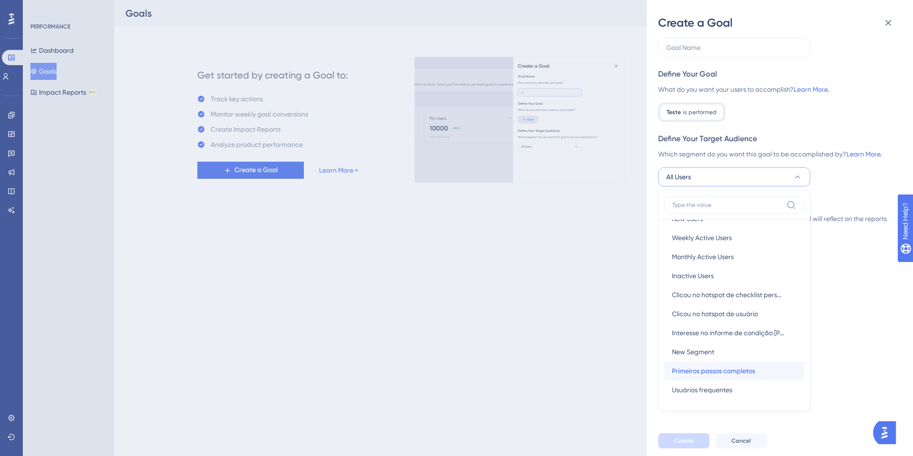
click at [698, 378] on button "Primeiros passos completos Primeiros passos completos" at bounding box center [734, 370] width 140 height 19
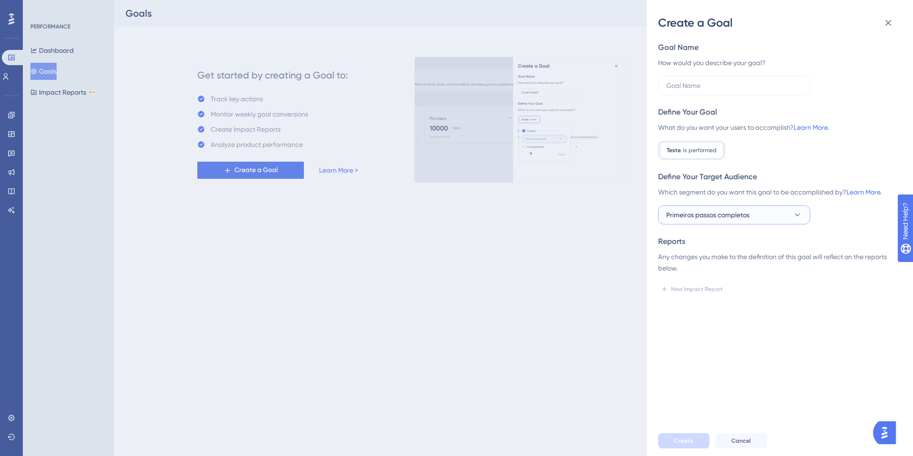
click at [712, 209] on span "Primeiros passos completos" at bounding box center [707, 214] width 83 height 11
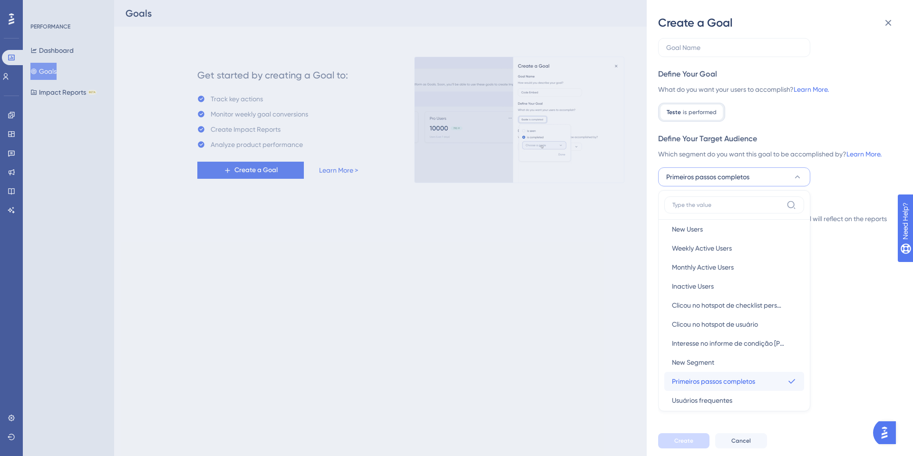
scroll to position [30, 0]
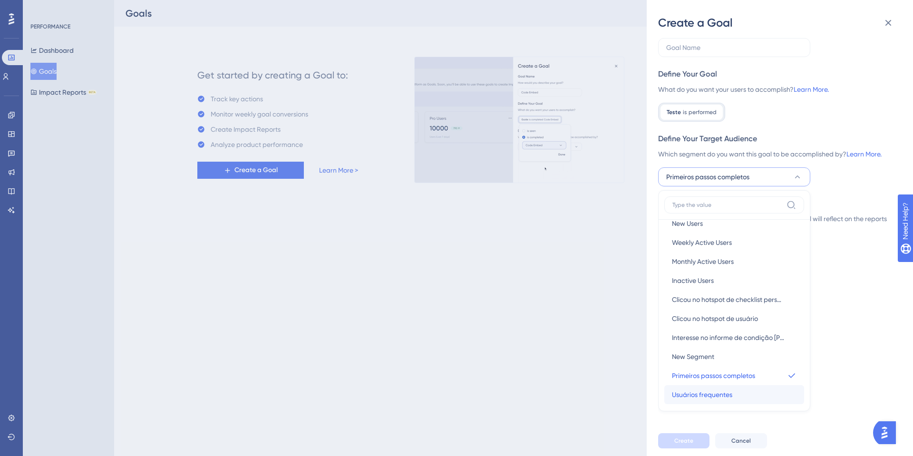
click at [710, 390] on span "Usuários frequentes" at bounding box center [702, 394] width 60 height 11
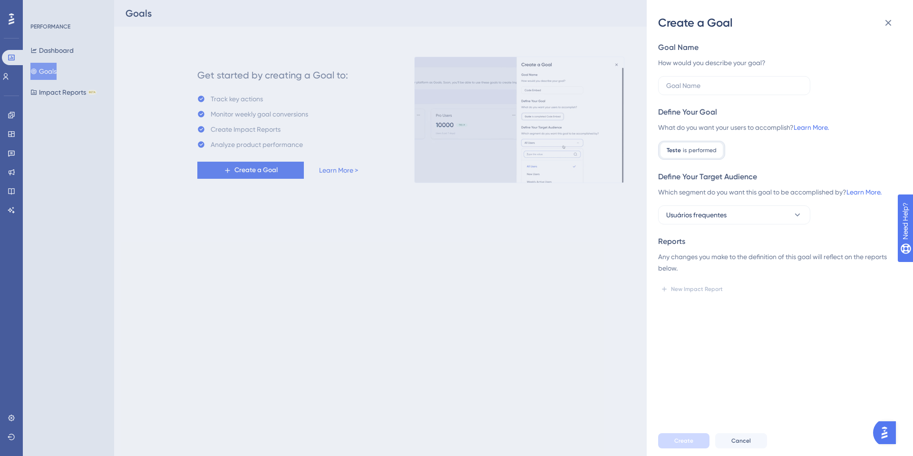
click at [783, 316] on div "Goal Name How would you describe your goal? Define Your Goal What do you want y…" at bounding box center [783, 227] width 251 height 395
click at [698, 97] on div "Goal Name How would you describe your goal? Define Your Goal What do you want y…" at bounding box center [776, 169] width 236 height 255
click at [705, 58] on div "How would you describe your goal?" at bounding box center [776, 62] width 236 height 11
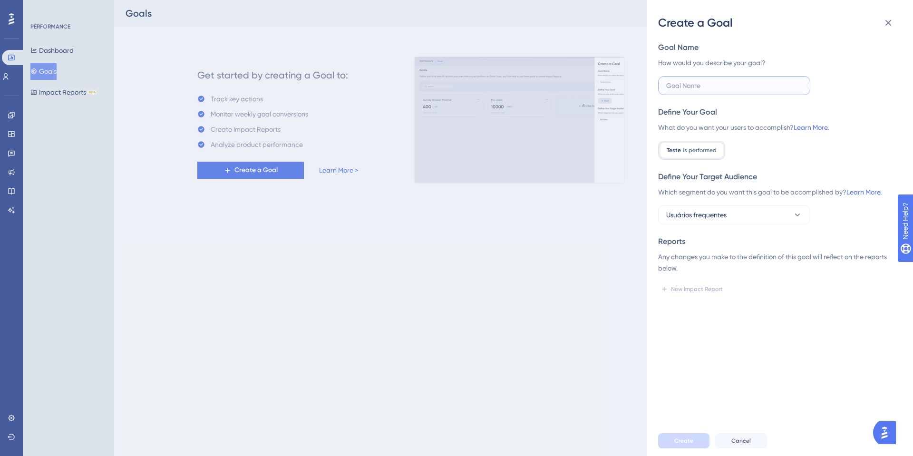
click at [697, 83] on input "text" at bounding box center [734, 85] width 136 height 10
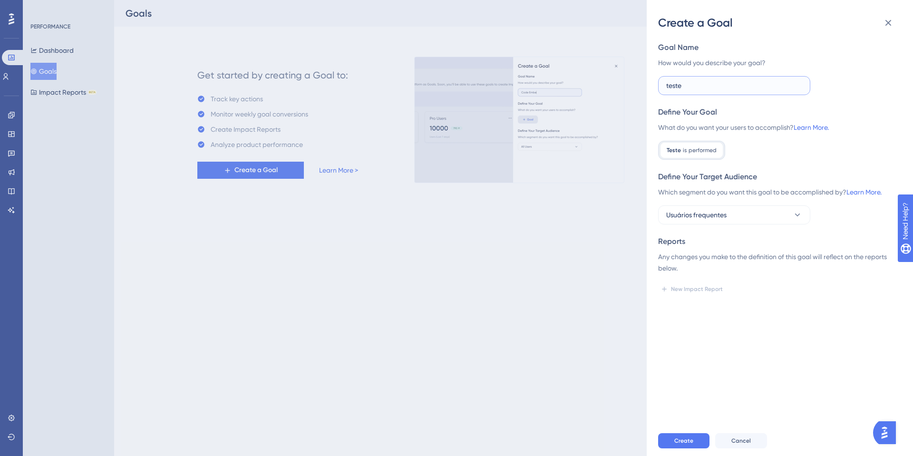
type input "teste"
click at [682, 301] on div "Goal Name How would you describe your goal? teste Define Your Goal What do you …" at bounding box center [783, 227] width 251 height 395
click at [674, 439] on span "Create" at bounding box center [683, 441] width 19 height 8
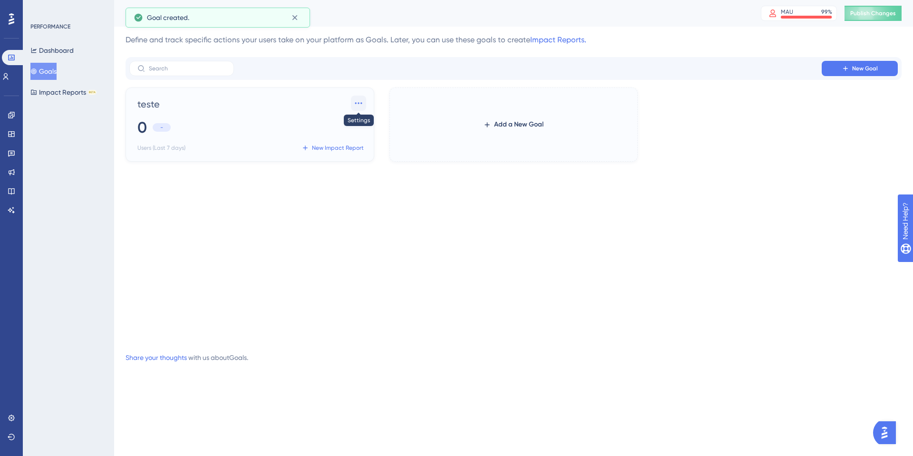
click at [357, 104] on icon at bounding box center [359, 103] width 10 height 10
click at [337, 155] on div "Delete Delete" at bounding box center [342, 149] width 28 height 19
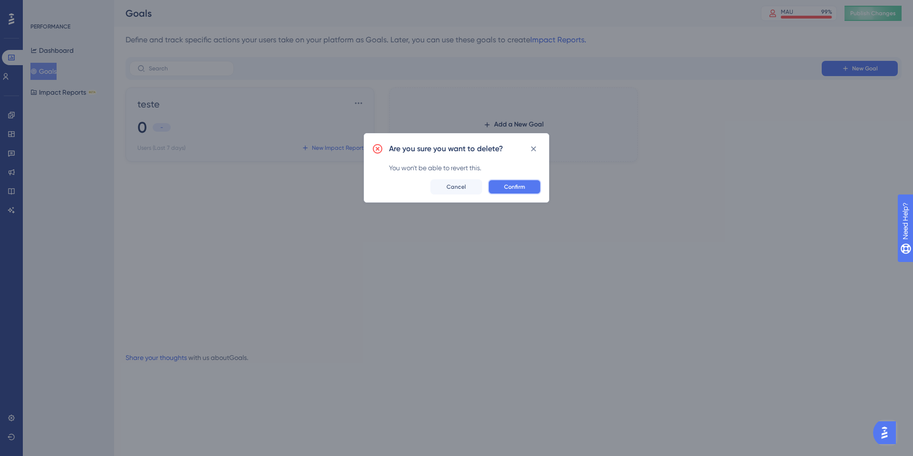
click at [508, 183] on span "Confirm" at bounding box center [514, 187] width 21 height 8
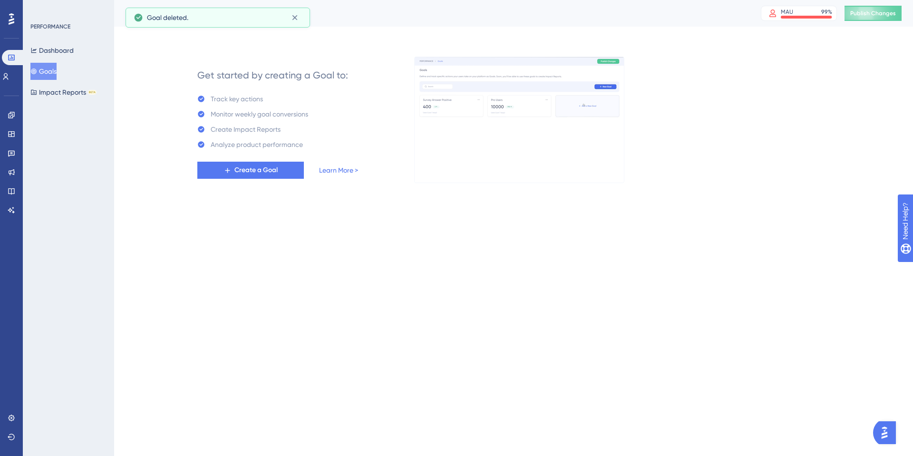
click at [259, 182] on div "Get started by creating a Goal to: Track key actions Monitor weekly goal conver…" at bounding box center [278, 119] width 236 height 125
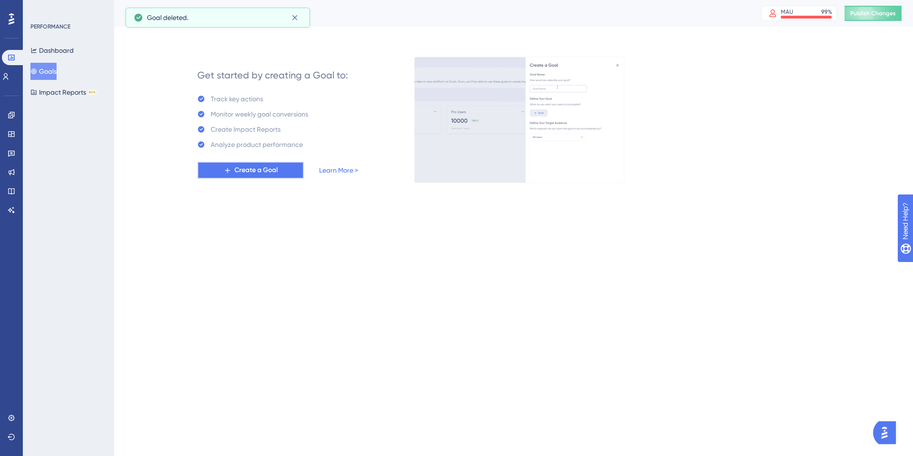
click at [261, 173] on span "Create a Goal" at bounding box center [255, 169] width 43 height 11
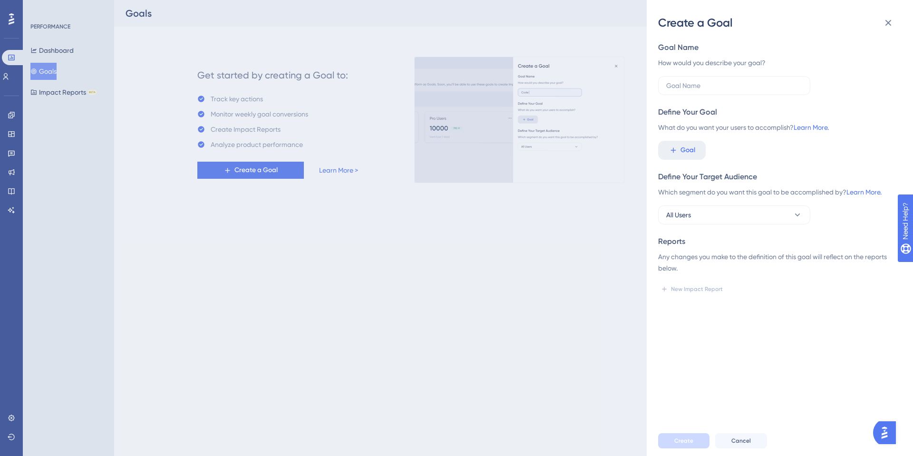
click at [54, 119] on div "Create a Goal Goal Name How would you describe your goal? Define Your Goal What…" at bounding box center [456, 228] width 913 height 456
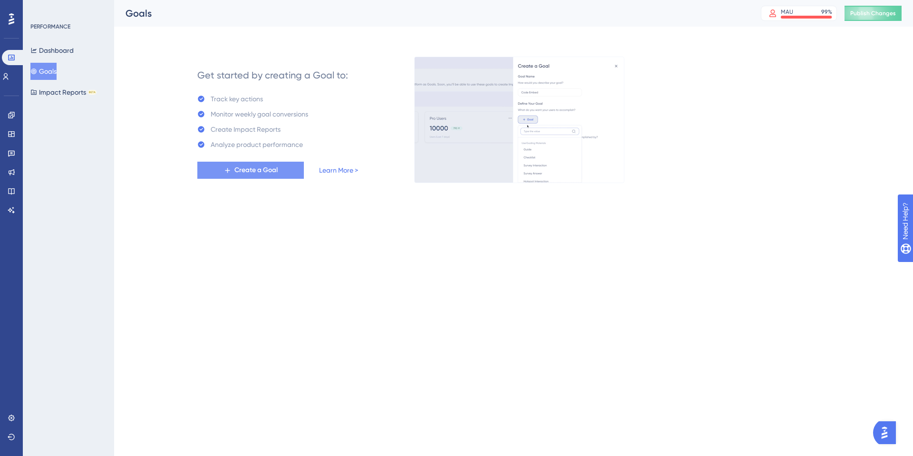
click at [246, 168] on span "Create a Goal" at bounding box center [255, 169] width 43 height 11
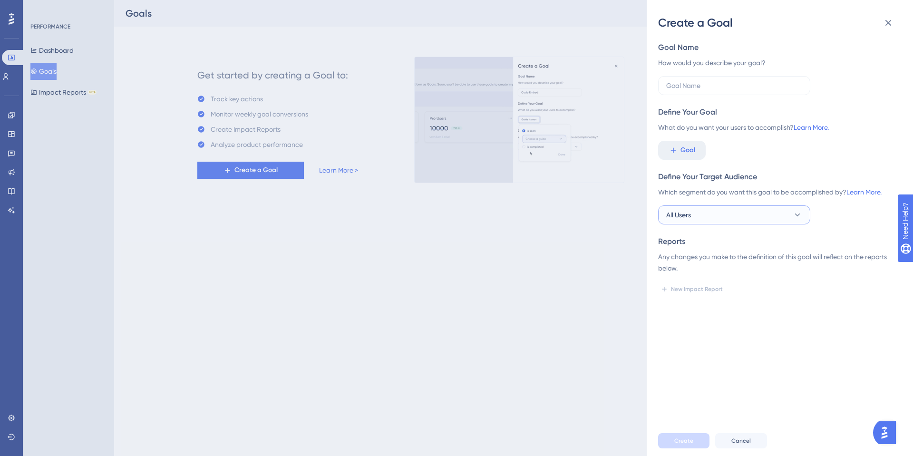
click at [699, 221] on button "All Users" at bounding box center [734, 214] width 152 height 19
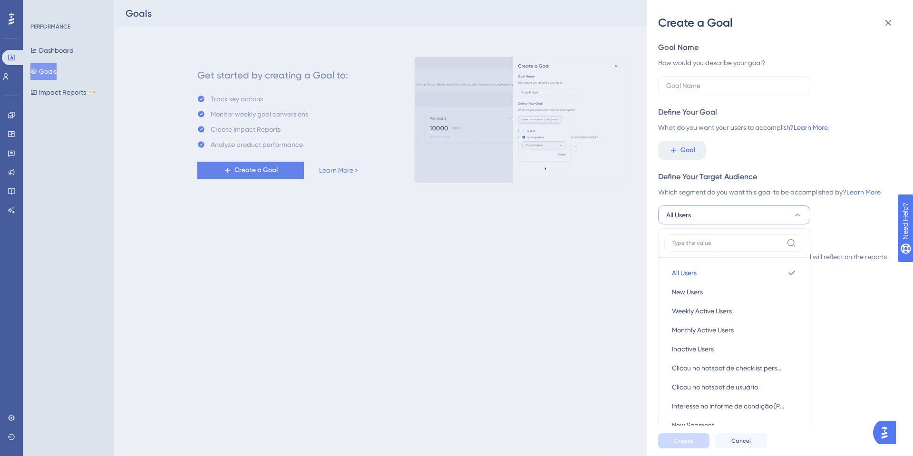
scroll to position [38, 0]
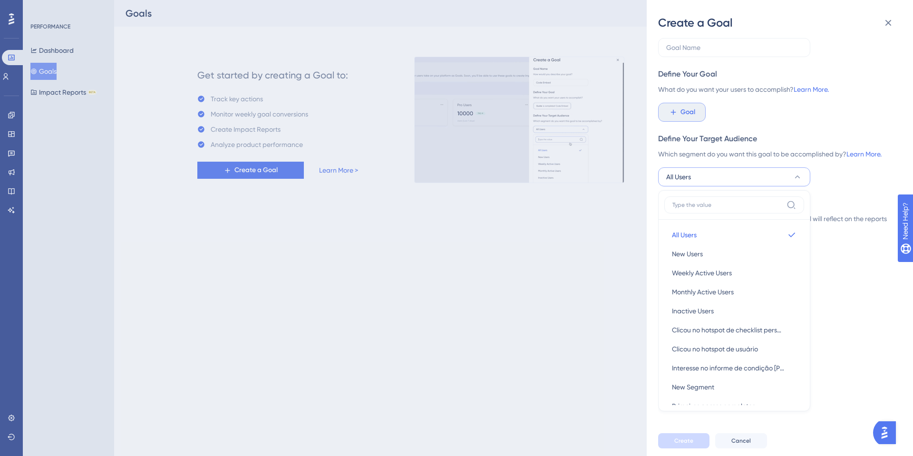
click at [682, 107] on span "Goal" at bounding box center [687, 111] width 15 height 11
click at [824, 153] on div "Which segment do you want this goal to be accomplished by? Learn More." at bounding box center [776, 153] width 236 height 11
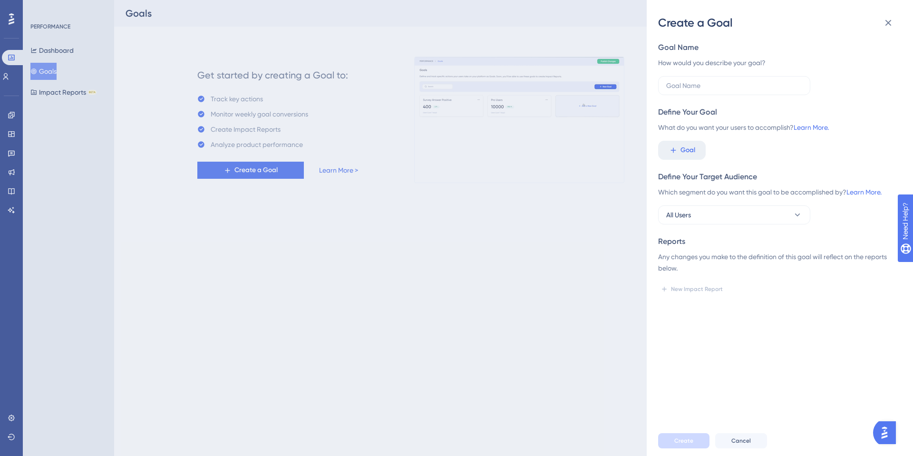
click at [652, 131] on div "Create a Goal Goal Name How would you describe your goal? Define Your Goal What…" at bounding box center [779, 228] width 266 height 456
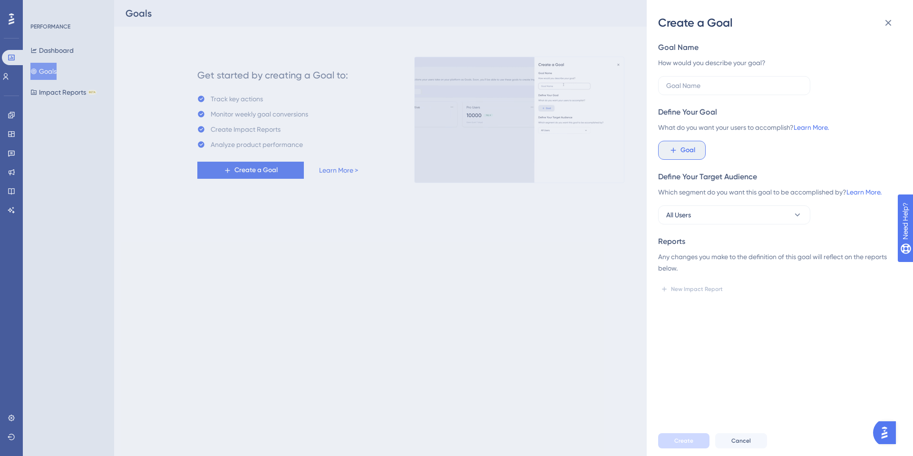
click at [688, 149] on span "Goal" at bounding box center [687, 149] width 15 height 11
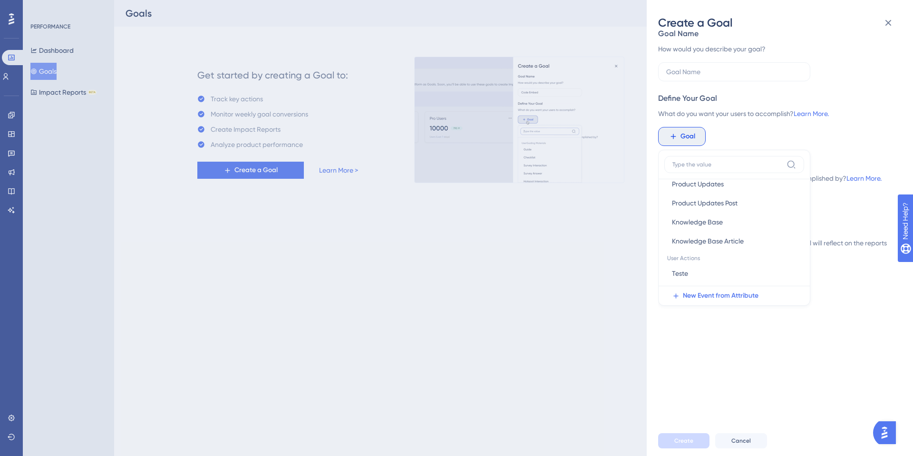
scroll to position [193, 0]
drag, startPoint x: 685, startPoint y: 261, endPoint x: 692, endPoint y: 261, distance: 6.7
click at [692, 261] on span "User Actions" at bounding box center [734, 258] width 140 height 13
click at [744, 170] on label at bounding box center [734, 164] width 140 height 17
click at [744, 168] on input at bounding box center [727, 165] width 110 height 8
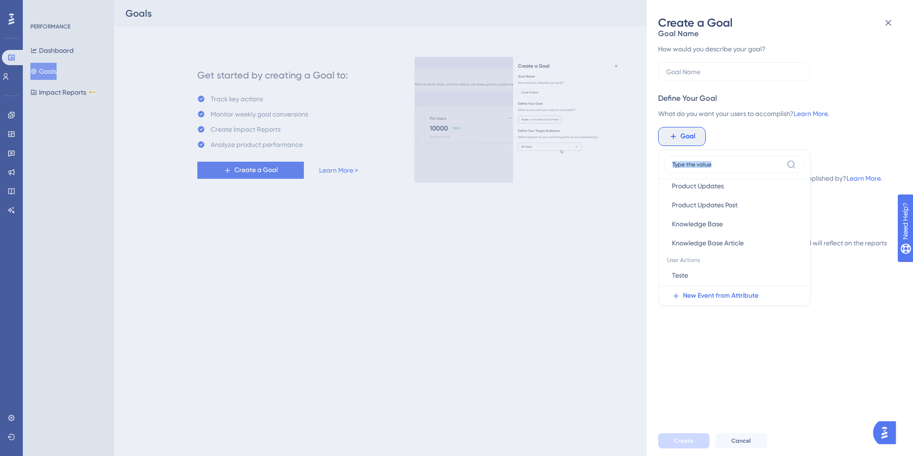
click at [744, 170] on label at bounding box center [734, 164] width 140 height 17
click at [744, 168] on input at bounding box center [727, 165] width 110 height 8
click at [722, 196] on button "Product Updates Post Product Updates Post" at bounding box center [734, 204] width 140 height 19
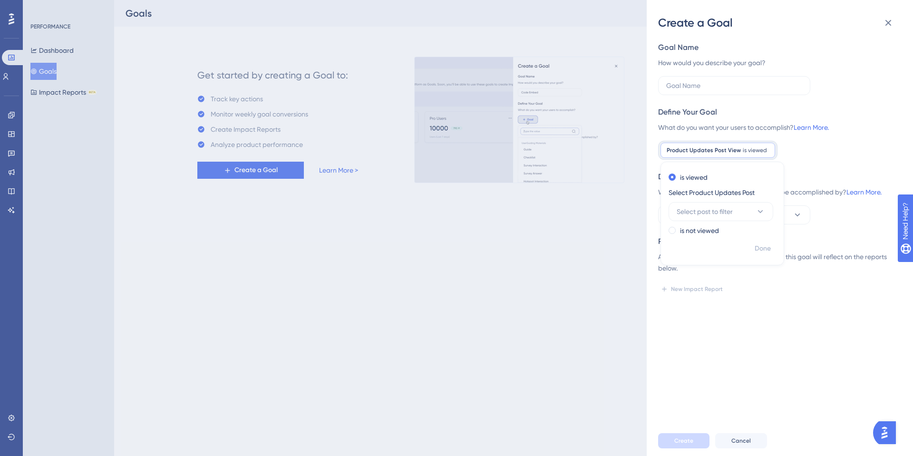
drag, startPoint x: 743, startPoint y: 144, endPoint x: 841, endPoint y: 153, distance: 97.8
click at [746, 144] on div "Product Updates Post View is viewed Remove" at bounding box center [717, 150] width 115 height 15
click at [673, 148] on icon at bounding box center [672, 150] width 5 height 5
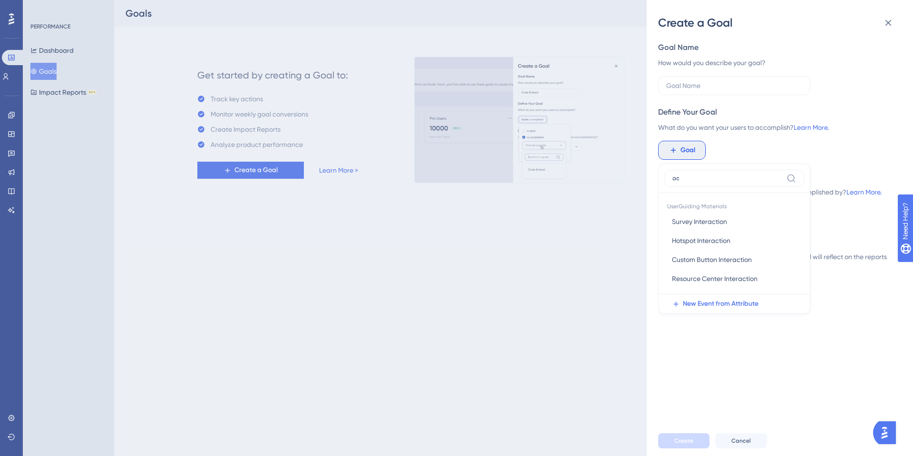
type input "a"
click at [857, 141] on div "Goal UserGuiding Materials Guide Guide Checklist Checklist Survey Interaction S…" at bounding box center [776, 150] width 236 height 19
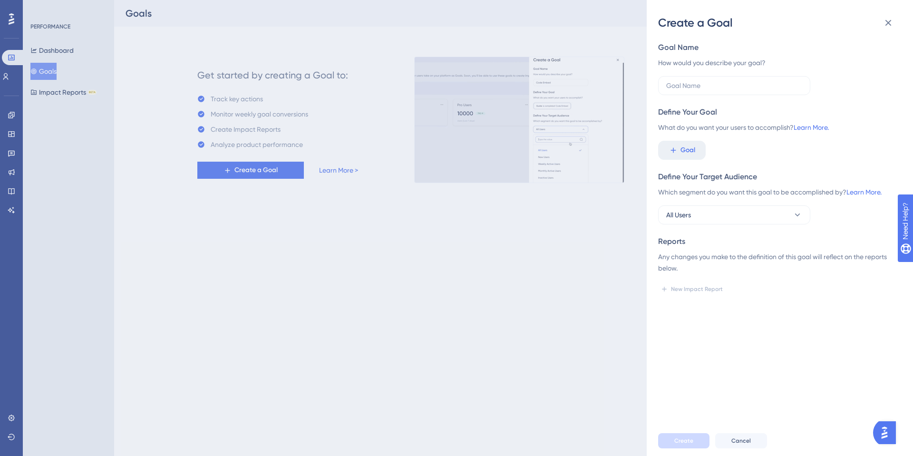
click at [2, 74] on div "Create a Goal Goal Name How would you describe your goal? Define Your Goal What…" at bounding box center [456, 228] width 913 height 456
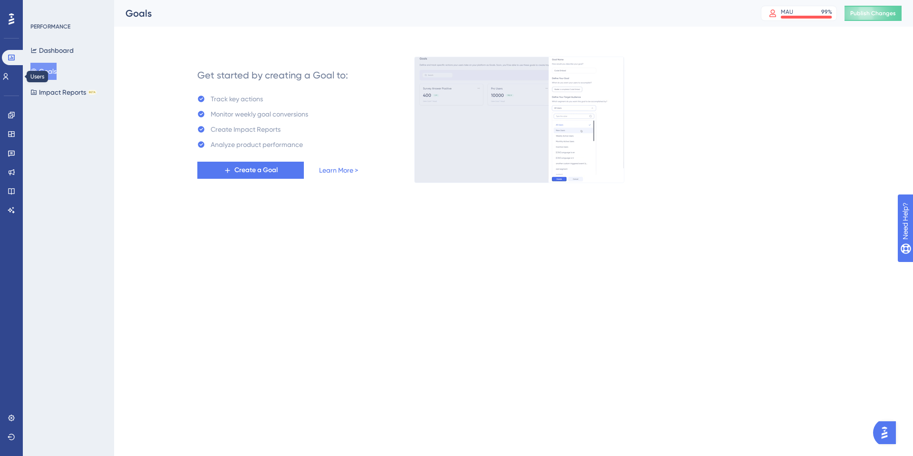
click at [19, 83] on div "Users" at bounding box center [11, 76] width 19 height 15
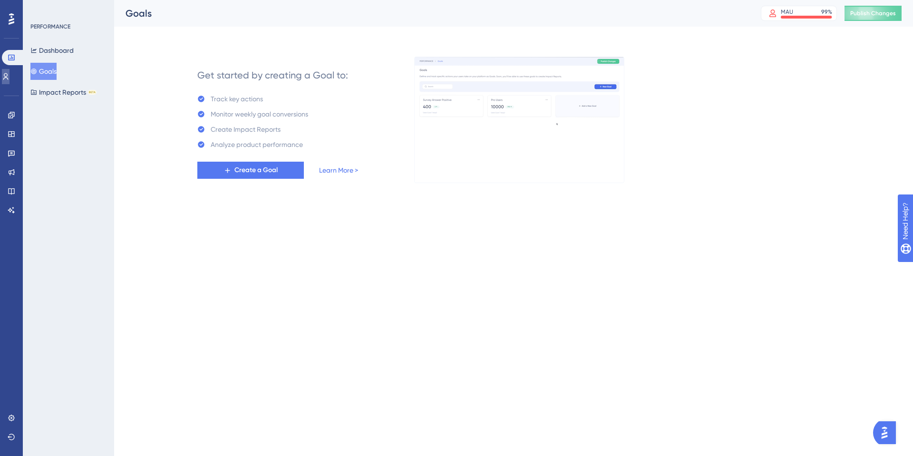
click at [2, 77] on link at bounding box center [6, 76] width 8 height 15
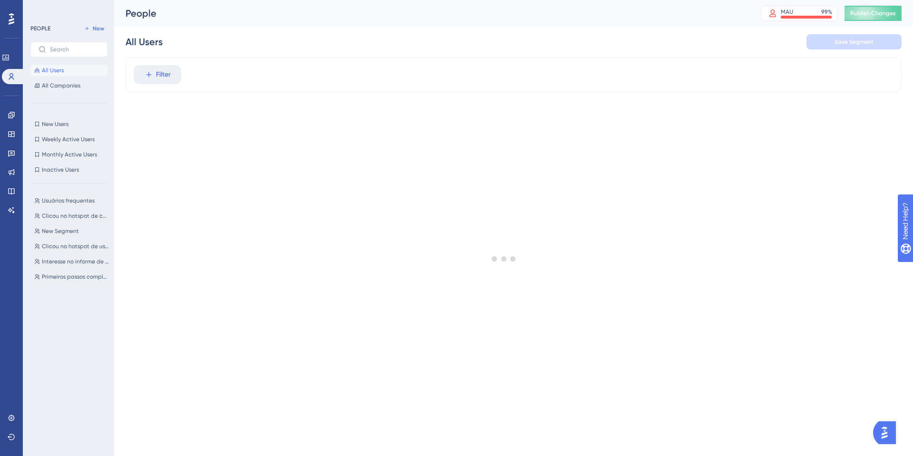
click at [8, 107] on div "Engagement" at bounding box center [12, 114] width 8 height 15
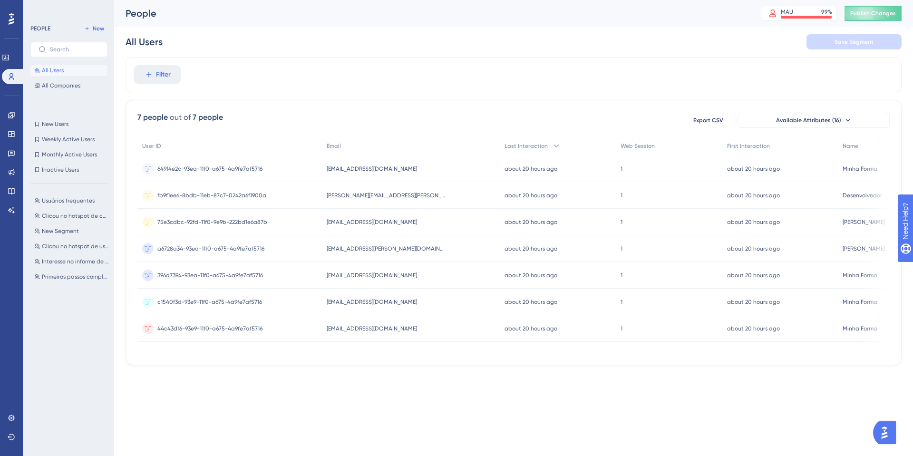
click at [15, 124] on div "Engagement Widgets Feedback Product Updates Knowledge Base AI Assistant" at bounding box center [12, 162] width 8 height 110
click at [15, 123] on div "Engagement Widgets Feedback Product Updates Knowledge Base AI Assistant" at bounding box center [12, 162] width 8 height 110
click at [1, 110] on div "Performance Users Engagement Widgets Feedback Product Updates Knowledge Base AI…" at bounding box center [11, 228] width 23 height 456
click at [10, 116] on icon at bounding box center [11, 115] width 6 height 6
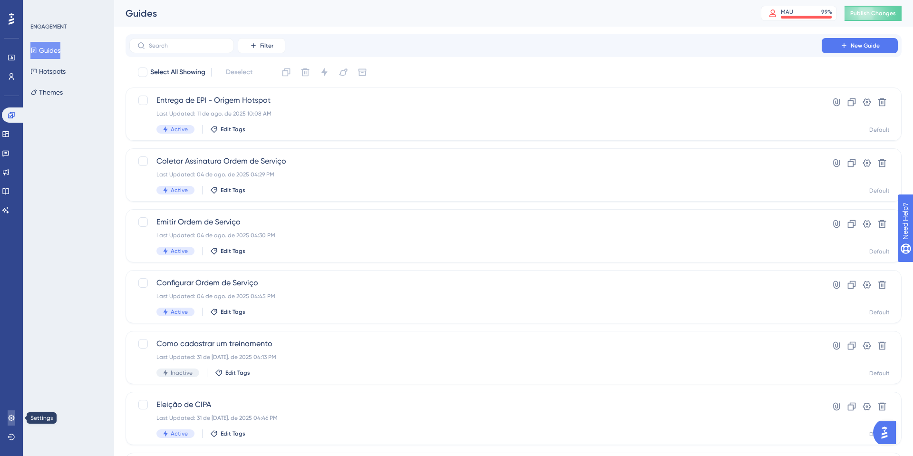
click at [8, 416] on link at bounding box center [12, 417] width 8 height 15
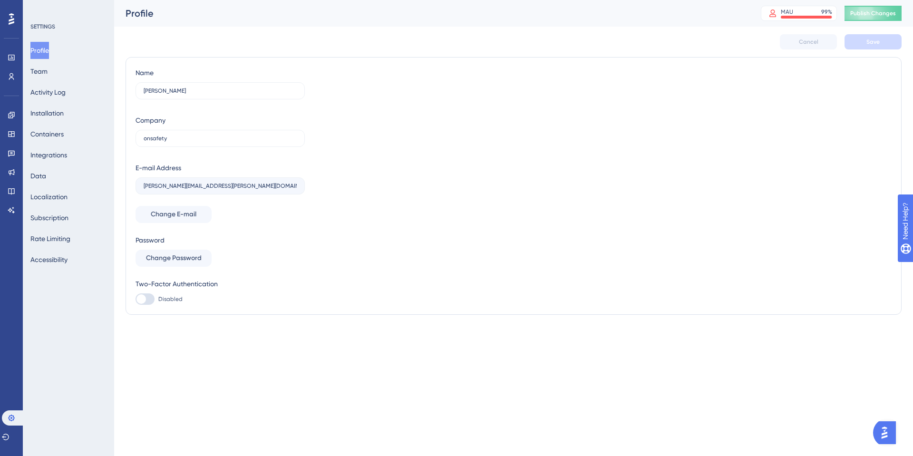
click at [69, 175] on div "Profile Team Activity Log Installation Containers Integrations Data Localizatio…" at bounding box center [68, 155] width 77 height 226
click at [58, 175] on div "Profile Team Activity Log Installation Containers Integrations Data Localizatio…" at bounding box center [68, 155] width 77 height 226
click at [44, 180] on button "Data" at bounding box center [38, 175] width 16 height 17
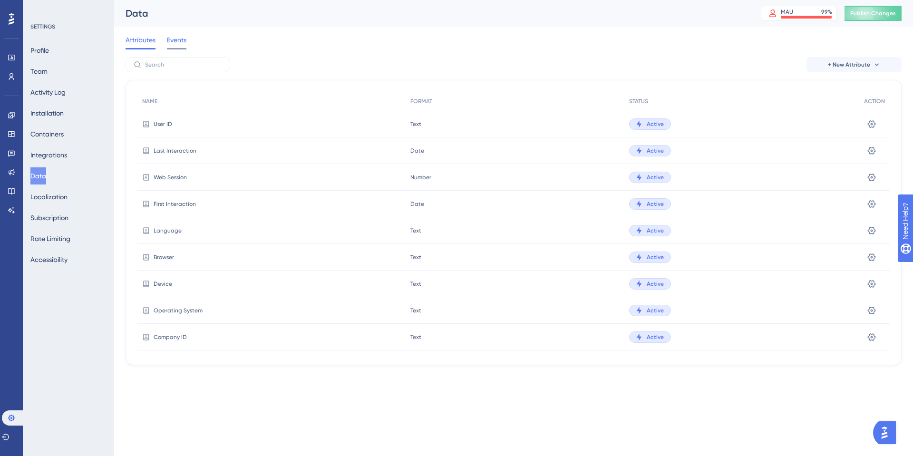
click at [178, 39] on span "Events" at bounding box center [176, 39] width 19 height 11
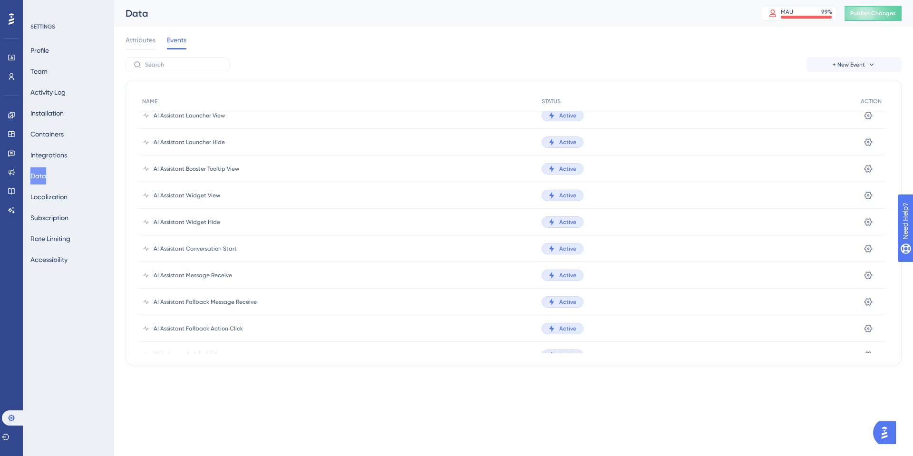
scroll to position [807, 0]
click at [154, 330] on span "Teste" at bounding box center [161, 329] width 14 height 8
click at [143, 325] on icon at bounding box center [146, 329] width 8 height 8
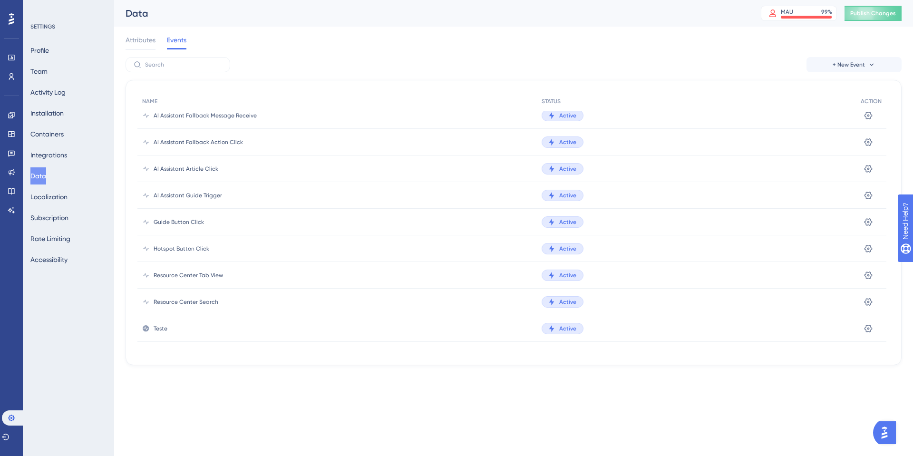
click at [151, 301] on div "Resource Center Search" at bounding box center [336, 302] width 399 height 27
click at [863, 304] on button at bounding box center [867, 301] width 15 height 15
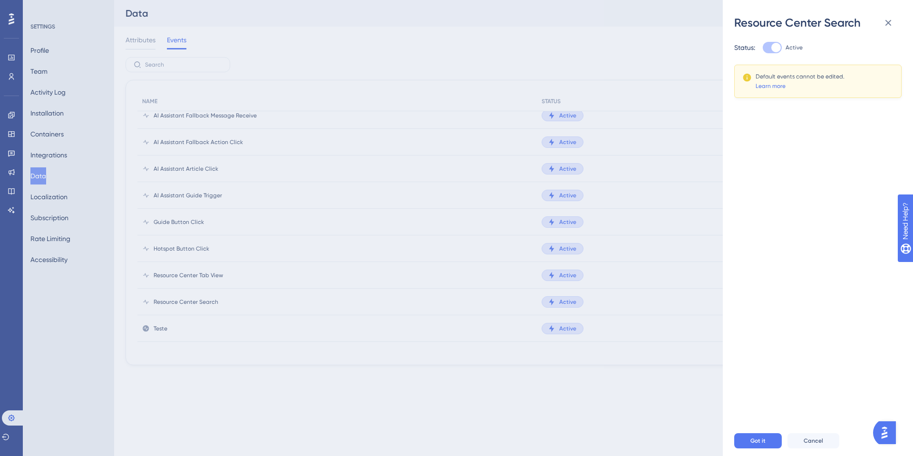
click at [900, 20] on div "Resource Center Search" at bounding box center [817, 22] width 167 height 15
click at [889, 15] on button at bounding box center [887, 22] width 19 height 19
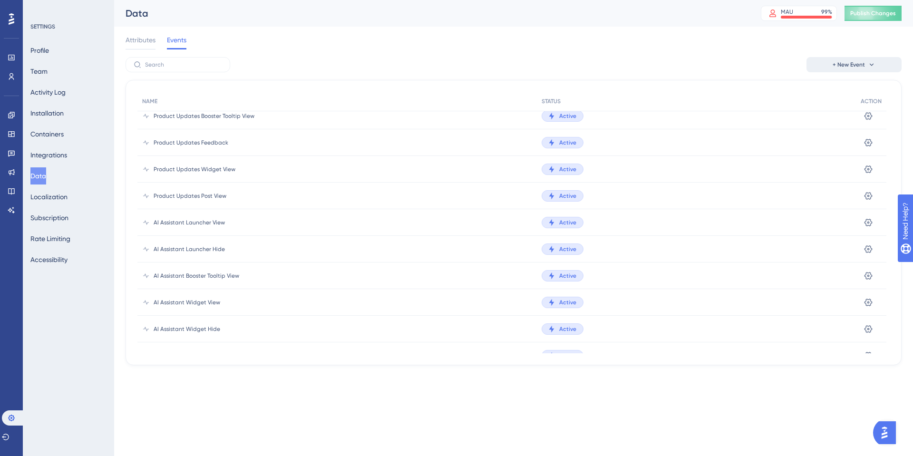
scroll to position [503, 0]
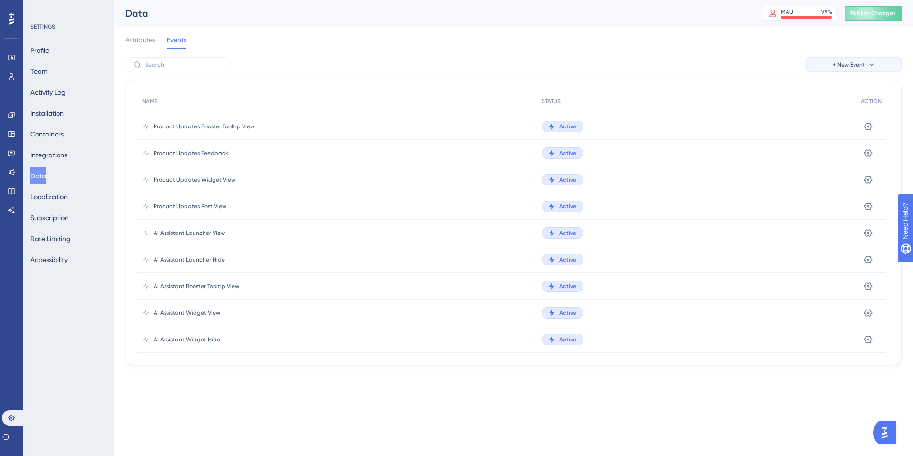
click at [858, 69] on button "+ New Event" at bounding box center [853, 64] width 95 height 15
click at [849, 112] on span "Event from Attribute" at bounding box center [850, 110] width 61 height 11
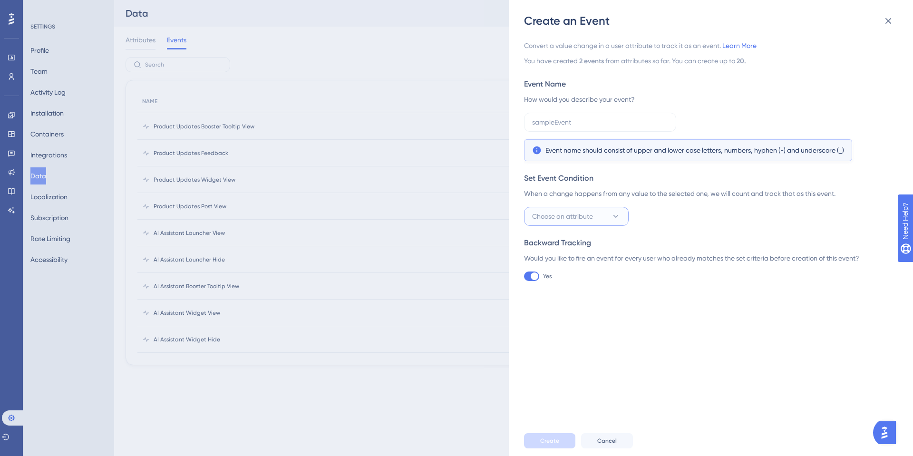
click at [559, 215] on span "Choose an attribute" at bounding box center [562, 216] width 61 height 11
click at [688, 221] on div "Choose an attribute created_at created_at Email Email mensalidade mensalidade N…" at bounding box center [708, 216] width 368 height 19
click at [598, 219] on button "Choose an attribute" at bounding box center [576, 216] width 105 height 19
type input "p"
click at [668, 295] on div "Convert a value change in a user attribute to track it as an event. Learn More …" at bounding box center [715, 227] width 383 height 397
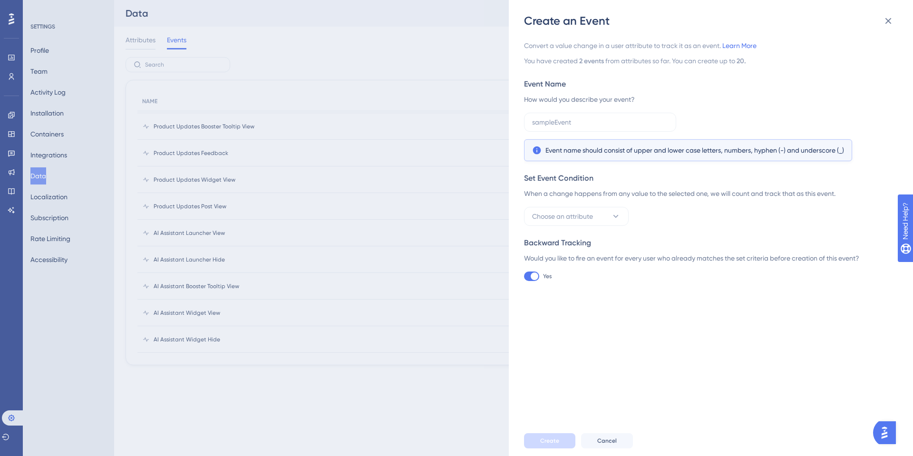
click at [887, 10] on div "Create an Event Convert a value change in a user attribute to track it as an ev…" at bounding box center [711, 228] width 404 height 456
click at [889, 29] on button at bounding box center [887, 20] width 19 height 19
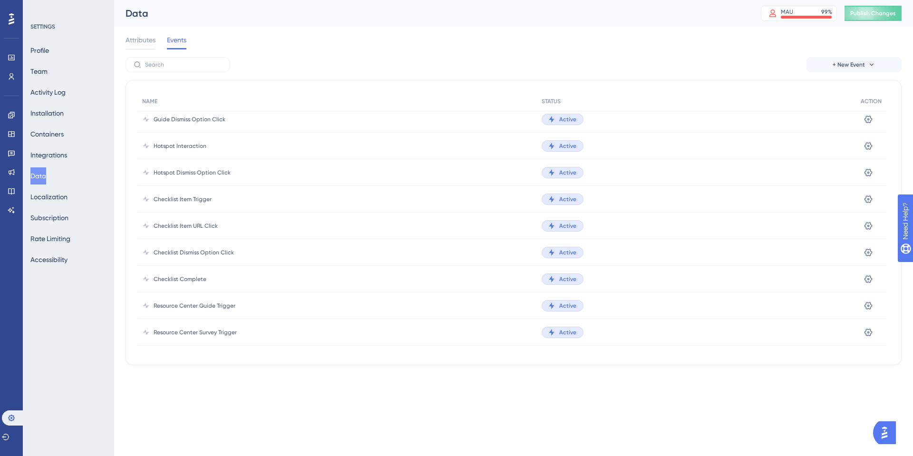
scroll to position [21, 0]
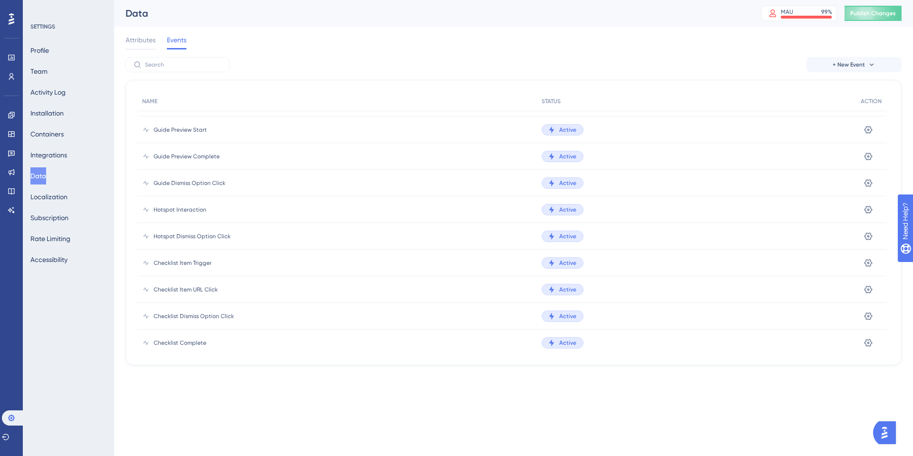
click at [566, 243] on div "Active" at bounding box center [696, 236] width 319 height 27
click at [566, 235] on span "Active" at bounding box center [567, 236] width 17 height 8
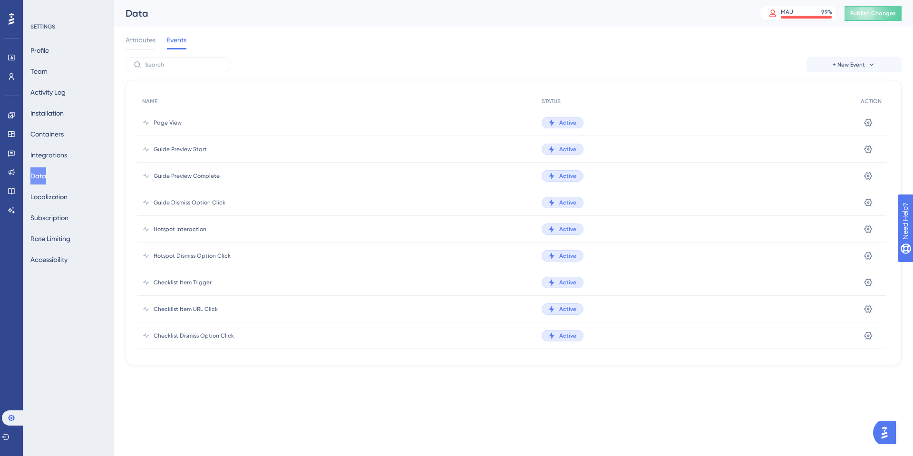
scroll to position [0, 0]
click at [58, 152] on button "Integrations" at bounding box center [48, 154] width 37 height 17
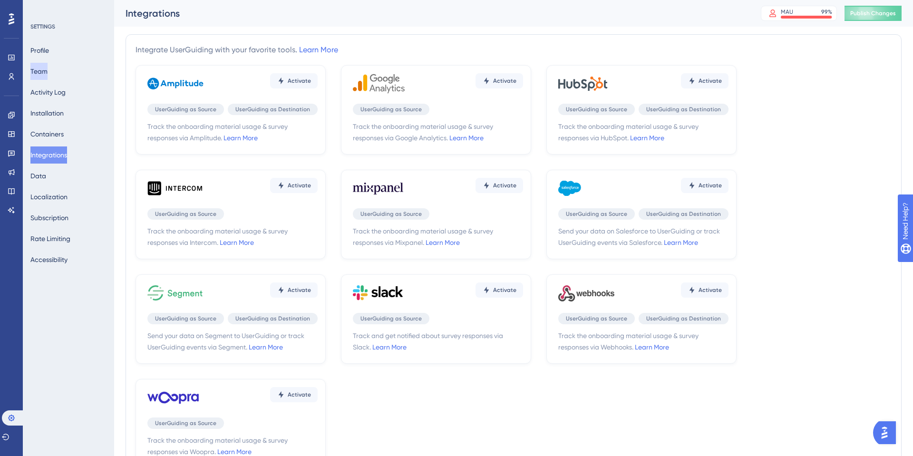
click at [46, 69] on button "Team" at bounding box center [38, 71] width 17 height 17
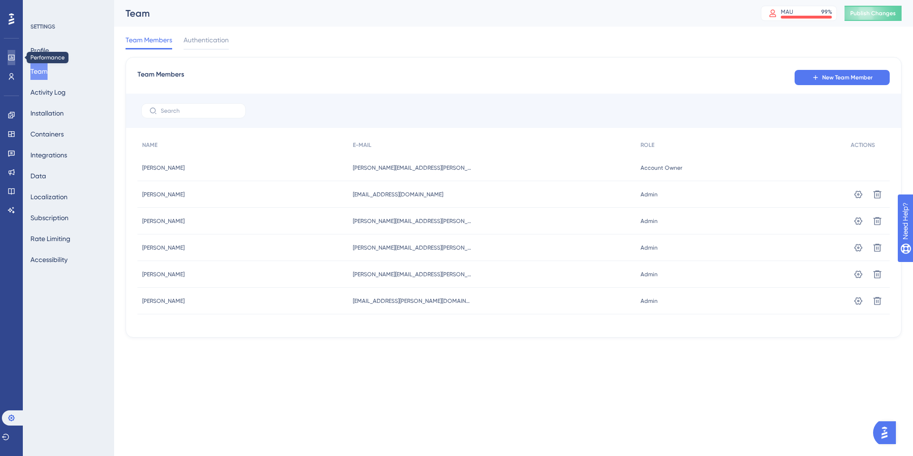
click at [8, 55] on icon at bounding box center [12, 58] width 8 height 8
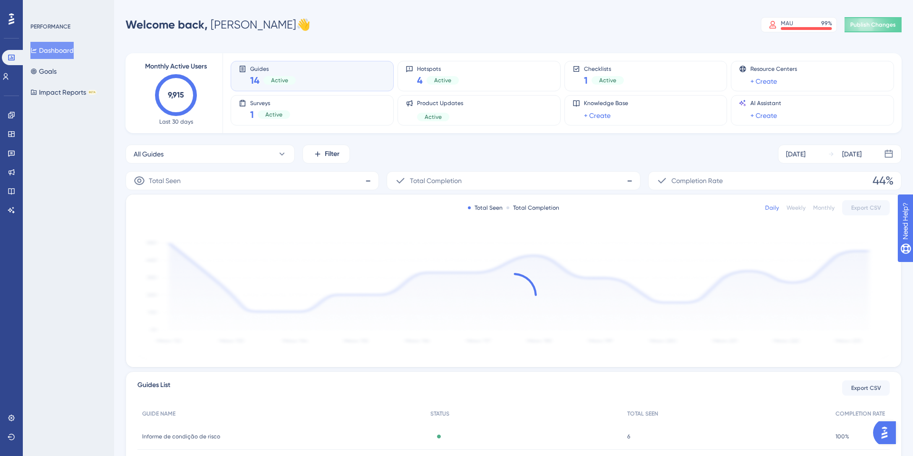
click at [10, 96] on div at bounding box center [11, 96] width 15 height 0
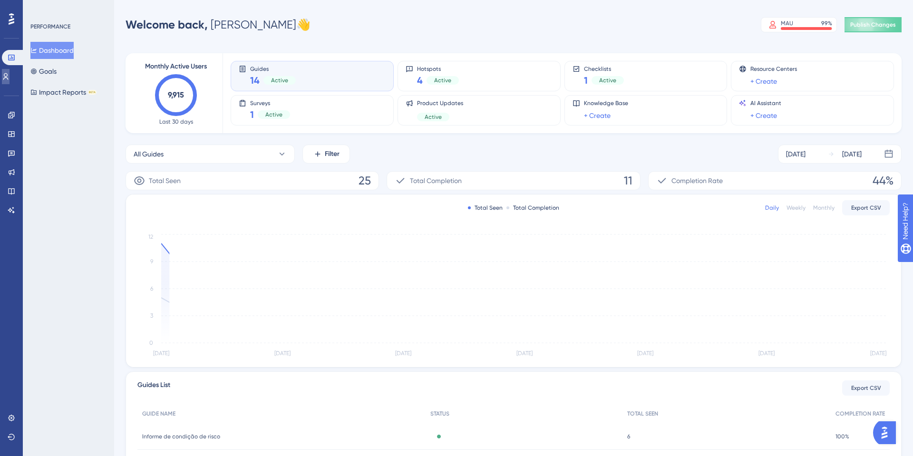
click at [10, 80] on link at bounding box center [6, 76] width 8 height 15
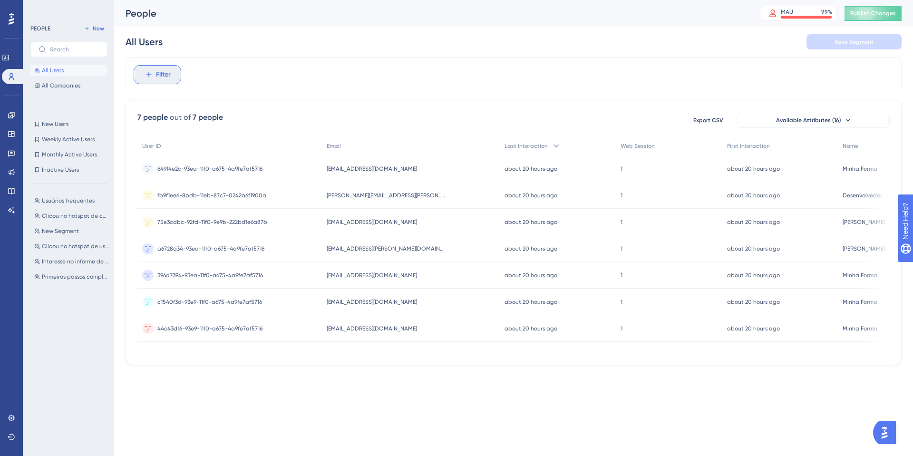
click at [170, 77] on span "Filter" at bounding box center [163, 74] width 15 height 11
type input "page"
click at [378, 63] on div "Filter page Browser Attributes Visited Page Visited Page CSS Selector on Page C…" at bounding box center [513, 74] width 776 height 35
click at [298, 129] on div "7 people out of 7 people Export CSV Available Attributes (16) User ID Email Las…" at bounding box center [513, 232] width 776 height 265
click at [64, 86] on span "All Companies" at bounding box center [61, 86] width 39 height 8
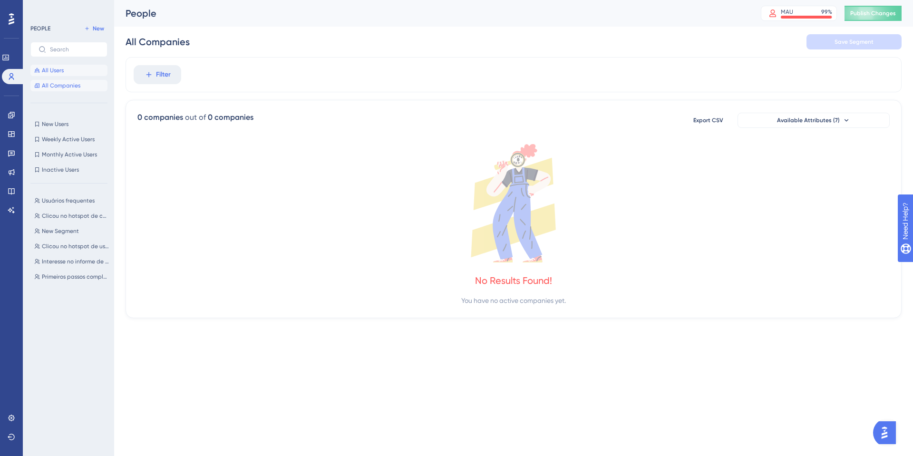
click at [58, 67] on span "All Users" at bounding box center [53, 71] width 22 height 8
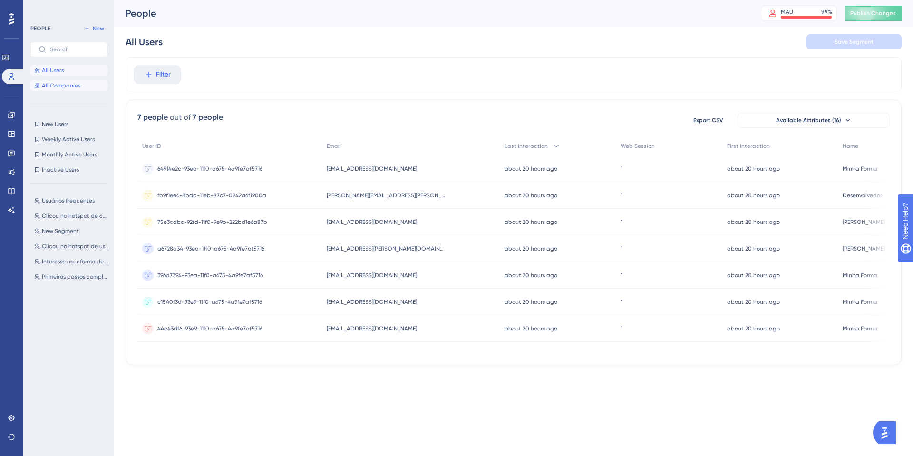
click at [65, 83] on span "All Companies" at bounding box center [61, 86] width 39 height 8
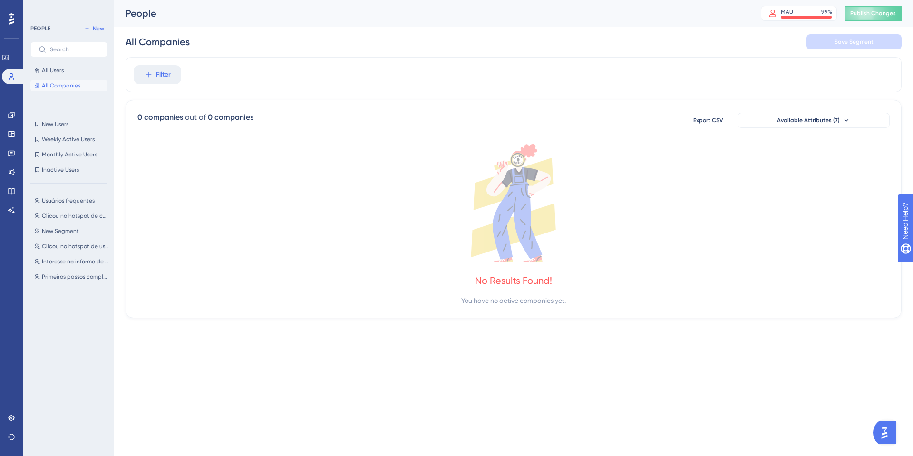
drag, startPoint x: 185, startPoint y: 146, endPoint x: 156, endPoint y: 51, distance: 99.3
click at [185, 144] on icon at bounding box center [513, 203] width 752 height 118
click at [67, 68] on button "All Users" at bounding box center [68, 70] width 77 height 11
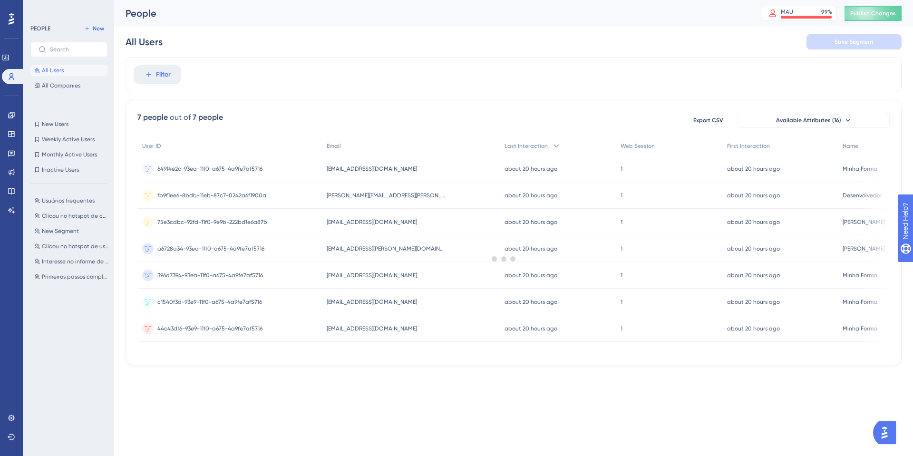
click at [142, 66] on div at bounding box center [504, 258] width 818 height 387
click at [148, 77] on icon at bounding box center [148, 74] width 9 height 9
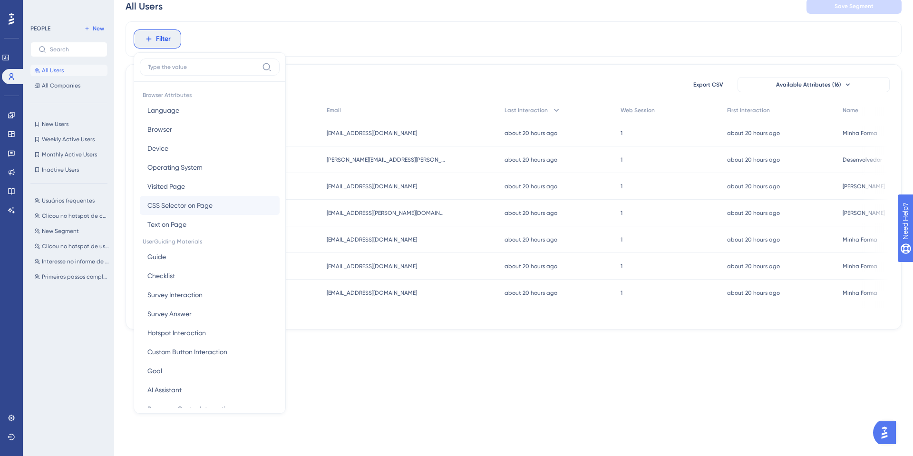
scroll to position [30, 0]
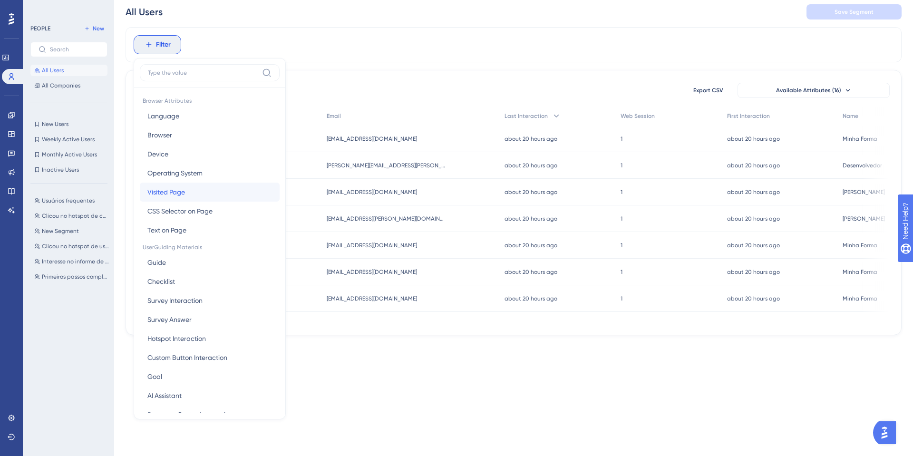
click at [178, 189] on span "Visited Page" at bounding box center [166, 191] width 38 height 11
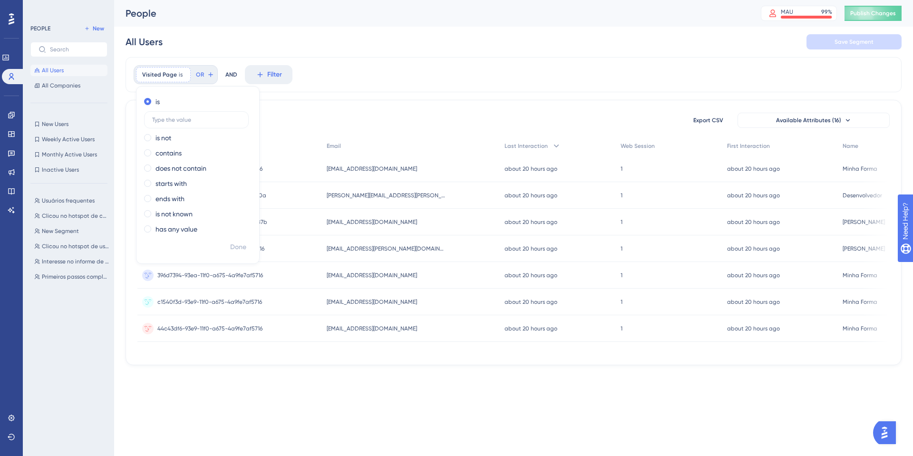
scroll to position [0, 0]
click at [147, 105] on span at bounding box center [147, 101] width 7 height 7
click at [154, 99] on input "radio" at bounding box center [154, 99] width 0 height 0
click at [322, 100] on div "7 people out of 7 people Export CSV Available Attributes (16) User ID Email Las…" at bounding box center [513, 232] width 776 height 265
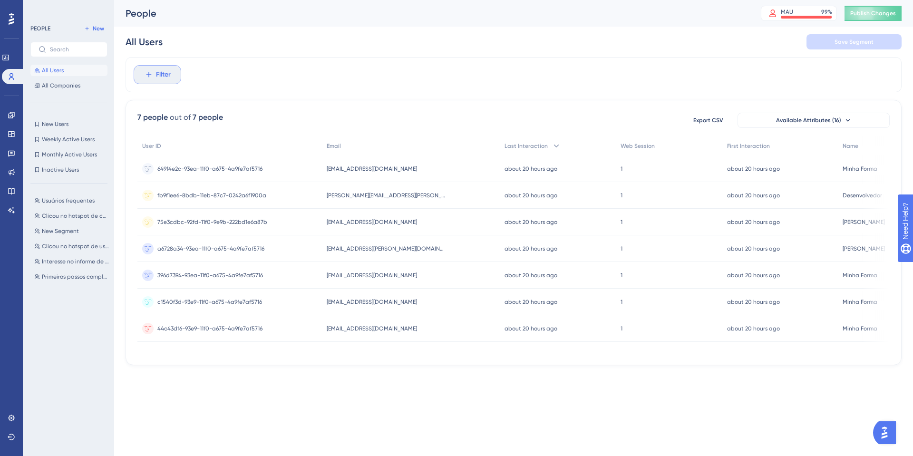
click at [145, 80] on button "Filter" at bounding box center [158, 74] width 48 height 19
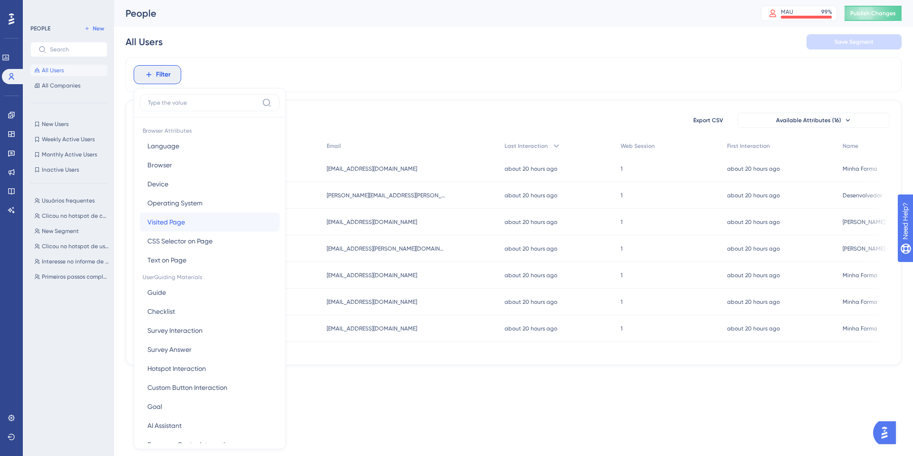
click at [176, 218] on span "Visited Page" at bounding box center [166, 221] width 38 height 11
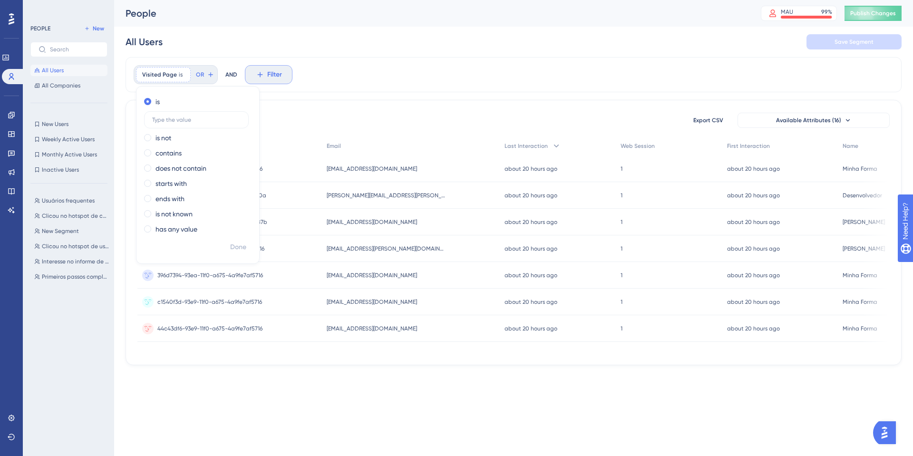
click at [247, 79] on button "Filter" at bounding box center [269, 74] width 48 height 19
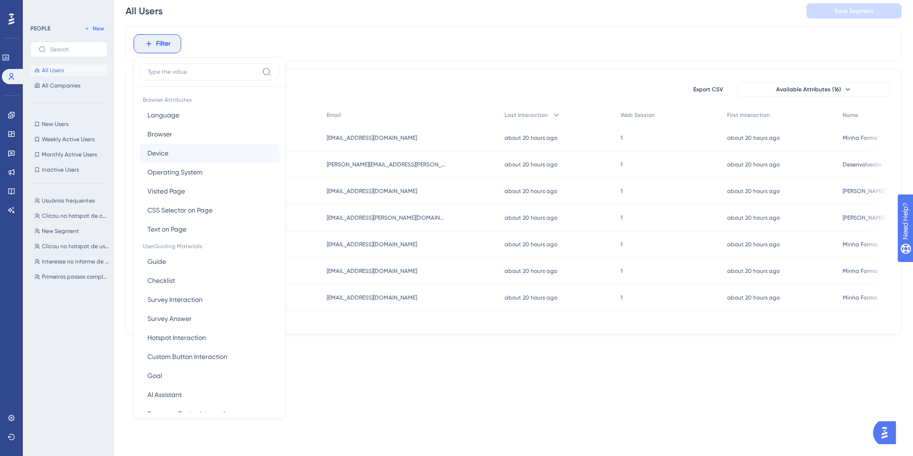
scroll to position [32, 0]
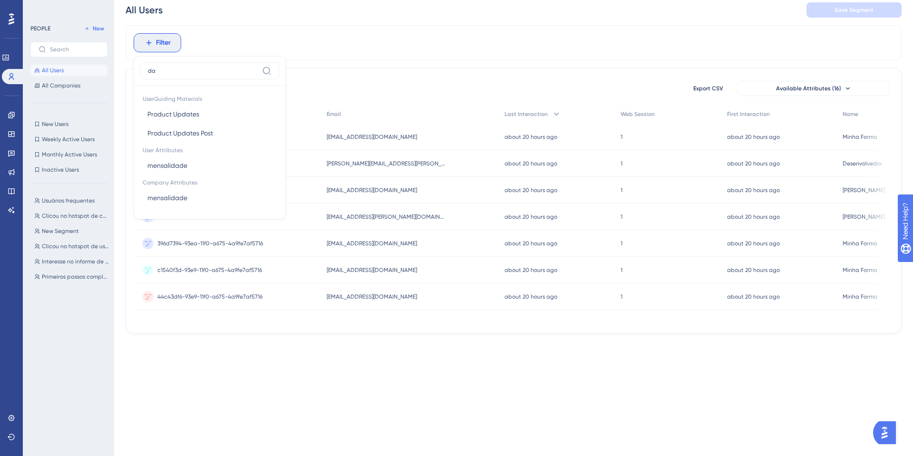
type input "d"
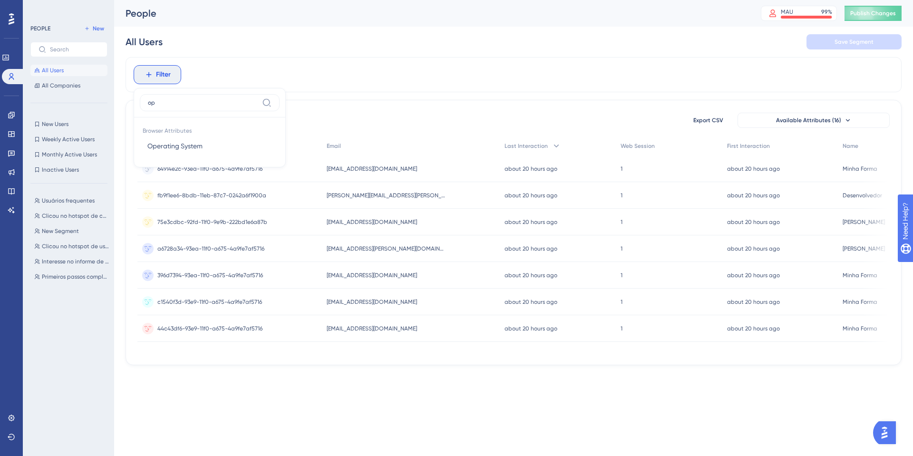
scroll to position [0, 0]
type input "o"
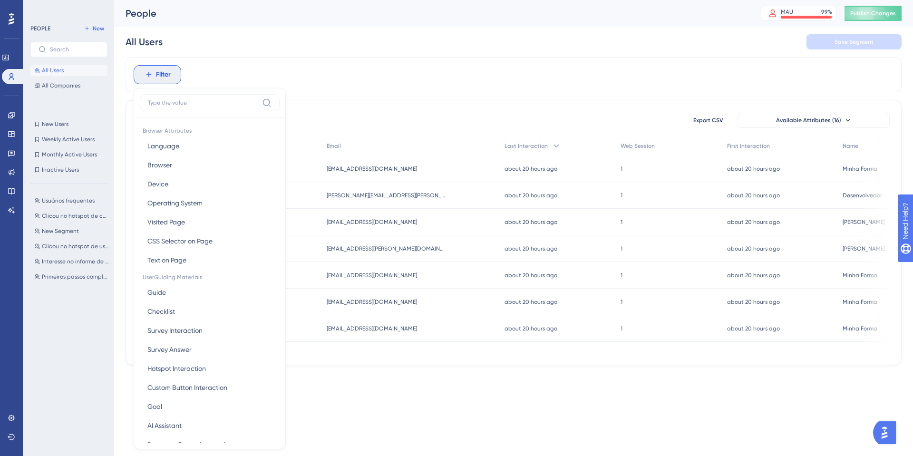
type input "p"
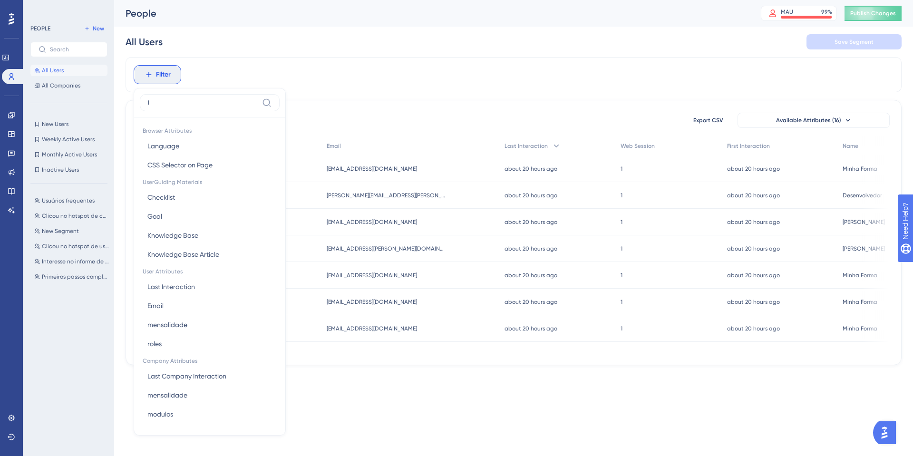
type input "l"
click at [196, 77] on div "Filter l Browser Attributes Language Language CSS Selector on Page CSS Selector…" at bounding box center [513, 74] width 776 height 35
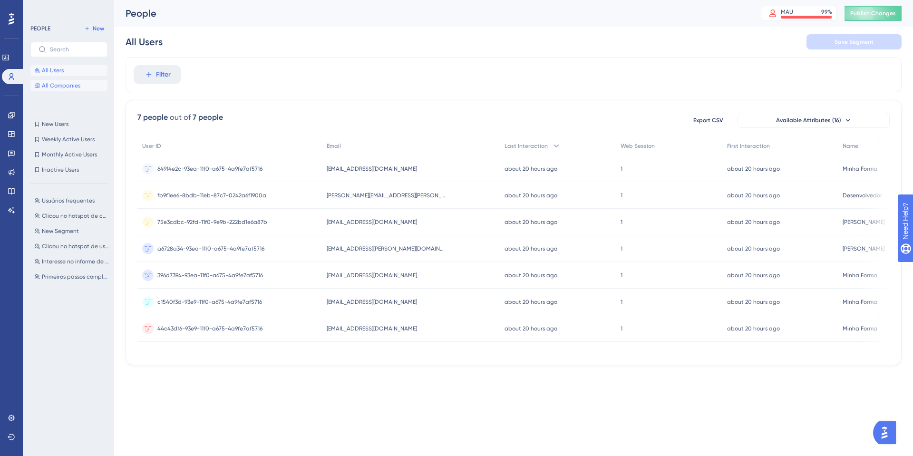
click at [59, 87] on span "All Companies" at bounding box center [61, 86] width 39 height 8
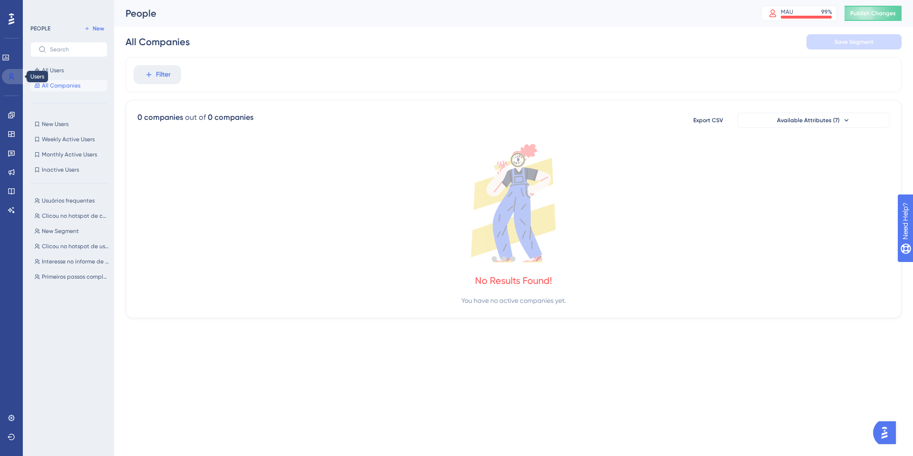
click at [19, 78] on link at bounding box center [13, 76] width 23 height 15
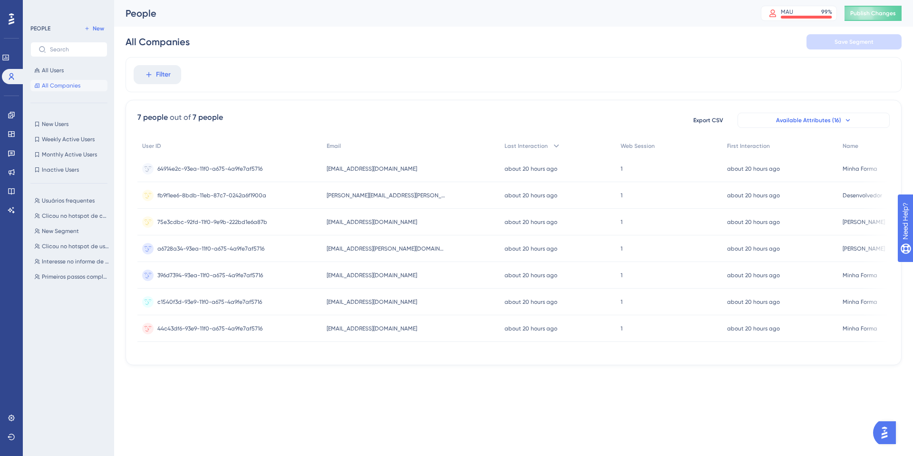
click at [820, 122] on span "Available Attributes (16)" at bounding box center [808, 120] width 65 height 8
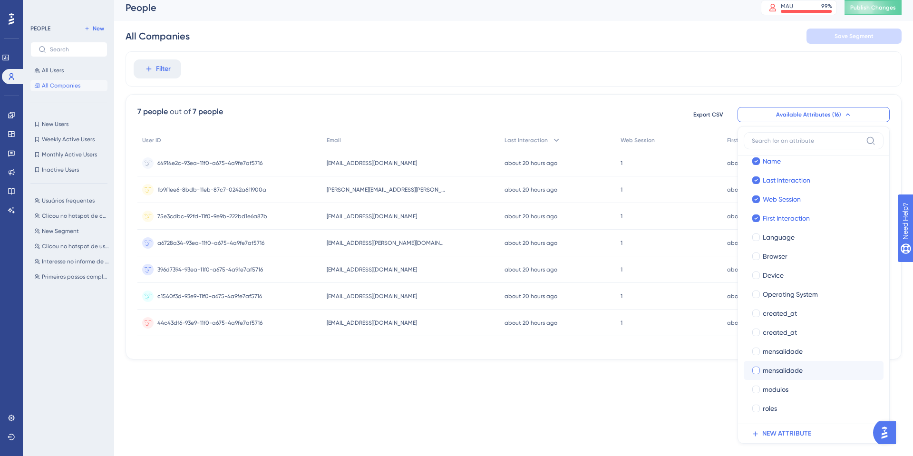
scroll to position [6, 0]
click at [215, 159] on span "64914e2c-93ea-11f0-a675-4a9fe7af5716" at bounding box center [209, 163] width 105 height 8
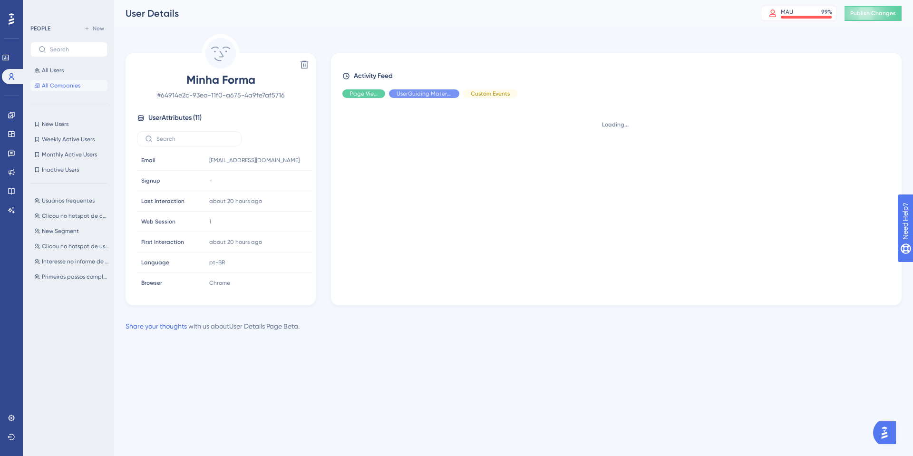
click at [384, 166] on div "Loading..." at bounding box center [619, 198] width 555 height 184
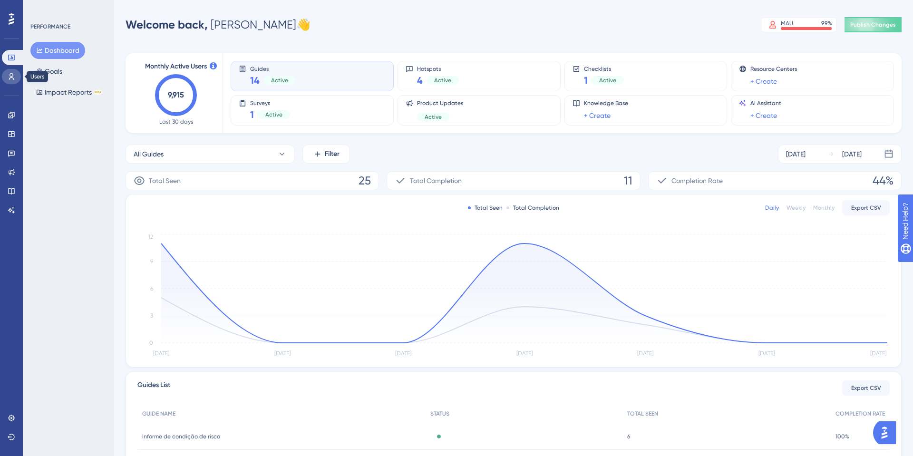
click at [9, 75] on icon at bounding box center [12, 77] width 8 height 8
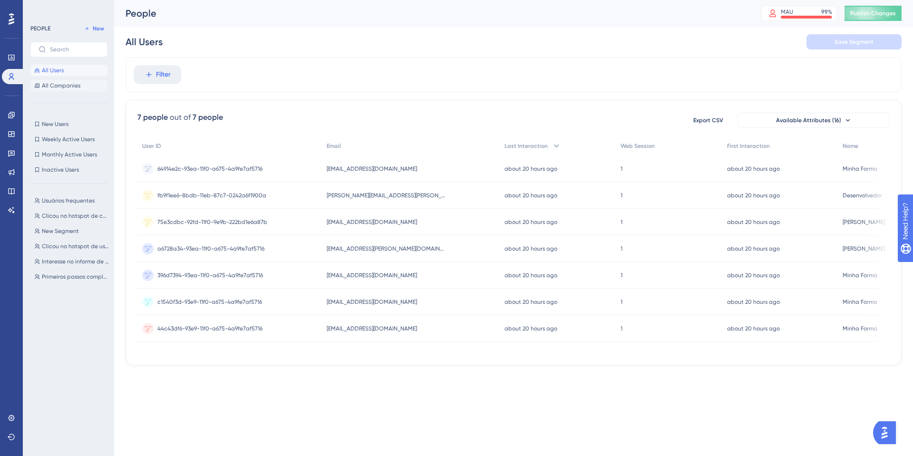
click at [73, 80] on button "All Companies" at bounding box center [68, 85] width 77 height 11
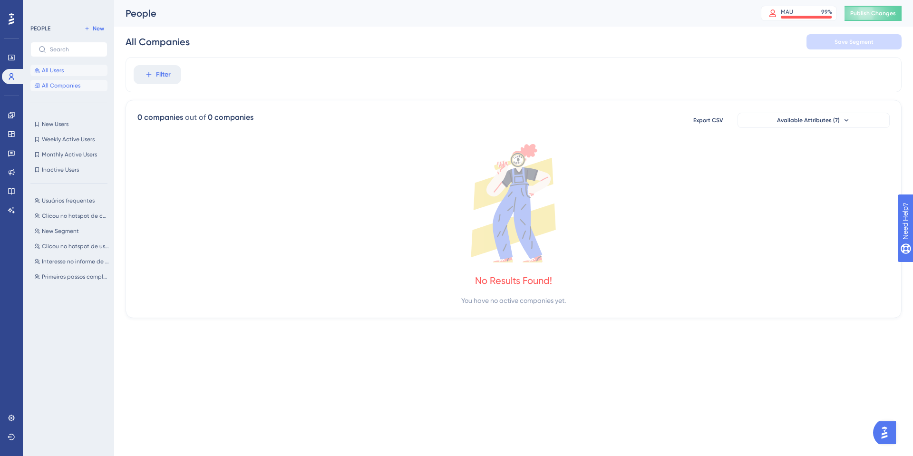
click at [71, 72] on button "All Users" at bounding box center [68, 70] width 77 height 11
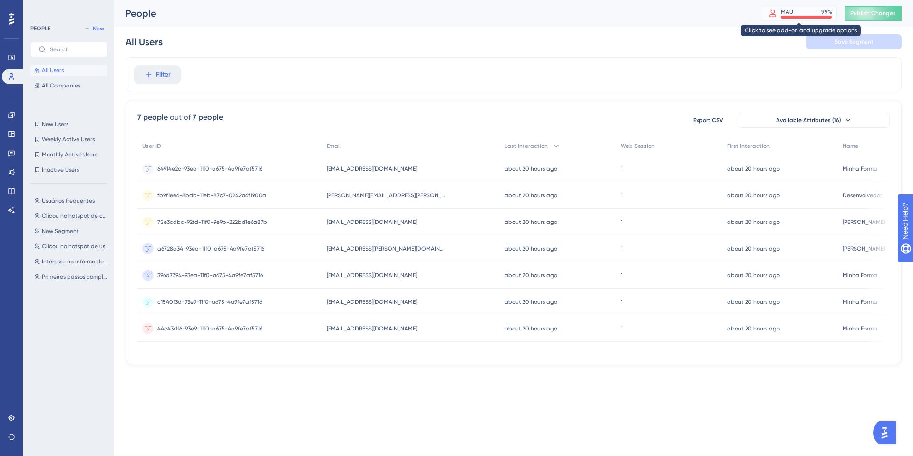
click at [816, 15] on div "MAU 99 %" at bounding box center [805, 12] width 51 height 8
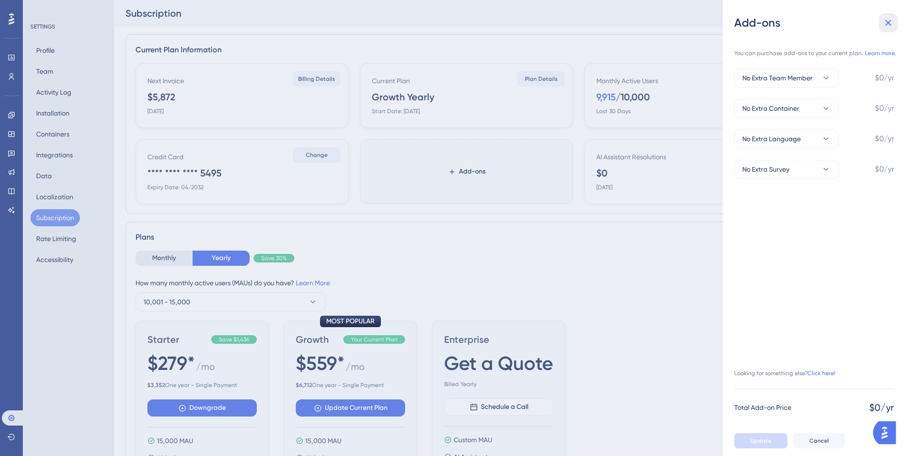
click at [887, 16] on button at bounding box center [887, 22] width 19 height 19
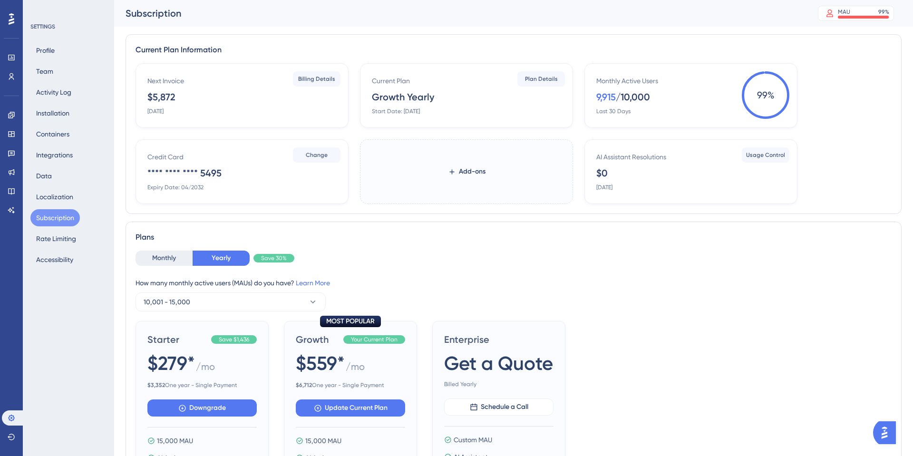
click at [622, 99] on div "/ 10,000" at bounding box center [633, 96] width 34 height 13
click at [616, 103] on div "/ 10,000" at bounding box center [633, 96] width 34 height 13
click at [611, 112] on div "Last 30 Days" at bounding box center [613, 111] width 34 height 8
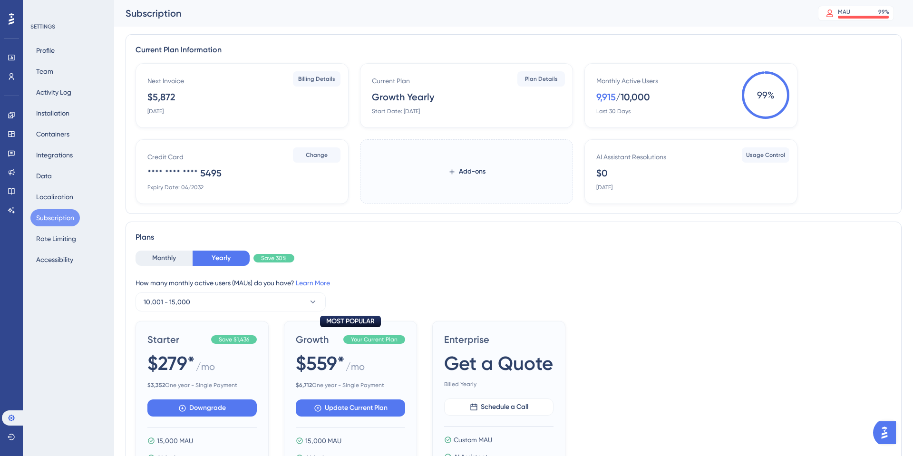
click at [611, 112] on div "Last 30 Days" at bounding box center [613, 111] width 34 height 8
click at [420, 108] on div "Start Date: [DATE]" at bounding box center [396, 111] width 48 height 8
drag, startPoint x: 175, startPoint y: 113, endPoint x: 137, endPoint y: 95, distance: 42.7
click at [137, 95] on div "Next Invoice $5,872 July 22, 2026 Billing Details" at bounding box center [241, 95] width 213 height 65
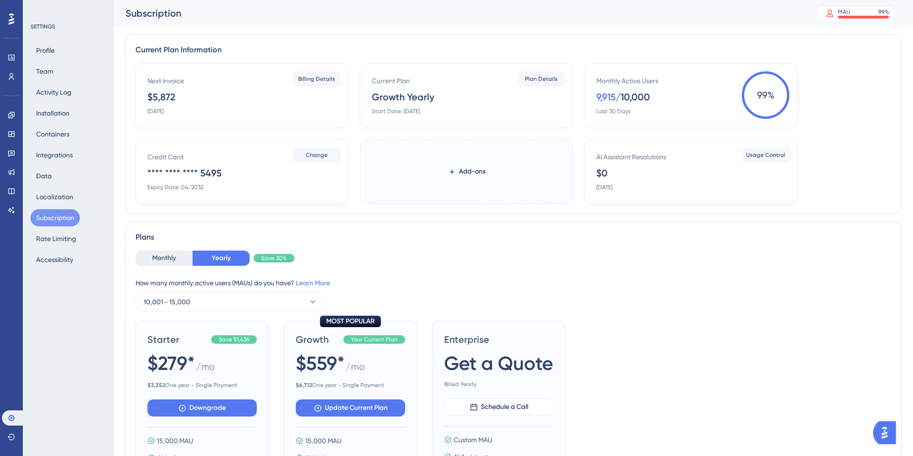
click at [185, 92] on div "Next Invoice $5,872 July 22, 2026" at bounding box center [243, 95] width 193 height 40
click at [17, 69] on div "Users" at bounding box center [11, 76] width 19 height 15
click at [7, 53] on link at bounding box center [11, 57] width 19 height 15
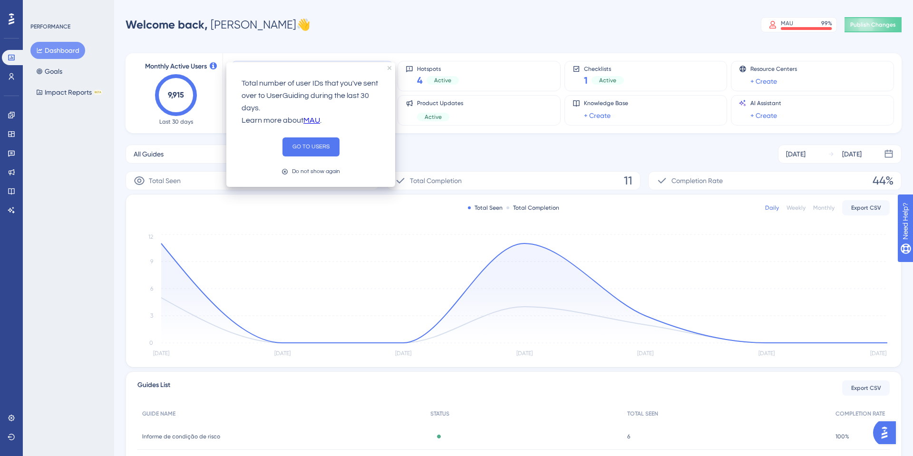
click at [254, 227] on div "Total Seen Total Completion Daily Weekly Monthly Export CSV Sep 12 Sep 13 Sep 1…" at bounding box center [513, 280] width 775 height 173
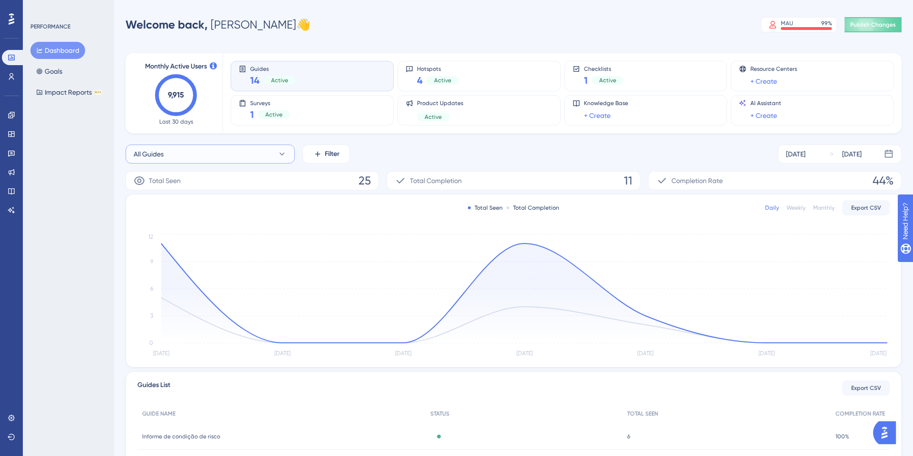
click at [188, 157] on button "All Guides" at bounding box center [209, 153] width 169 height 19
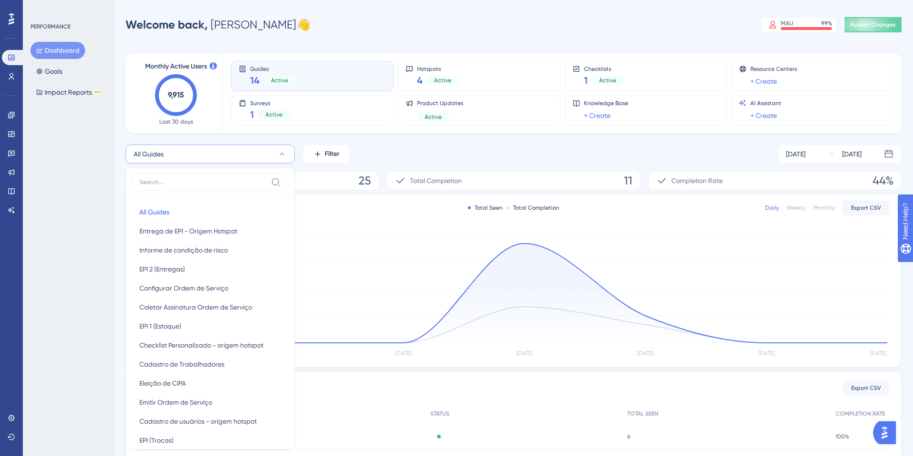
scroll to position [78, 0]
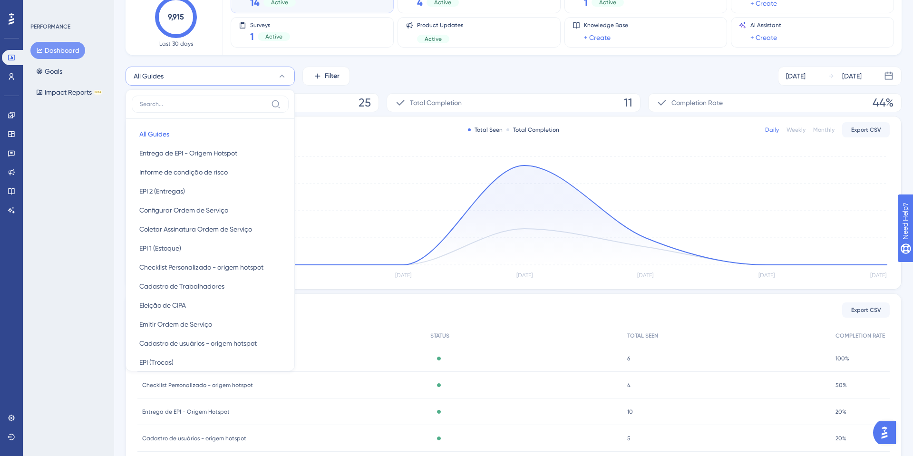
click at [223, 71] on button "All Guides" at bounding box center [209, 76] width 169 height 19
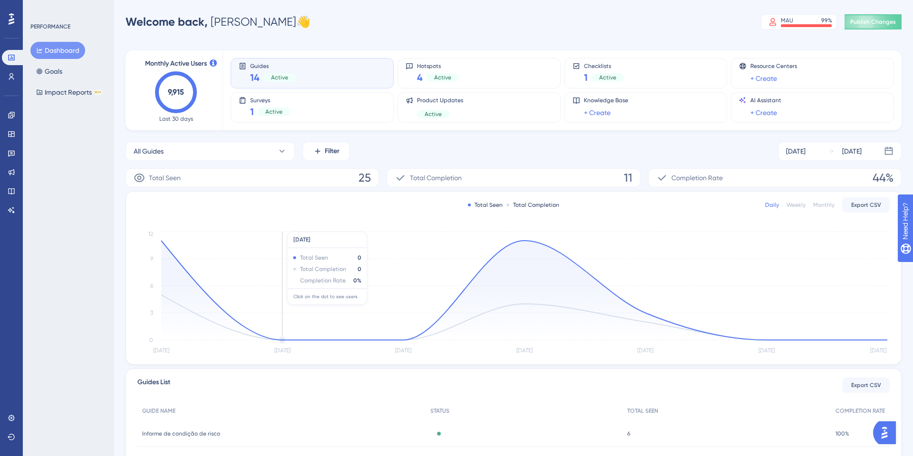
scroll to position [0, 0]
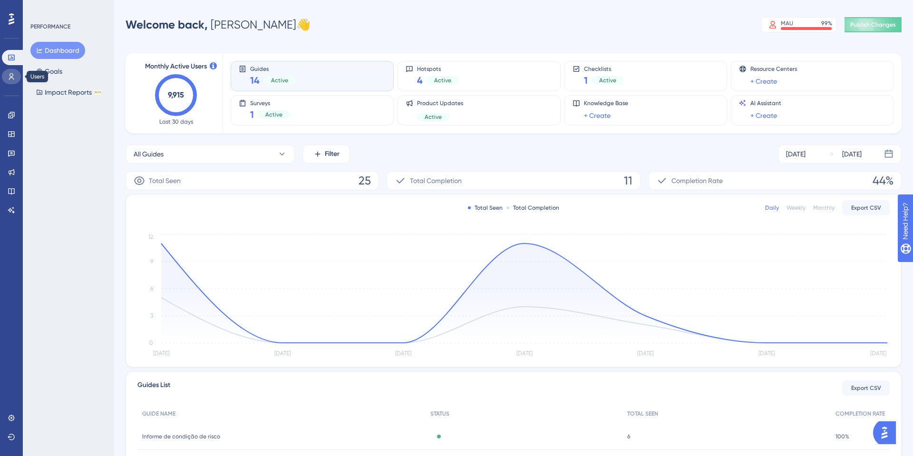
click at [13, 74] on icon at bounding box center [11, 76] width 5 height 7
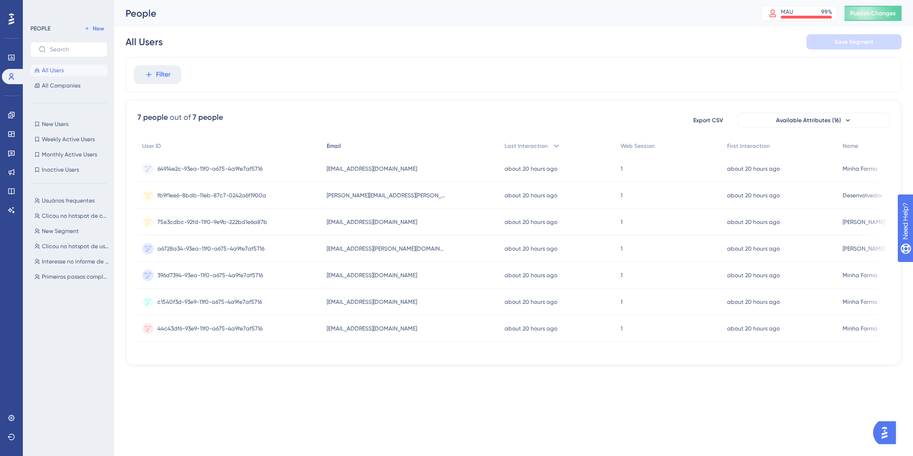
click at [356, 154] on div "Email" at bounding box center [411, 145] width 178 height 19
click at [344, 167] on span "[EMAIL_ADDRESS][DOMAIN_NAME]" at bounding box center [372, 169] width 90 height 8
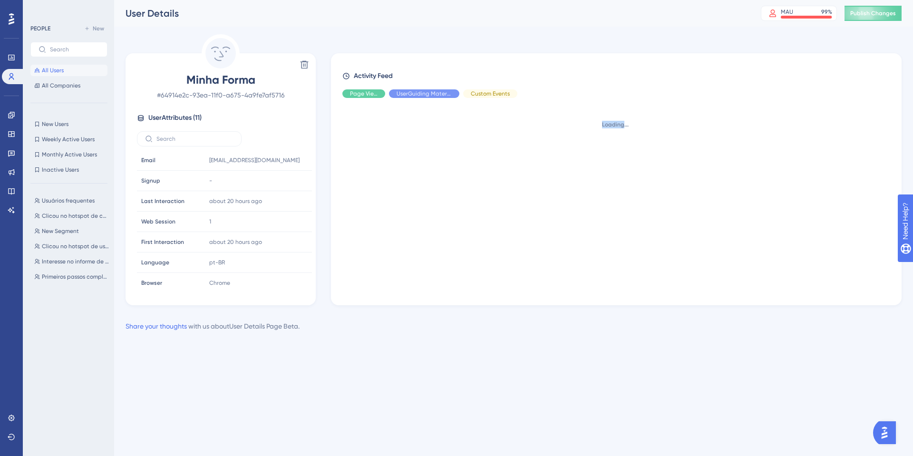
click at [344, 167] on div "Loading..." at bounding box center [619, 198] width 555 height 184
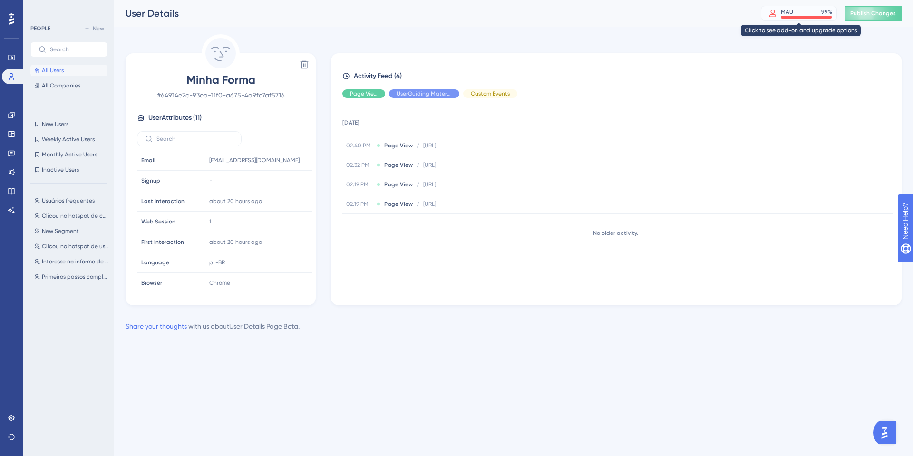
click at [819, 19] on div "MAU 99 %" at bounding box center [799, 13] width 76 height 15
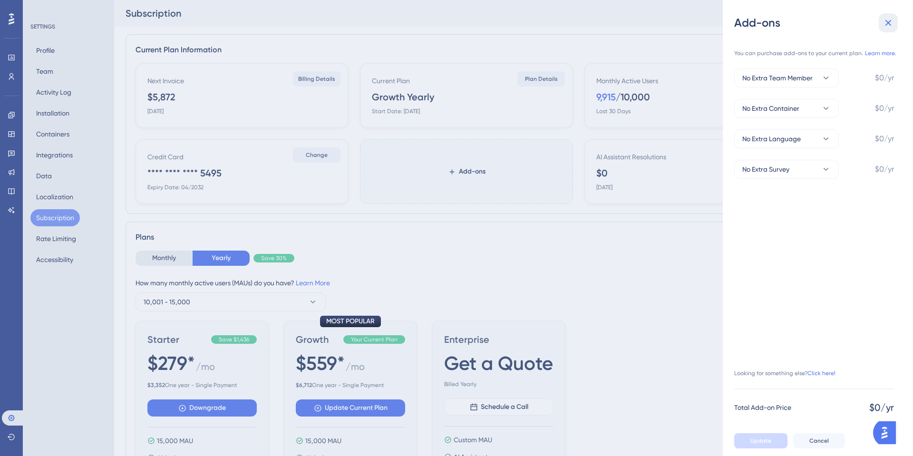
click at [886, 21] on icon at bounding box center [888, 23] width 6 height 6
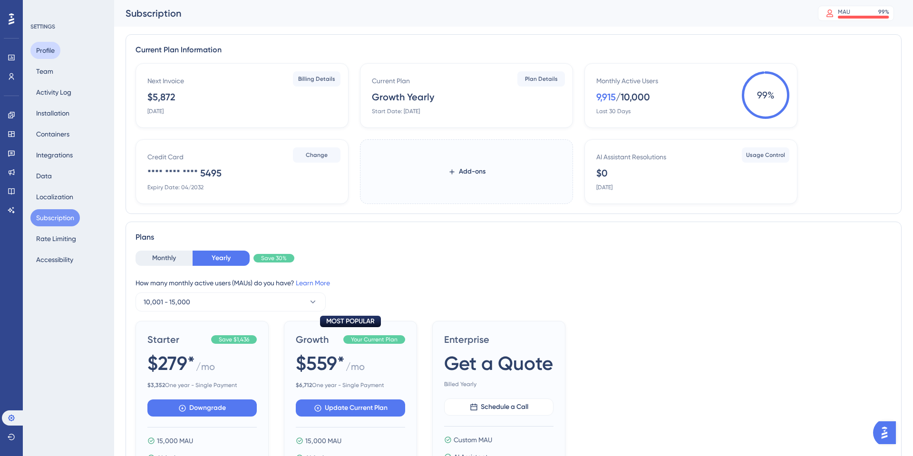
click at [46, 57] on button "Profile" at bounding box center [45, 50] width 30 height 17
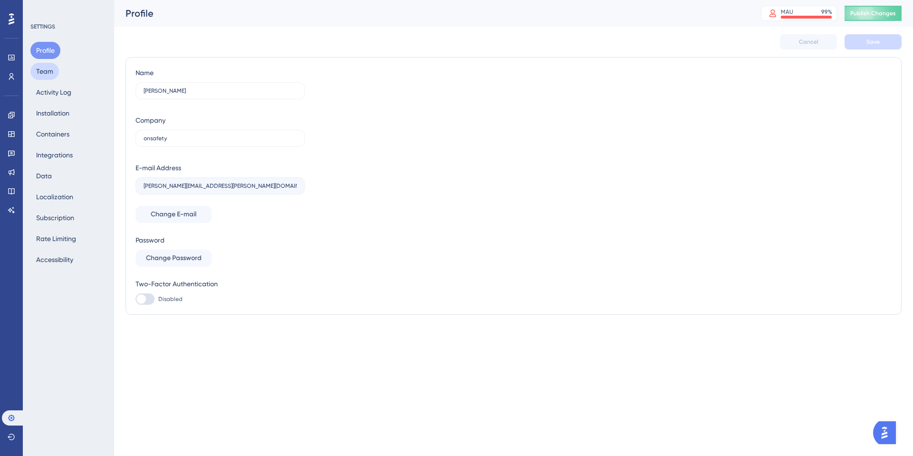
click at [41, 69] on button "Team" at bounding box center [44, 71] width 29 height 17
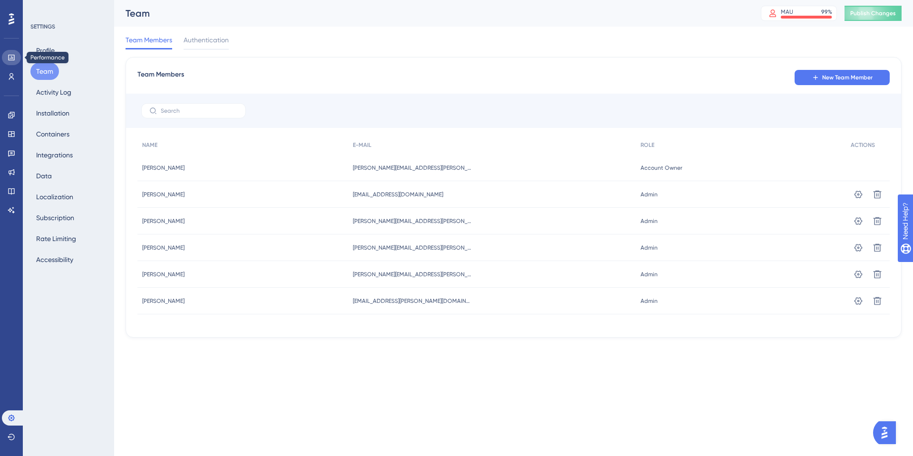
click at [13, 55] on icon at bounding box center [11, 58] width 6 height 6
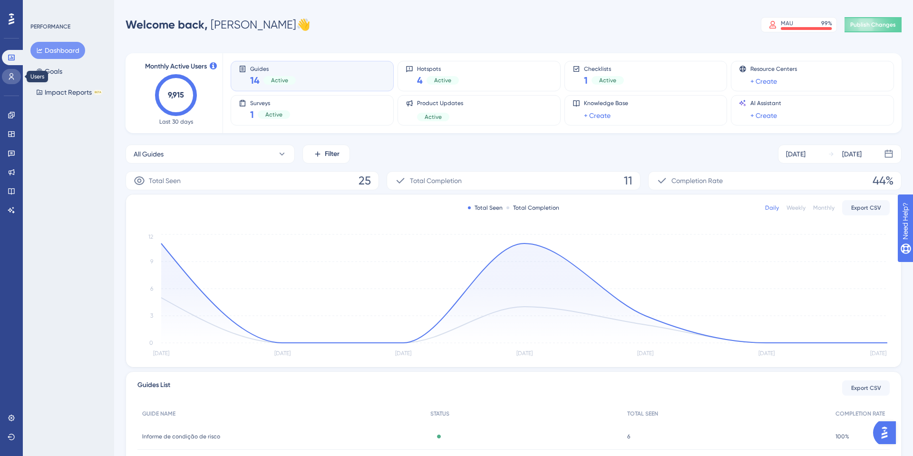
click at [11, 78] on icon at bounding box center [12, 77] width 8 height 8
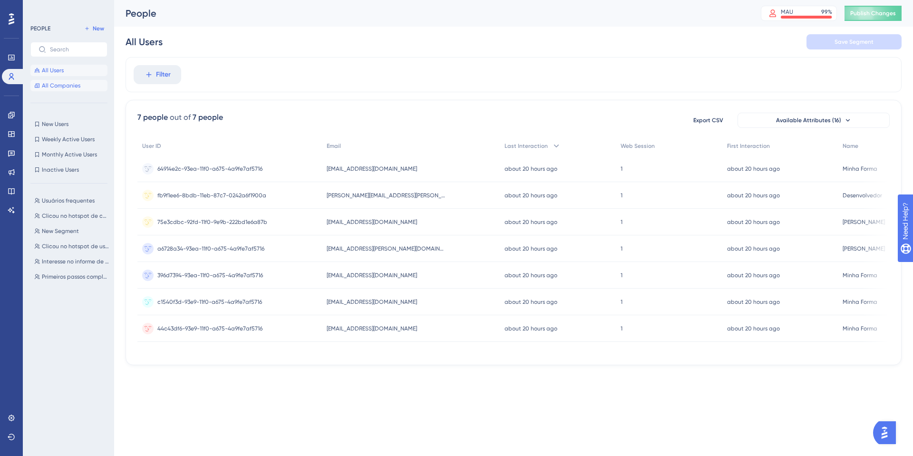
click at [80, 81] on button "All Companies" at bounding box center [68, 85] width 77 height 11
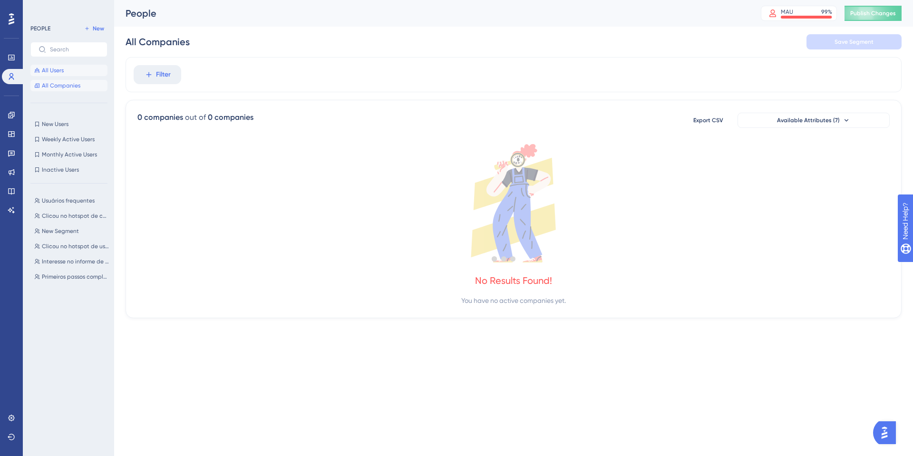
click at [62, 75] on button "All Users" at bounding box center [68, 70] width 77 height 11
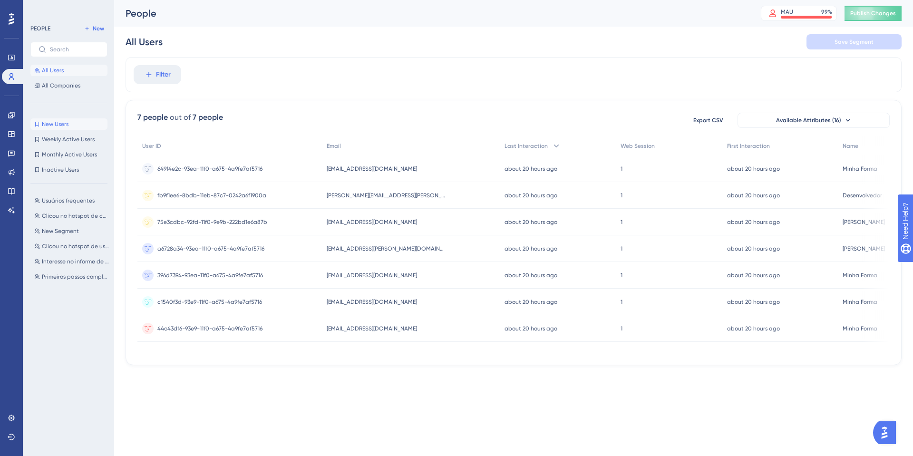
click at [66, 125] on span "New Users" at bounding box center [55, 124] width 27 height 8
click at [71, 143] on button "Weekly Active Users Weekly Active Users" at bounding box center [68, 139] width 77 height 11
click at [64, 163] on div "New Users New Users Weekly Active Users Weekly Active Users Monthly Active User…" at bounding box center [68, 146] width 77 height 57
click at [74, 155] on span "Monthly Active Users" at bounding box center [69, 155] width 55 height 8
click at [71, 177] on div "PEOPLE New All Users All Companies New Users New Users Weekly Active Users Week…" at bounding box center [68, 231] width 77 height 416
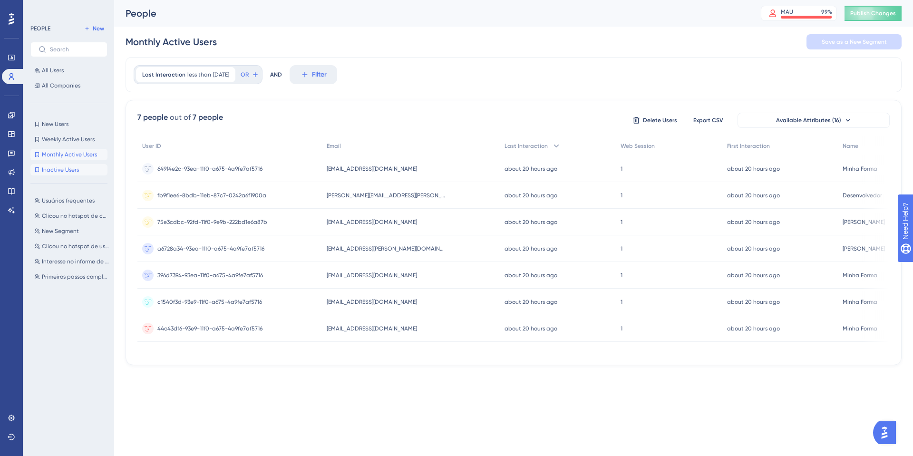
click at [70, 173] on span "Inactive Users" at bounding box center [60, 170] width 37 height 8
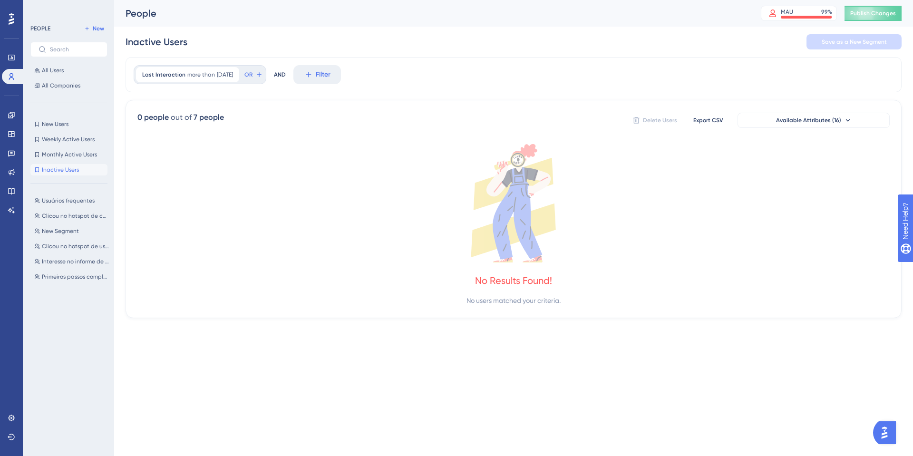
click at [65, 194] on div "Usuários frequentes Usuários frequentes Clicou no hotspot de checklist personal…" at bounding box center [71, 315] width 83 height 248
click at [63, 197] on span "Usuários frequentes" at bounding box center [68, 201] width 53 height 8
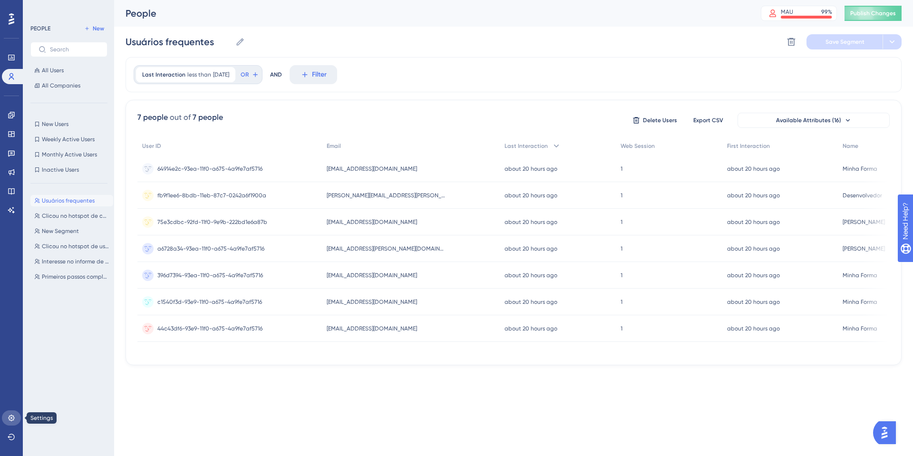
click at [14, 420] on icon at bounding box center [12, 418] width 8 height 8
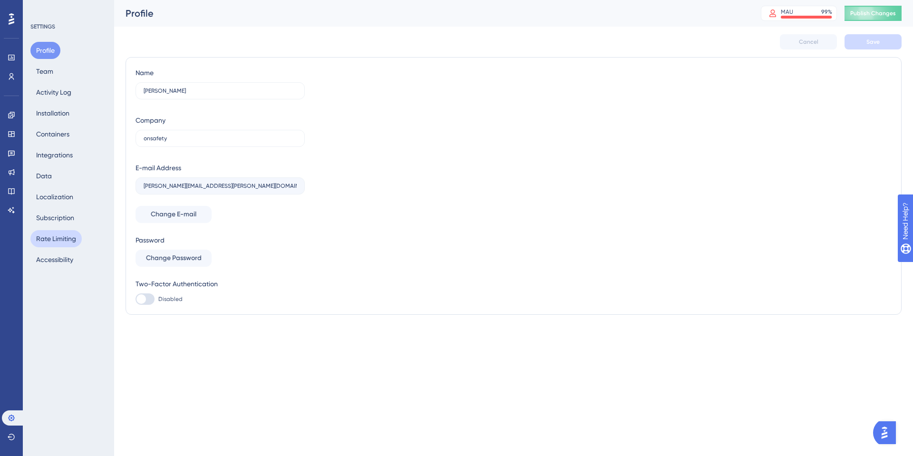
click at [57, 244] on button "Rate Limiting" at bounding box center [55, 238] width 51 height 17
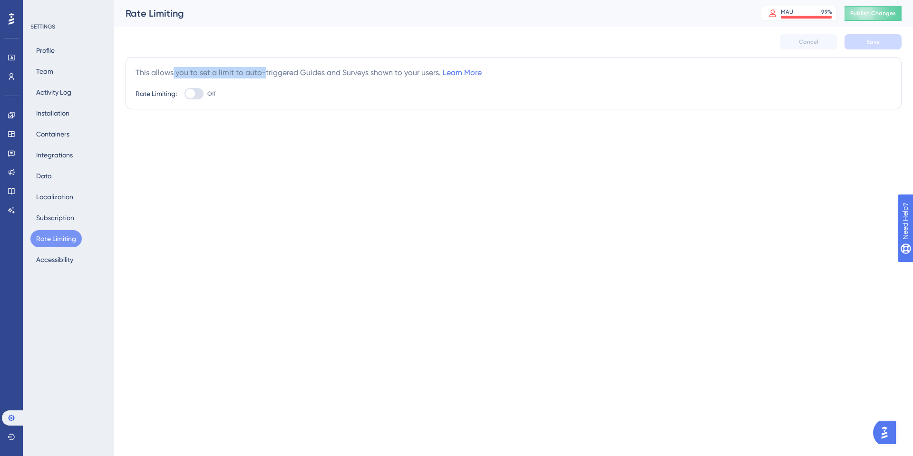
drag, startPoint x: 172, startPoint y: 72, endPoint x: 264, endPoint y: 66, distance: 92.9
click at [264, 66] on div "This allows you to set a limit to auto-triggered Guides and Surveys shown to yo…" at bounding box center [513, 83] width 776 height 52
click at [265, 80] on div "This allows you to set a limit to auto-triggered Guides and Surveys shown to yo…" at bounding box center [513, 83] width 756 height 32
click at [275, 75] on div "This allows you to set a limit to auto-triggered Guides and Surveys shown to yo…" at bounding box center [308, 72] width 346 height 11
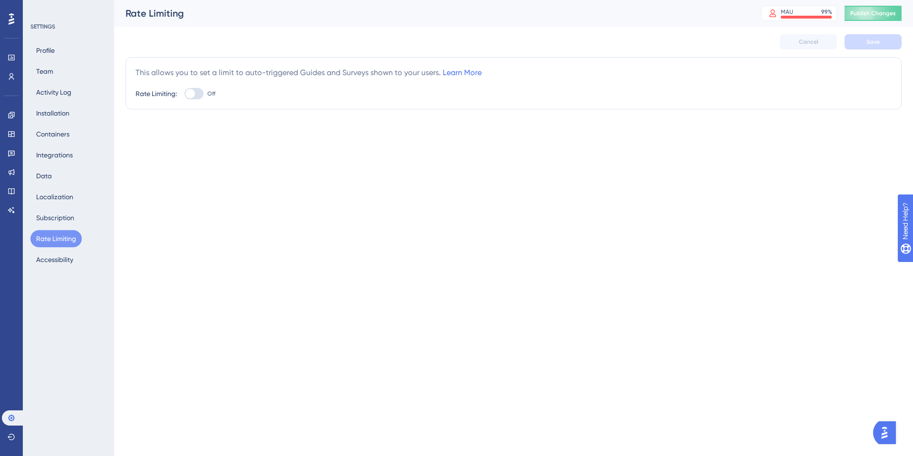
click at [336, 67] on div "This allows you to set a limit to auto-triggered Guides and Surveys shown to yo…" at bounding box center [308, 72] width 346 height 11
click at [39, 154] on button "Integrations" at bounding box center [54, 154] width 48 height 17
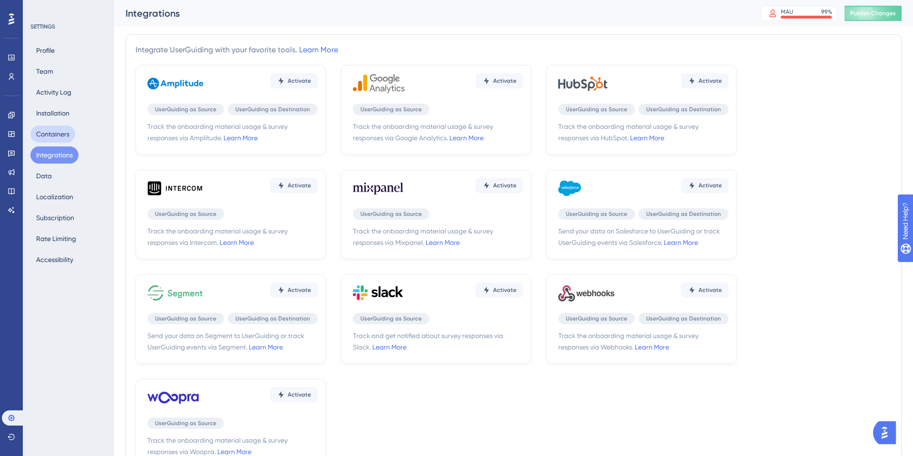
click at [61, 142] on button "Containers" at bounding box center [52, 133] width 45 height 17
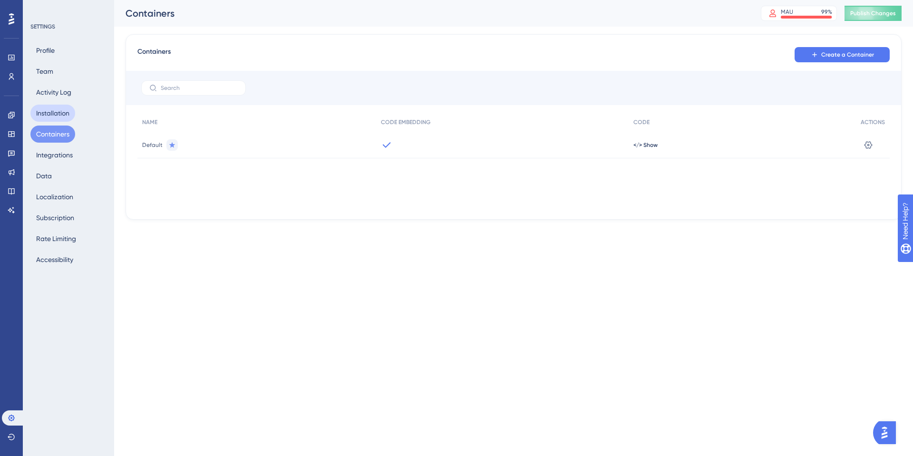
click at [71, 116] on button "Installation" at bounding box center [52, 113] width 45 height 17
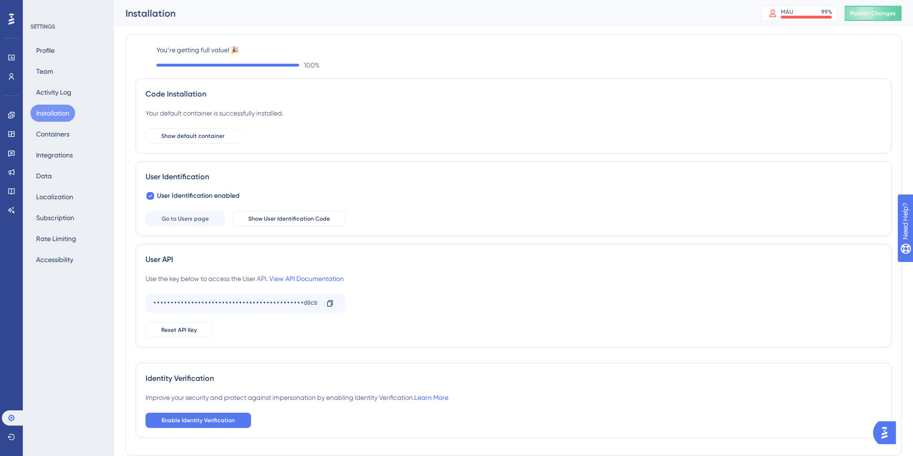
click at [70, 102] on div "Profile Team Activity Log Installation Containers Integrations Data Localizatio…" at bounding box center [68, 155] width 77 height 226
click at [70, 98] on button "Activity Log" at bounding box center [53, 92] width 47 height 17
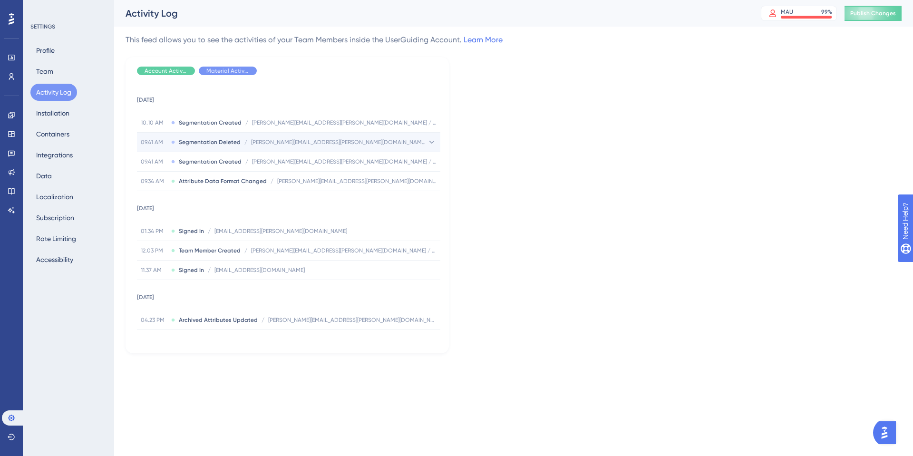
click at [217, 142] on span "Segmentation Deleted" at bounding box center [210, 142] width 62 height 8
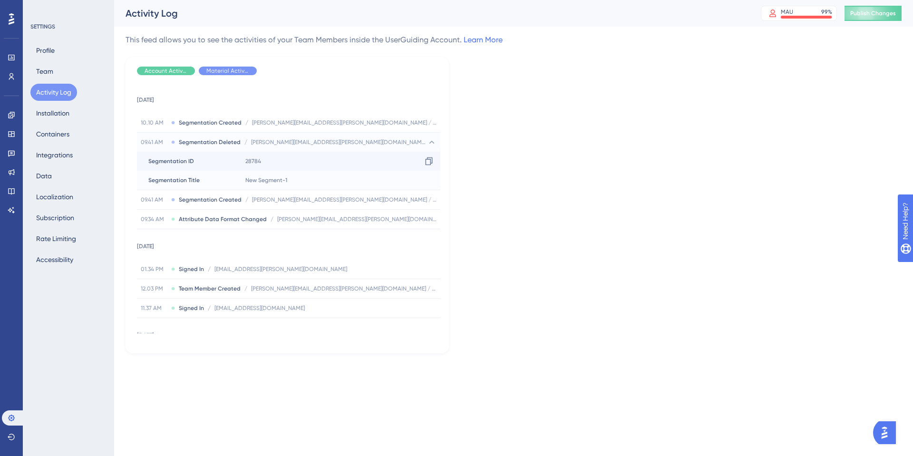
click at [259, 159] on span "28784" at bounding box center [253, 161] width 16 height 8
click at [874, 12] on span "Publish Changes" at bounding box center [873, 14] width 46 height 8
click at [234, 75] on div "Hide" at bounding box center [228, 71] width 58 height 9
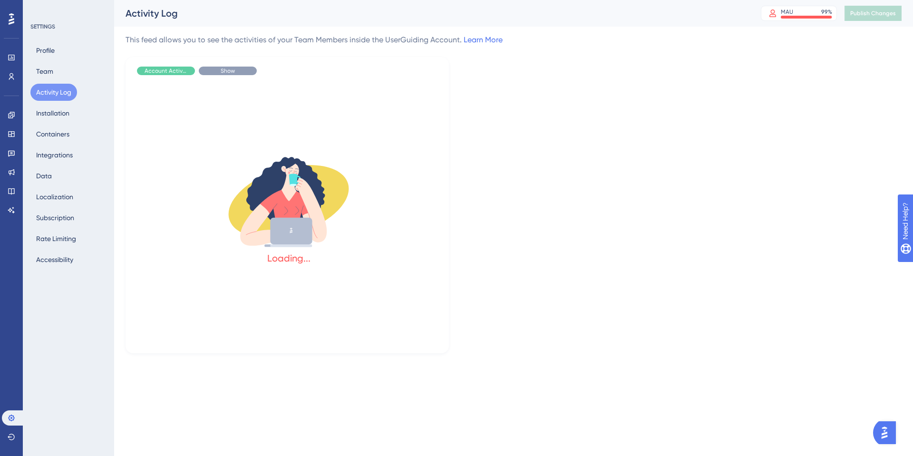
click at [234, 75] on div "Show" at bounding box center [228, 71] width 58 height 9
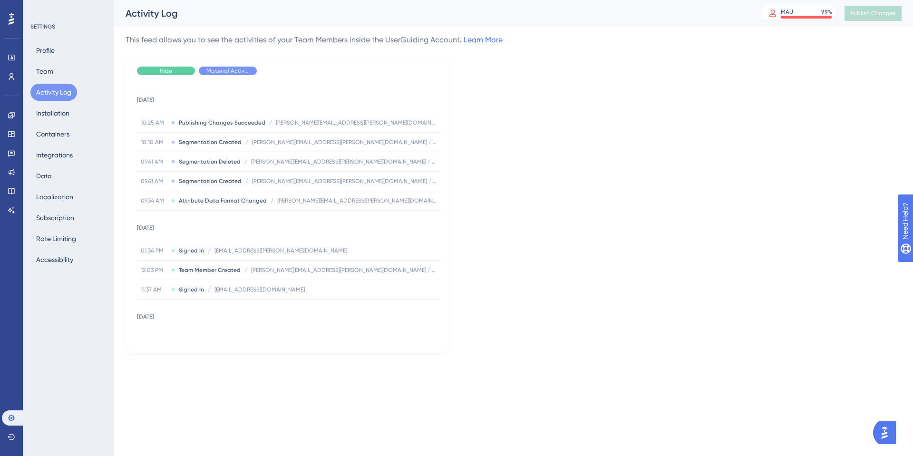
click at [154, 73] on div "Hide" at bounding box center [166, 71] width 58 height 9
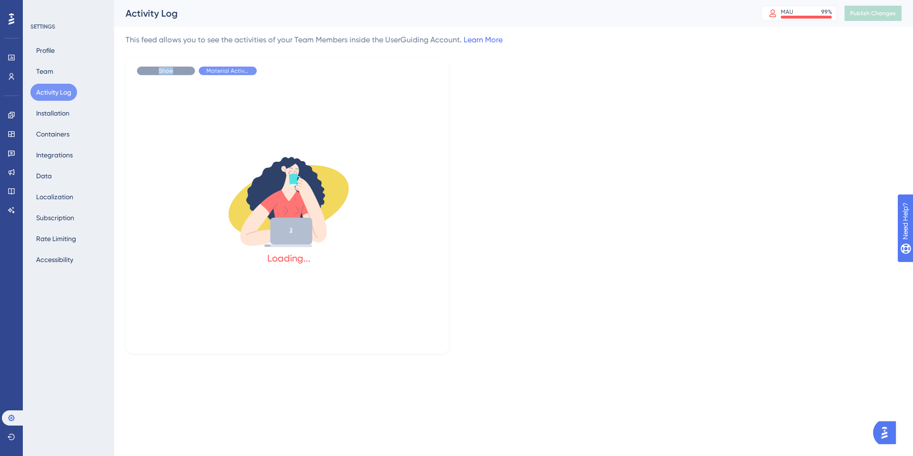
click at [154, 73] on div "Show" at bounding box center [166, 71] width 58 height 9
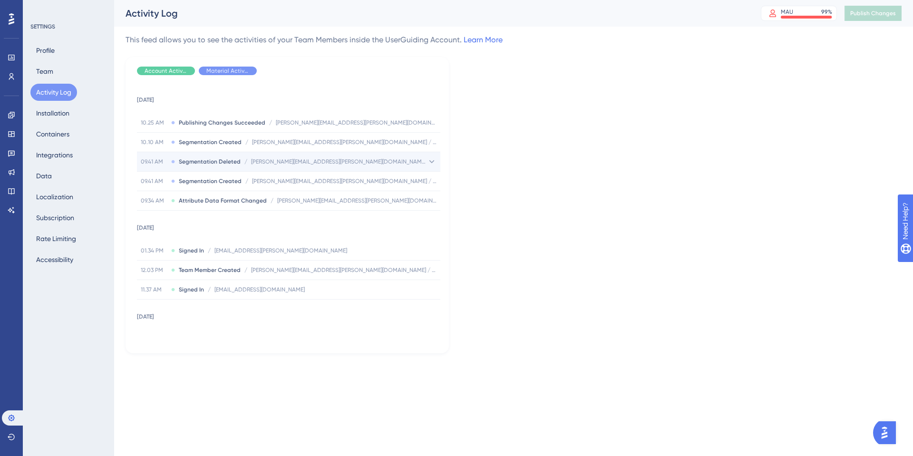
click at [249, 167] on div "09.41 AM Segmentation Deleted / teodoro.neto@onsafety.com.br / New Segment-1 te…" at bounding box center [288, 161] width 303 height 19
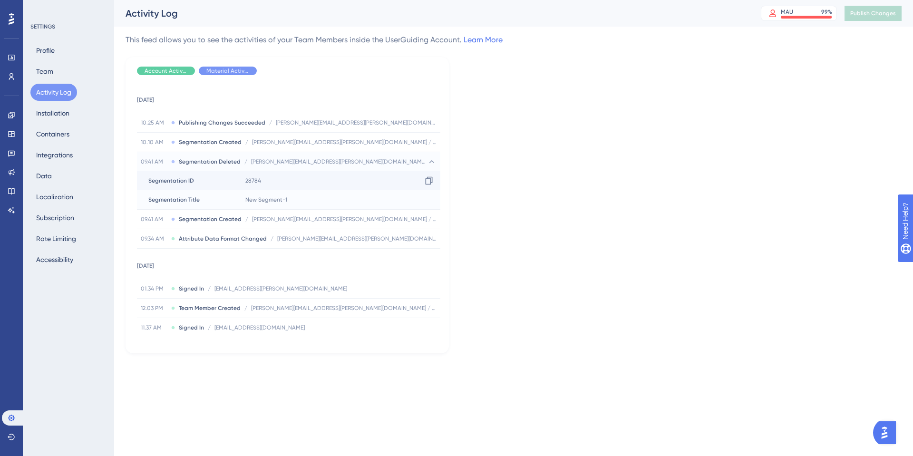
click at [244, 188] on div "28784 Copy 28784" at bounding box center [340, 180] width 199 height 19
click at [270, 199] on span "New Segment-1" at bounding box center [266, 200] width 42 height 8
click at [427, 196] on icon at bounding box center [428, 200] width 7 height 8
click at [427, 180] on icon at bounding box center [428, 181] width 7 height 8
click at [427, 172] on div "28784 Copy 28784" at bounding box center [340, 180] width 199 height 19
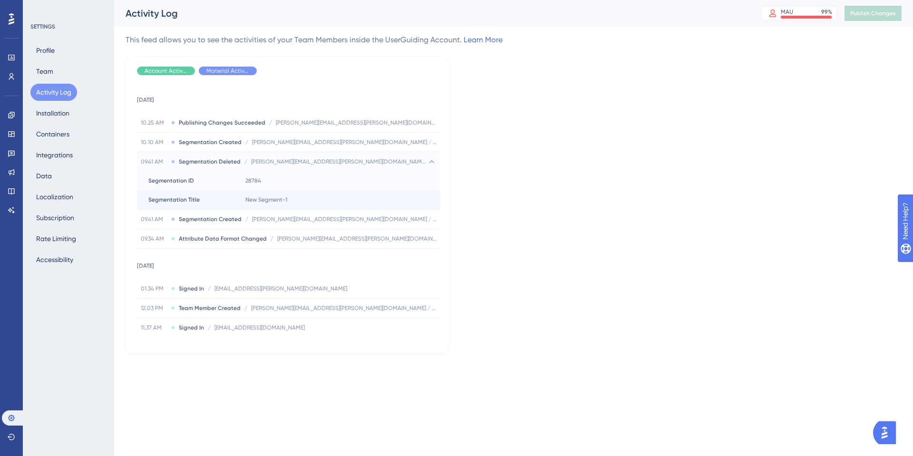
click at [80, 147] on div "Profile Team Activity Log Installation Containers Integrations Data Localizatio…" at bounding box center [68, 155] width 77 height 226
click at [58, 98] on button "Activity Log" at bounding box center [53, 92] width 47 height 17
click at [53, 110] on button "Installation" at bounding box center [52, 113] width 45 height 17
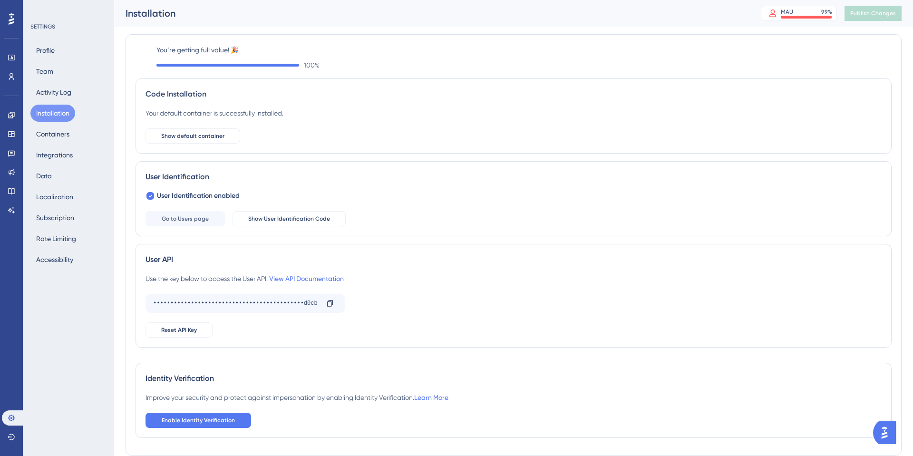
click at [57, 60] on div "Profile Team Activity Log Installation Containers Integrations Data Localizatio…" at bounding box center [68, 155] width 77 height 226
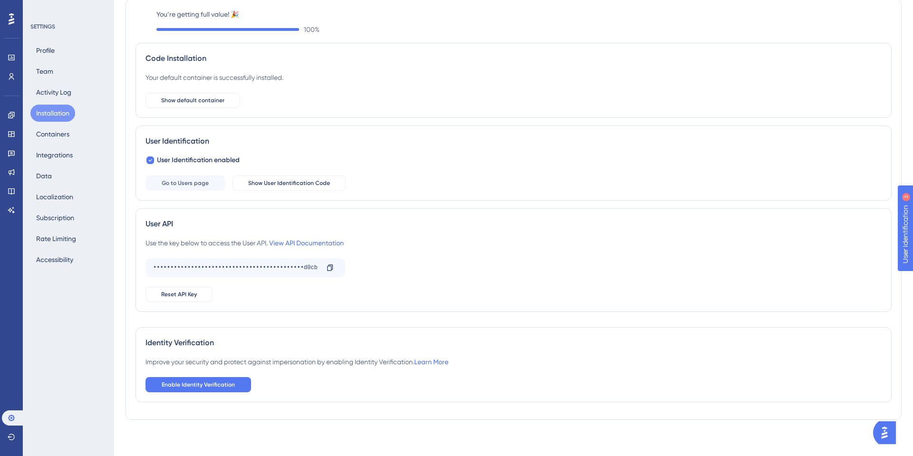
scroll to position [38, 0]
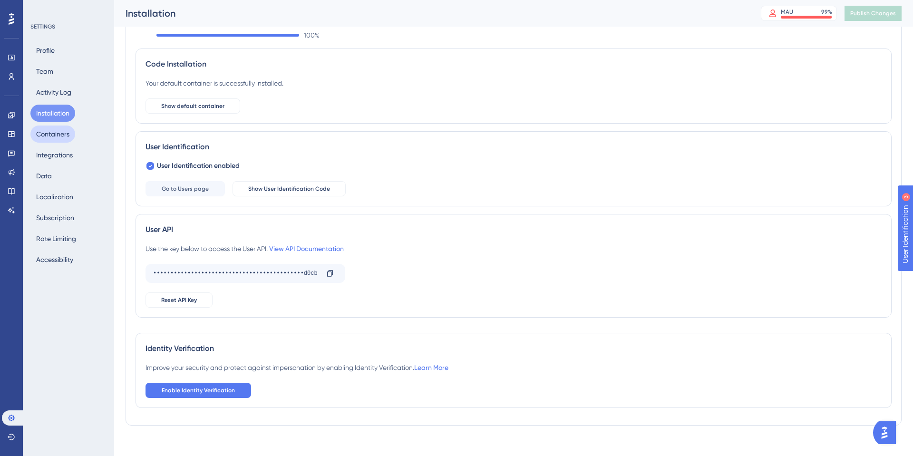
click at [42, 127] on button "Containers" at bounding box center [52, 133] width 45 height 17
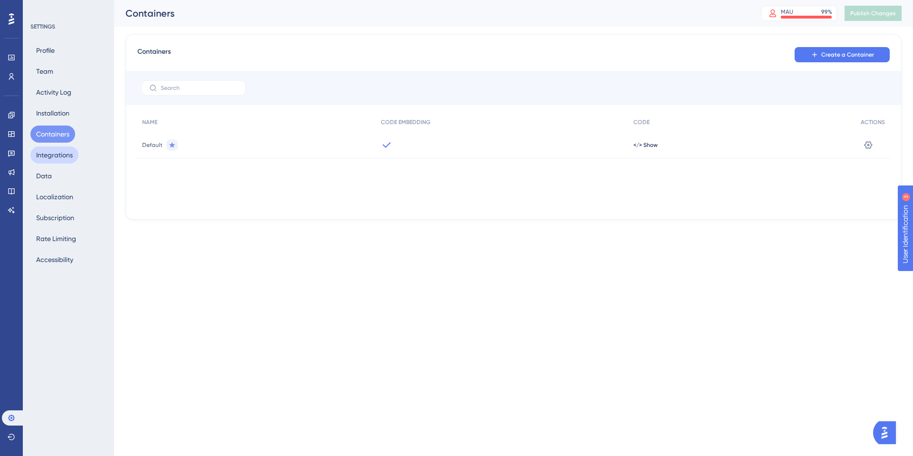
click at [58, 160] on button "Integrations" at bounding box center [54, 154] width 48 height 17
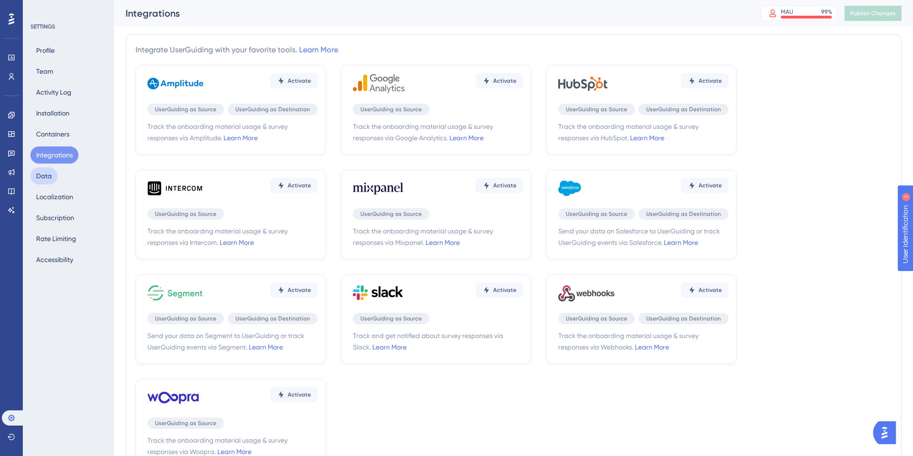
click at [34, 177] on button "Data" at bounding box center [43, 175] width 27 height 17
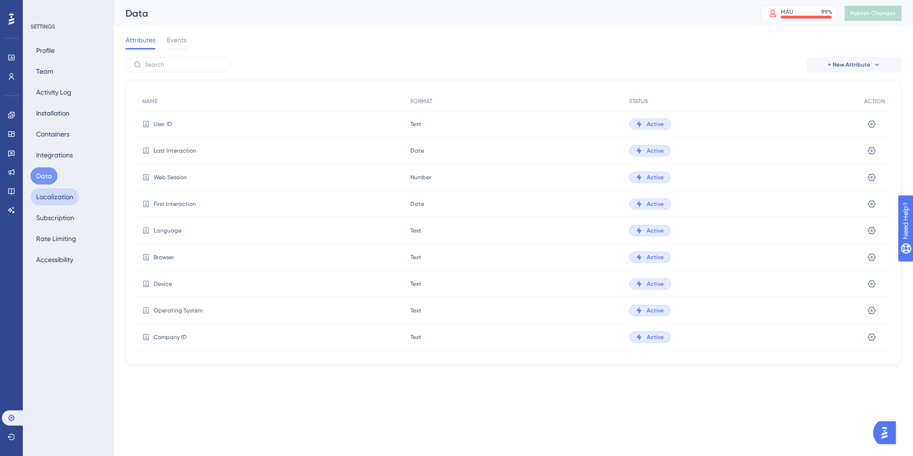
click at [36, 201] on button "Localization" at bounding box center [54, 196] width 48 height 17
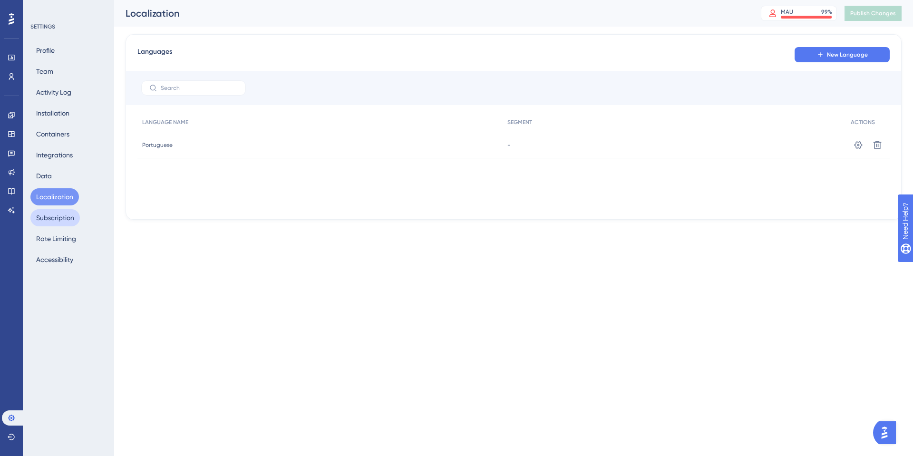
click at [50, 215] on button "Subscription" at bounding box center [54, 217] width 49 height 17
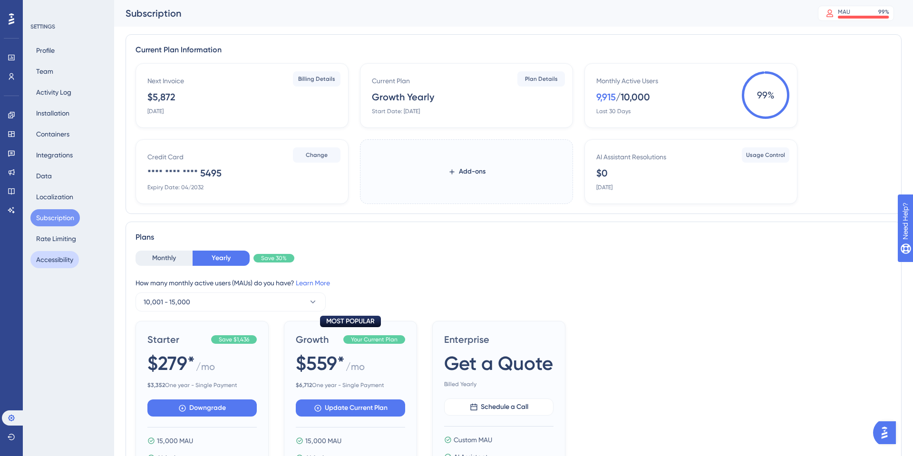
click at [66, 251] on button "Accessibility" at bounding box center [54, 259] width 48 height 17
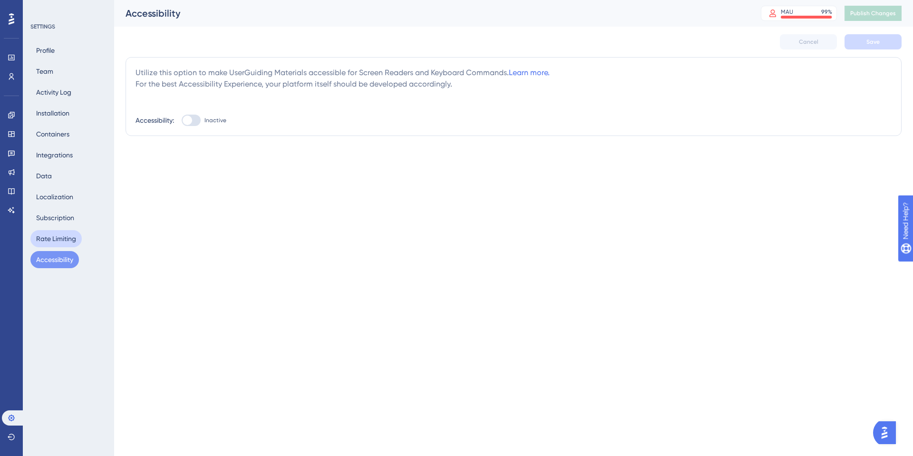
click at [80, 242] on button "Rate Limiting" at bounding box center [55, 238] width 51 height 17
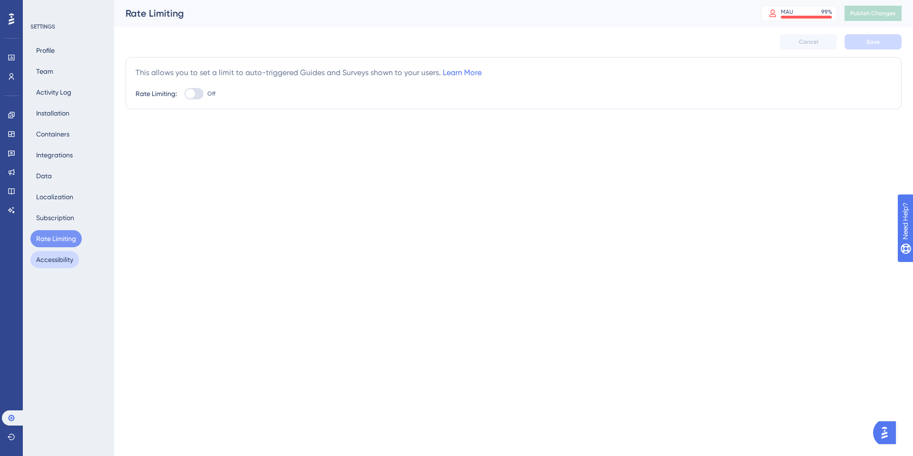
click at [56, 261] on button "Accessibility" at bounding box center [54, 259] width 48 height 17
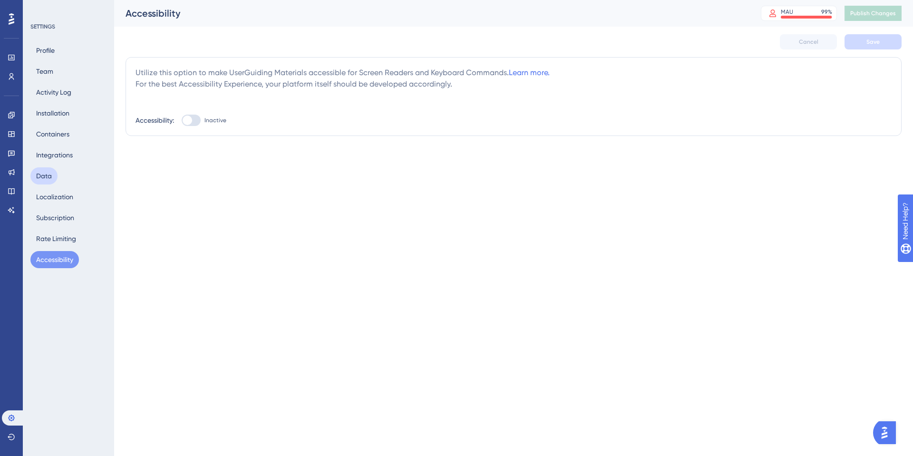
click at [34, 168] on button "Data" at bounding box center [43, 175] width 27 height 17
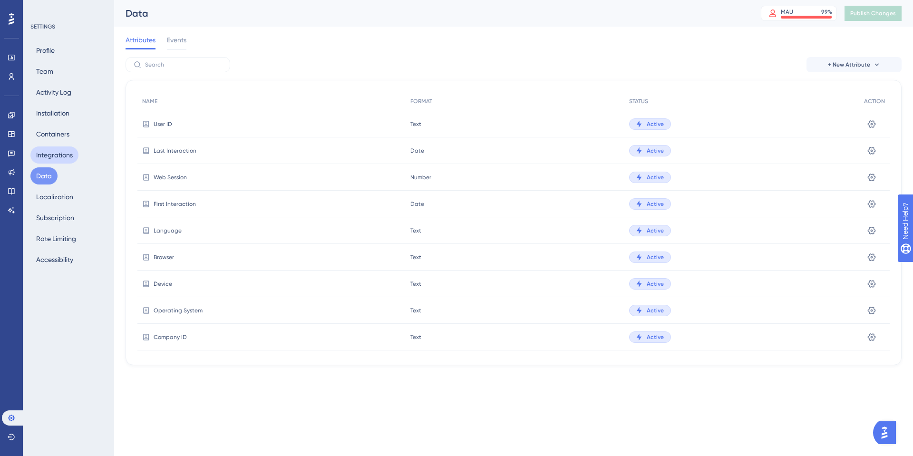
click at [63, 153] on button "Integrations" at bounding box center [54, 154] width 48 height 17
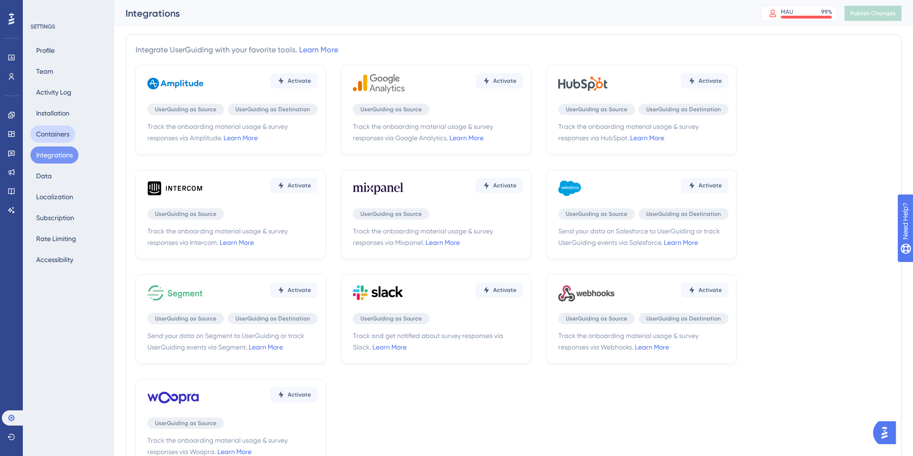
click at [62, 141] on button "Containers" at bounding box center [52, 133] width 45 height 17
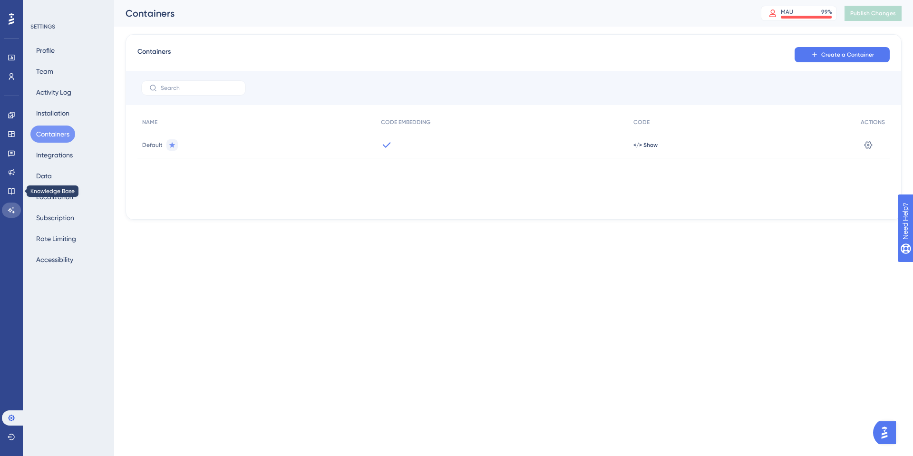
click at [10, 217] on link at bounding box center [11, 209] width 19 height 15
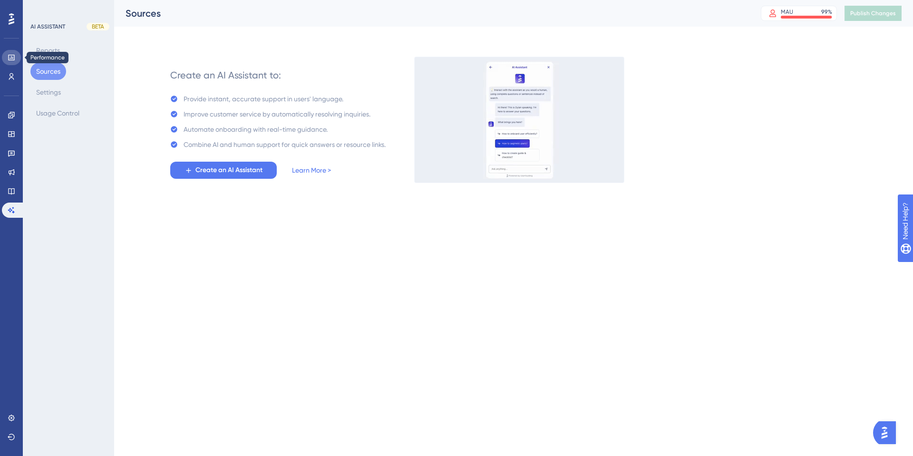
click at [9, 65] on link at bounding box center [11, 57] width 19 height 15
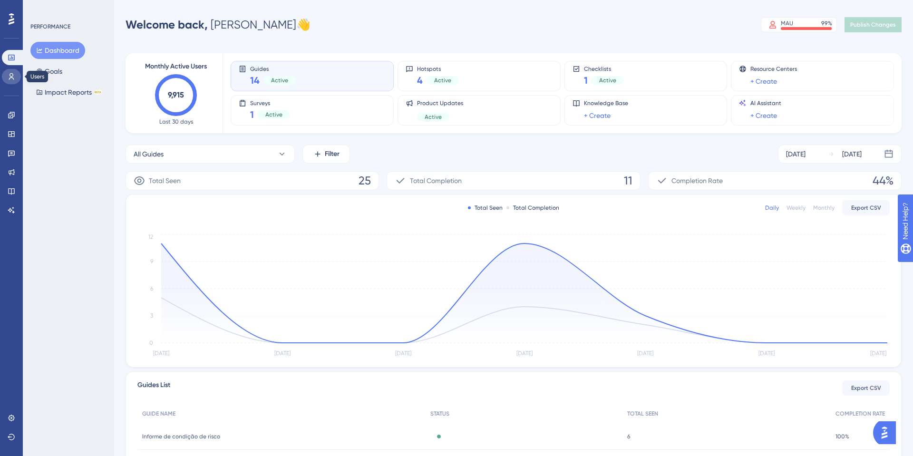
click at [9, 74] on icon at bounding box center [12, 77] width 8 height 8
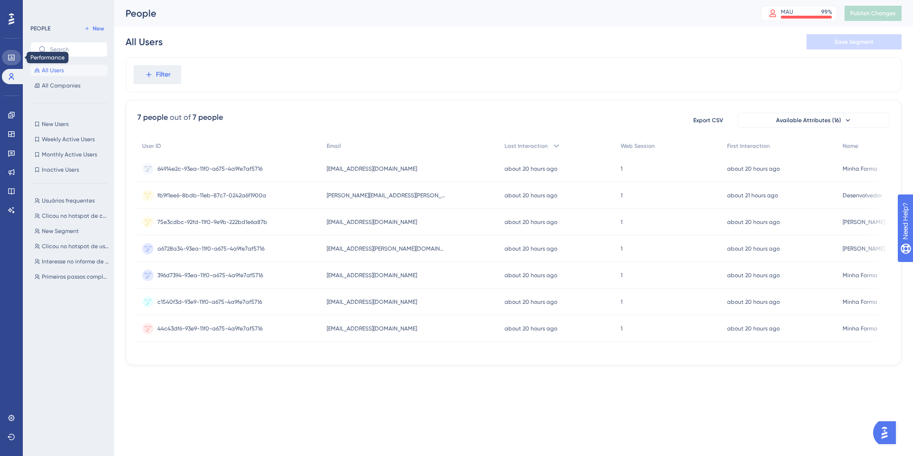
click at [11, 56] on icon at bounding box center [11, 58] width 6 height 6
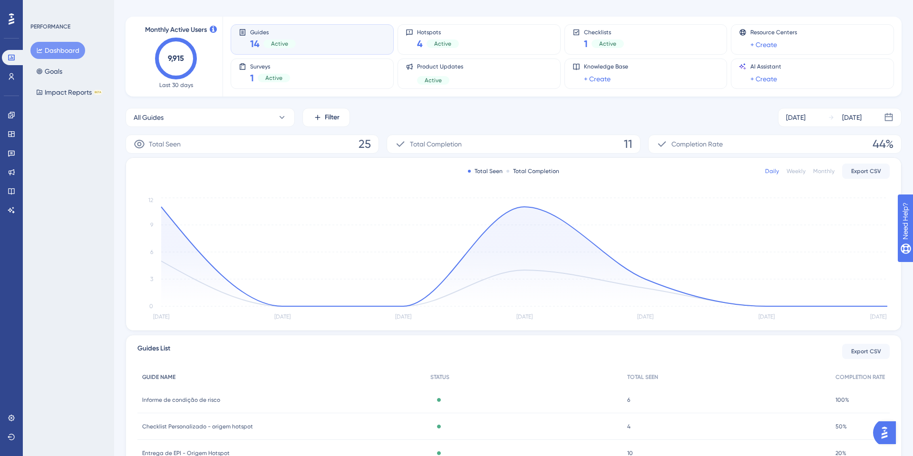
scroll to position [40, 0]
